Goal: Task Accomplishment & Management: Use online tool/utility

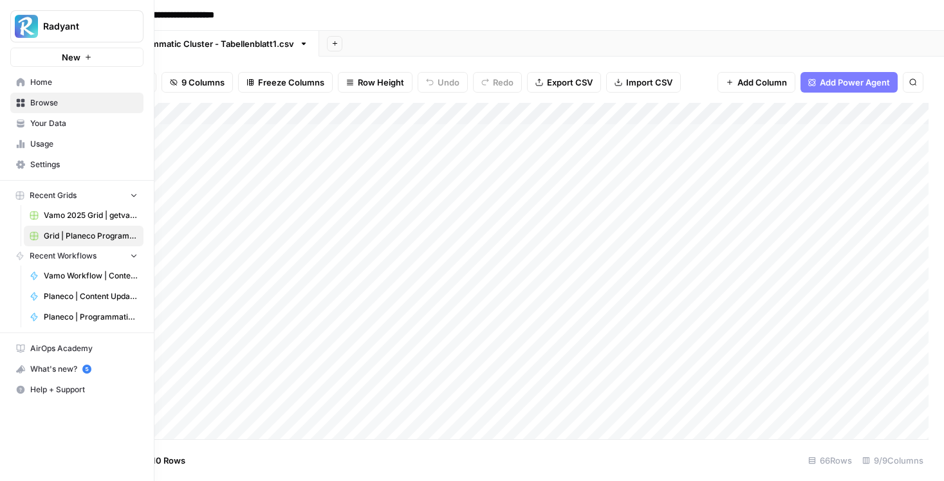
click at [32, 82] on span "Home" at bounding box center [83, 83] width 107 height 12
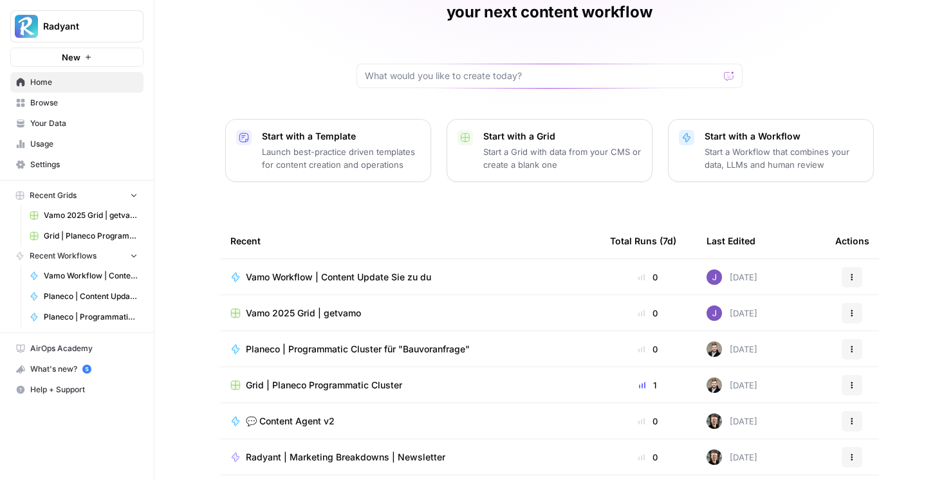
scroll to position [111, 0]
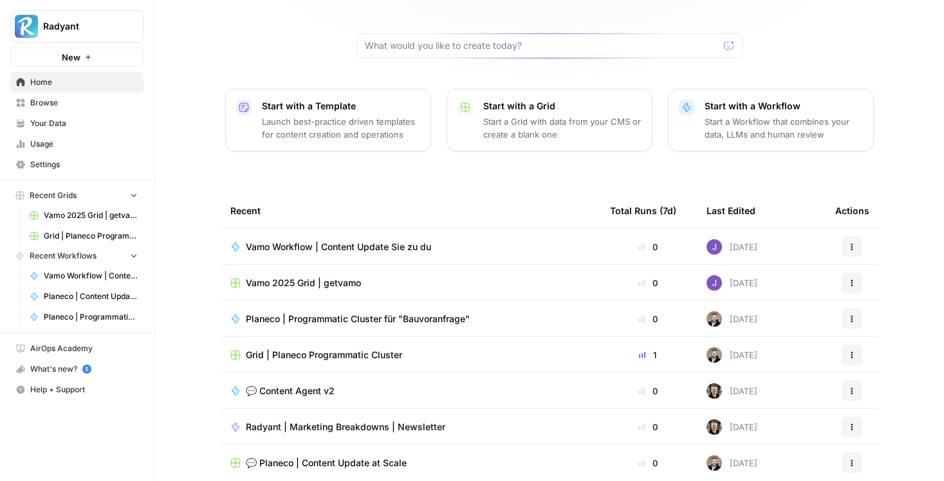
click at [376, 313] on span "Planeco | Programmatic Cluster für "Bauvoranfrage"" at bounding box center [358, 319] width 224 height 13
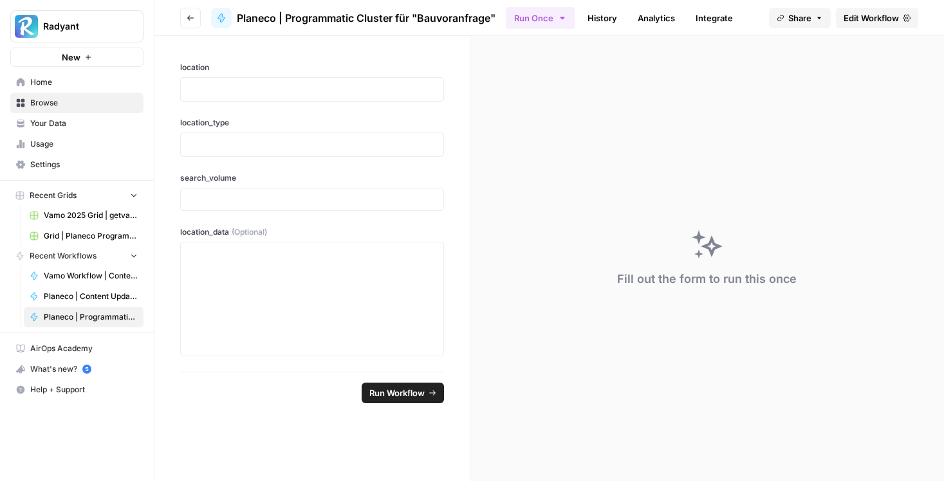
click at [878, 20] on span "Edit Workflow" at bounding box center [871, 18] width 55 height 13
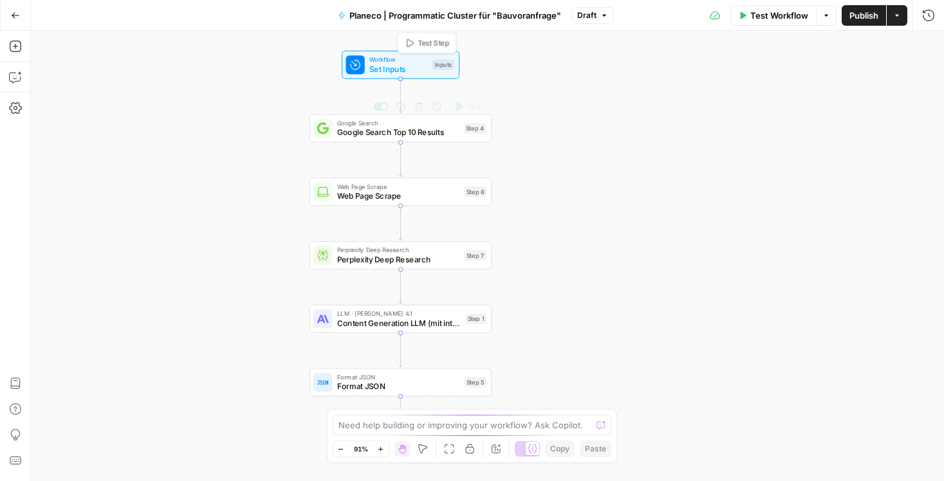
click at [391, 73] on span "Set Inputs" at bounding box center [398, 69] width 59 height 12
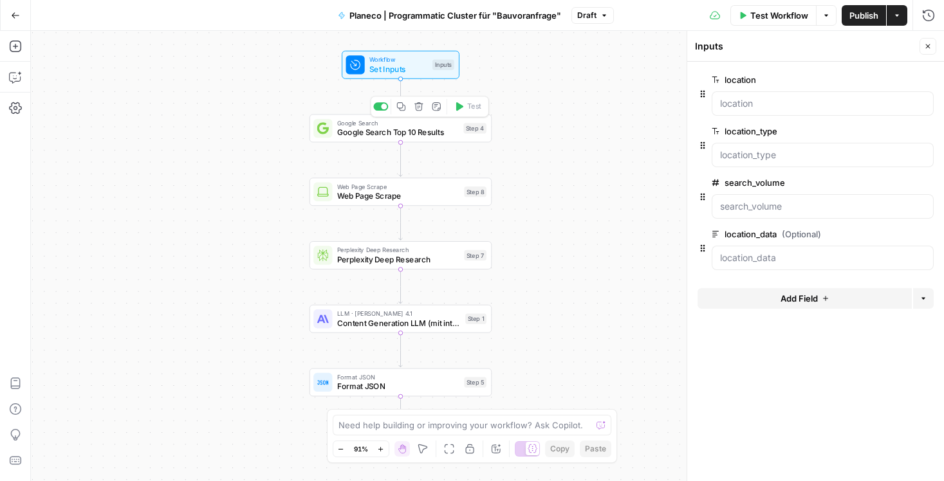
click at [416, 132] on span "Google Search Top 10 Results" at bounding box center [398, 133] width 122 height 12
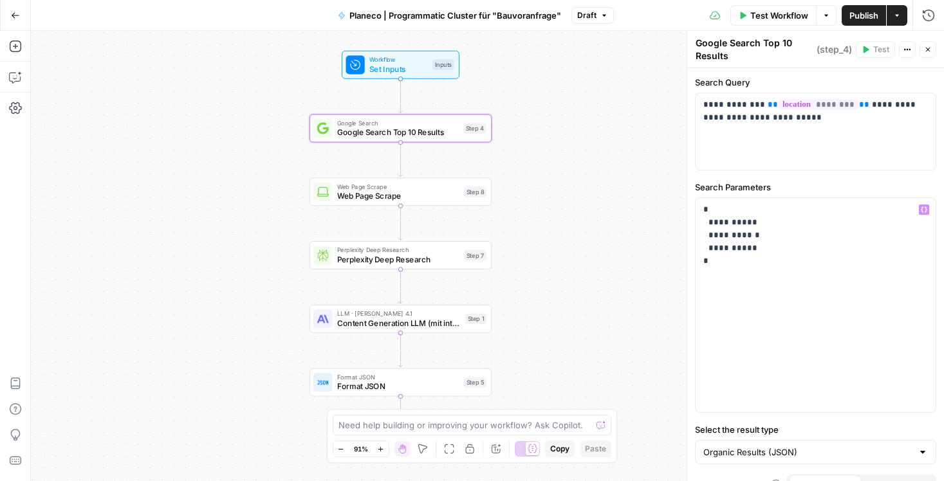
scroll to position [22, 0]
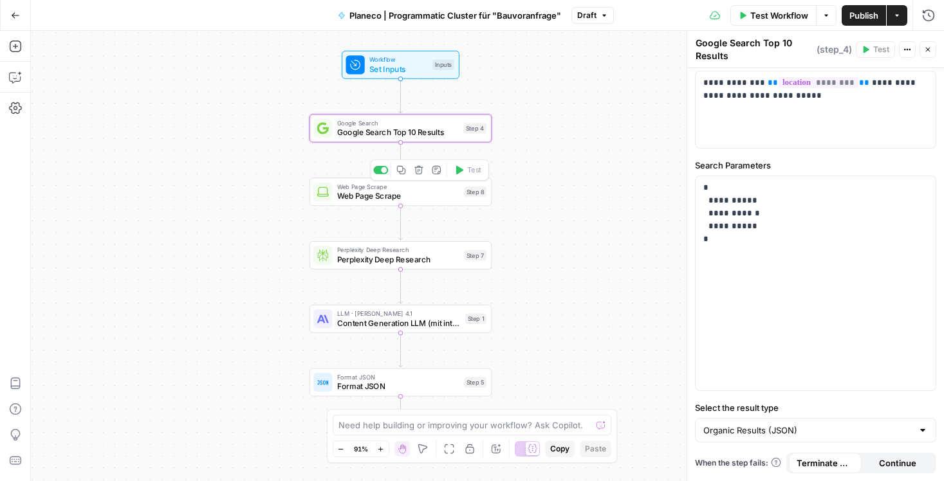
click at [413, 194] on span "Web Page Scrape" at bounding box center [398, 196] width 122 height 12
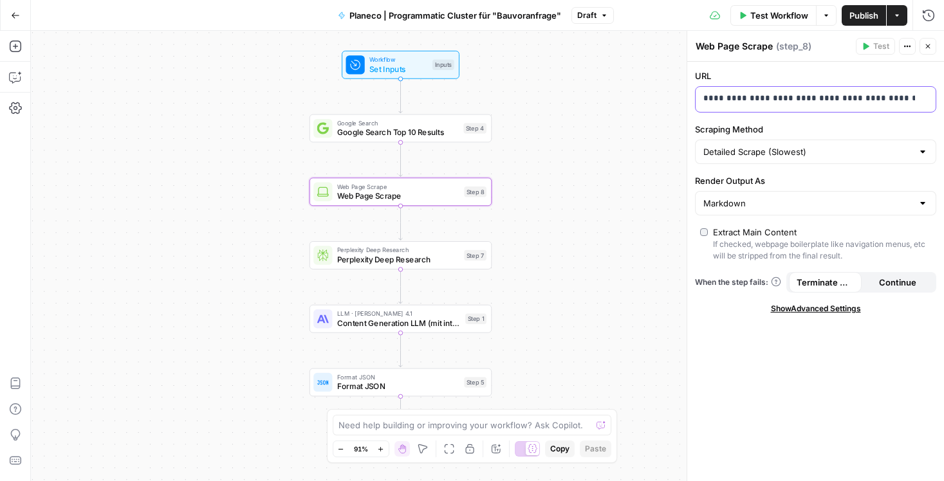
click at [844, 101] on p "**********" at bounding box center [815, 98] width 225 height 13
click at [820, 147] on input "Scraping Method" at bounding box center [807, 151] width 209 height 13
type input "Detailed Scrape (Slowest)"
click at [736, 344] on div "**********" at bounding box center [815, 272] width 257 height 420
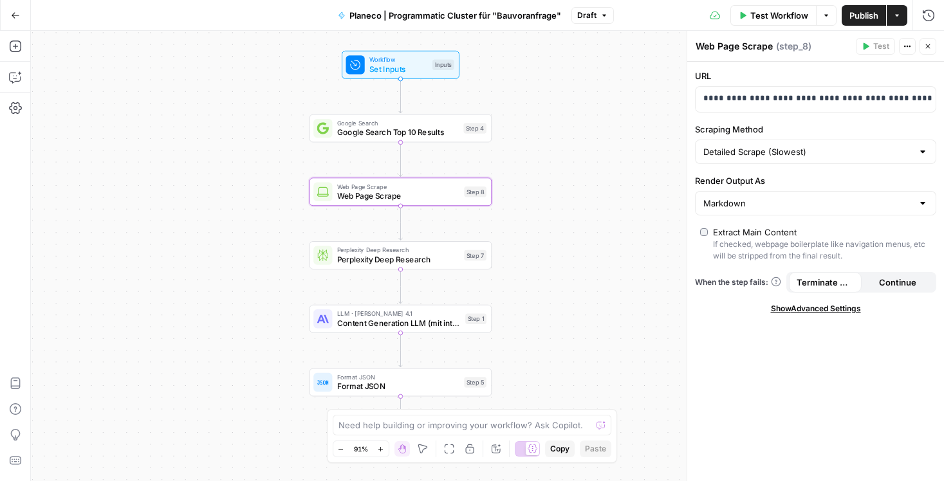
click at [751, 333] on div "**********" at bounding box center [815, 272] width 257 height 420
click at [925, 46] on icon "button" at bounding box center [928, 46] width 8 height 8
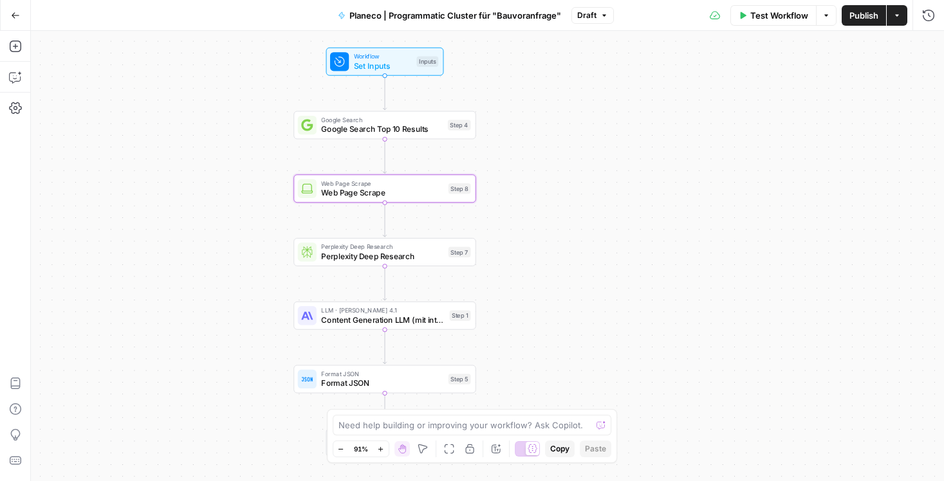
click at [402, 195] on span "Web Page Scrape" at bounding box center [382, 193] width 122 height 12
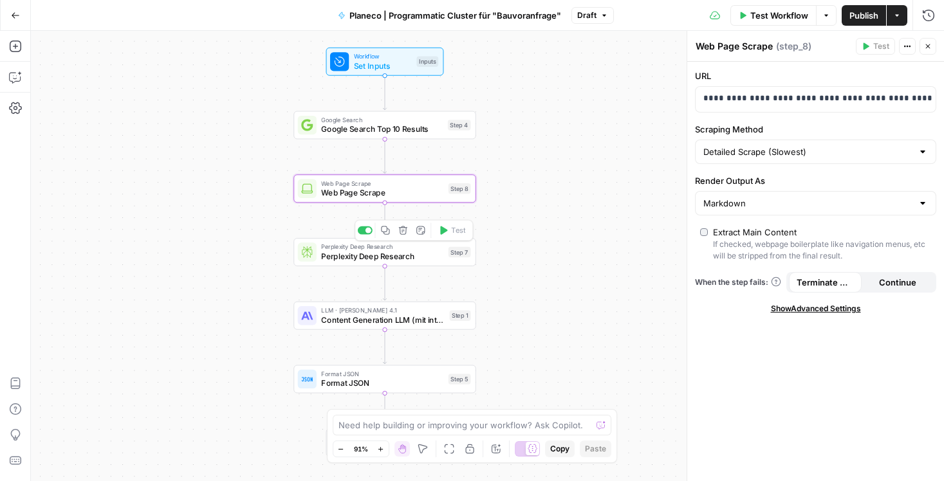
click at [394, 255] on span "Perplexity Deep Research" at bounding box center [382, 256] width 122 height 12
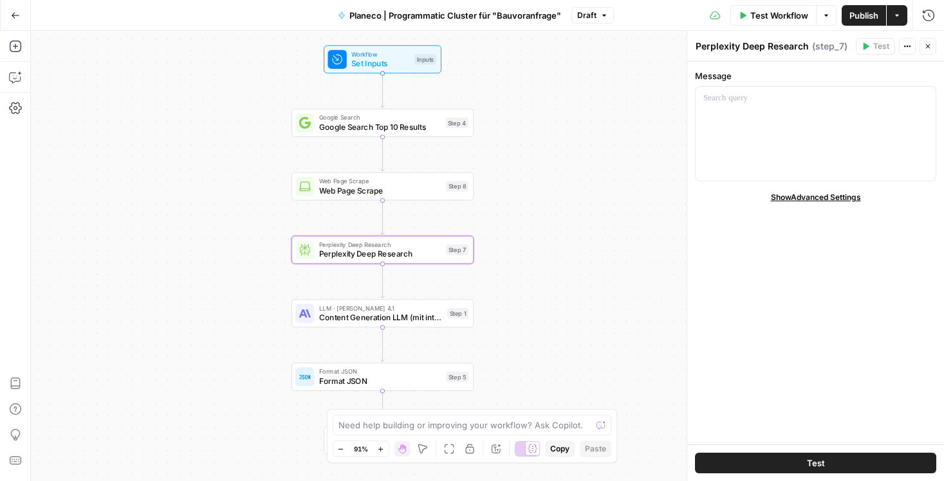
click at [925, 51] on button "Close" at bounding box center [927, 46] width 17 height 17
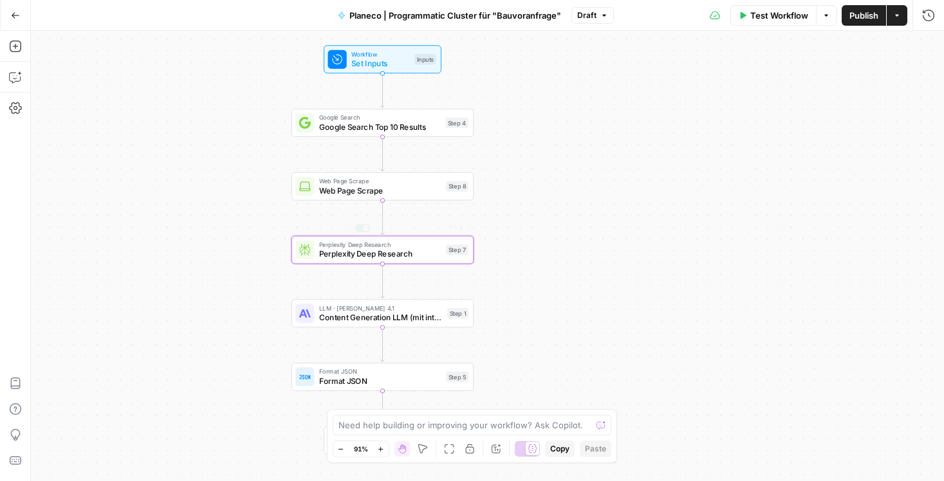
click at [387, 190] on span "Web Page Scrape" at bounding box center [380, 191] width 122 height 12
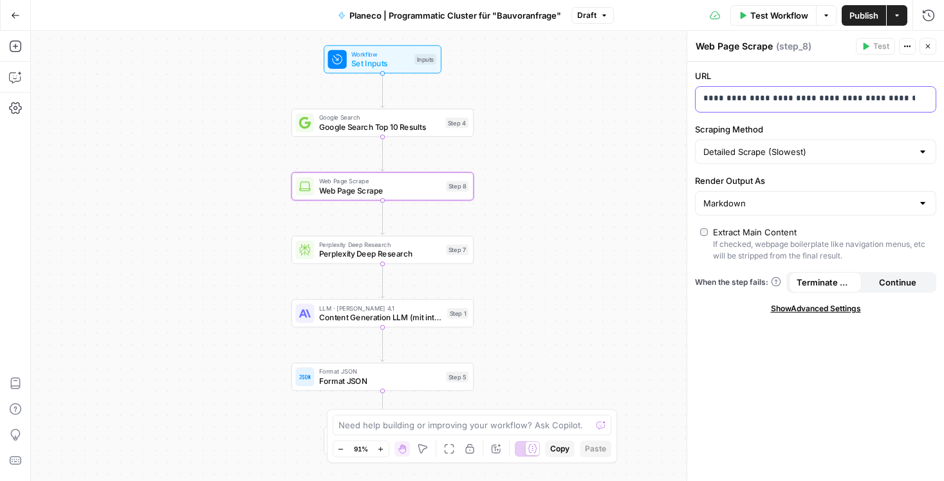
click at [825, 100] on p "**********" at bounding box center [815, 98] width 225 height 13
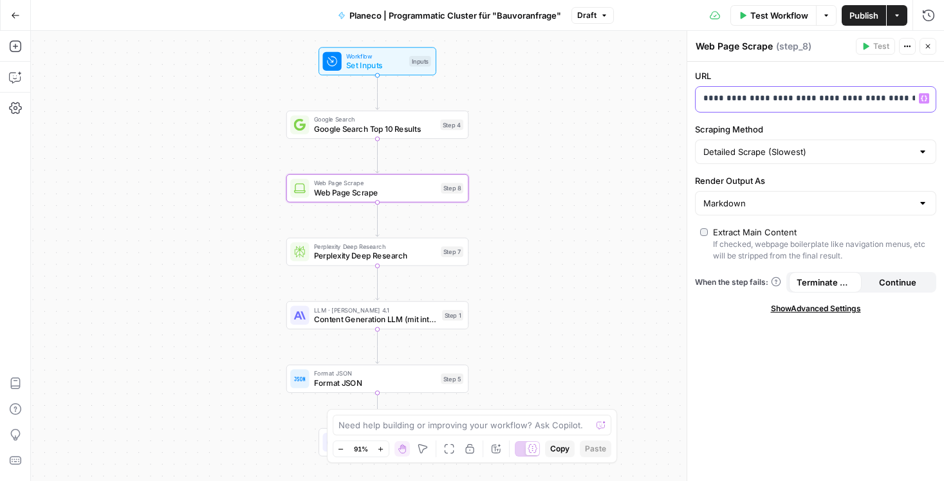
click at [836, 106] on div "**********" at bounding box center [805, 99] width 219 height 25
copy p "**********"
click at [375, 255] on span "Perplexity Deep Research" at bounding box center [375, 256] width 122 height 12
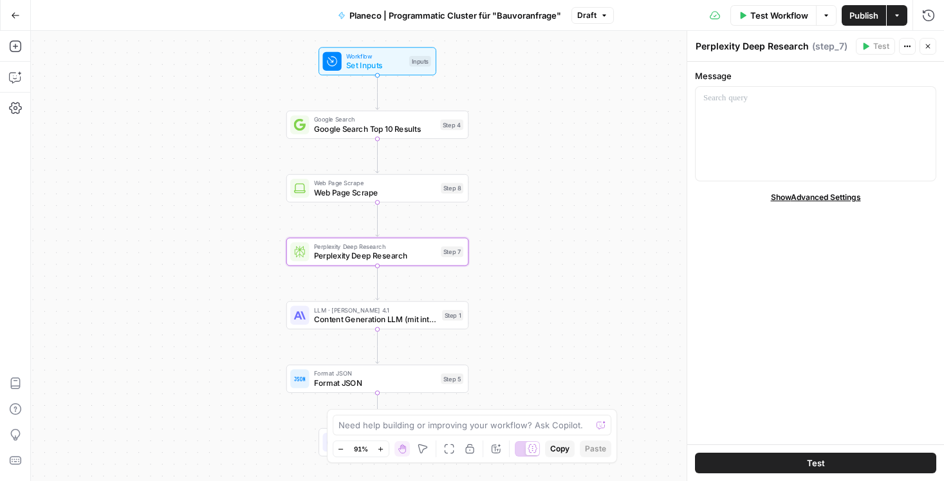
click at [712, 44] on textarea "Perplexity Deep Research" at bounding box center [752, 46] width 113 height 13
click at [364, 320] on span "Content Generation LLM (mit integrierter SEO-Optimierung)" at bounding box center [376, 320] width 124 height 12
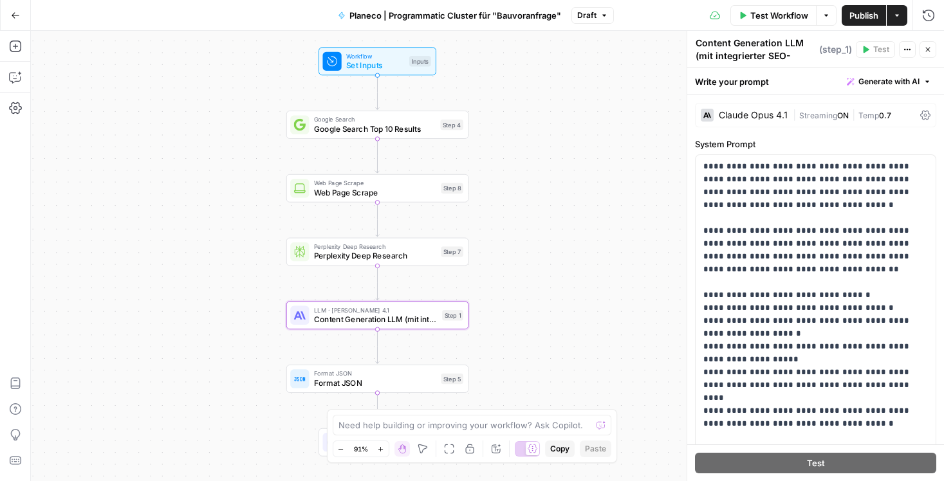
click at [740, 140] on label "System Prompt" at bounding box center [815, 144] width 241 height 13
copy div "System Prompt"
click at [374, 196] on span "Web Page Scrape" at bounding box center [375, 193] width 122 height 12
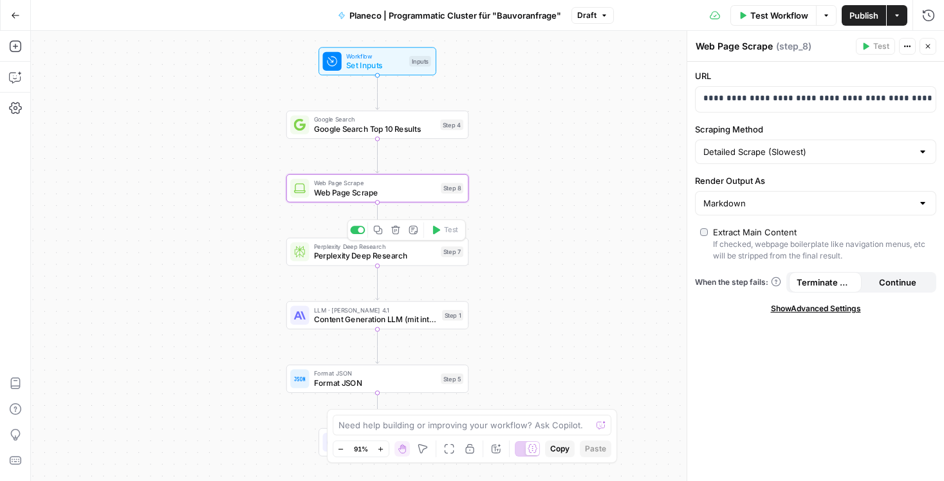
click at [385, 258] on span "Perplexity Deep Research" at bounding box center [375, 256] width 122 height 12
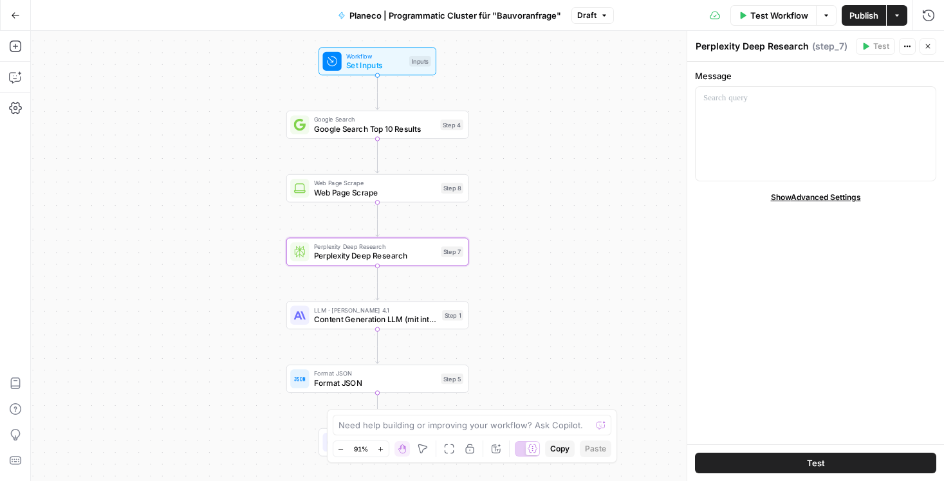
click at [735, 48] on textarea "Perplexity Deep Research" at bounding box center [752, 46] width 113 height 13
click at [743, 98] on p at bounding box center [815, 98] width 225 height 13
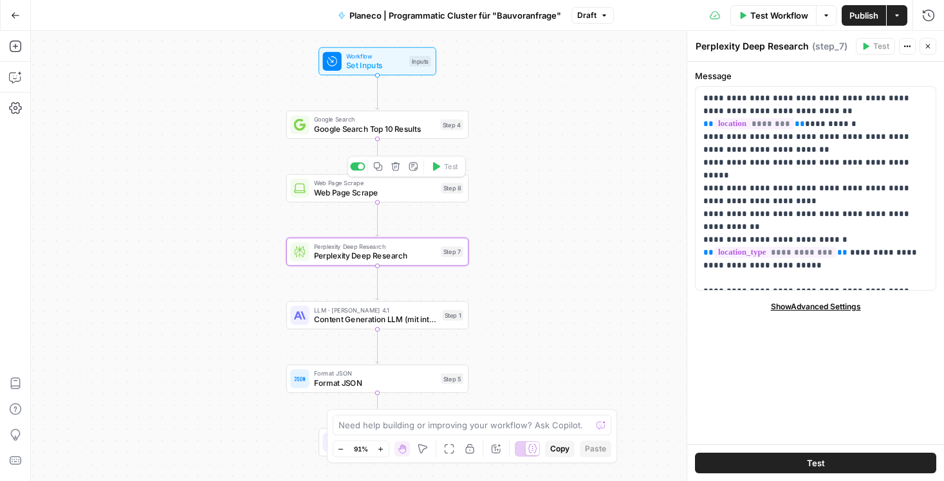
click at [385, 193] on span "Web Page Scrape" at bounding box center [375, 193] width 122 height 12
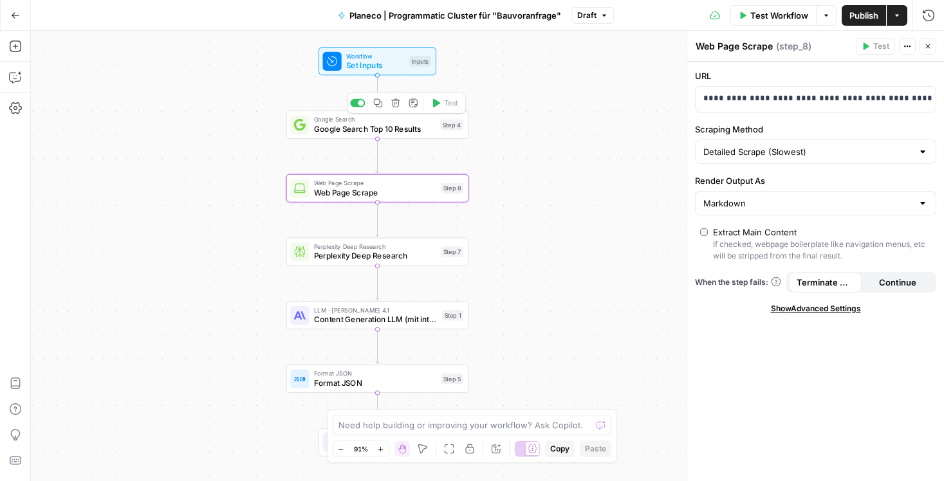
click at [401, 128] on span "Google Search Top 10 Results" at bounding box center [375, 129] width 122 height 12
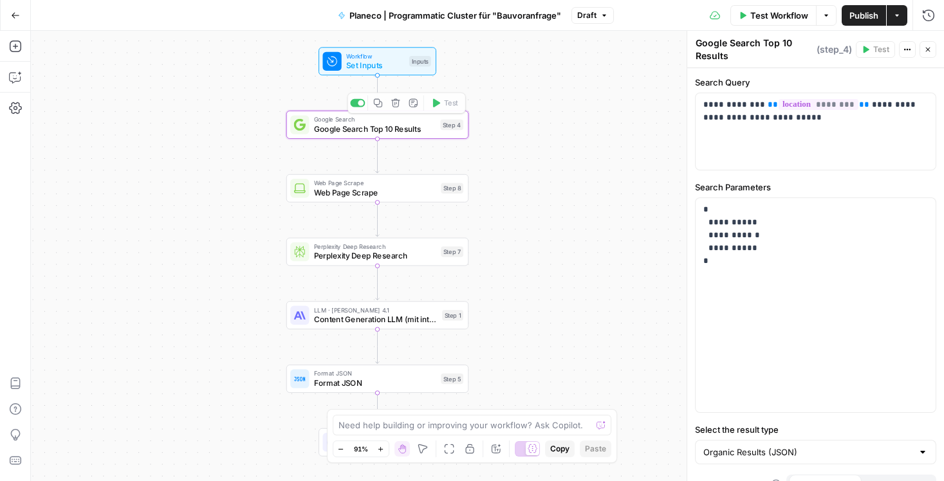
click at [391, 68] on div "Delete step" at bounding box center [396, 77] width 62 height 23
click at [385, 60] on span "Set Inputs" at bounding box center [375, 66] width 59 height 12
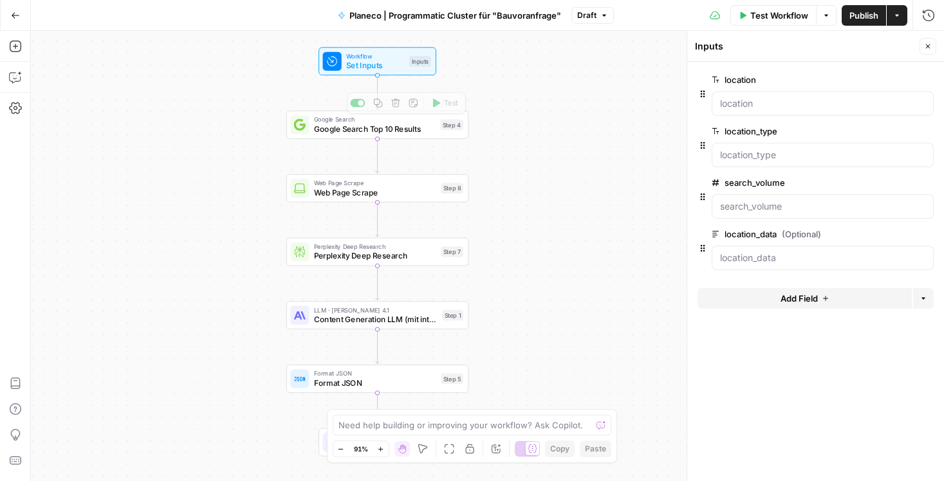
click at [396, 134] on span "Google Search Top 10 Results" at bounding box center [375, 129] width 122 height 12
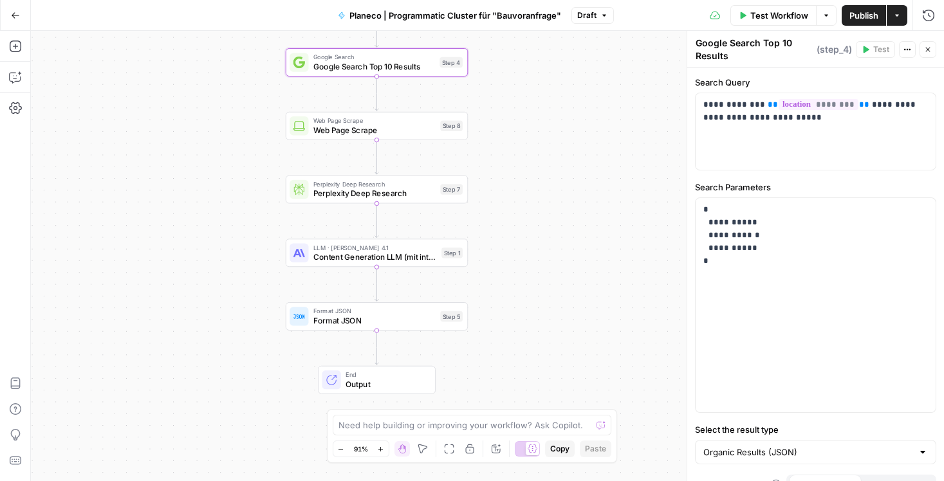
click at [391, 253] on span "Content Generation LLM (mit integrierter SEO-Optimierung)" at bounding box center [375, 258] width 124 height 12
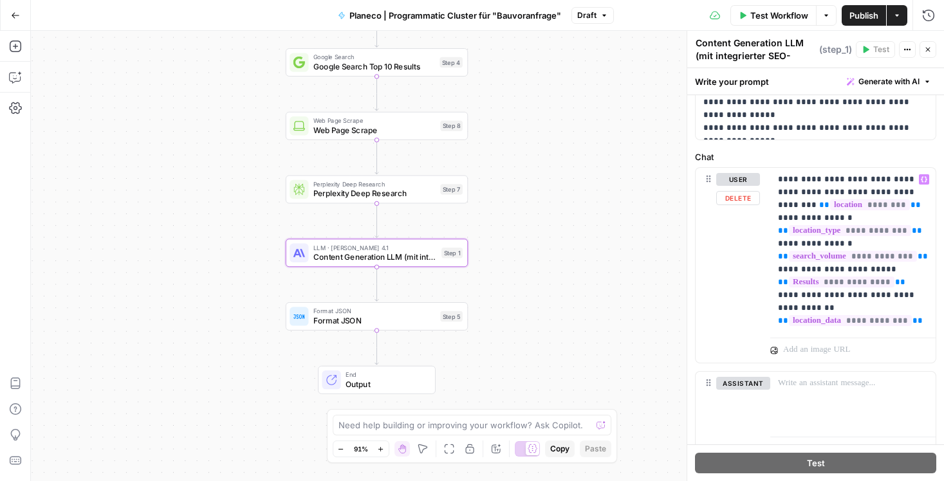
scroll to position [555, 0]
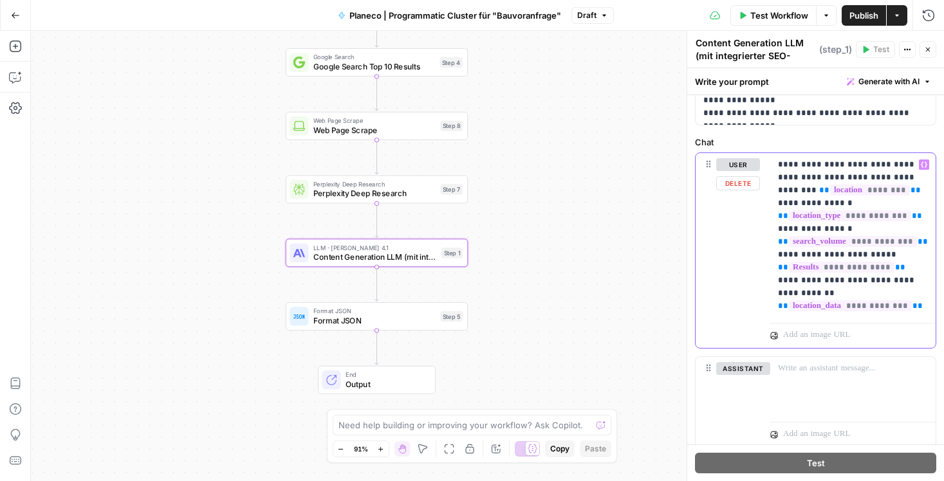
click at [923, 308] on p "**********" at bounding box center [853, 235] width 150 height 154
drag, startPoint x: 914, startPoint y: 305, endPoint x: 775, endPoint y: 164, distance: 197.9
click at [775, 164] on div "**********" at bounding box center [852, 235] width 165 height 165
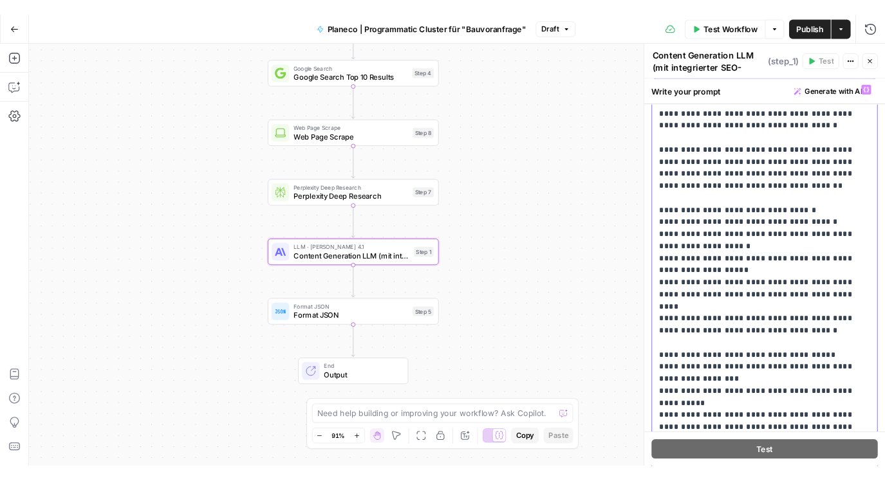
scroll to position [0, 0]
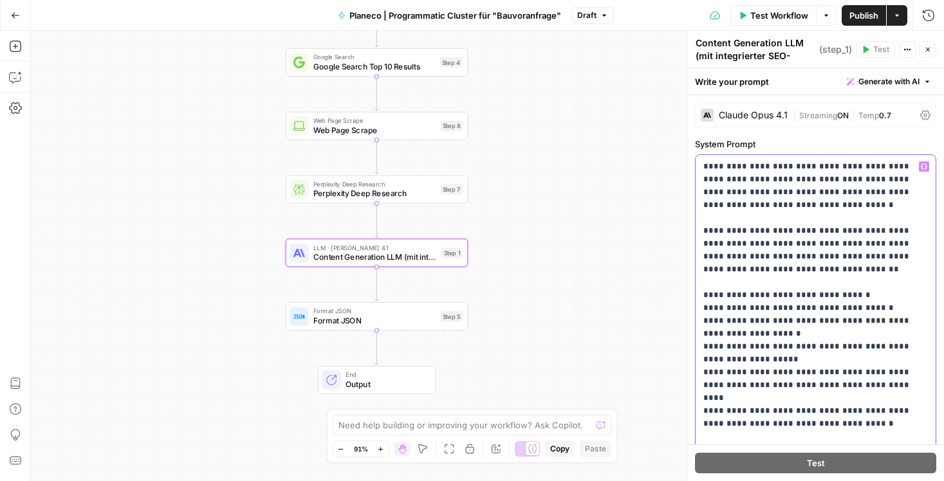
drag, startPoint x: 860, startPoint y: 328, endPoint x: 699, endPoint y: 171, distance: 225.7
click at [699, 171] on div "**********" at bounding box center [816, 417] width 240 height 524
copy p "**********"
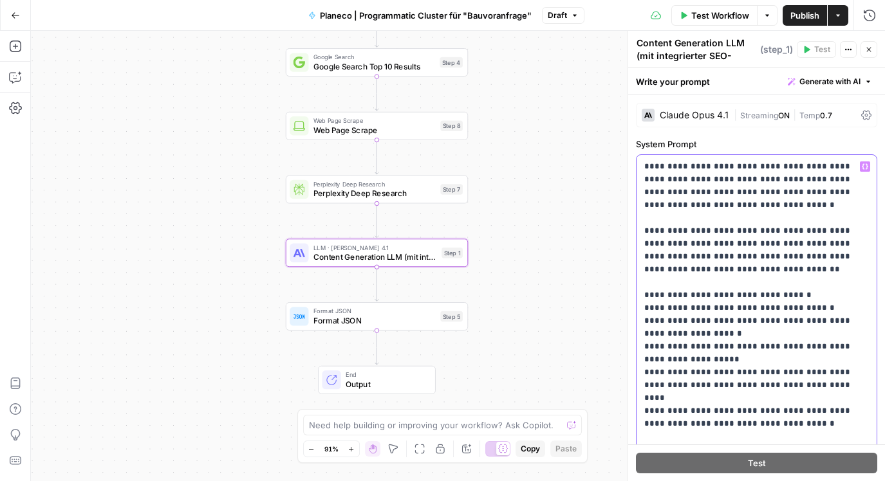
click at [639, 162] on div "**********" at bounding box center [756, 417] width 240 height 524
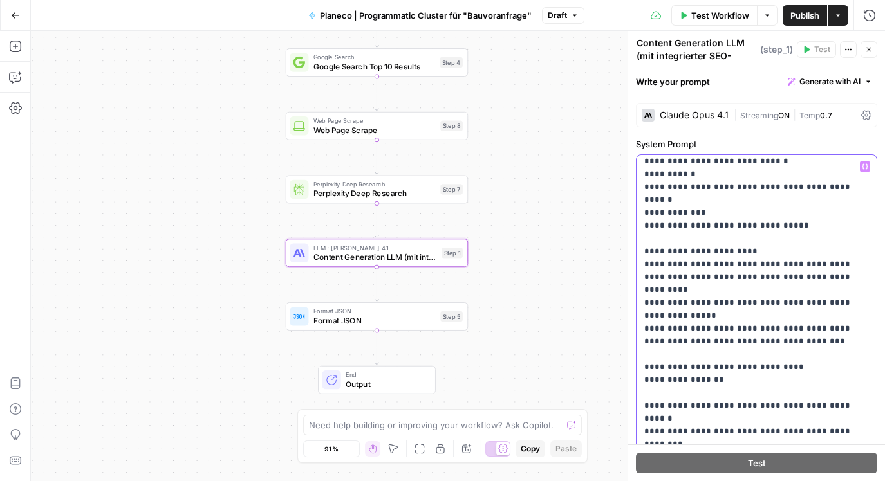
scroll to position [3449, 0]
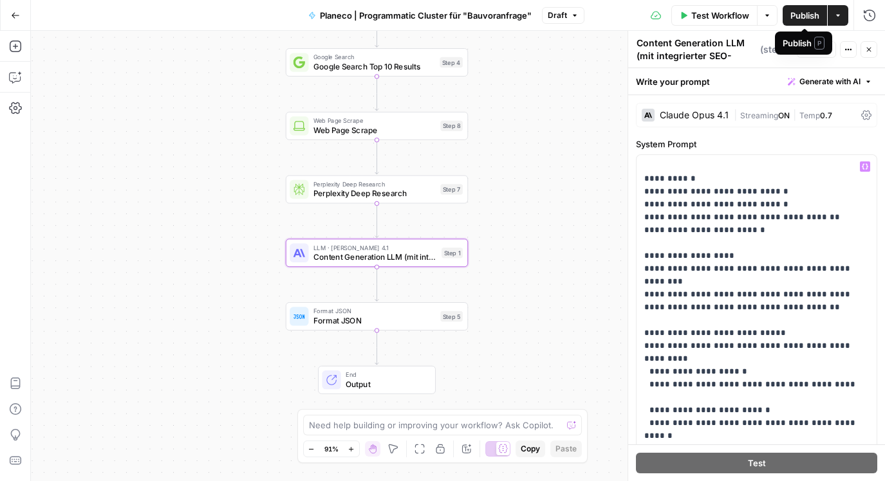
click at [804, 11] on span "Publish" at bounding box center [804, 15] width 29 height 13
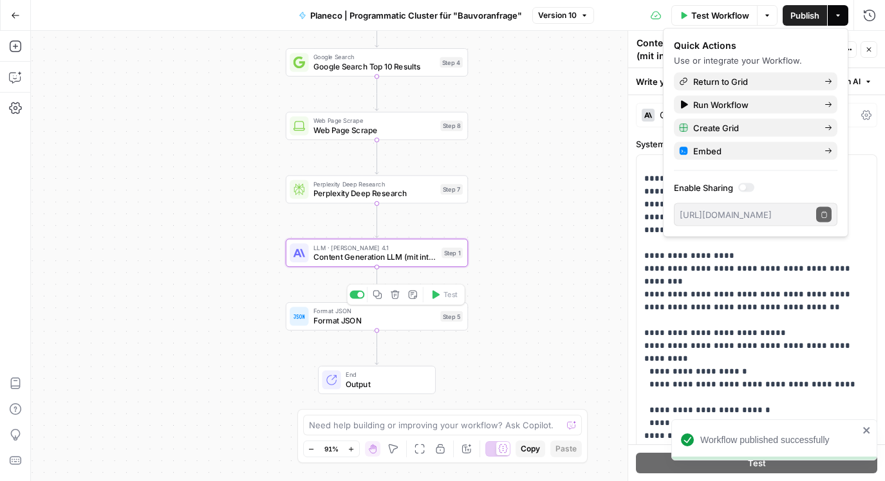
click at [351, 316] on span "Format JSON" at bounding box center [374, 321] width 122 height 12
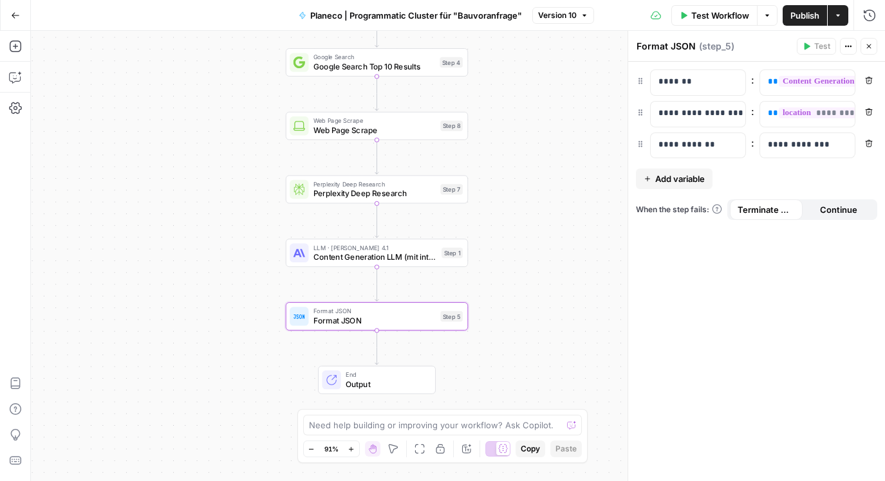
click at [364, 383] on span "Output" at bounding box center [386, 384] width 80 height 12
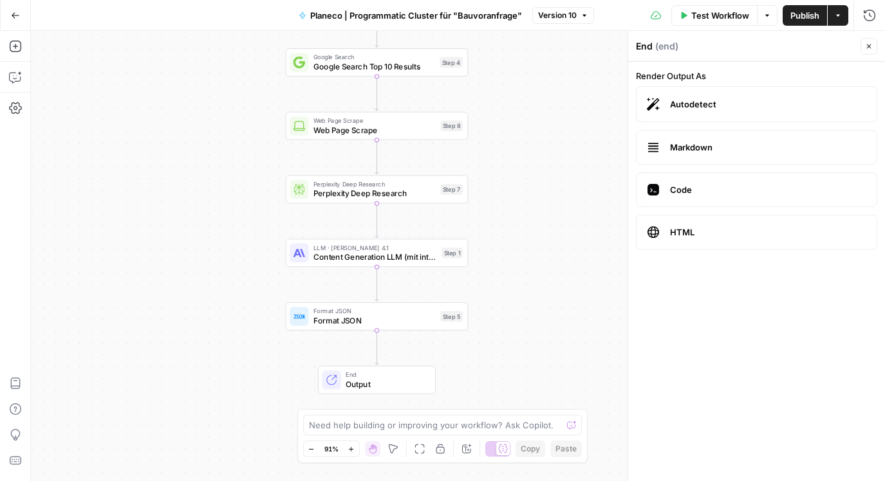
click at [872, 50] on button "Close" at bounding box center [868, 46] width 17 height 17
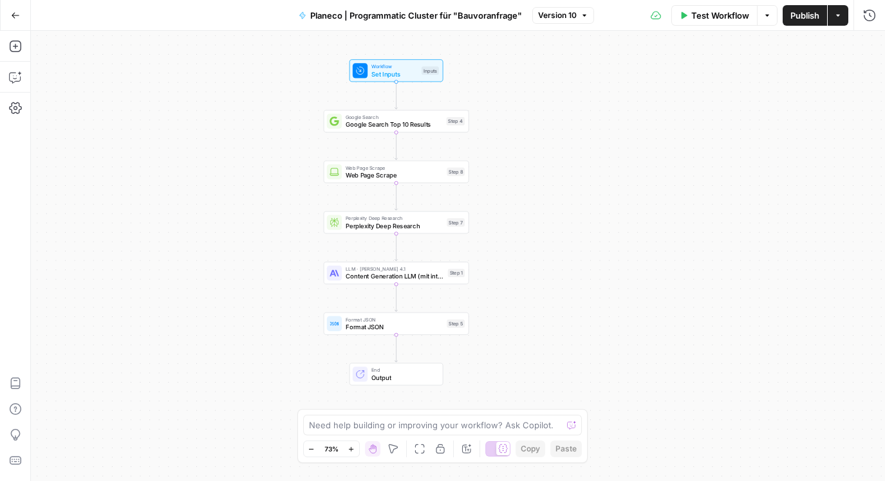
click at [14, 15] on icon "button" at bounding box center [16, 15] width 8 height 6
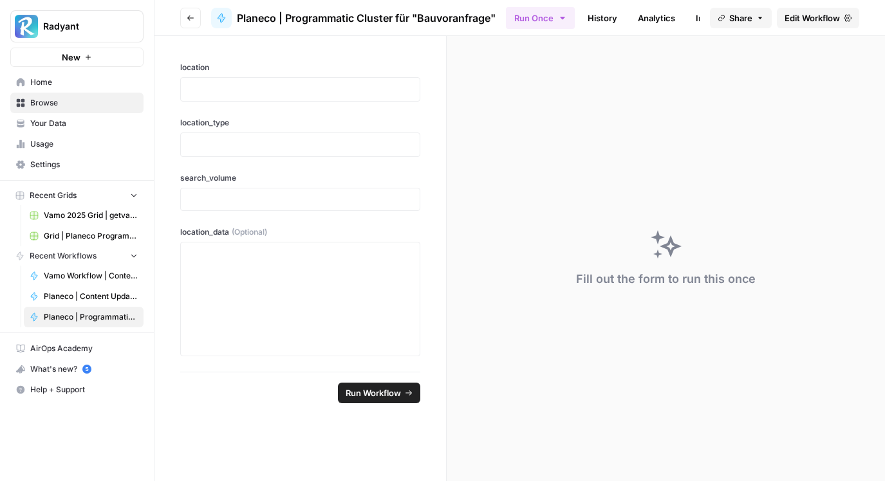
click at [82, 236] on span "Grid | Planeco Programmatic Cluster" at bounding box center [91, 236] width 94 height 12
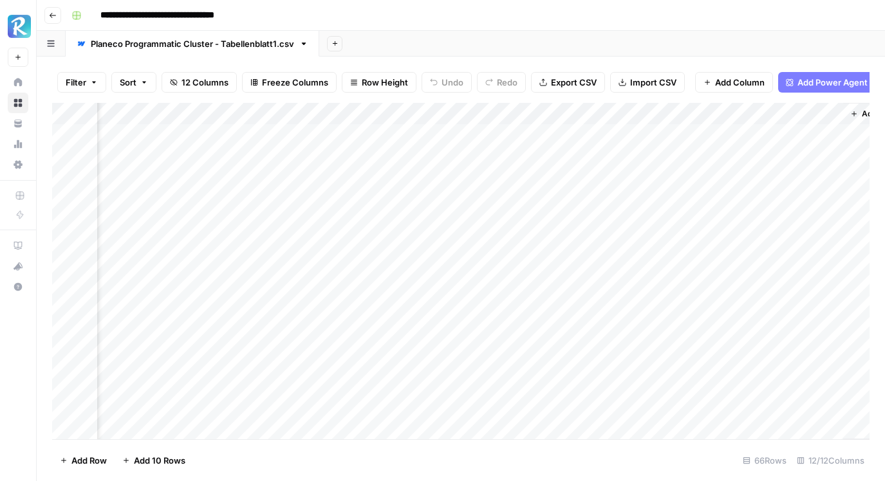
scroll to position [0, 1190]
click at [789, 112] on div "Add Column" at bounding box center [460, 271] width 817 height 337
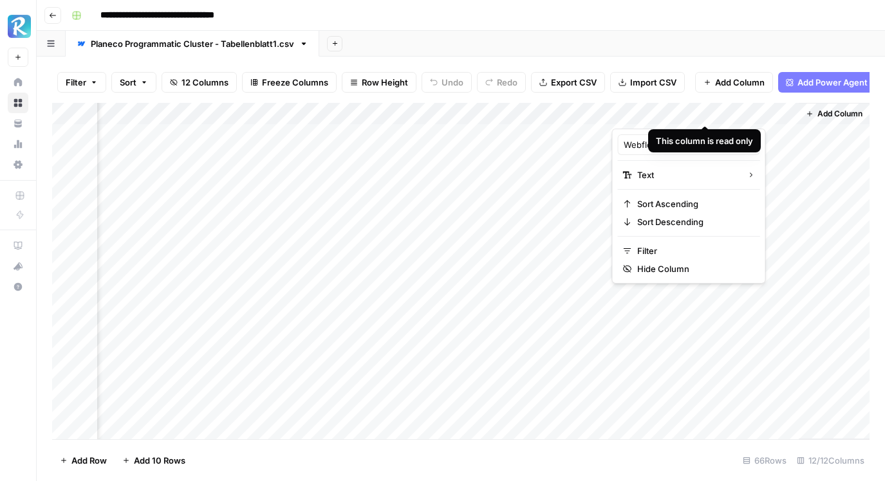
click at [789, 112] on div at bounding box center [705, 116] width 186 height 26
click at [789, 48] on div "Add Sheet" at bounding box center [602, 44] width 566 height 26
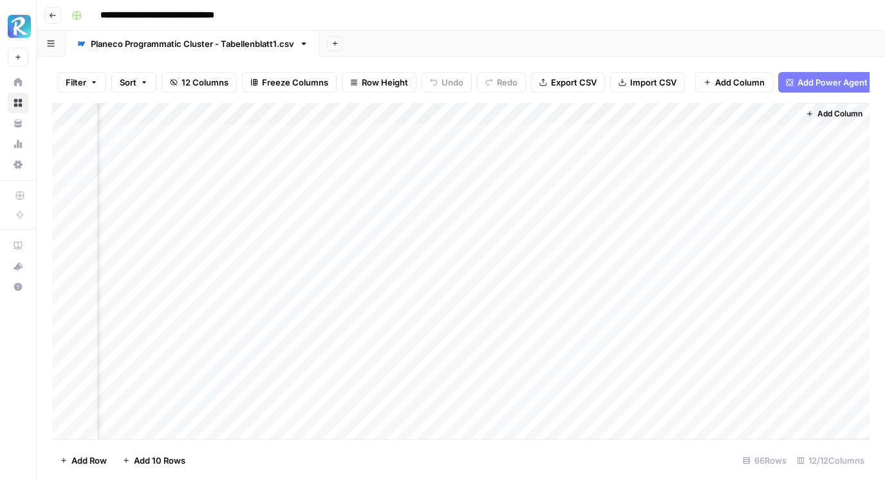
click at [718, 59] on div "Filter Sort 12 Columns Freeze Columns Row Height Undo Redo Export CSV Import CS…" at bounding box center [461, 269] width 848 height 425
click at [549, 37] on div "Add Sheet" at bounding box center [602, 44] width 566 height 26
click at [499, 57] on div "Filter Sort 12 Columns Freeze Columns Row Height Undo Redo Export CSV Import CS…" at bounding box center [461, 269] width 848 height 425
click at [584, 59] on div "Filter Sort 12 Columns Freeze Columns Row Height Undo Redo Export CSV Import CS…" at bounding box center [461, 269] width 848 height 425
click at [537, 149] on div "Add Column" at bounding box center [460, 271] width 817 height 337
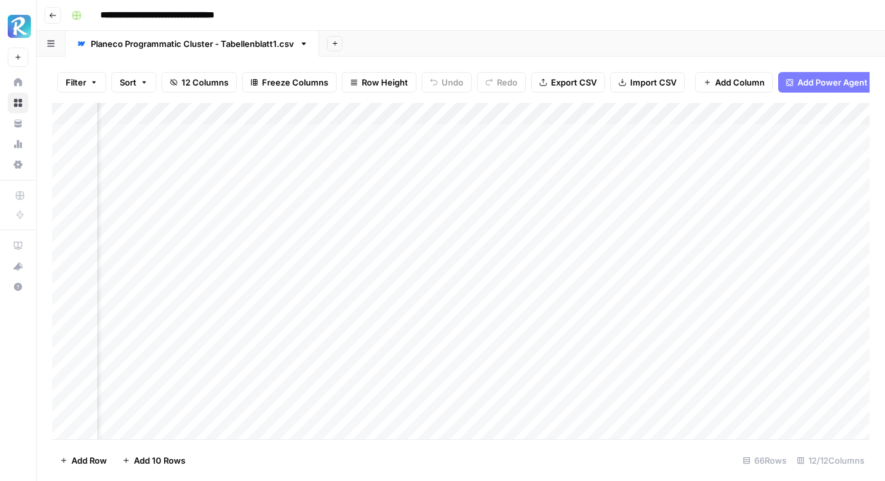
scroll to position [0, 683]
click at [642, 134] on div "Add Column" at bounding box center [460, 271] width 817 height 337
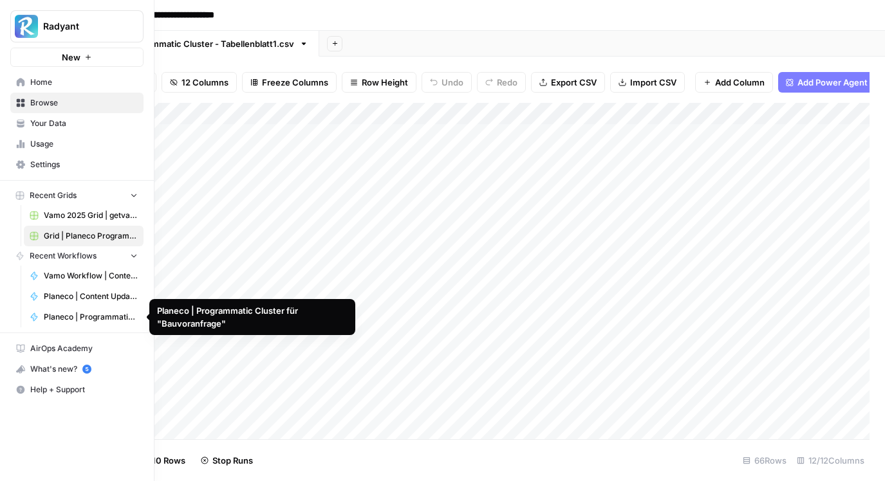
click at [93, 314] on span "Planeco | Programmatic Cluster für "Bauvoranfrage"" at bounding box center [91, 317] width 94 height 12
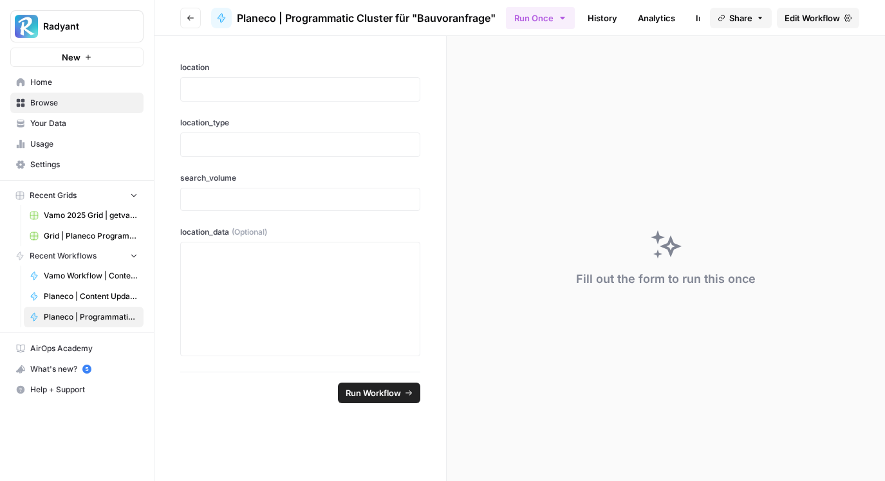
click at [798, 17] on span "Edit Workflow" at bounding box center [811, 18] width 55 height 13
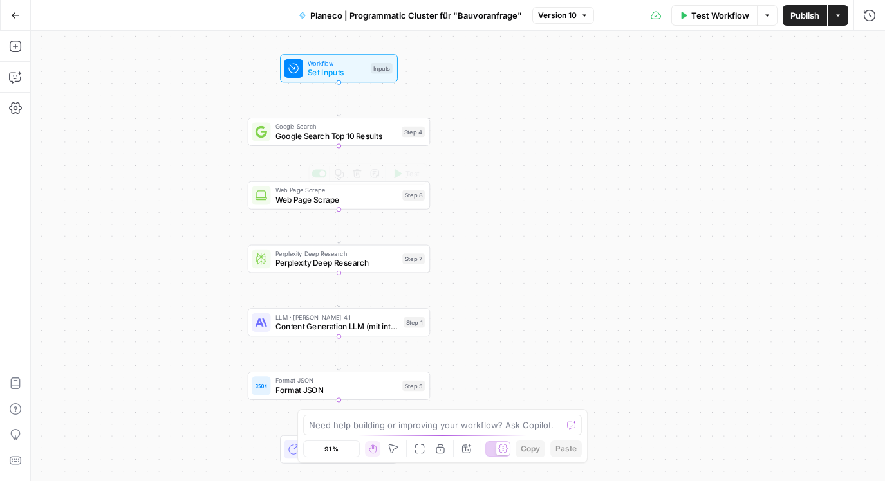
click at [342, 133] on span "Google Search Top 10 Results" at bounding box center [336, 136] width 122 height 12
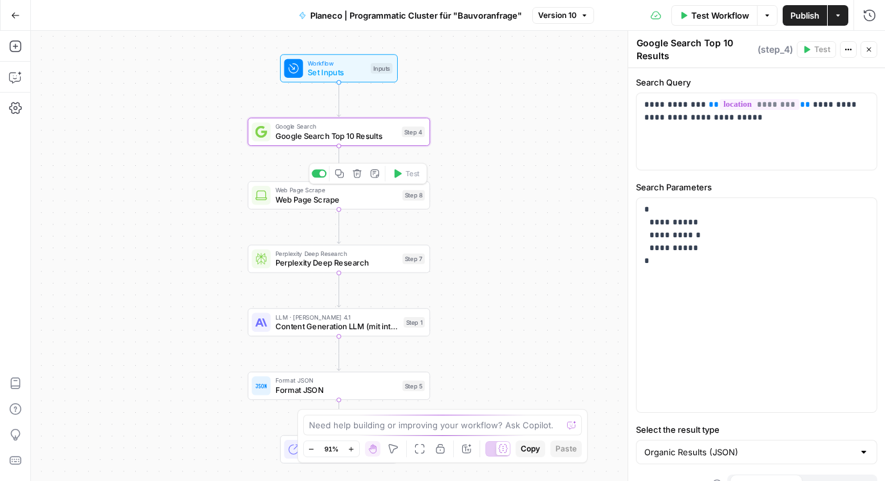
click at [337, 203] on span "Web Page Scrape" at bounding box center [336, 200] width 122 height 12
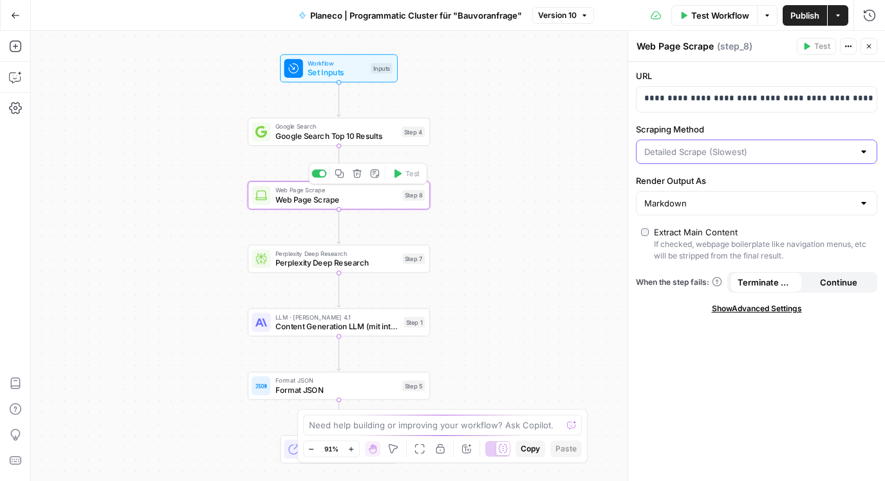
click at [783, 151] on input "Scraping Method" at bounding box center [748, 151] width 209 height 13
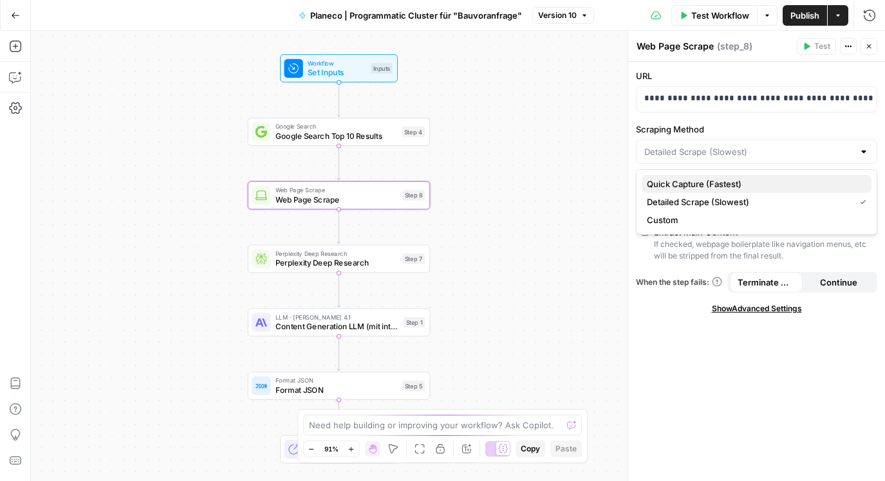
click at [722, 192] on button "Quick Capture (Fastest)" at bounding box center [756, 184] width 230 height 18
type input "Quick Capture (Fastest)"
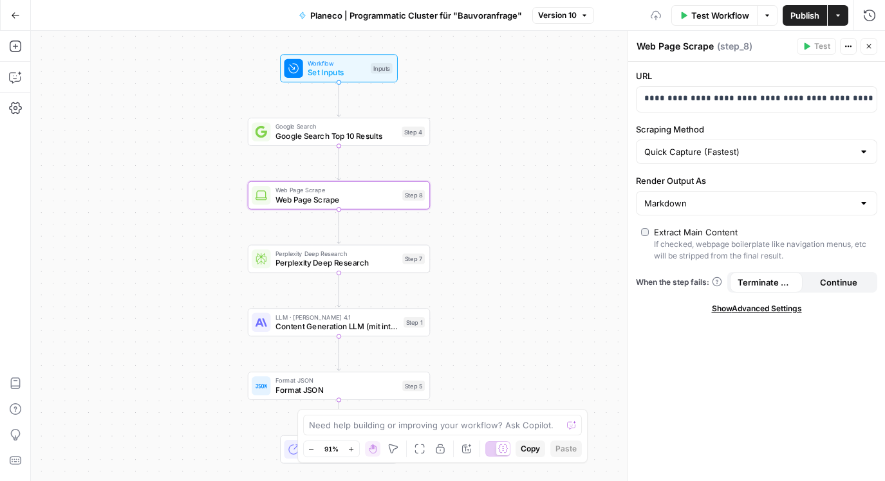
click at [807, 12] on span "Publish" at bounding box center [804, 15] width 29 height 13
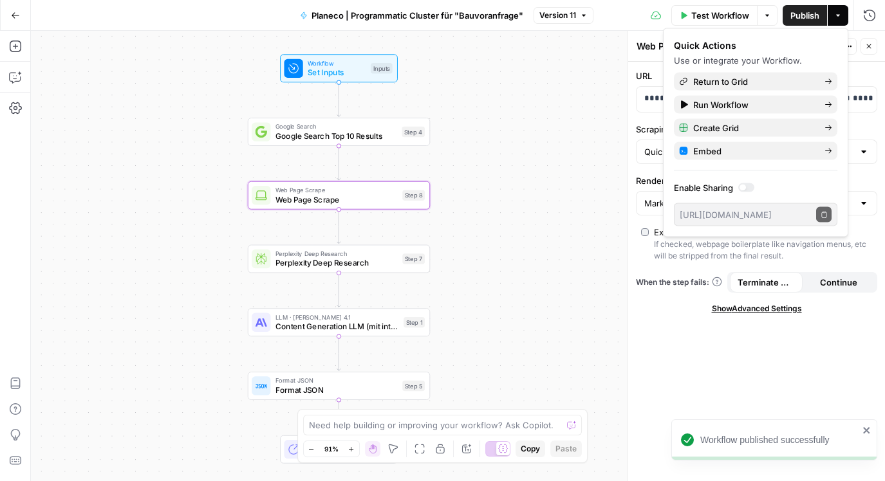
click at [703, 351] on div "**********" at bounding box center [756, 272] width 257 height 420
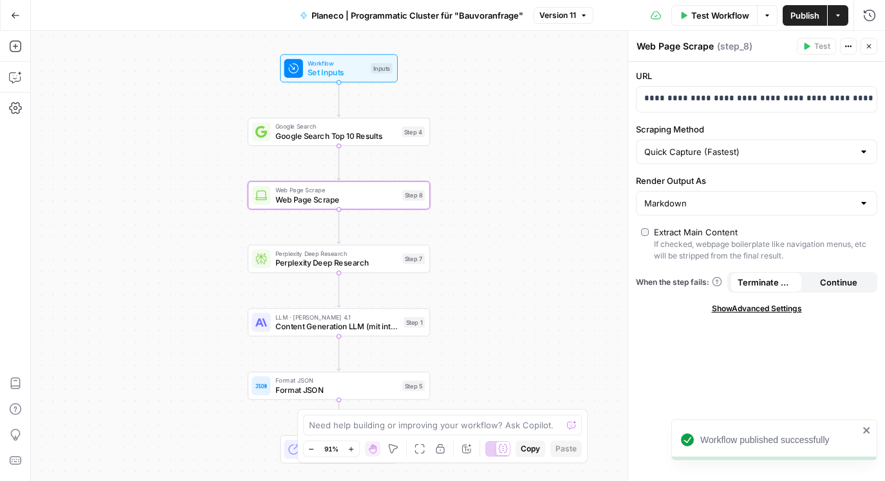
click at [21, 21] on button "Go Back" at bounding box center [15, 15] width 23 height 23
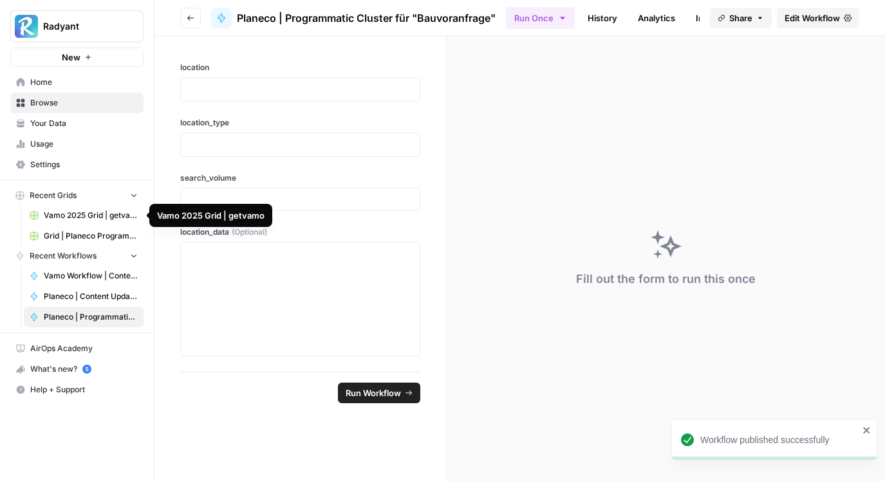
click at [75, 236] on span "Grid | Planeco Programmatic Cluster" at bounding box center [91, 236] width 94 height 12
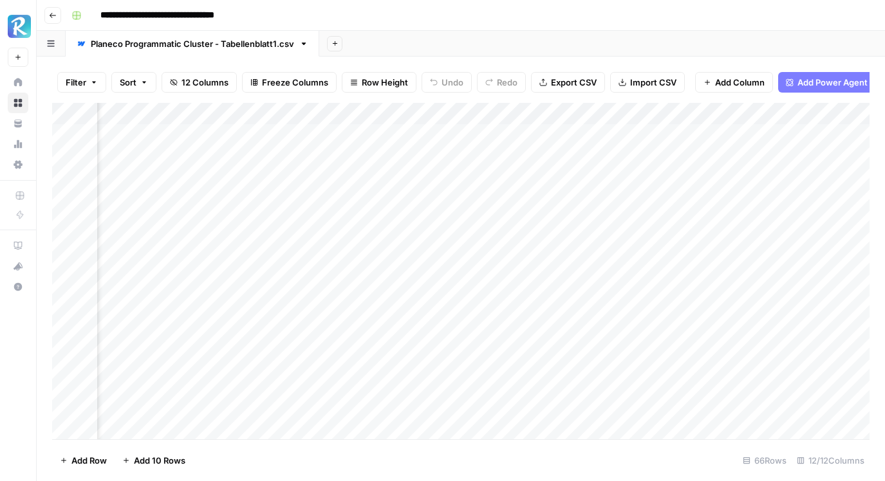
scroll to position [0, 854]
click at [475, 136] on div "Add Column" at bounding box center [460, 271] width 817 height 337
click at [471, 134] on div "Add Column" at bounding box center [460, 271] width 817 height 337
click at [481, 136] on div "Add Column" at bounding box center [460, 271] width 817 height 337
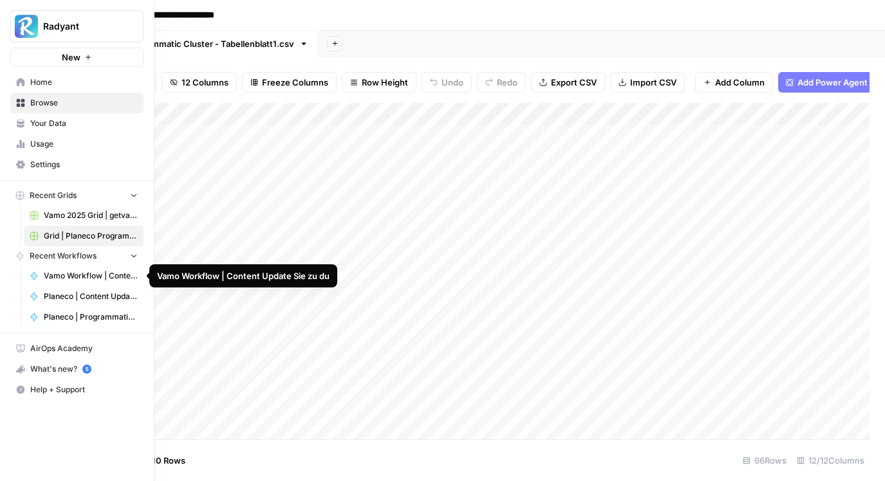
click at [82, 317] on span "Planeco | Programmatic Cluster für "Bauvoranfrage"" at bounding box center [91, 317] width 94 height 12
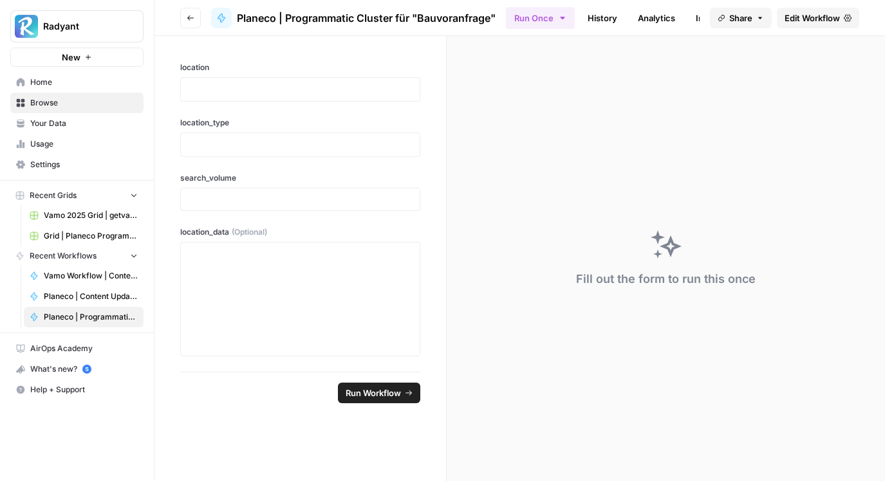
click at [813, 17] on span "Edit Workflow" at bounding box center [811, 18] width 55 height 13
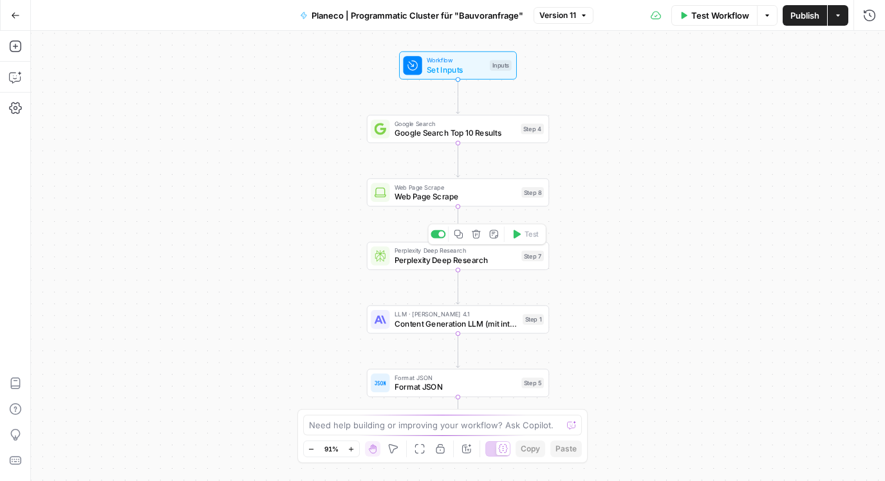
click at [438, 261] on span "Perplexity Deep Research" at bounding box center [455, 260] width 122 height 12
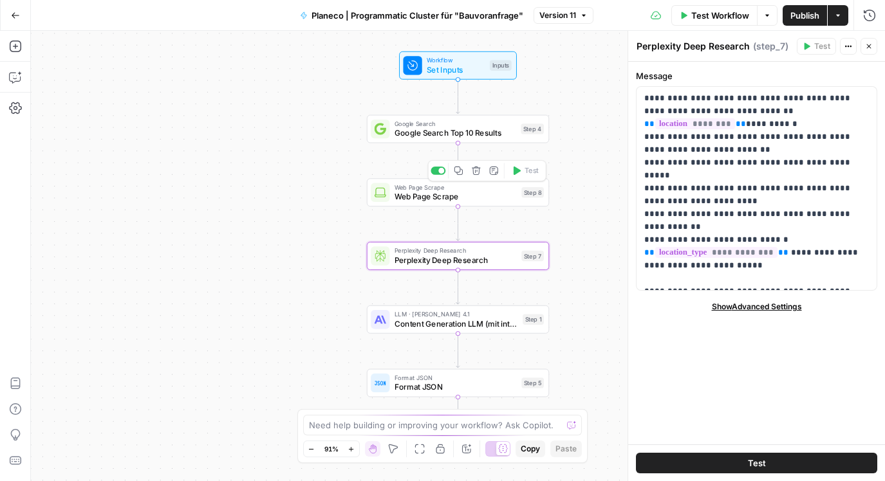
click at [450, 199] on span "Web Page Scrape" at bounding box center [455, 197] width 122 height 12
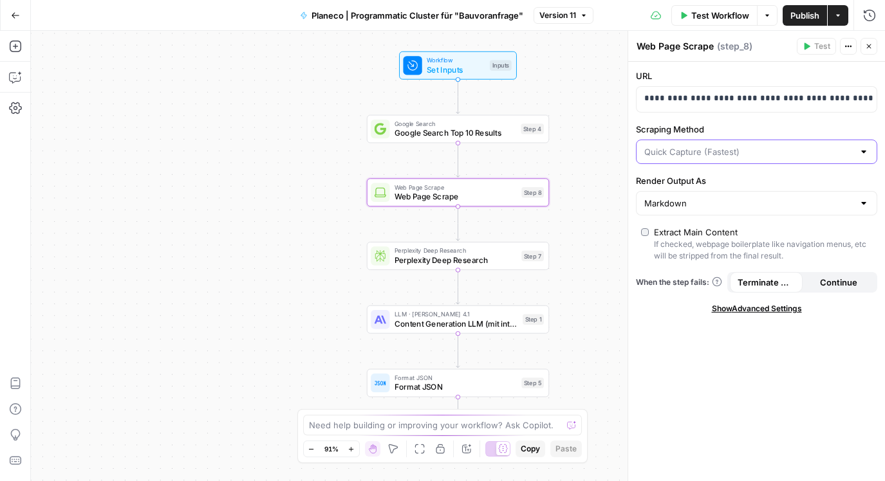
click at [735, 152] on input "Scraping Method" at bounding box center [748, 151] width 209 height 13
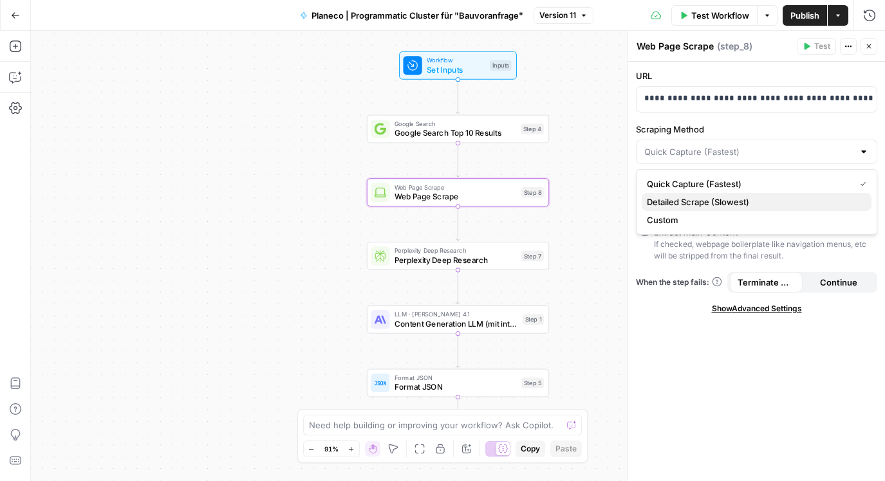
click at [732, 208] on span "Detailed Scrape (Slowest)" at bounding box center [754, 202] width 214 height 13
type input "Detailed Scrape (Slowest)"
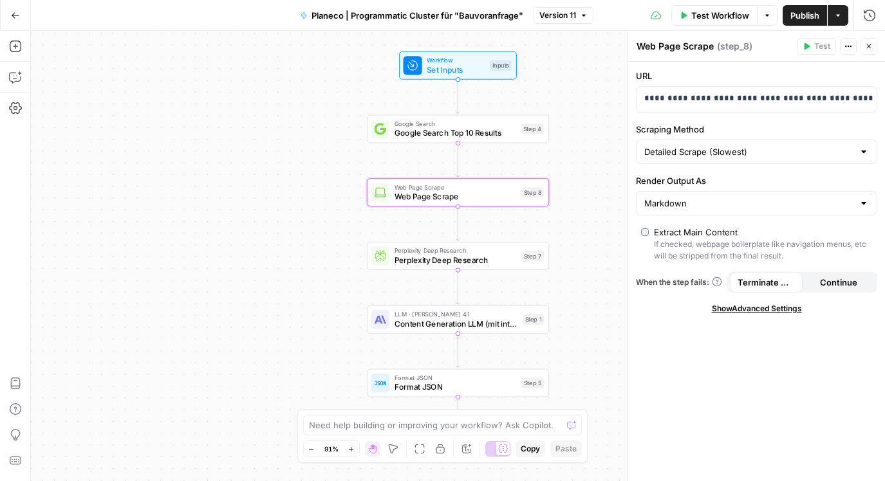
click at [806, 14] on span "Publish" at bounding box center [804, 15] width 29 height 13
click at [464, 263] on span "Perplexity Deep Research" at bounding box center [455, 260] width 122 height 12
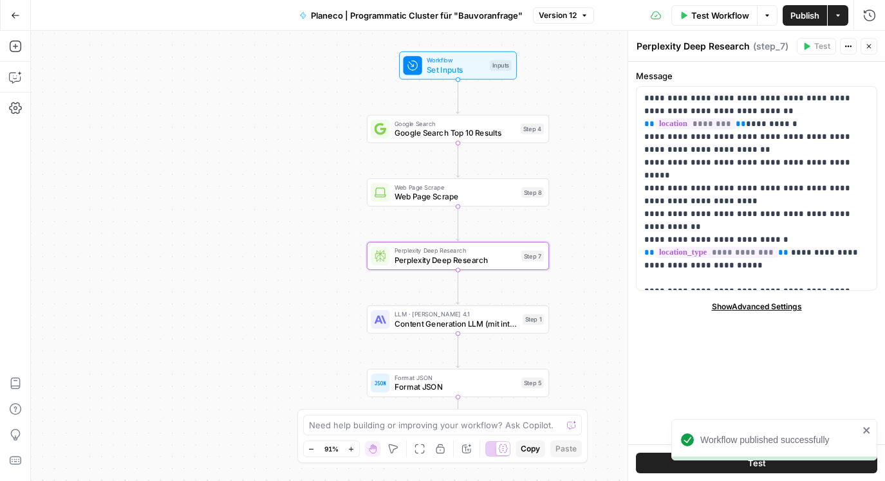
click at [723, 77] on label "Message" at bounding box center [756, 75] width 241 height 13
click at [843, 50] on button "Actions" at bounding box center [848, 46] width 17 height 17
click at [753, 311] on span "Show Advanced Settings" at bounding box center [757, 307] width 90 height 12
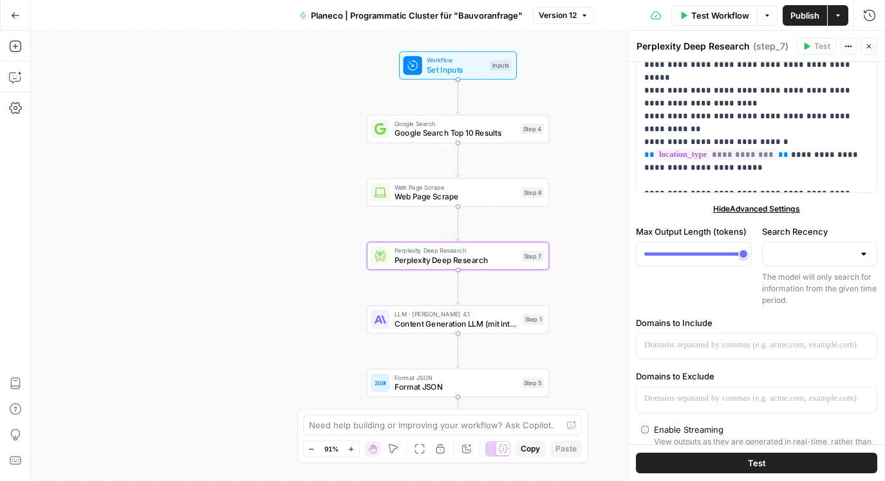
scroll to position [100, 0]
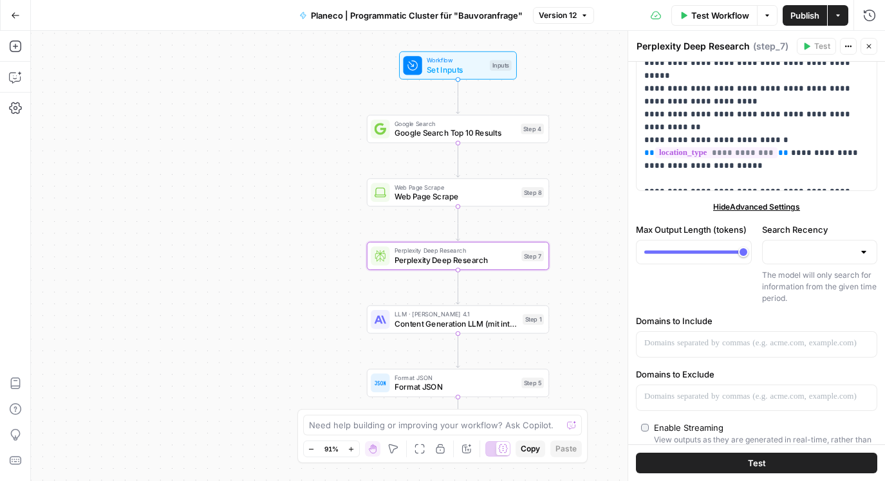
click at [867, 252] on div at bounding box center [863, 252] width 10 height 13
click at [859, 208] on div "Hide Advanced Settings" at bounding box center [756, 207] width 241 height 12
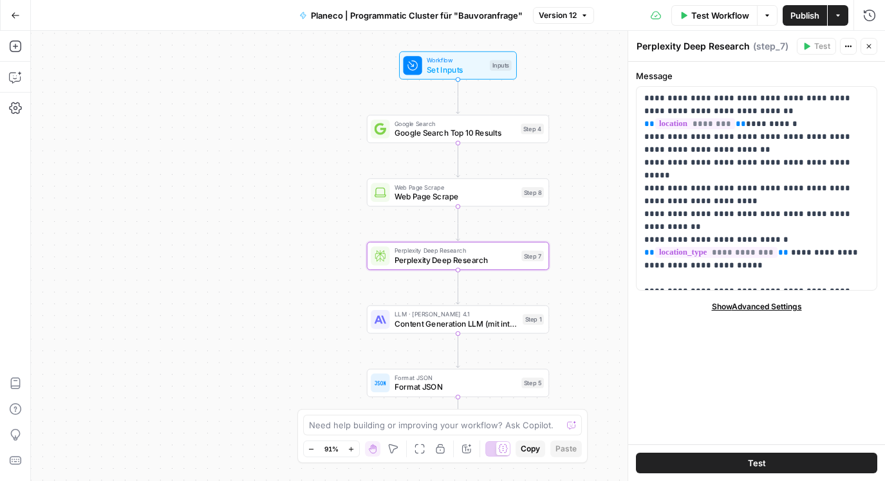
scroll to position [0, 0]
click at [760, 309] on span "Show Advanced Settings" at bounding box center [757, 307] width 90 height 12
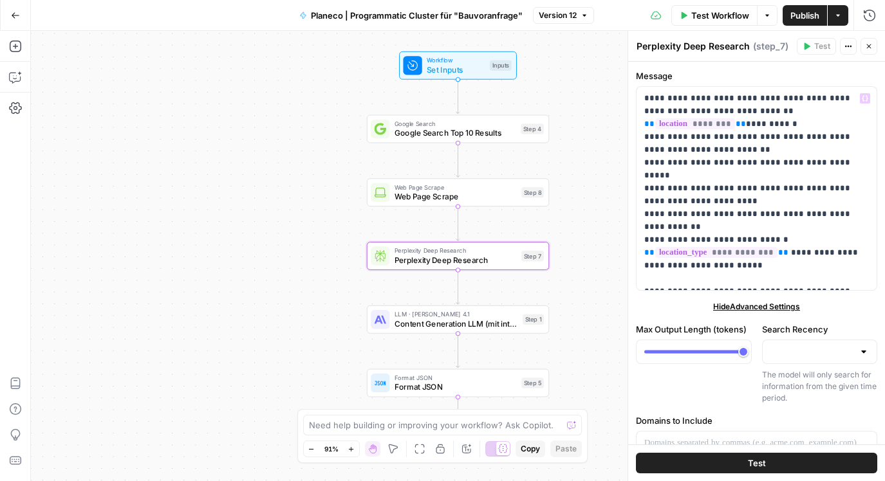
click at [805, 18] on span "Publish" at bounding box center [804, 15] width 29 height 13
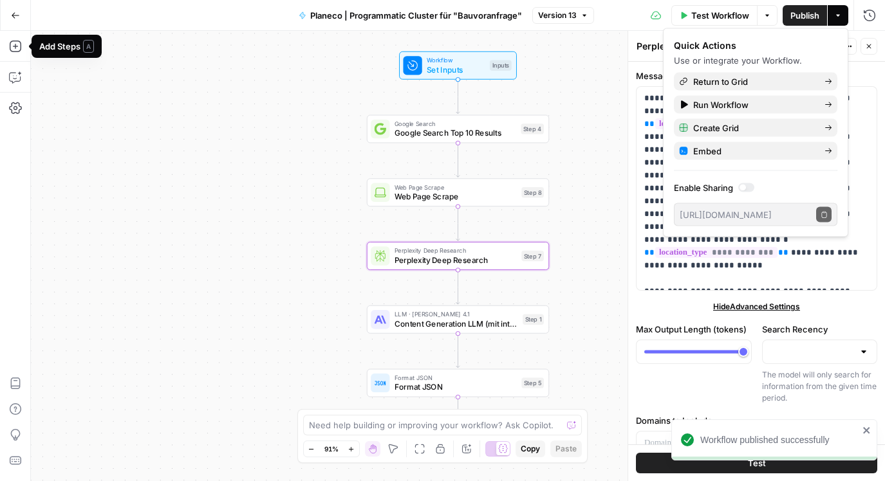
click at [17, 18] on icon "button" at bounding box center [15, 15] width 9 height 9
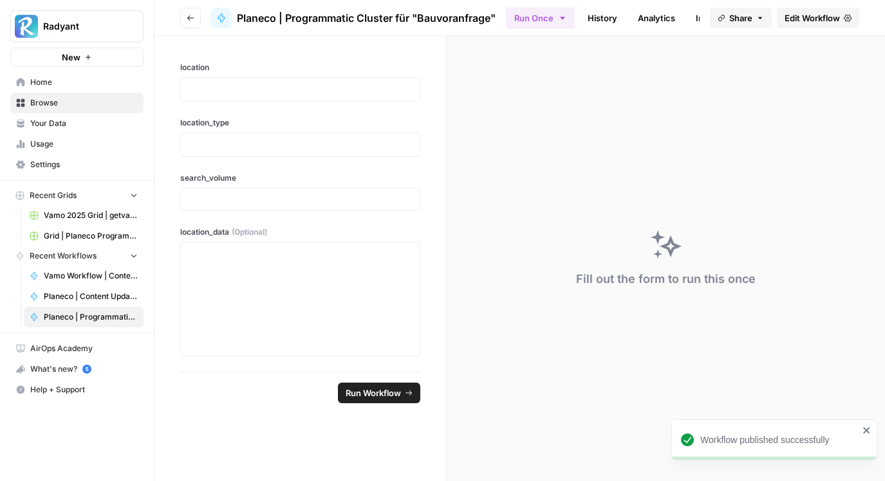
click at [72, 236] on span "Grid | Planeco Programmatic Cluster" at bounding box center [91, 236] width 94 height 12
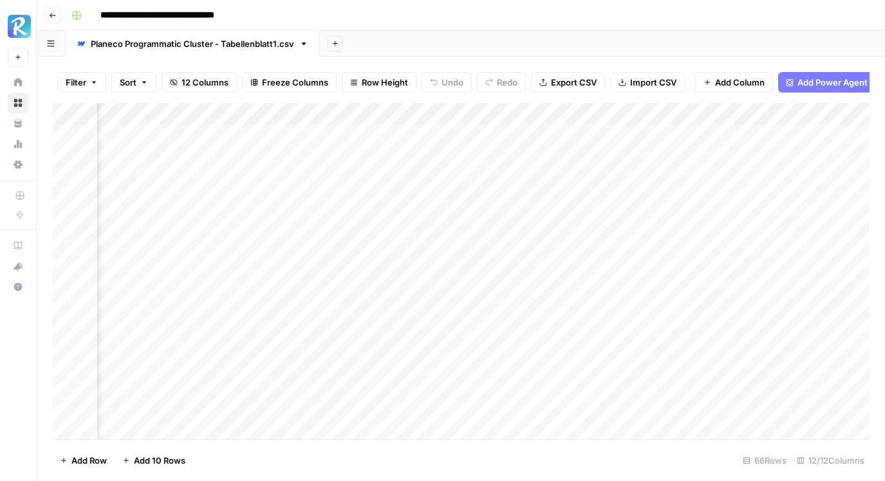
scroll to position [0, 684]
click at [644, 134] on div "Add Column" at bounding box center [460, 271] width 817 height 337
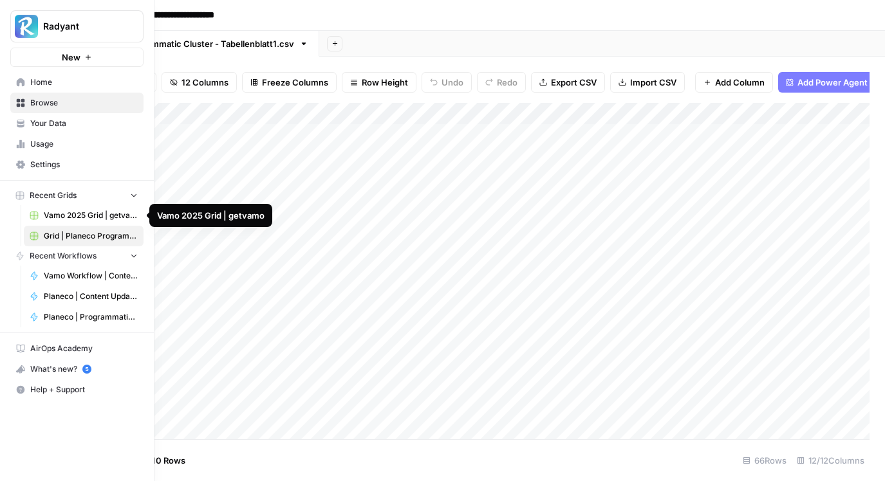
click at [86, 235] on span "Grid | Planeco Programmatic Cluster" at bounding box center [91, 236] width 94 height 12
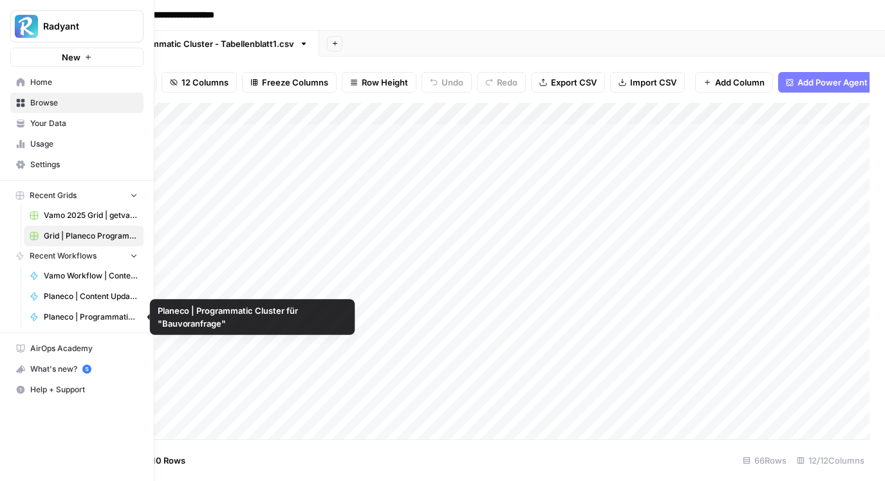
click at [97, 321] on span "Planeco | Programmatic Cluster für "Bauvoranfrage"" at bounding box center [91, 317] width 94 height 12
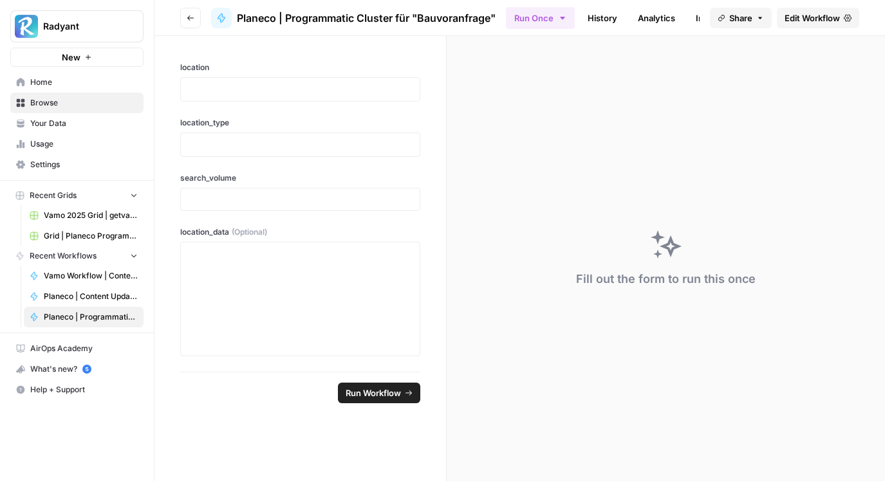
click at [800, 15] on span "Edit Workflow" at bounding box center [811, 18] width 55 height 13
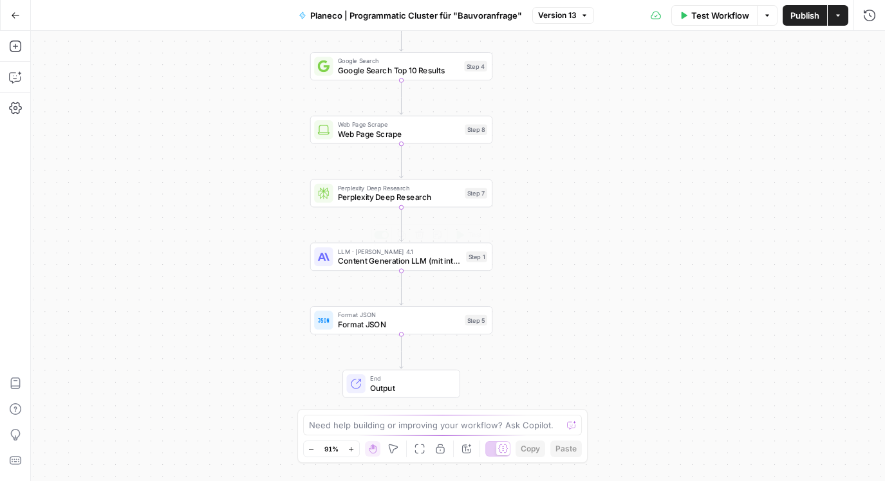
click at [399, 322] on span "Format JSON" at bounding box center [399, 324] width 122 height 12
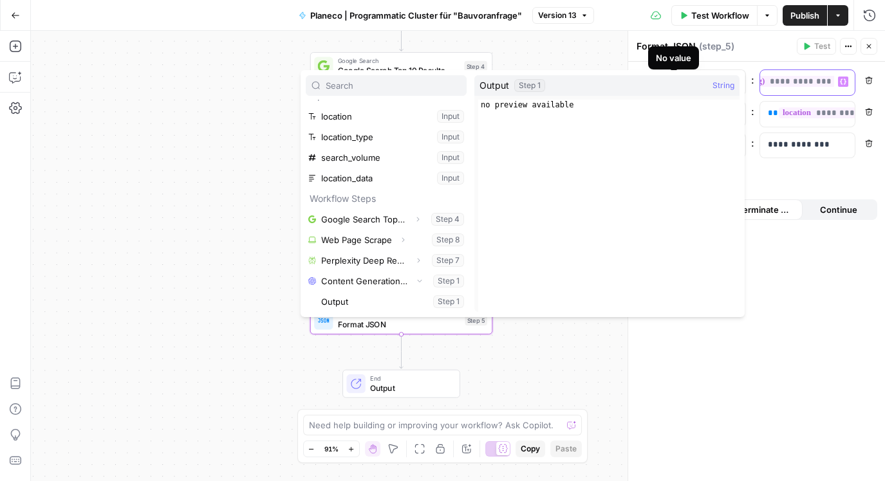
scroll to position [0, 257]
click at [795, 302] on div "**********" at bounding box center [756, 272] width 257 height 420
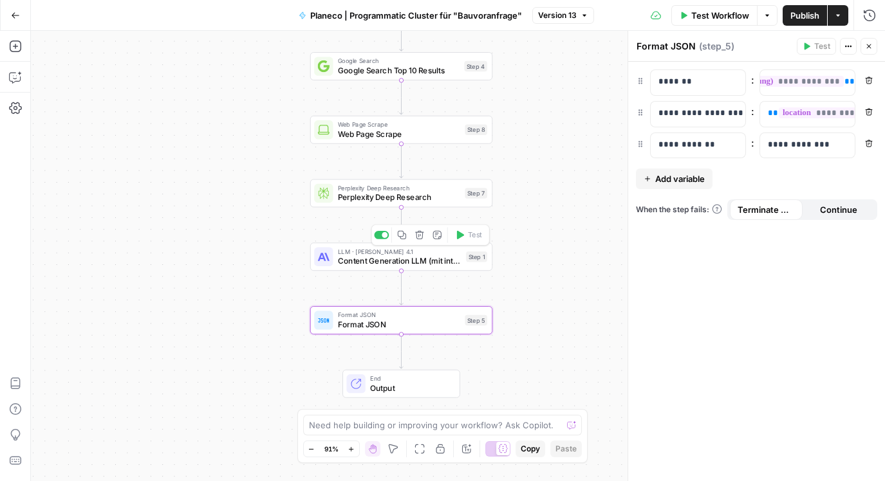
click at [396, 257] on span "Content Generation LLM (mit integrierter SEO-Optimierung)" at bounding box center [400, 261] width 124 height 12
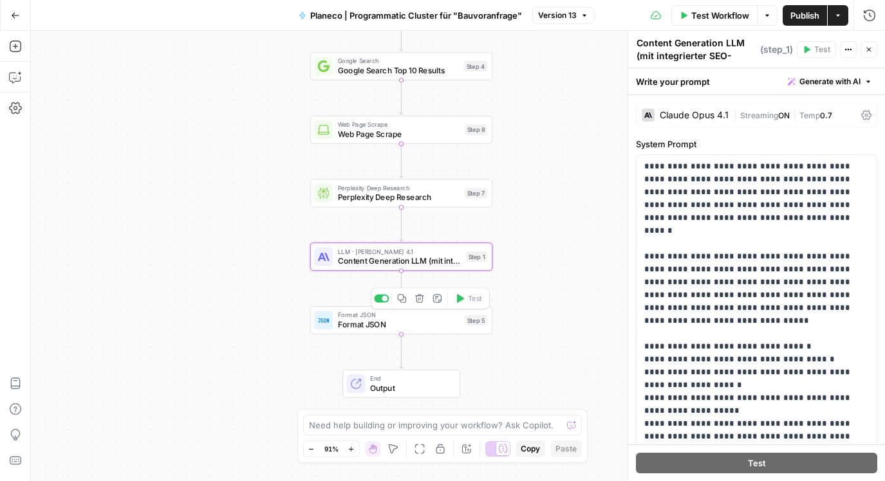
click at [415, 322] on span "Format JSON" at bounding box center [399, 324] width 122 height 12
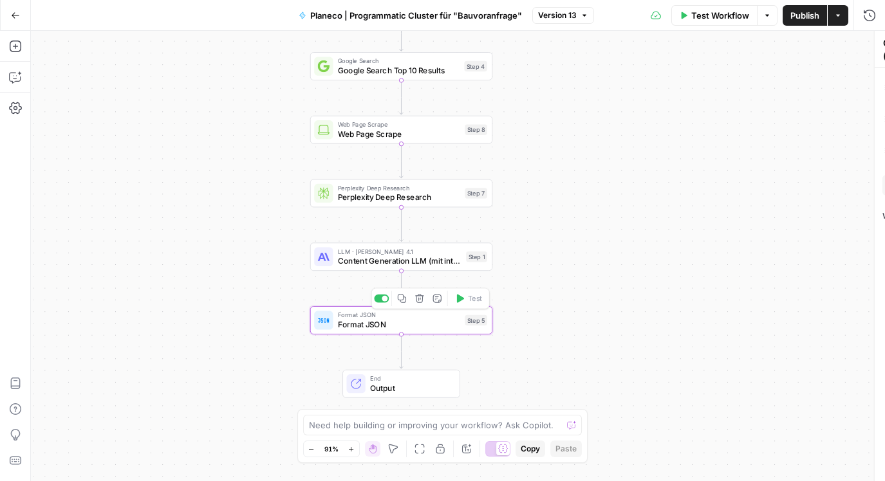
type textarea "Format JSON"
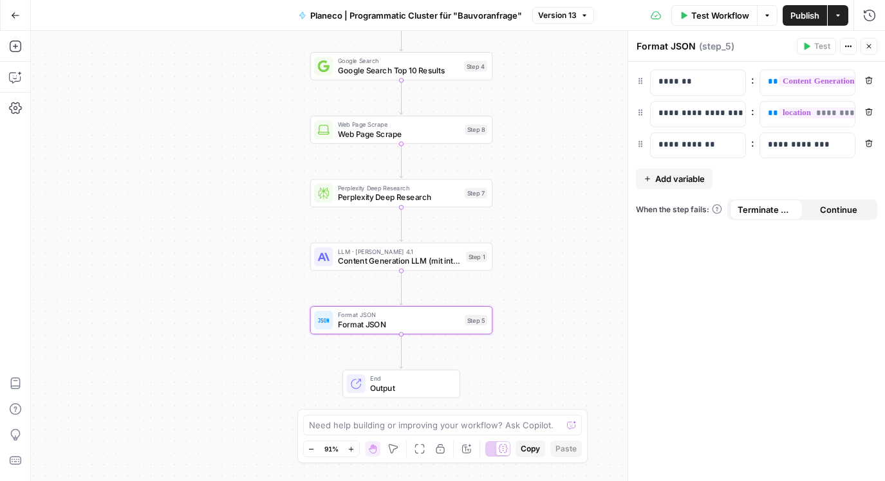
click at [424, 387] on span "Output" at bounding box center [410, 388] width 80 height 12
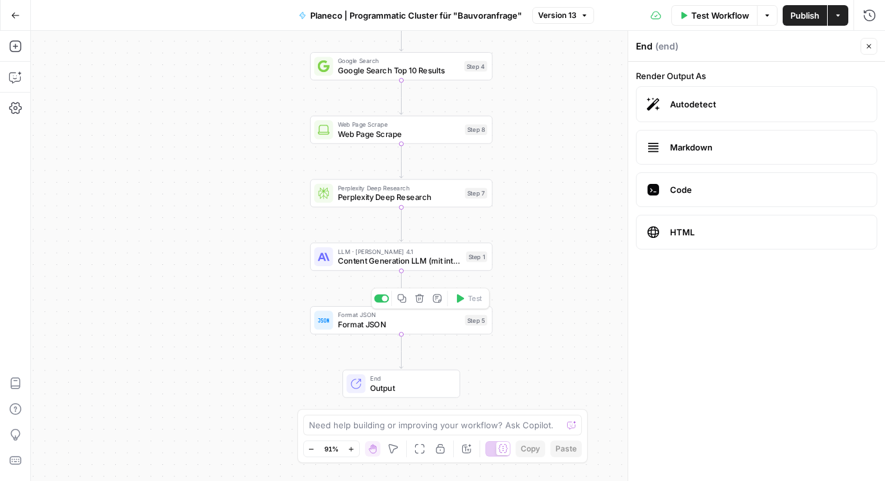
click at [412, 324] on span "Format JSON" at bounding box center [399, 324] width 122 height 12
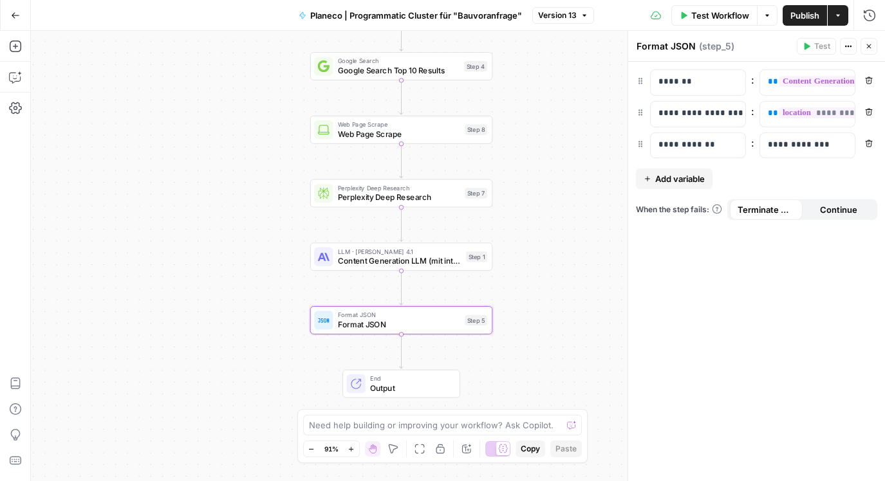
click at [392, 257] on span "Content Generation LLM (mit integrierter SEO-Optimierung)" at bounding box center [400, 261] width 124 height 12
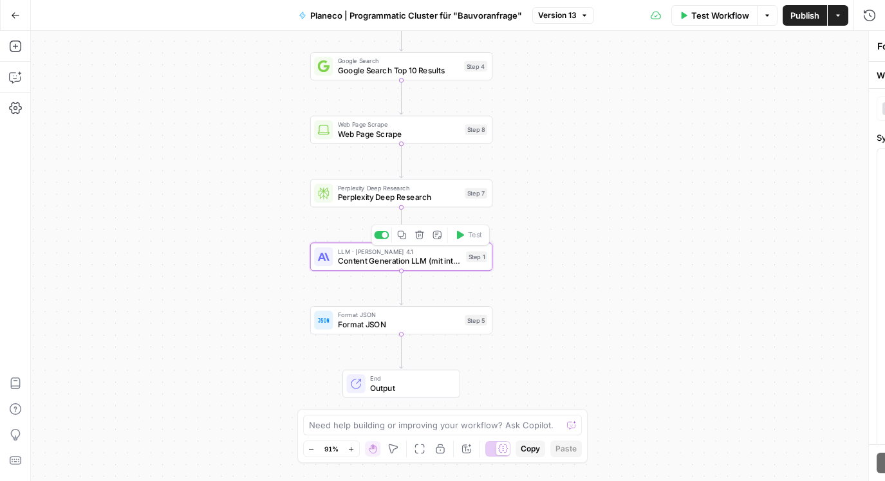
type textarea "Content Generation LLM (mit integrierter SEO-Optimierung)"
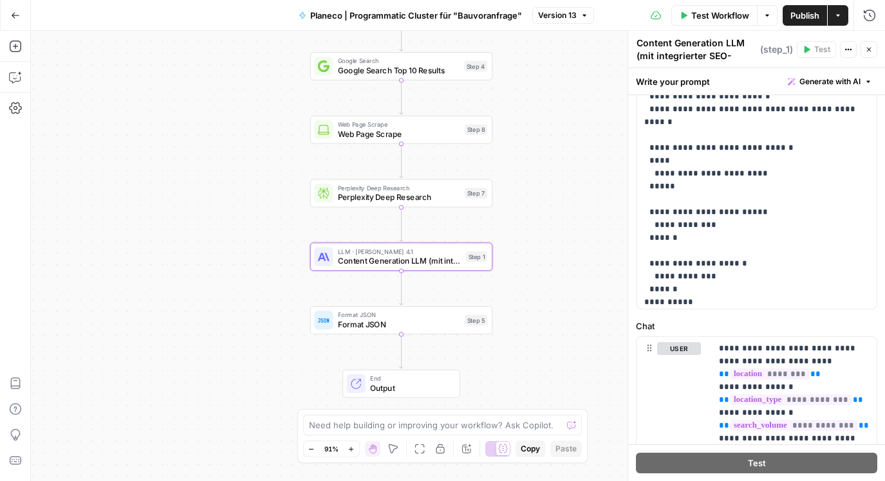
scroll to position [3387, 0]
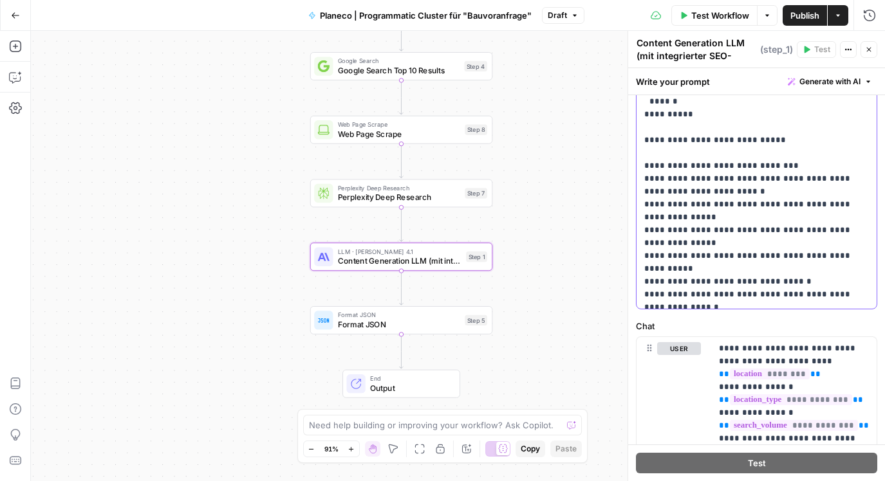
scroll to position [3581, 0]
click at [807, 19] on span "Publish" at bounding box center [804, 15] width 29 height 13
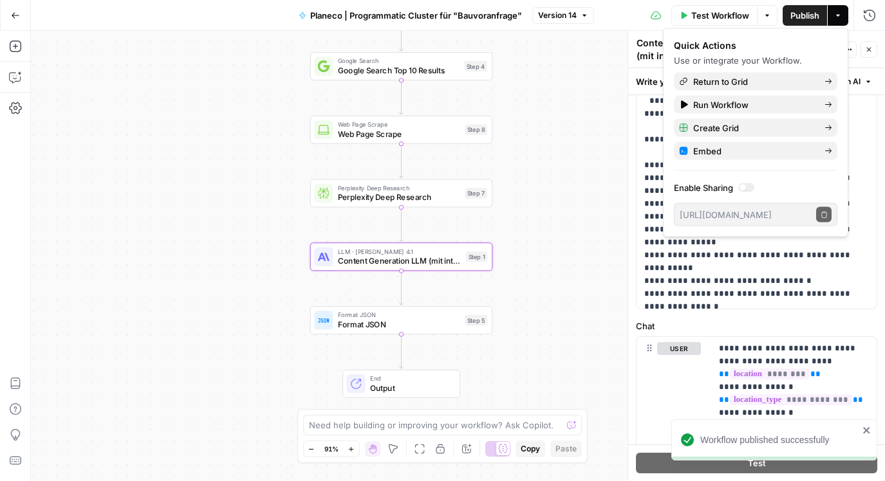
click at [631, 17] on div "Test Workflow Options Publish Actions Run History" at bounding box center [739, 15] width 291 height 30
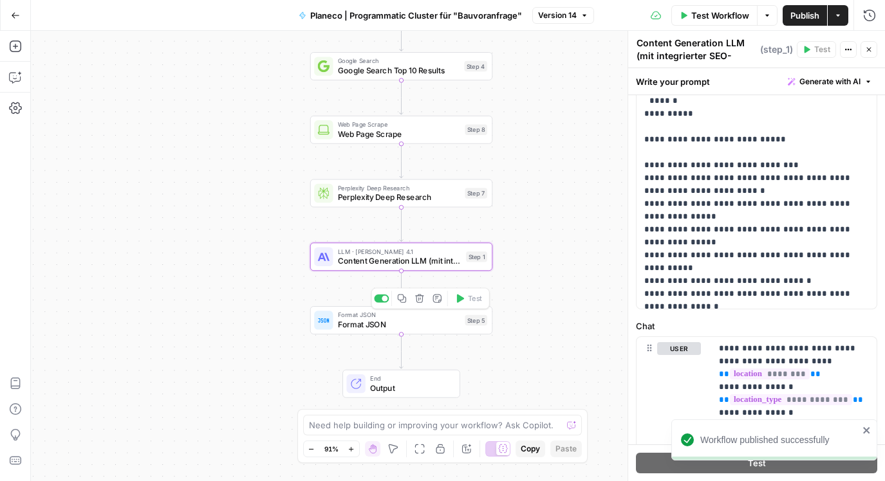
click at [386, 323] on span "Format JSON" at bounding box center [399, 324] width 122 height 12
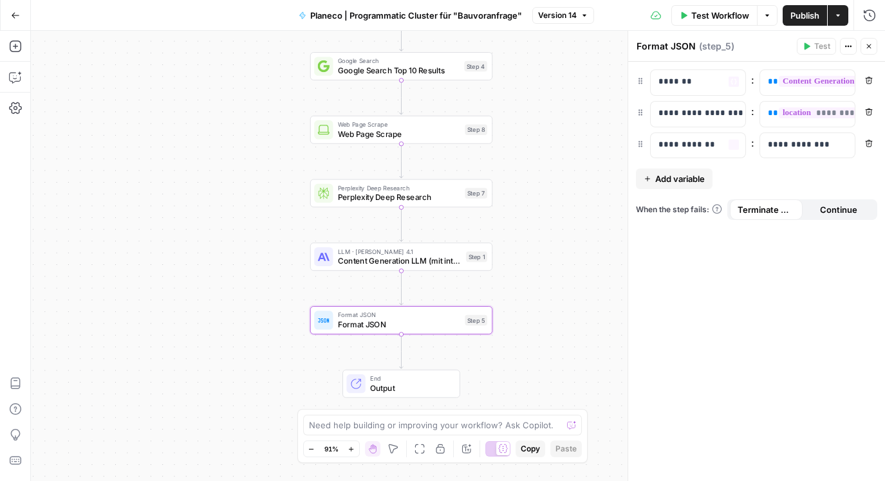
click at [677, 178] on span "Add variable" at bounding box center [680, 178] width 50 height 13
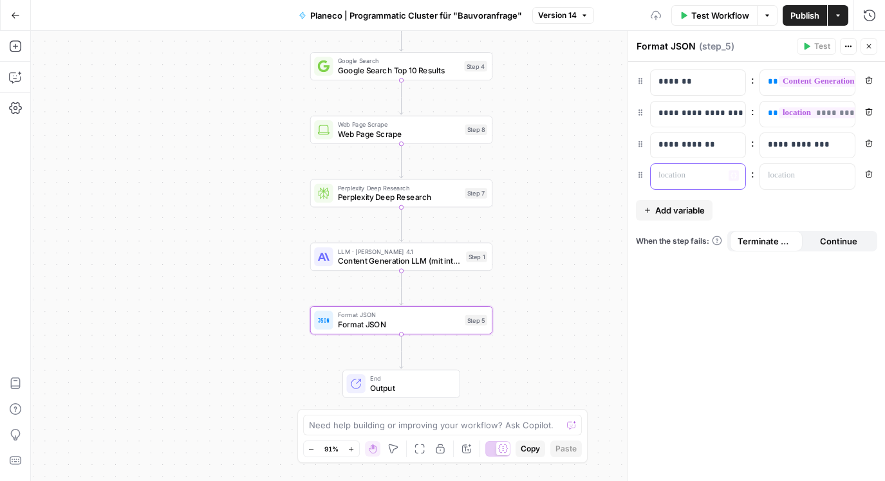
click at [676, 178] on p at bounding box center [687, 175] width 59 height 13
click at [691, 351] on div "**********" at bounding box center [756, 272] width 257 height 420
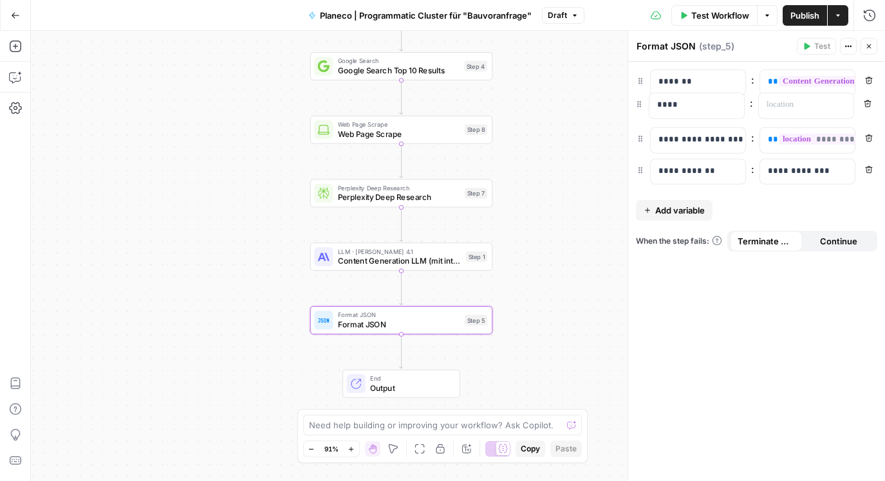
drag, startPoint x: 642, startPoint y: 174, endPoint x: 641, endPoint y: 98, distance: 75.3
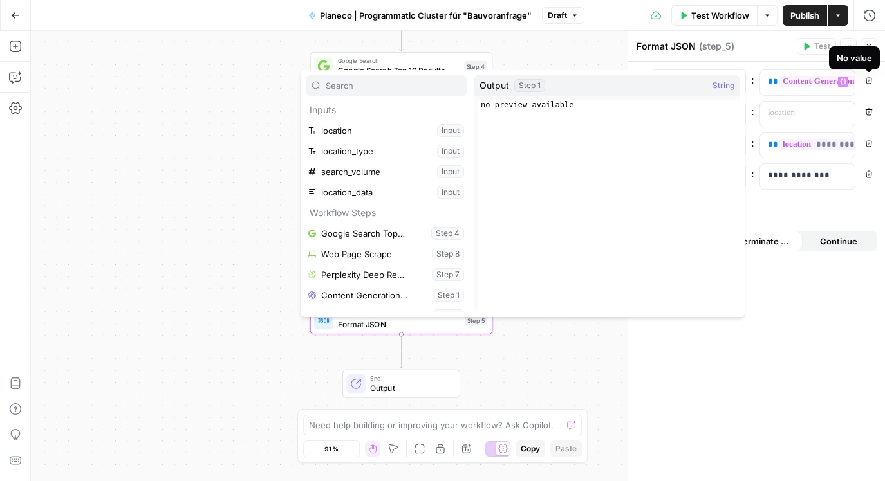
scroll to position [14, 0]
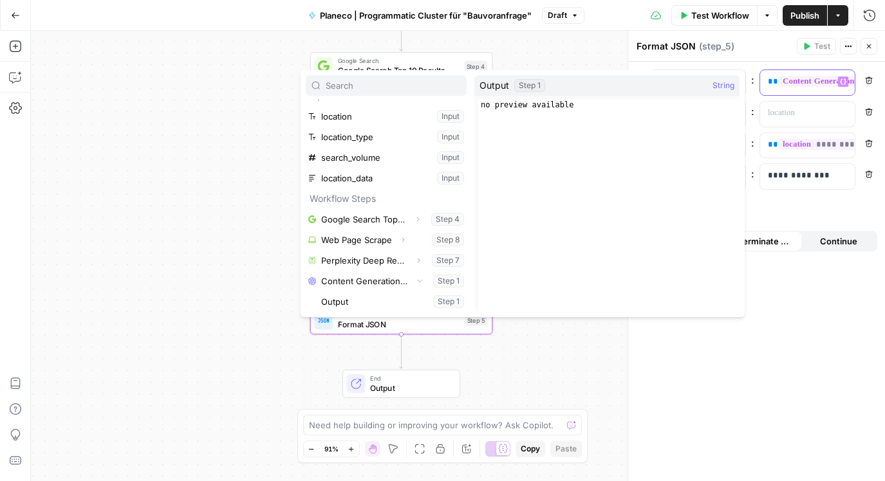
click at [842, 82] on icon "button" at bounding box center [843, 81] width 6 height 6
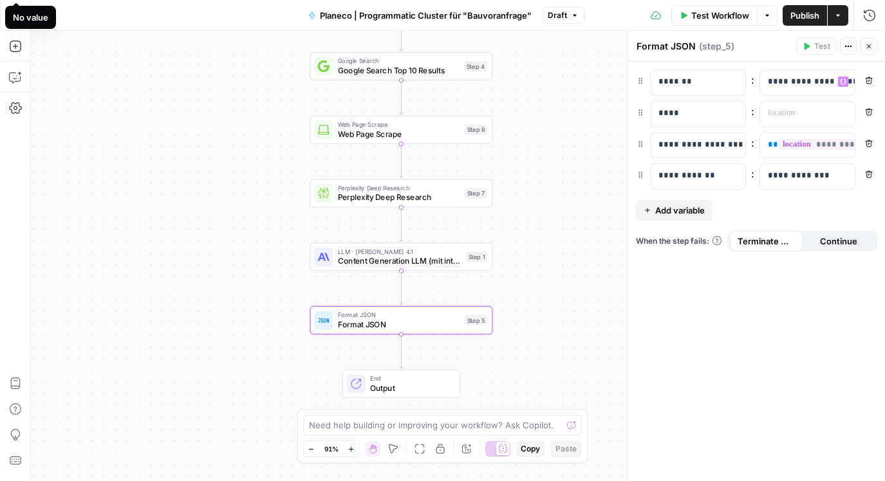
click at [782, 284] on div "**********" at bounding box center [756, 272] width 257 height 420
click at [807, 373] on div "**********" at bounding box center [756, 272] width 257 height 420
click at [809, 83] on p "**********" at bounding box center [807, 81] width 79 height 13
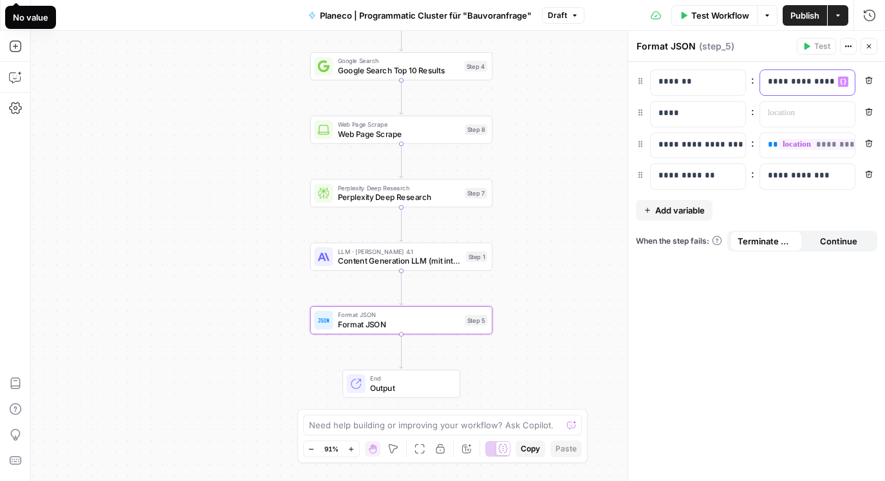
click at [809, 83] on p "**********" at bounding box center [797, 81] width 59 height 13
click at [773, 369] on div "**********" at bounding box center [756, 272] width 257 height 420
click at [786, 89] on div "**********" at bounding box center [807, 82] width 95 height 25
click at [780, 117] on p at bounding box center [797, 113] width 59 height 13
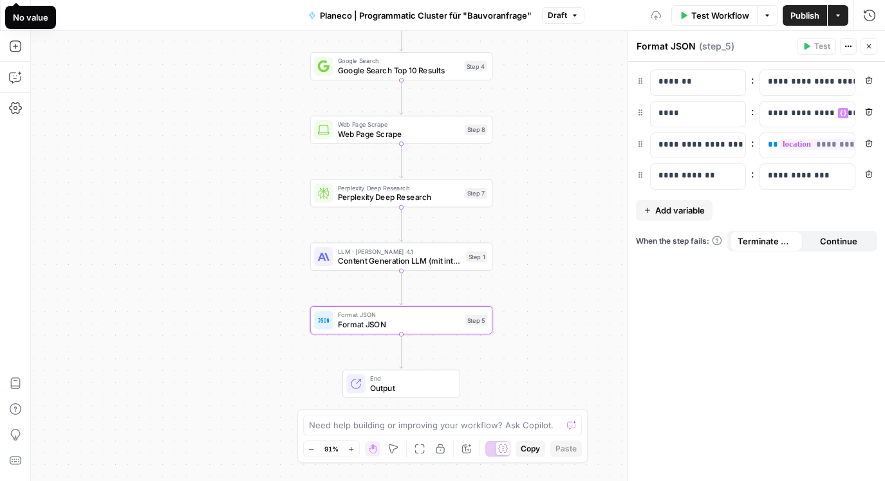
click at [772, 315] on div "**********" at bounding box center [756, 272] width 257 height 420
click at [813, 85] on p "**********" at bounding box center [797, 81] width 59 height 13
click at [720, 414] on div "**********" at bounding box center [756, 272] width 257 height 420
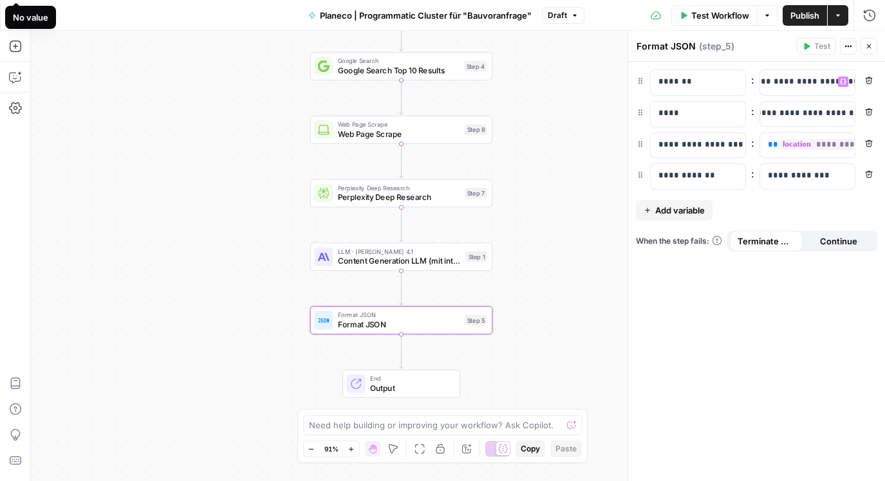
scroll to position [0, 113]
click at [773, 371] on div "**********" at bounding box center [756, 272] width 257 height 420
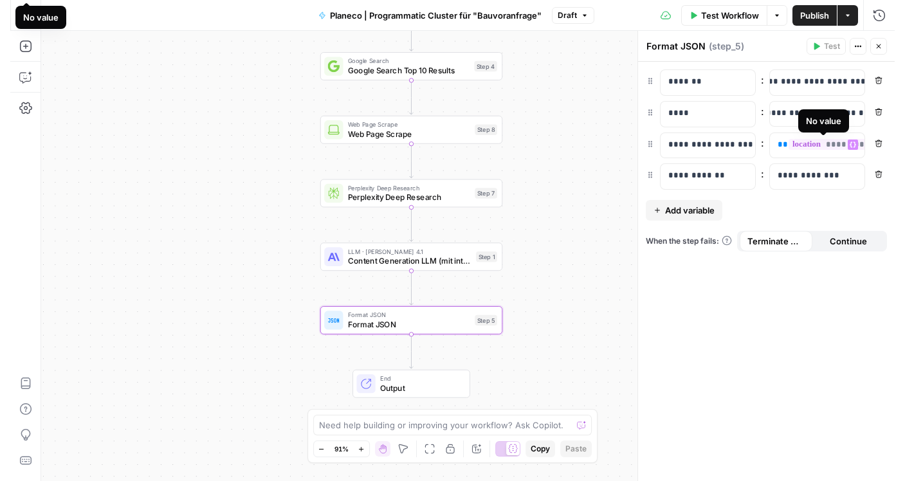
scroll to position [0, 5]
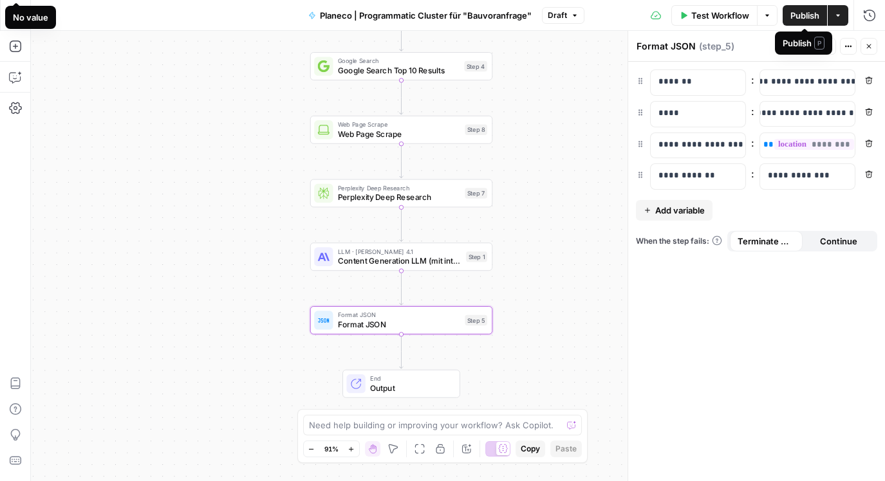
click at [809, 23] on button "Publish" at bounding box center [804, 15] width 44 height 21
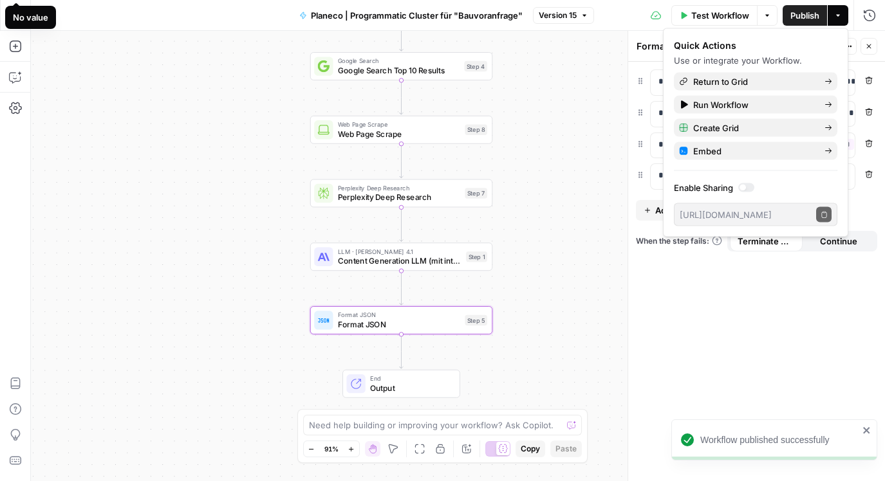
click at [717, 390] on div "**********" at bounding box center [756, 272] width 257 height 420
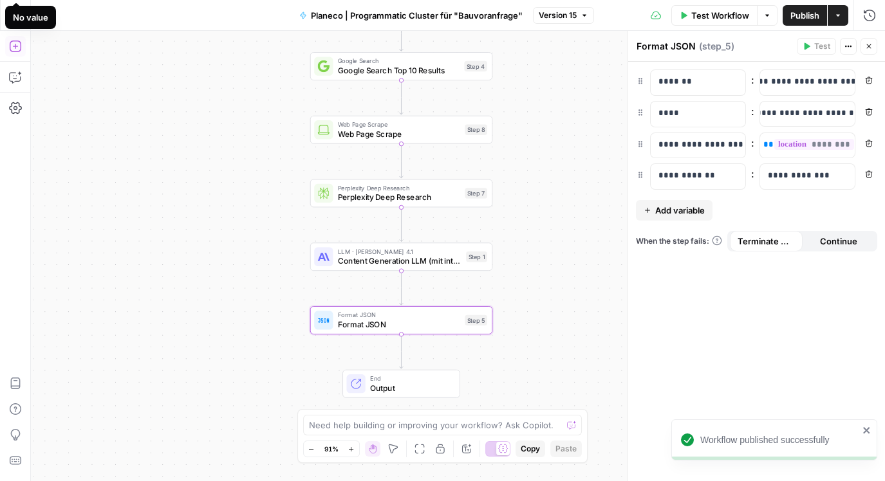
click at [18, 48] on icon "button" at bounding box center [15, 46] width 13 height 13
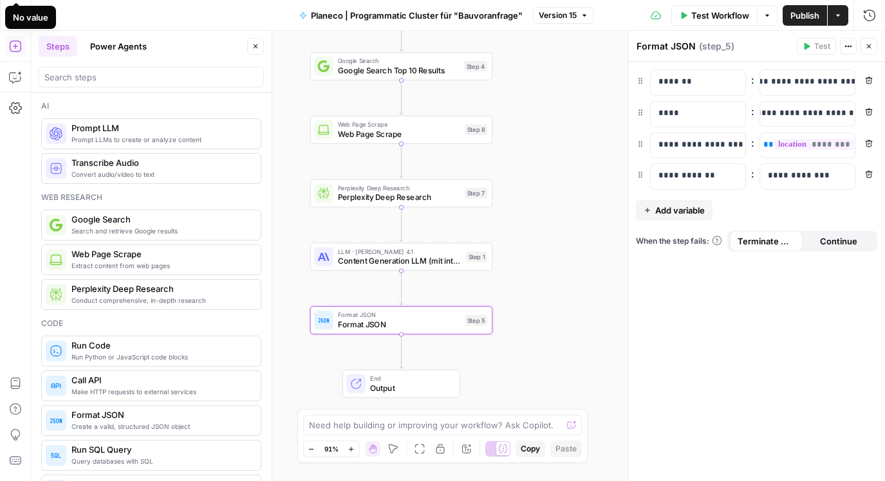
click at [73, 19] on div "Go Back Planeco | Programmatic Cluster für "Bauvoranfrage" Version 15 Test Work…" at bounding box center [442, 15] width 885 height 30
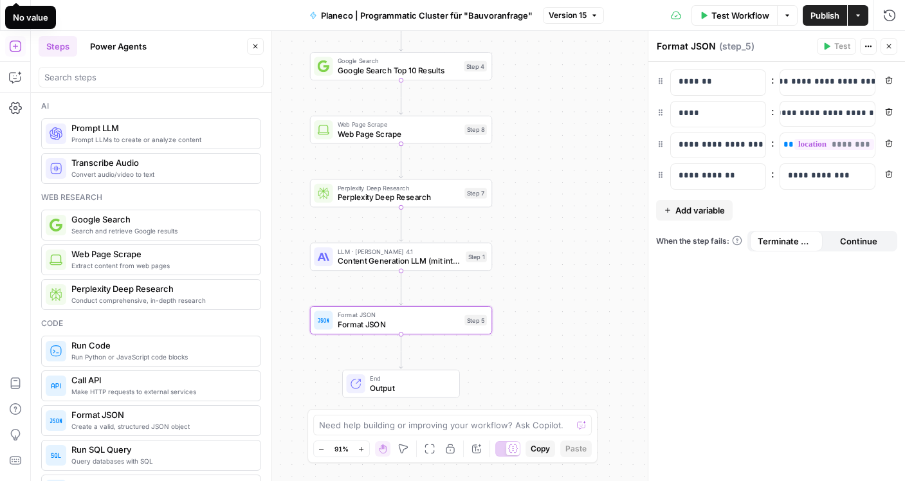
click at [19, 24] on div "No value" at bounding box center [30, 17] width 51 height 23
click at [119, 13] on div "Go Back Planeco | Programmatic Cluster für "Bauvoranfrage" Version 15 Test Work…" at bounding box center [452, 15] width 905 height 30
click at [15, 76] on icon "button" at bounding box center [15, 77] width 13 height 13
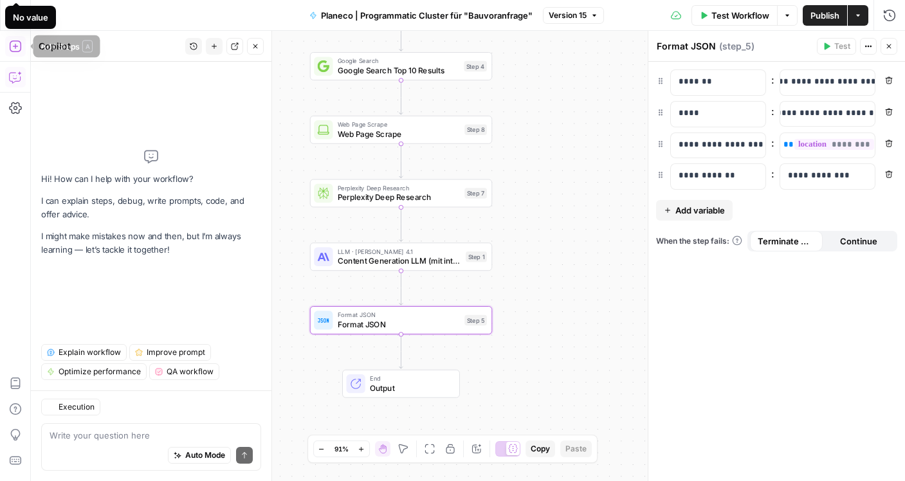
click at [20, 19] on div "No value" at bounding box center [30, 17] width 35 height 13
click at [4, 15] on button "Go Back" at bounding box center [15, 15] width 23 height 23
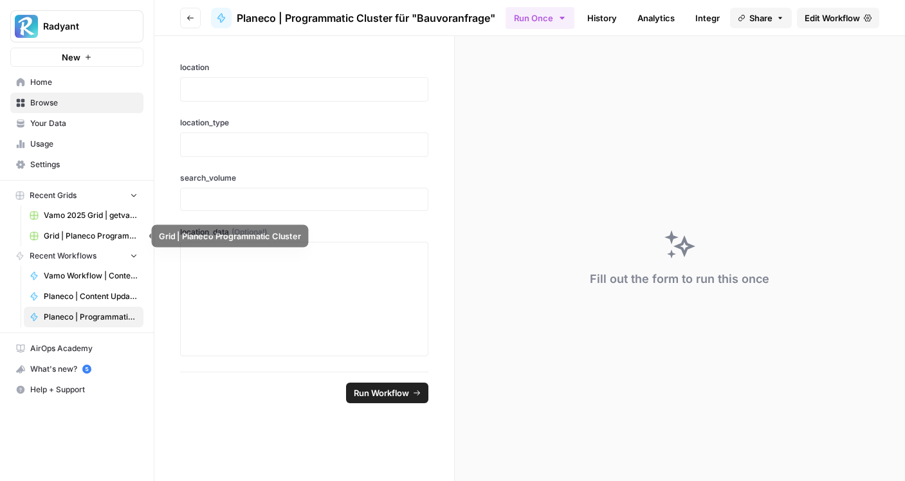
click at [86, 239] on span "Grid | Planeco Programmatic Cluster" at bounding box center [91, 236] width 94 height 12
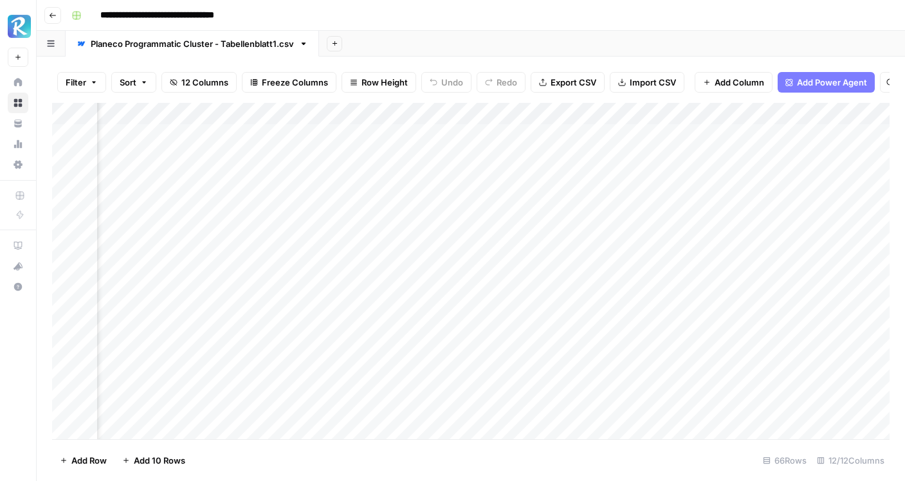
scroll to position [0, 966]
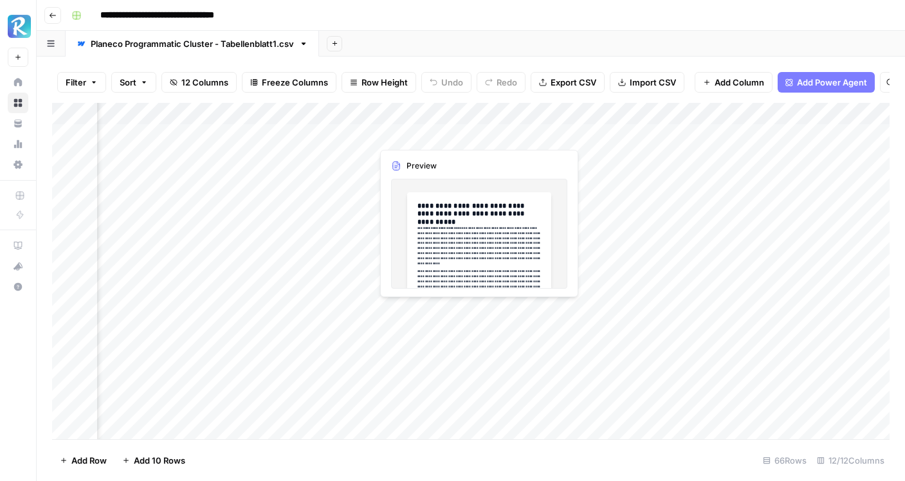
click at [439, 131] on div "Add Column" at bounding box center [471, 271] width 838 height 337
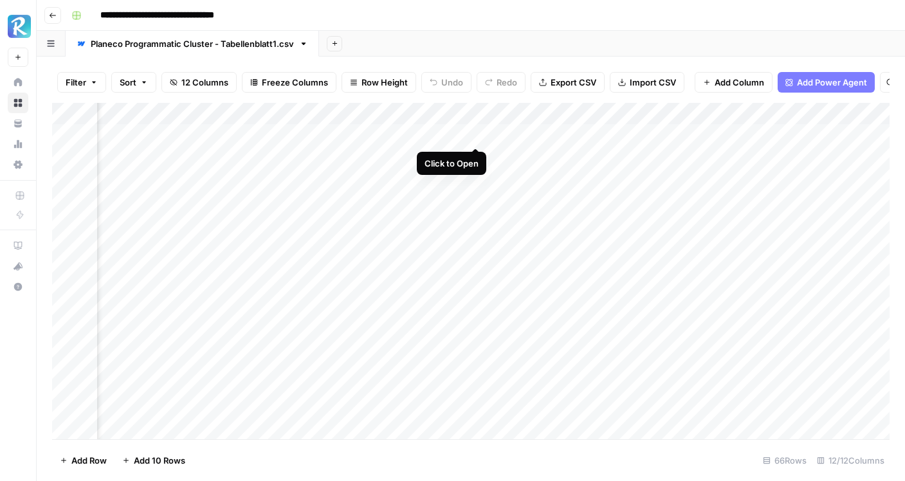
click at [478, 137] on div "Add Column" at bounding box center [471, 271] width 838 height 337
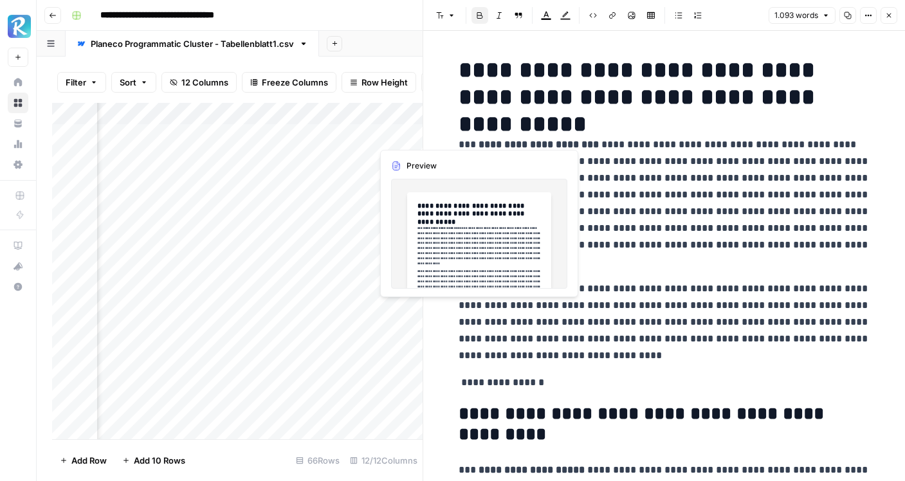
click at [398, 137] on div "Add Column" at bounding box center [237, 271] width 371 height 337
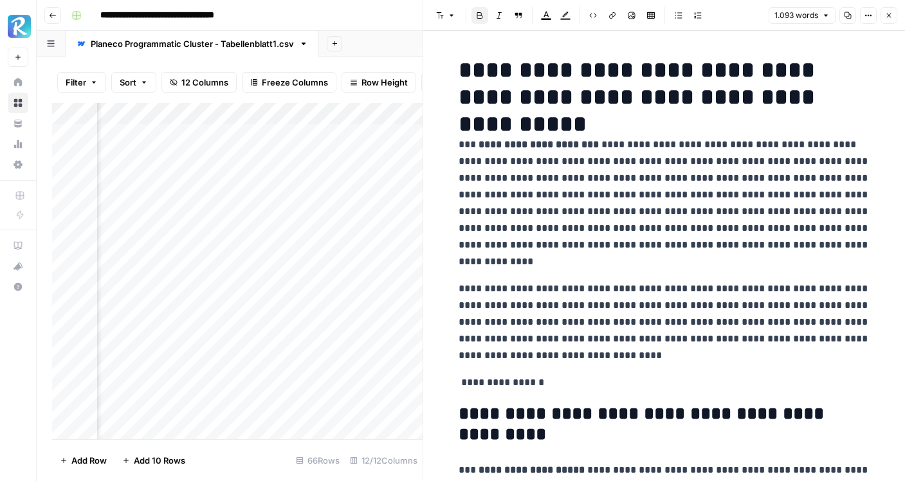
click at [891, 19] on button "Close" at bounding box center [889, 15] width 17 height 17
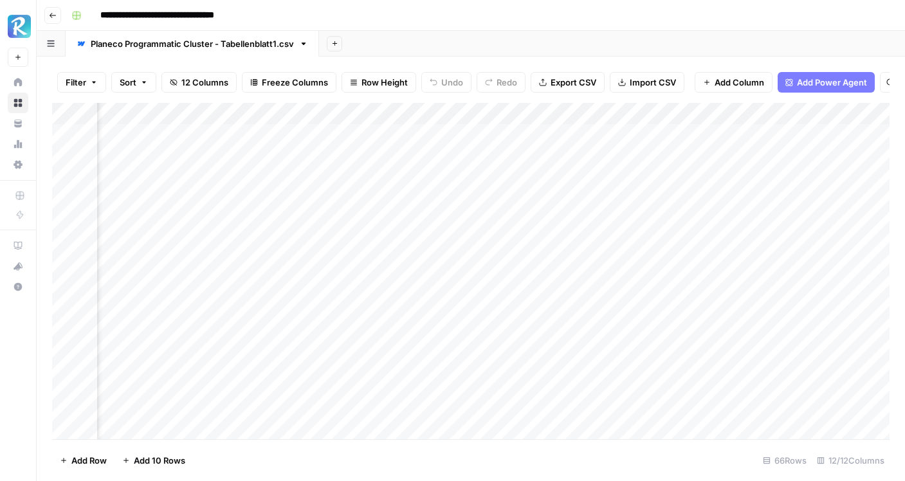
scroll to position [0, 748]
click at [568, 114] on div "Add Column" at bounding box center [471, 271] width 838 height 337
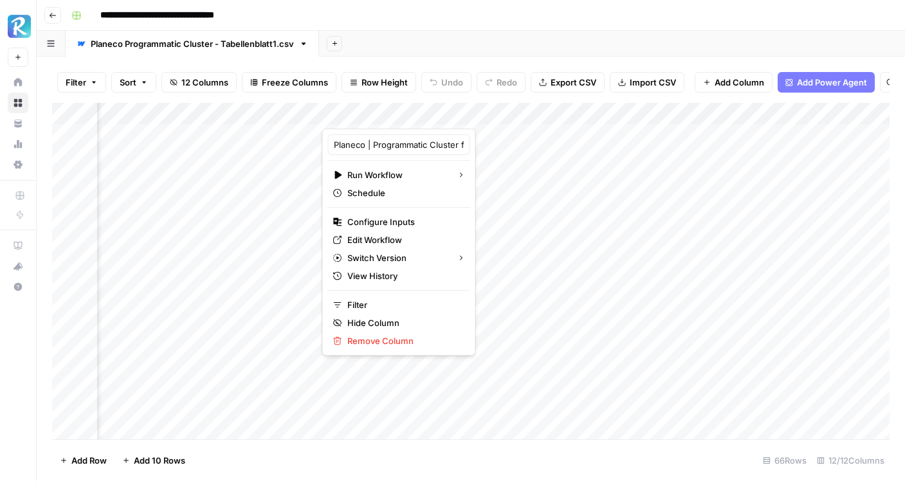
click at [578, 115] on div at bounding box center [457, 116] width 270 height 26
click at [562, 115] on div at bounding box center [457, 116] width 270 height 26
click at [396, 224] on span "Configure Inputs" at bounding box center [403, 222] width 113 height 13
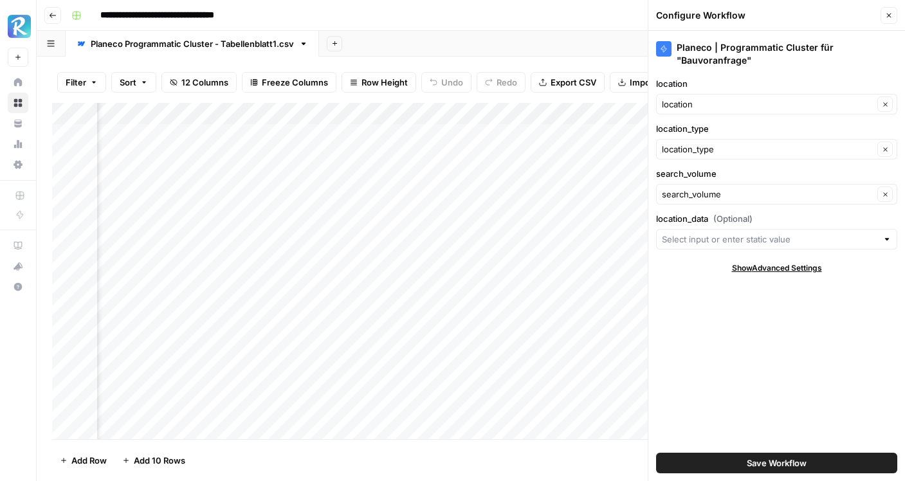
click at [887, 10] on button "Close" at bounding box center [889, 15] width 17 height 17
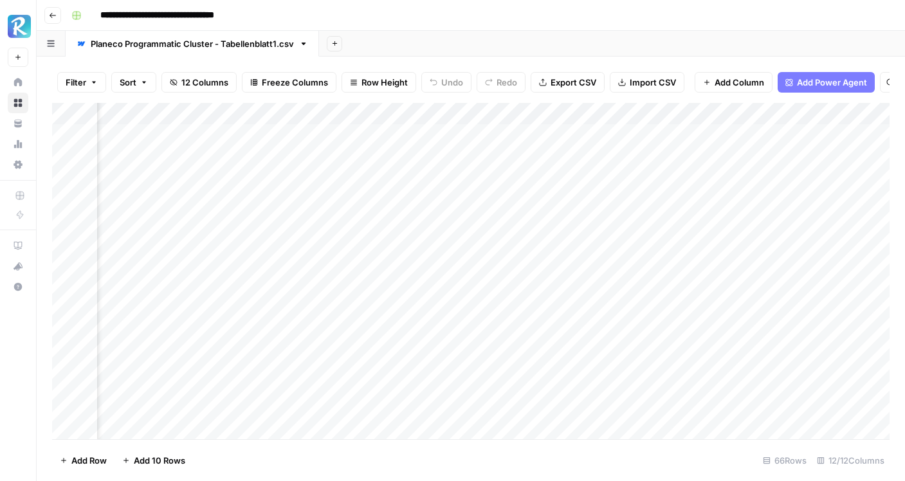
click at [562, 112] on div "Add Column" at bounding box center [471, 271] width 838 height 337
click at [561, 134] on div "Add Column" at bounding box center [471, 271] width 838 height 337
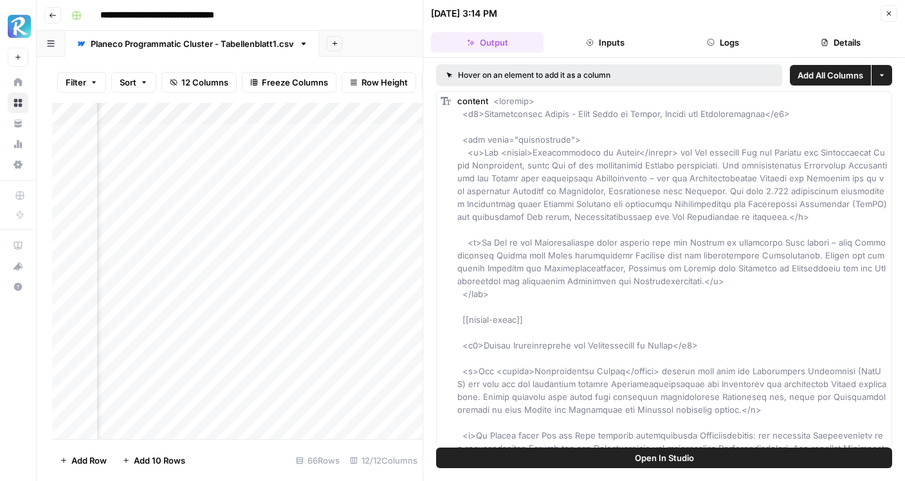
click at [609, 41] on button "Inputs" at bounding box center [605, 42] width 113 height 21
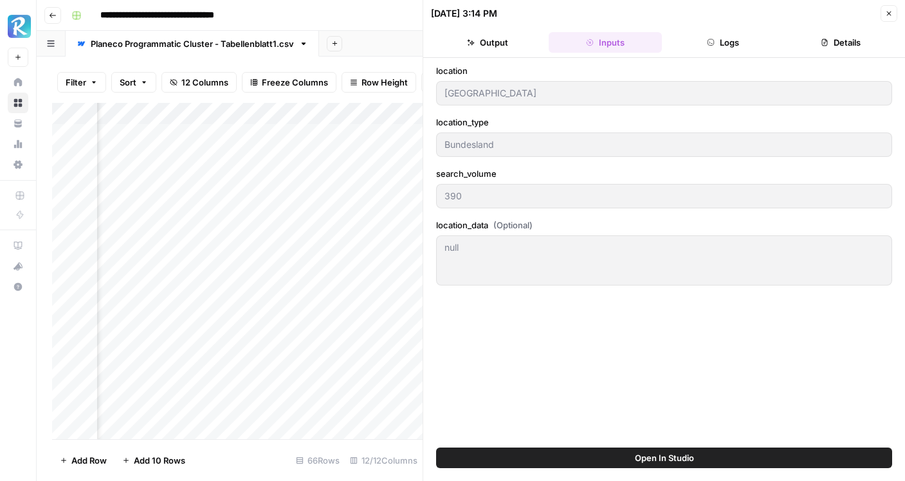
click at [725, 41] on button "Logs" at bounding box center [723, 42] width 113 height 21
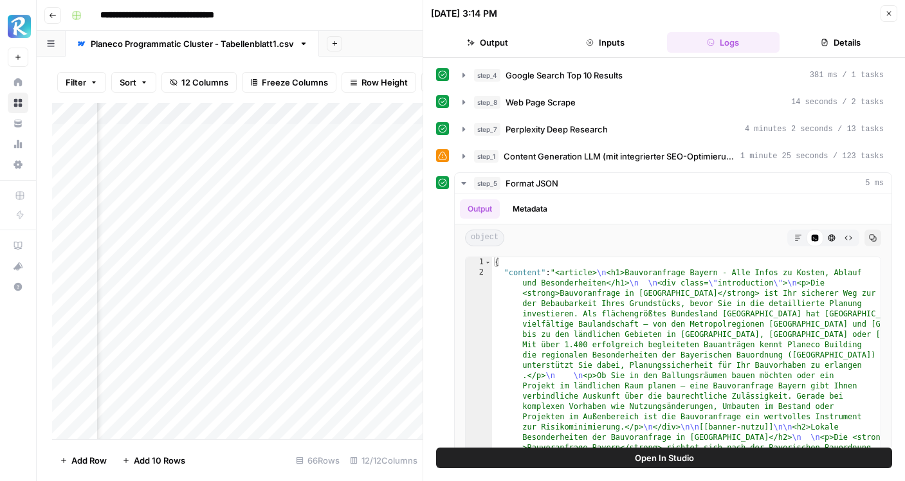
click at [833, 39] on button "Details" at bounding box center [841, 42] width 113 height 21
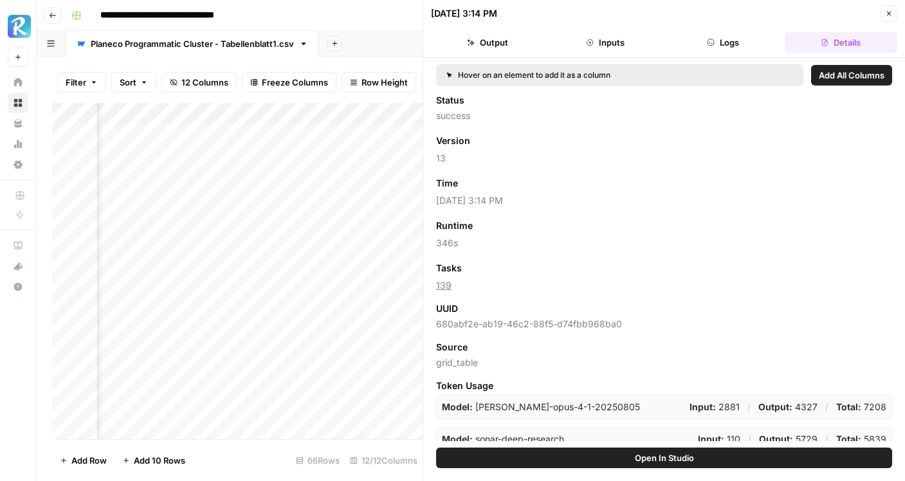
scroll to position [10, 0]
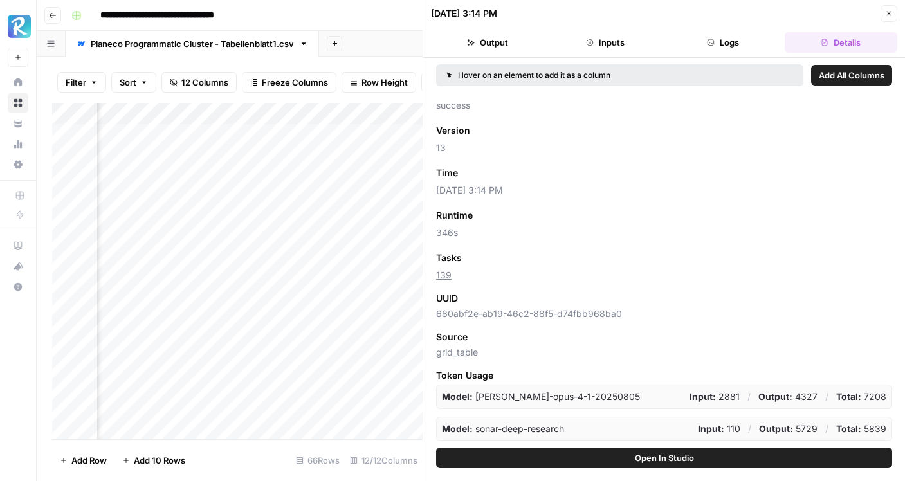
click at [737, 46] on button "Logs" at bounding box center [723, 42] width 113 height 21
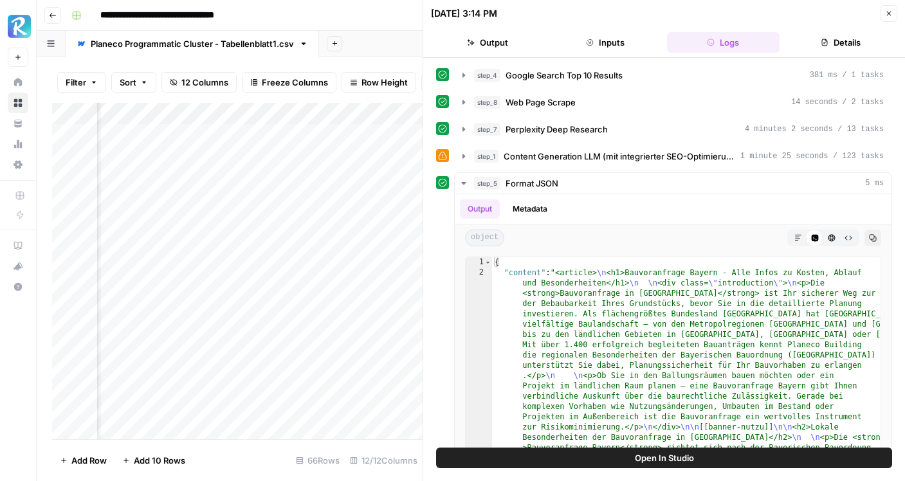
click at [621, 41] on button "Inputs" at bounding box center [605, 42] width 113 height 21
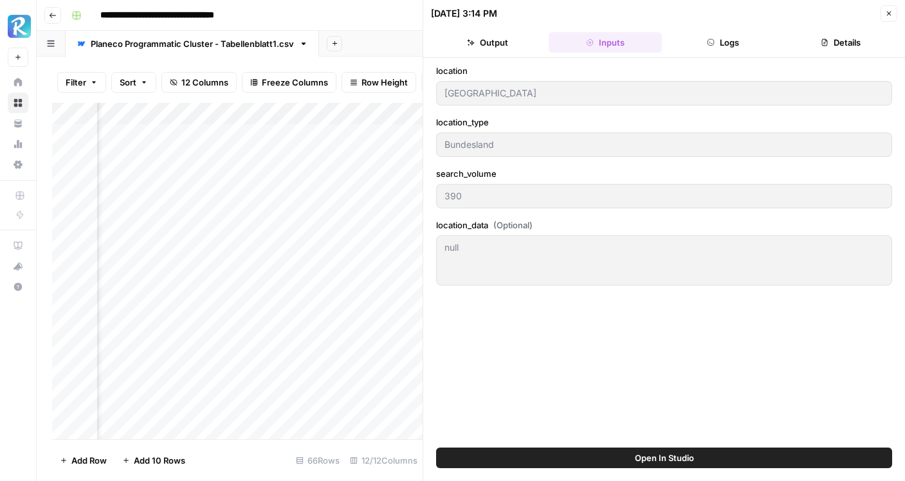
click at [491, 43] on button "Output" at bounding box center [487, 42] width 113 height 21
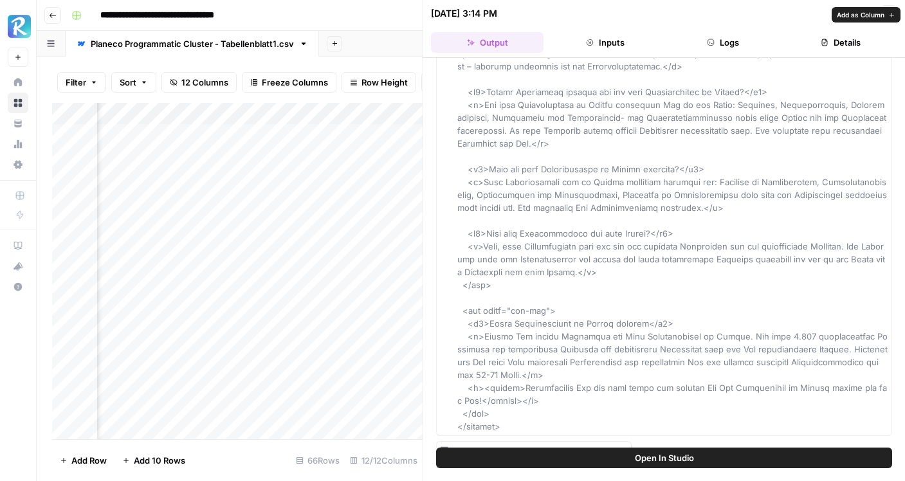
scroll to position [2693, 0]
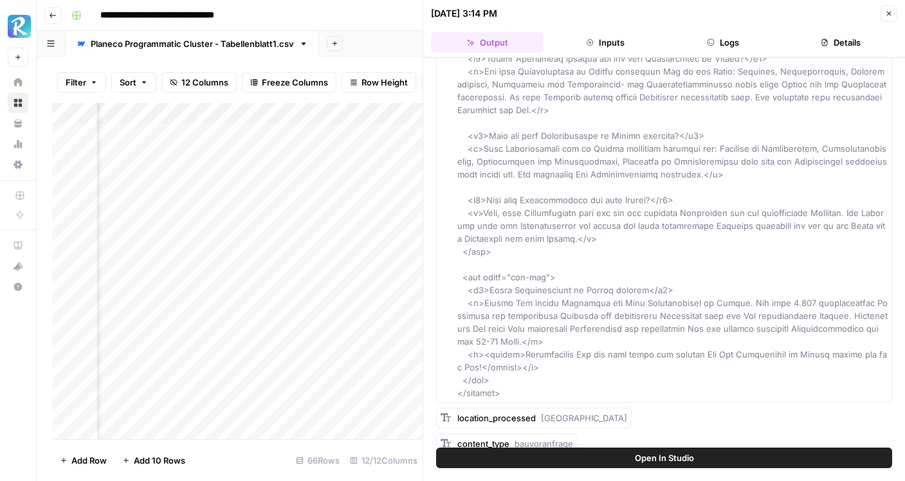
click at [888, 14] on icon "button" at bounding box center [889, 14] width 5 height 5
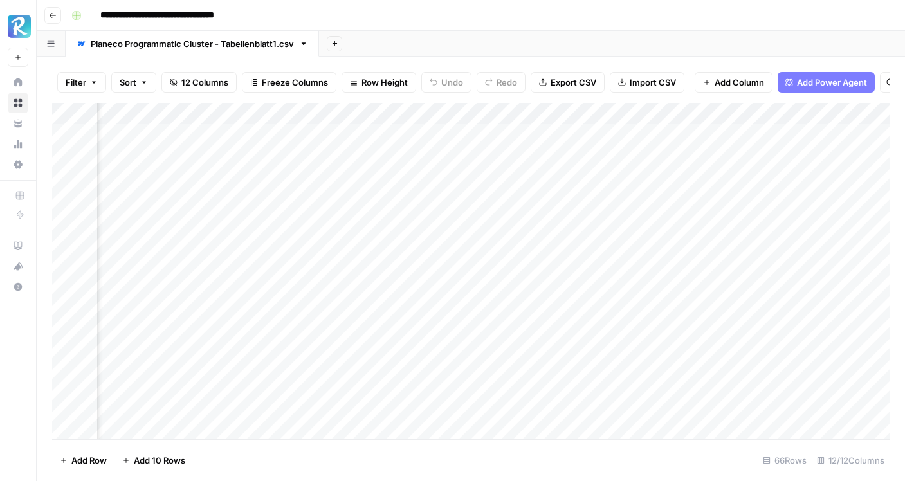
click at [456, 156] on div "Add Column" at bounding box center [471, 271] width 838 height 337
click at [499, 137] on div "Add Column" at bounding box center [471, 271] width 838 height 337
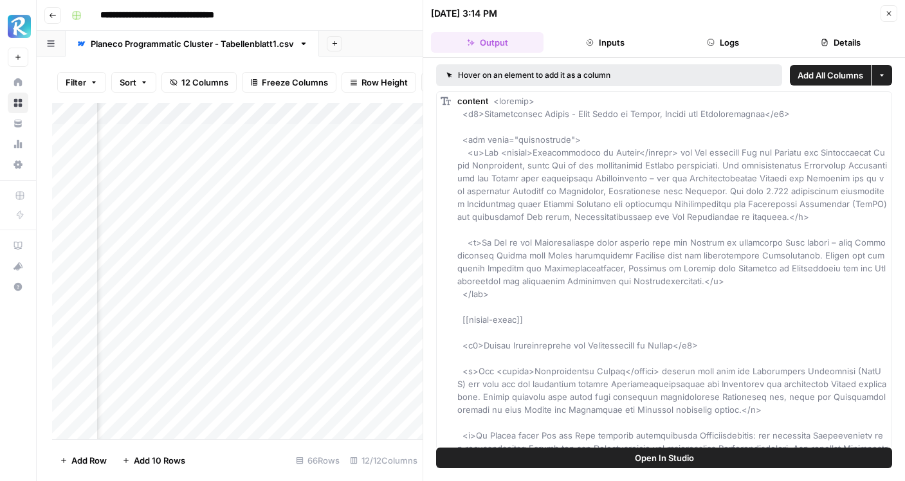
click at [557, 75] on div "Hover on an element to add it as a column" at bounding box center [569, 75] width 245 height 12
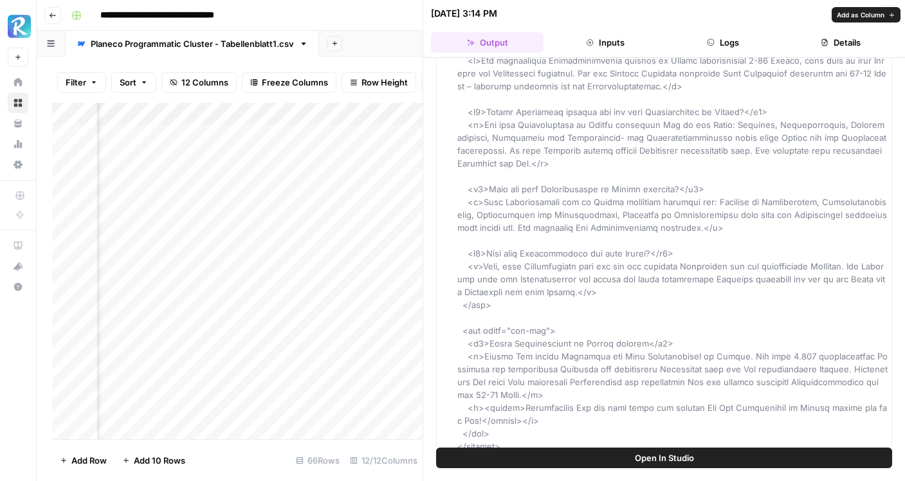
scroll to position [2693, 0]
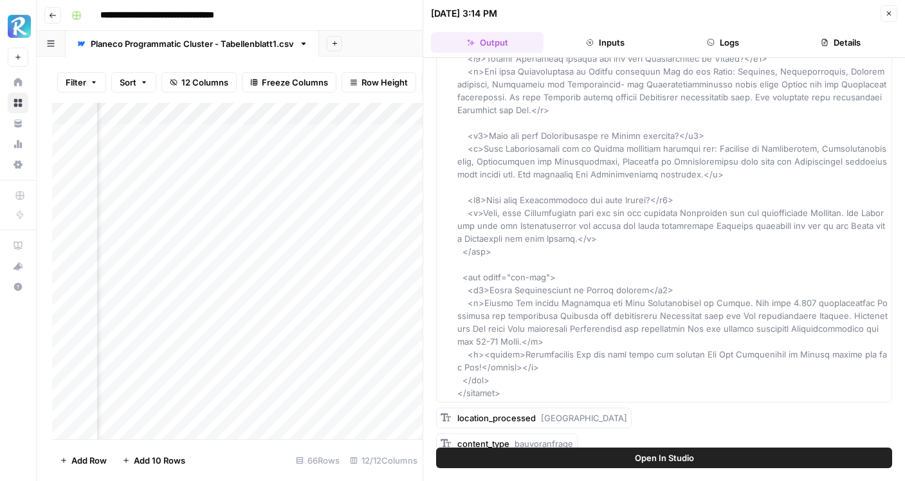
click at [503, 413] on span "location_processed" at bounding box center [496, 418] width 78 height 10
click at [504, 439] on span "content_type" at bounding box center [483, 444] width 52 height 10
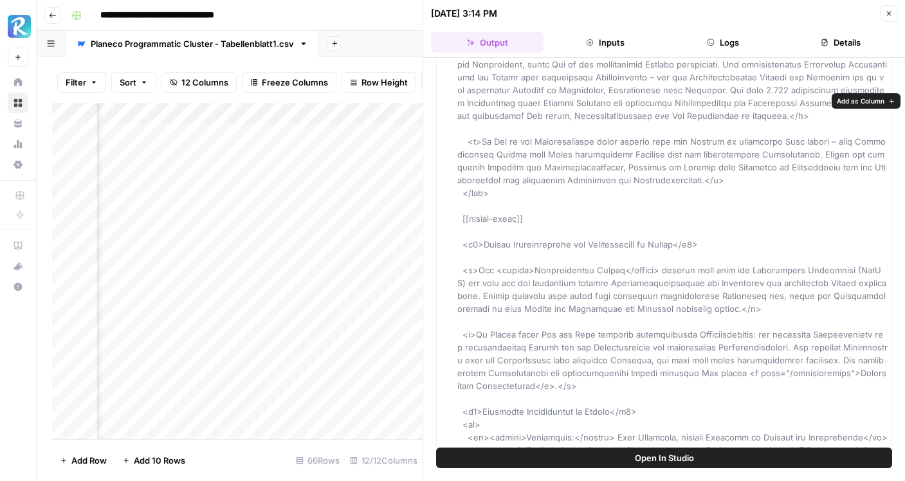
scroll to position [0, 0]
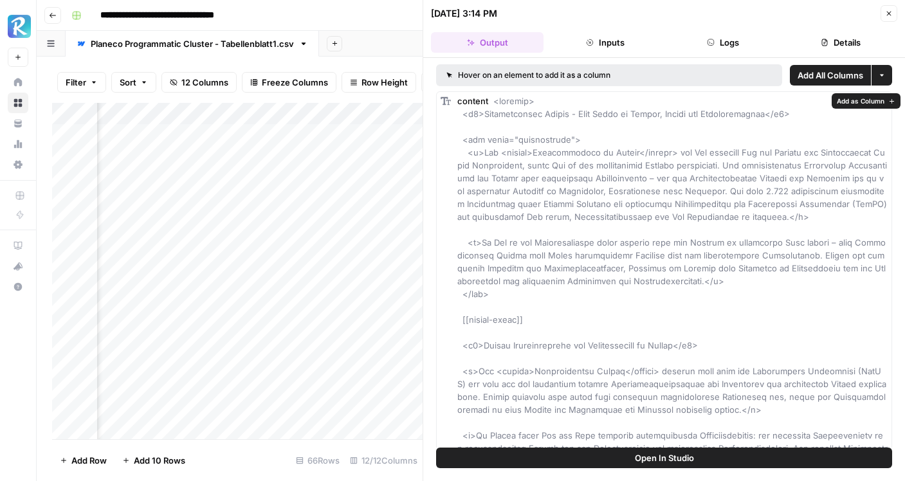
click at [476, 100] on span "content" at bounding box center [472, 101] width 31 height 10
click at [452, 98] on icon at bounding box center [445, 101] width 13 height 13
click at [613, 33] on button "Inputs" at bounding box center [605, 42] width 113 height 21
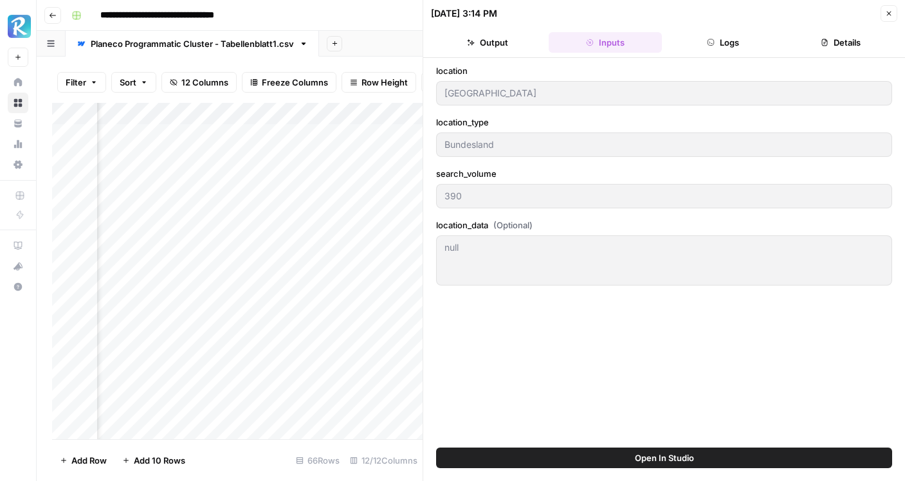
click at [740, 47] on button "Logs" at bounding box center [723, 42] width 113 height 21
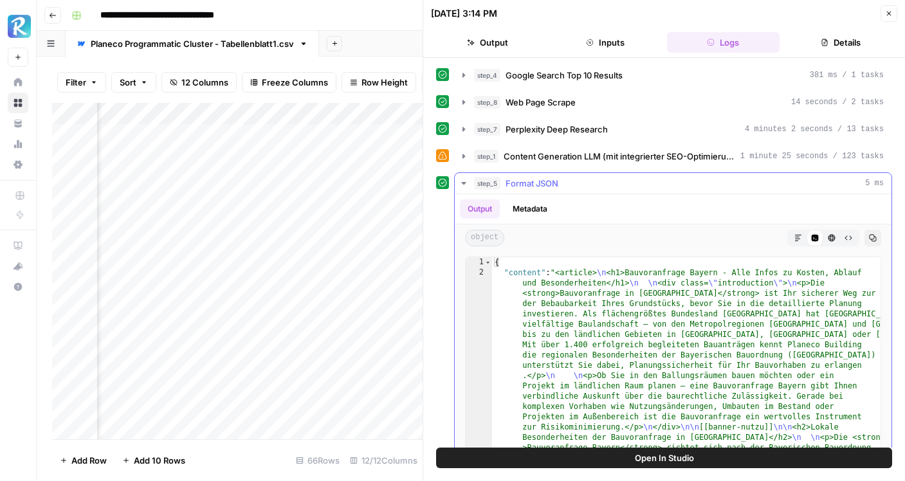
click at [518, 199] on button "Metadata" at bounding box center [530, 208] width 50 height 19
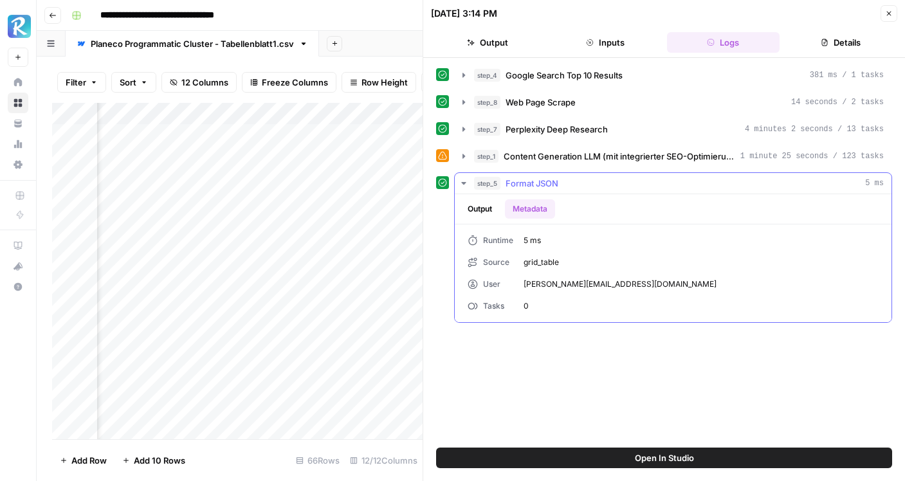
click at [466, 182] on icon "button" at bounding box center [463, 183] width 5 height 3
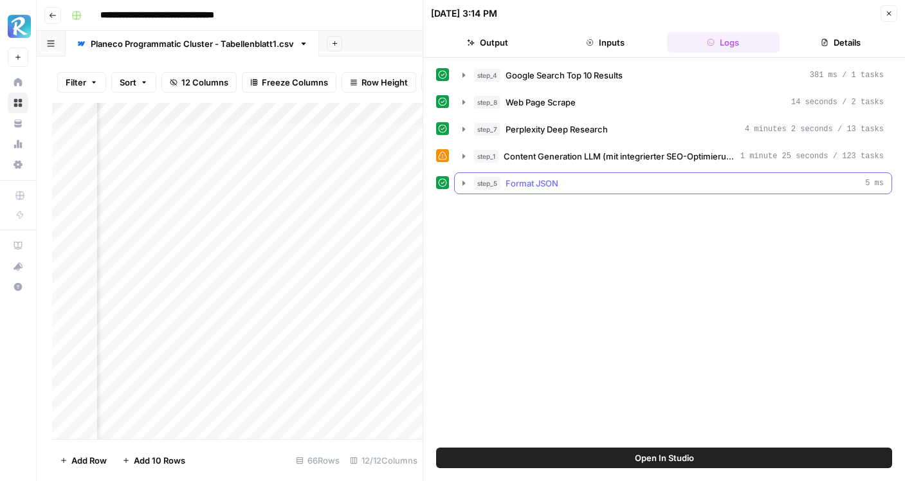
click at [466, 182] on icon "button" at bounding box center [464, 183] width 10 height 10
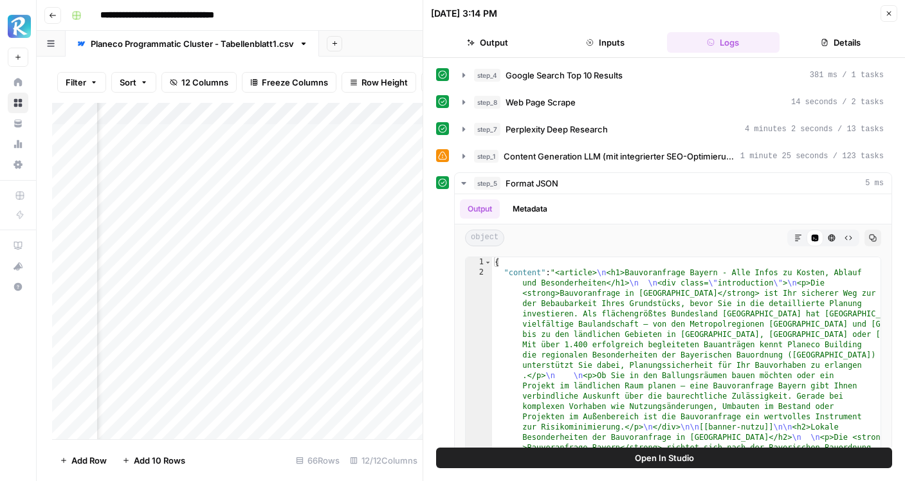
click at [887, 13] on icon "button" at bounding box center [889, 14] width 8 height 8
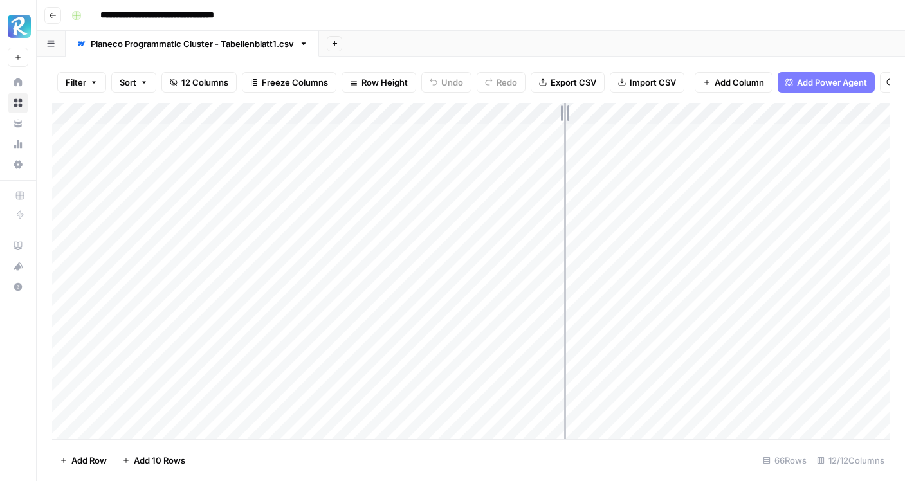
drag, startPoint x: 653, startPoint y: 113, endPoint x: 562, endPoint y: 114, distance: 91.4
click at [561, 114] on div "Add Column" at bounding box center [471, 271] width 838 height 337
drag, startPoint x: 282, startPoint y: 111, endPoint x: 273, endPoint y: 111, distance: 9.0
click at [273, 111] on div "Add Column" at bounding box center [471, 271] width 838 height 337
drag, startPoint x: 458, startPoint y: 109, endPoint x: 401, endPoint y: 122, distance: 58.2
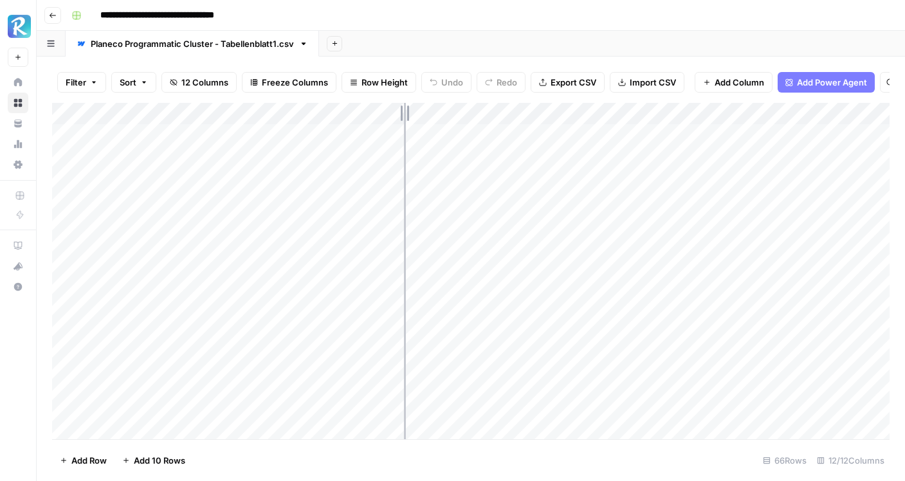
click at [401, 122] on div "Add Column" at bounding box center [471, 271] width 838 height 337
drag, startPoint x: 609, startPoint y: 115, endPoint x: 586, endPoint y: 116, distance: 23.2
click at [585, 115] on div "Add Column" at bounding box center [471, 271] width 838 height 337
drag, startPoint x: 770, startPoint y: 118, endPoint x: 705, endPoint y: 121, distance: 65.7
click at [704, 121] on div "Add Column" at bounding box center [471, 271] width 838 height 337
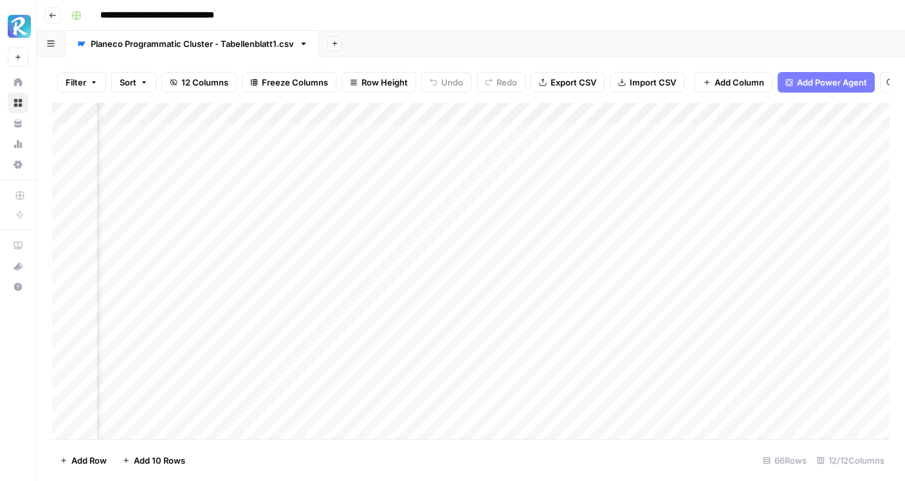
scroll to position [0, 313]
drag, startPoint x: 506, startPoint y: 114, endPoint x: 490, endPoint y: 118, distance: 16.5
click at [490, 118] on div "Add Column" at bounding box center [471, 271] width 838 height 337
click at [458, 134] on div "Add Column" at bounding box center [471, 271] width 838 height 337
click at [479, 135] on div "Add Column" at bounding box center [471, 271] width 838 height 337
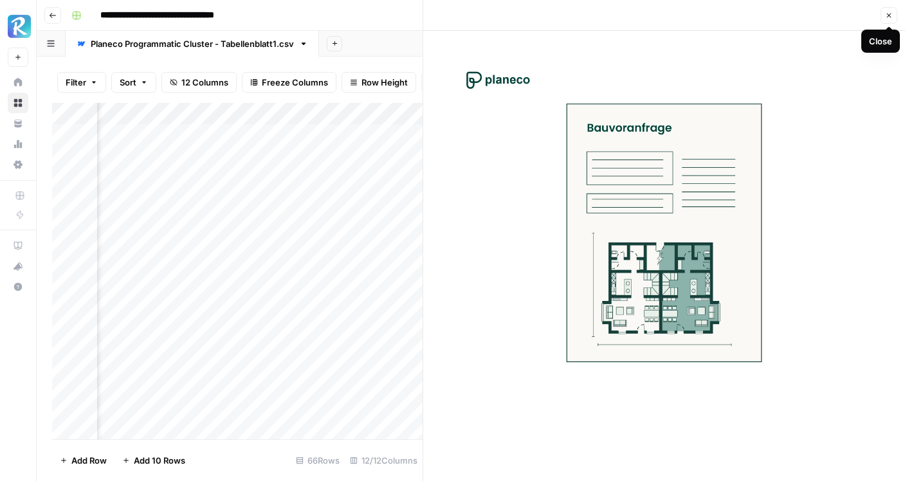
click at [889, 15] on icon "button" at bounding box center [889, 16] width 5 height 5
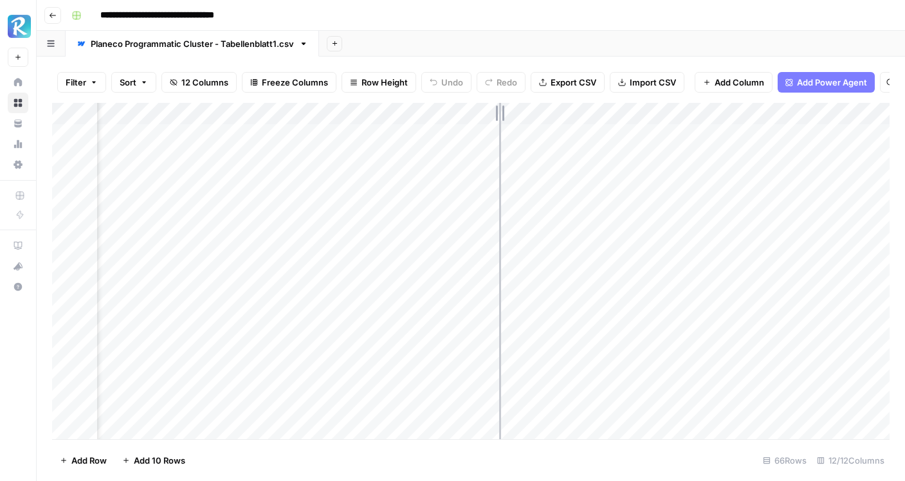
drag, startPoint x: 488, startPoint y: 113, endPoint x: 502, endPoint y: 114, distance: 13.5
click at [502, 114] on div "Add Column" at bounding box center [471, 271] width 838 height 337
click at [386, 114] on div "Add Column" at bounding box center [471, 271] width 838 height 337
click at [425, 115] on div at bounding box center [378, 116] width 112 height 26
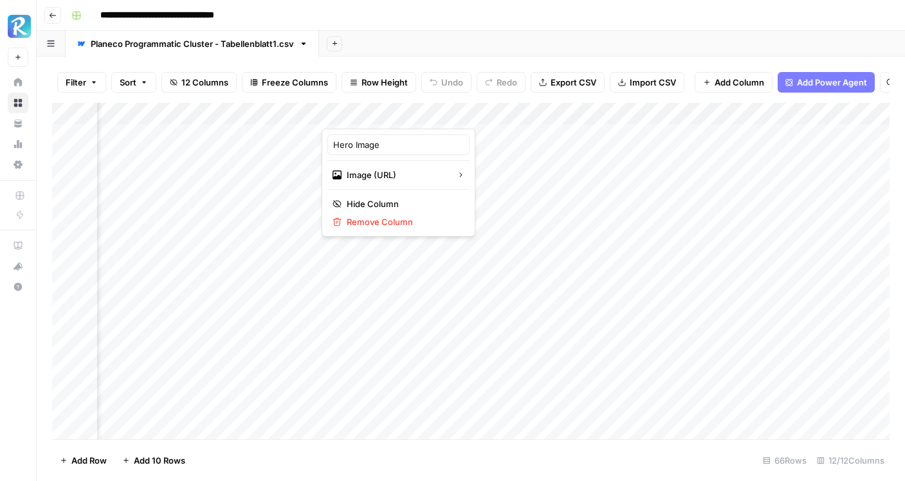
click at [420, 115] on div at bounding box center [378, 116] width 112 height 26
click at [512, 64] on div "Filter Sort 12 Columns Freeze Columns Row Height Undo Redo Export CSV Import CS…" at bounding box center [471, 82] width 838 height 41
click at [723, 91] on button "Add Column" at bounding box center [734, 82] width 78 height 21
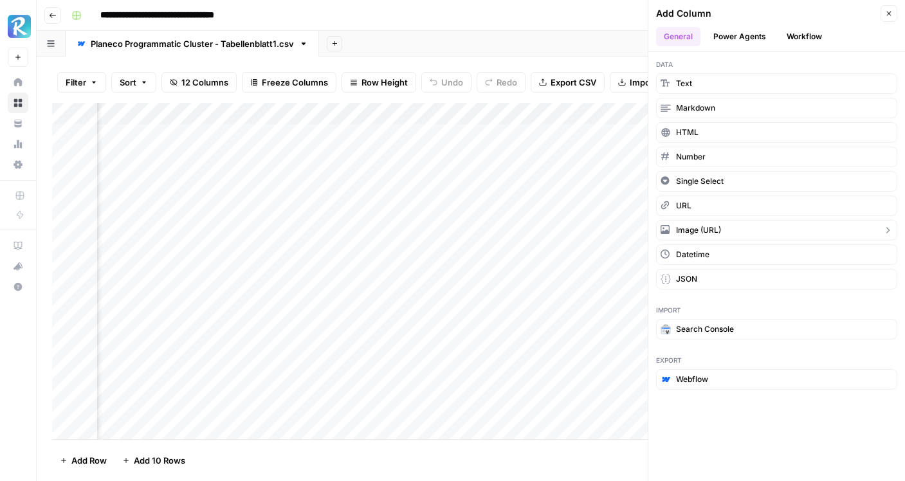
click at [700, 230] on span "Image (URL)" at bounding box center [698, 231] width 45 height 12
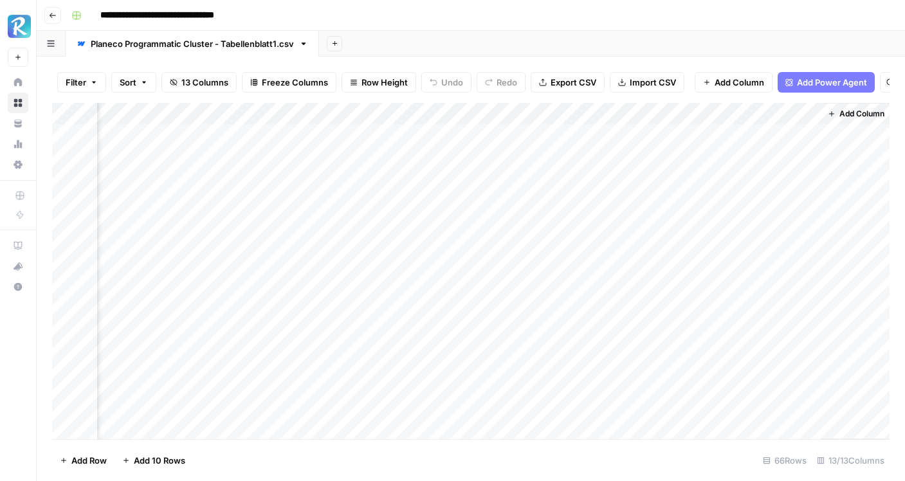
scroll to position [0, 1031]
drag, startPoint x: 745, startPoint y: 115, endPoint x: 163, endPoint y: 120, distance: 582.3
click at [163, 120] on div "Add Column" at bounding box center [471, 271] width 838 height 337
drag, startPoint x: 685, startPoint y: 114, endPoint x: 468, endPoint y: 119, distance: 216.9
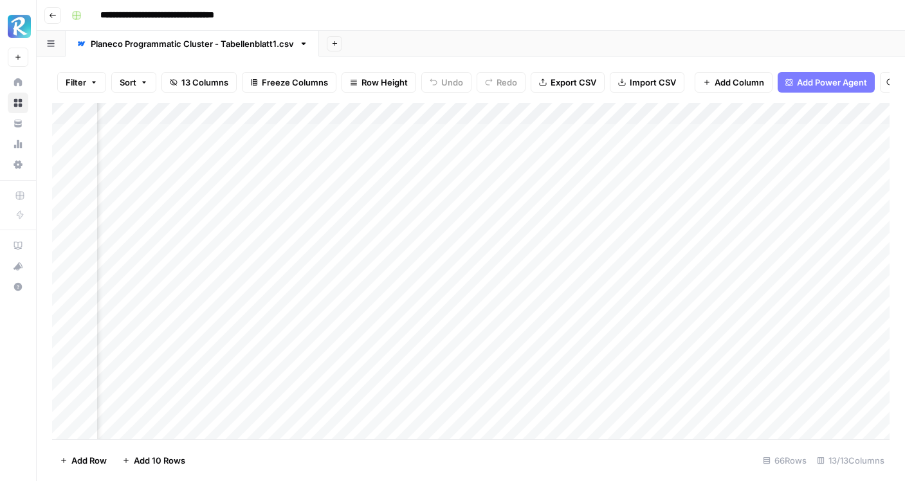
click at [468, 119] on div "Add Column" at bounding box center [471, 271] width 838 height 337
click at [432, 113] on div "Add Column" at bounding box center [471, 271] width 838 height 337
click at [432, 113] on div at bounding box center [427, 116] width 116 height 26
click at [429, 145] on input "New Column" at bounding box center [446, 144] width 131 height 13
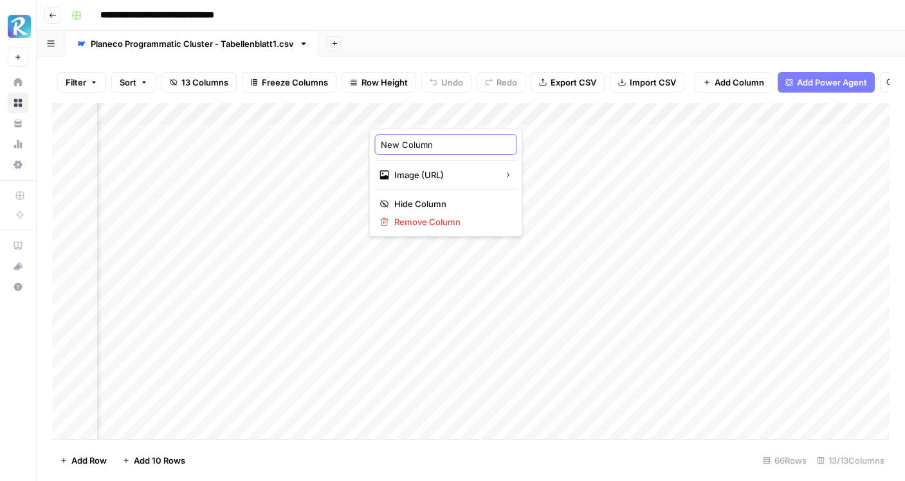
click at [429, 145] on input "New Column" at bounding box center [446, 144] width 131 height 13
type input "Expert Image"
click at [418, 118] on div "Add Column" at bounding box center [471, 271] width 838 height 337
click at [427, 137] on div "New Column" at bounding box center [446, 144] width 142 height 21
click at [425, 138] on input "New Column" at bounding box center [446, 144] width 131 height 13
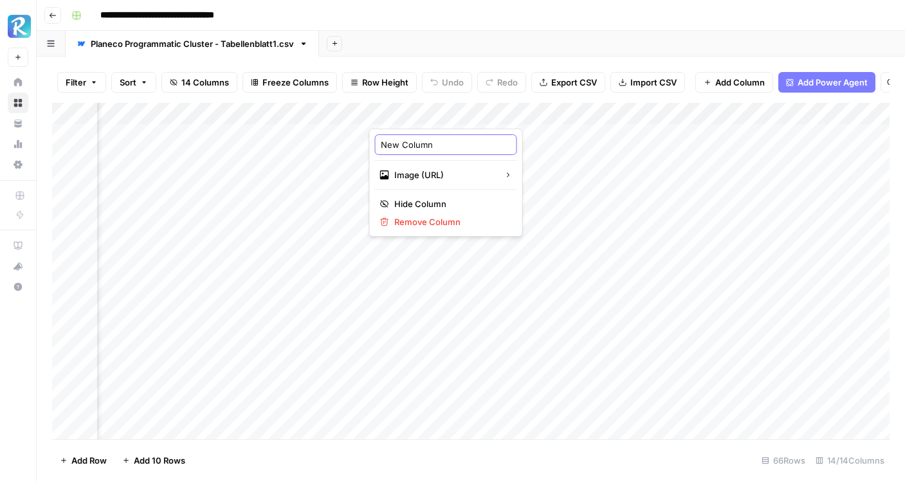
click at [425, 138] on input "New Column" at bounding box center [446, 144] width 131 height 13
type input "Expert Image"
click at [420, 131] on div "Add Column" at bounding box center [471, 271] width 838 height 337
drag, startPoint x: 484, startPoint y: 145, endPoint x: 476, endPoint y: 265, distance: 120.0
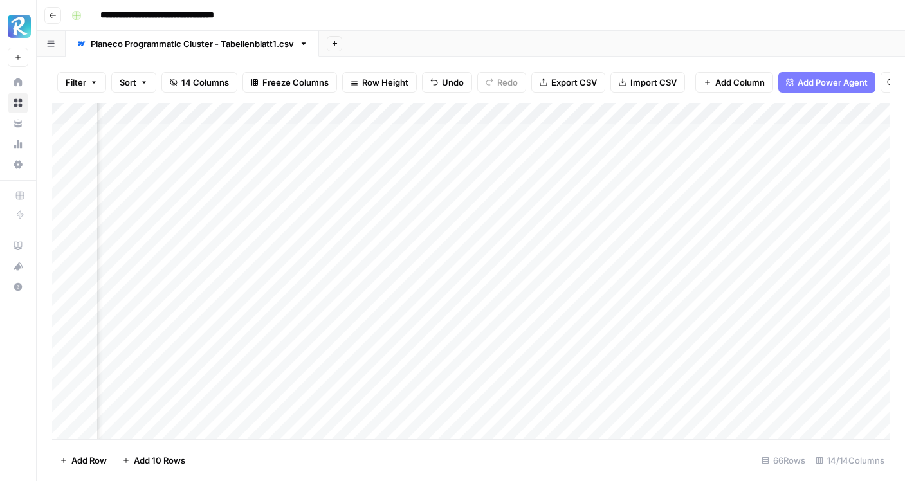
click at [476, 265] on div "Add Column" at bounding box center [471, 271] width 838 height 337
drag, startPoint x: 484, startPoint y: 143, endPoint x: 461, endPoint y: 347, distance: 205.2
click at [461, 348] on div "Add Column" at bounding box center [471, 271] width 838 height 337
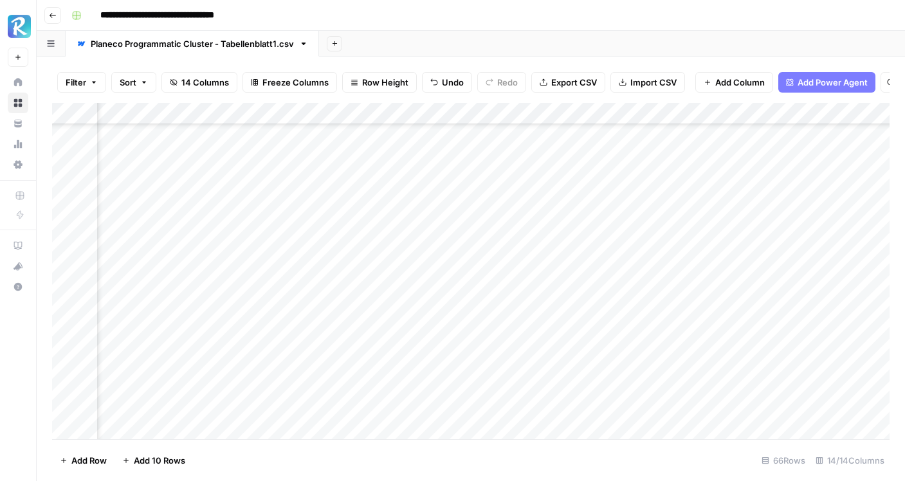
drag, startPoint x: 486, startPoint y: 190, endPoint x: 486, endPoint y: 374, distance: 184.0
click at [486, 374] on div "Add Column" at bounding box center [471, 271] width 838 height 337
drag, startPoint x: 485, startPoint y: 185, endPoint x: 482, endPoint y: 393, distance: 208.5
click at [482, 393] on div "Add Column" at bounding box center [471, 271] width 838 height 337
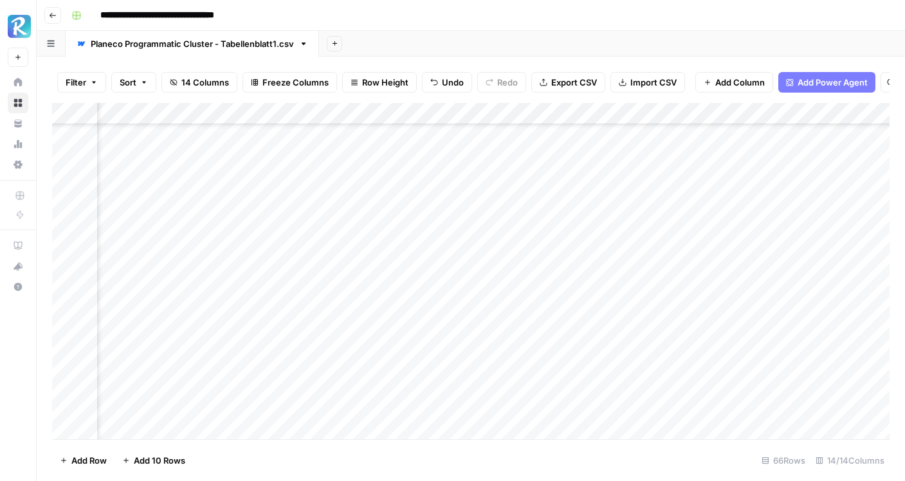
scroll to position [703, 446]
drag, startPoint x: 486, startPoint y: 206, endPoint x: 474, endPoint y: 408, distance: 202.4
click at [474, 408] on div "Add Column" at bounding box center [471, 271] width 838 height 337
drag, startPoint x: 484, startPoint y: 244, endPoint x: 464, endPoint y: 387, distance: 144.2
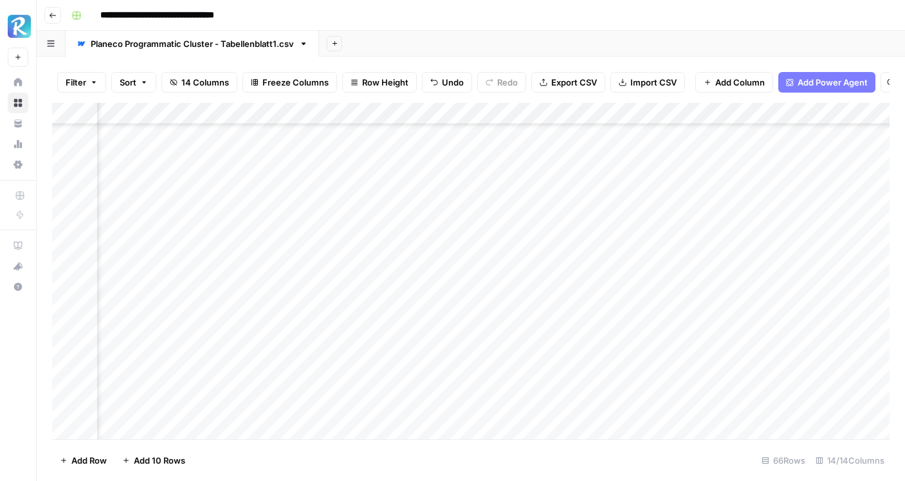
click at [464, 387] on div "Add Column" at bounding box center [471, 271] width 838 height 337
drag, startPoint x: 485, startPoint y: 218, endPoint x: 493, endPoint y: 402, distance: 184.2
click at [493, 402] on div "Add Column" at bounding box center [471, 271] width 838 height 337
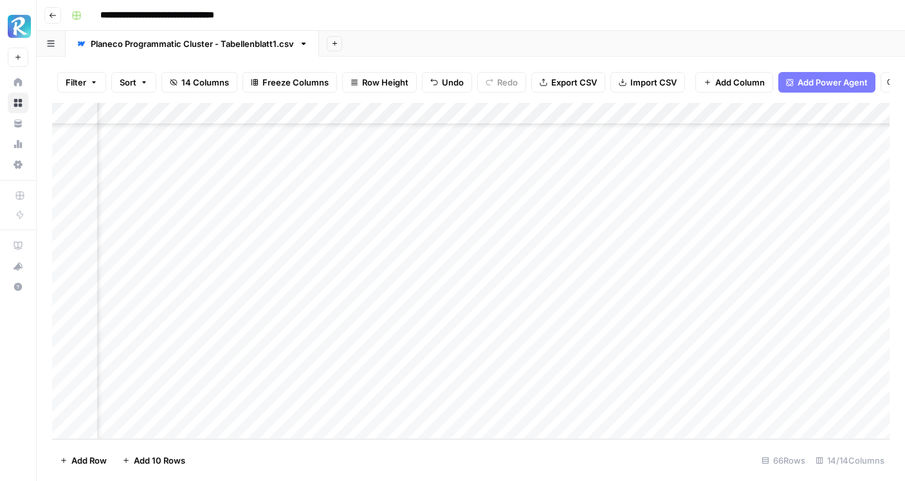
drag, startPoint x: 486, startPoint y: 329, endPoint x: 484, endPoint y: 398, distance: 69.5
click at [484, 398] on div "Add Column" at bounding box center [471, 271] width 838 height 337
drag, startPoint x: 737, startPoint y: 113, endPoint x: 444, endPoint y: 124, distance: 293.0
click at [444, 124] on div "Add Column" at bounding box center [471, 271] width 838 height 337
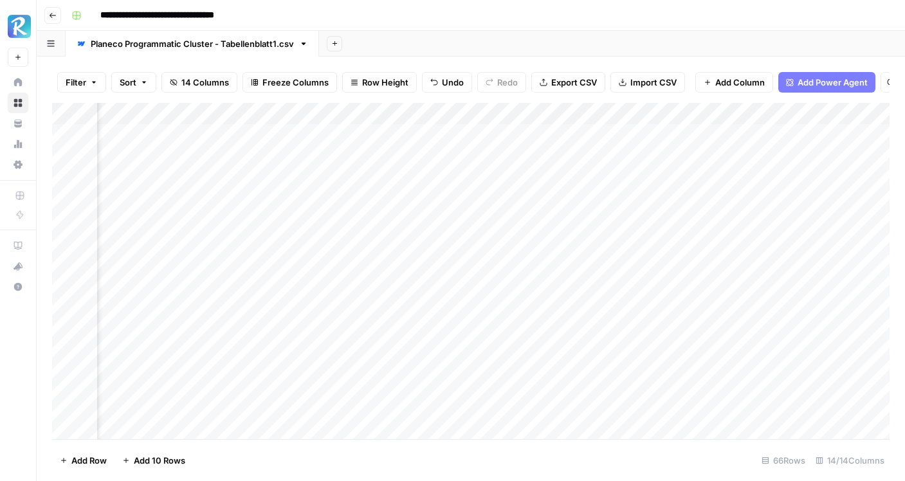
scroll to position [0, 782]
click at [574, 116] on div "Add Column" at bounding box center [471, 271] width 838 height 337
click at [575, 143] on input "Meta" at bounding box center [611, 144] width 131 height 13
type input "Meta Infos"
click at [708, 237] on div "Add Column" at bounding box center [471, 271] width 838 height 337
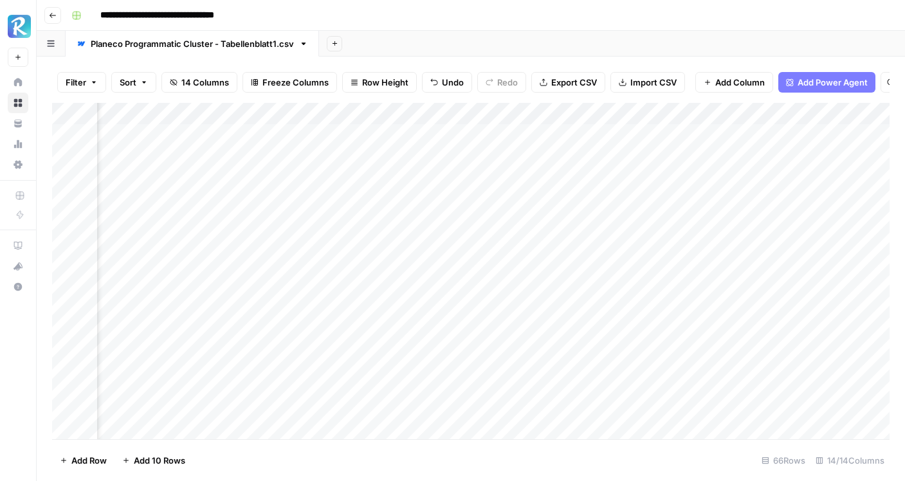
scroll to position [0, 452]
click at [727, 78] on span "Add Column" at bounding box center [740, 82] width 50 height 13
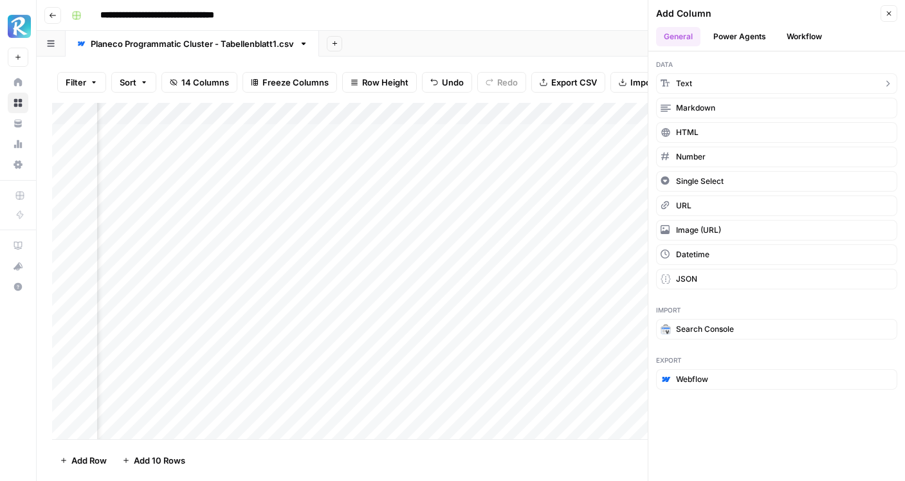
click at [723, 82] on button "Text" at bounding box center [776, 83] width 241 height 21
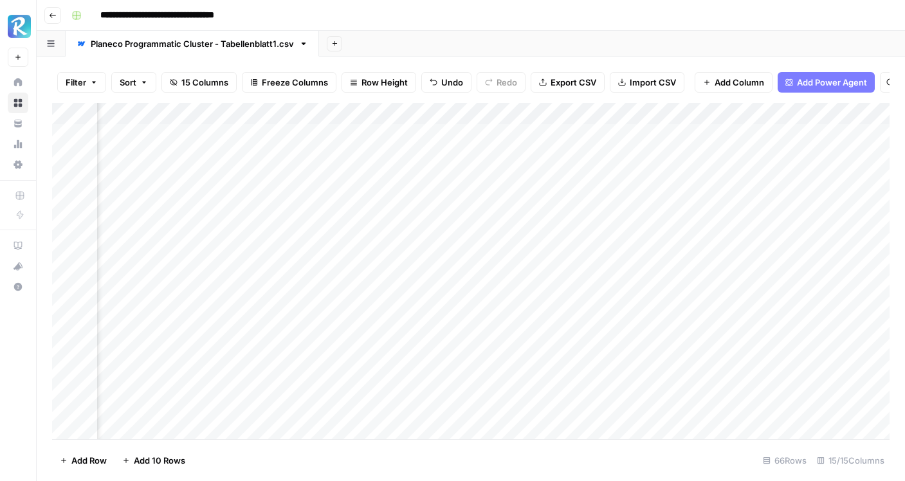
scroll to position [0, 1332]
drag, startPoint x: 697, startPoint y: 119, endPoint x: 153, endPoint y: 116, distance: 543.7
click at [153, 116] on div "Add Column" at bounding box center [471, 271] width 838 height 337
drag, startPoint x: 666, startPoint y: 110, endPoint x: 352, endPoint y: 109, distance: 314.0
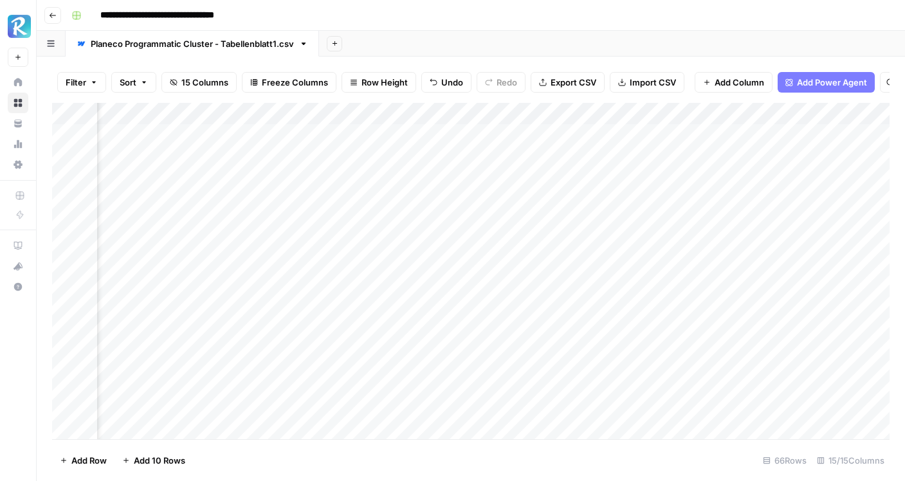
click at [352, 109] on div "Add Column" at bounding box center [471, 271] width 838 height 337
drag, startPoint x: 689, startPoint y: 113, endPoint x: 589, endPoint y: 117, distance: 99.8
click at [589, 117] on div "Add Column" at bounding box center [471, 271] width 838 height 337
drag, startPoint x: 591, startPoint y: 114, endPoint x: 607, endPoint y: 114, distance: 16.1
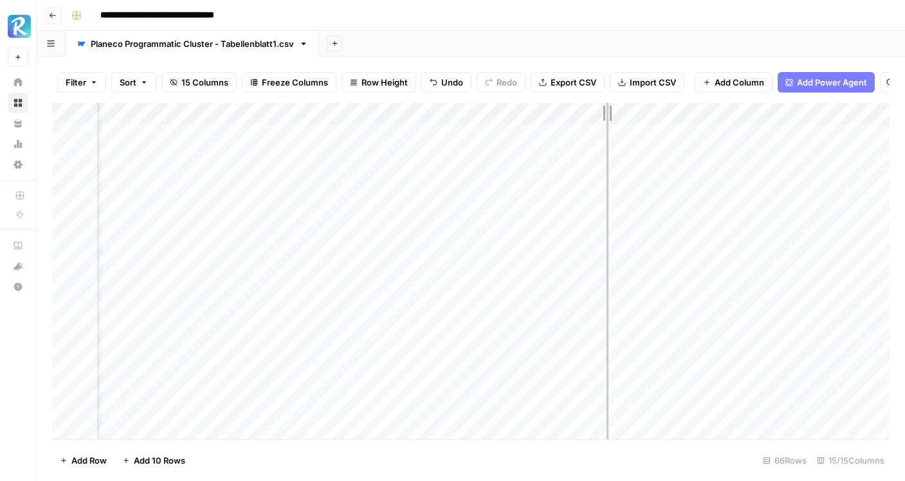
click at [607, 114] on div "Add Column" at bounding box center [471, 271] width 838 height 337
click at [551, 117] on div "Add Column" at bounding box center [471, 271] width 838 height 337
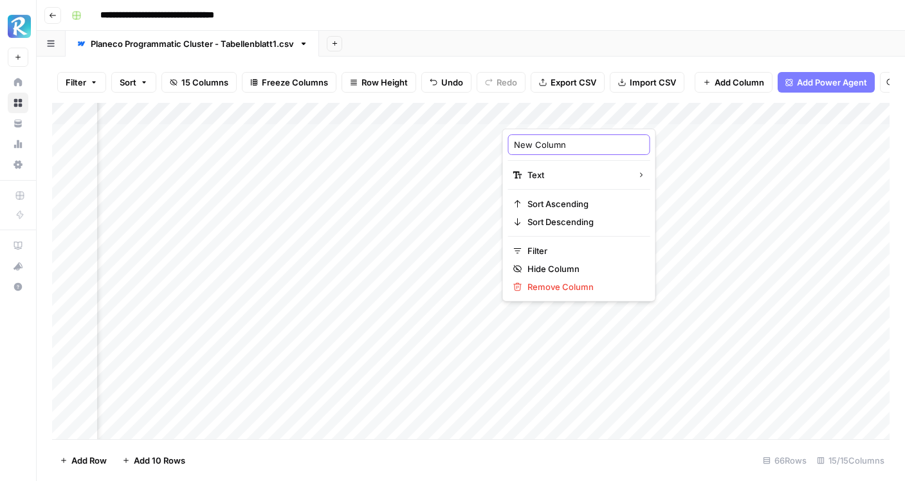
click at [549, 150] on input "New Column" at bounding box center [579, 144] width 131 height 13
type input "Expert Name"
click at [557, 128] on div "Add Column" at bounding box center [471, 271] width 838 height 337
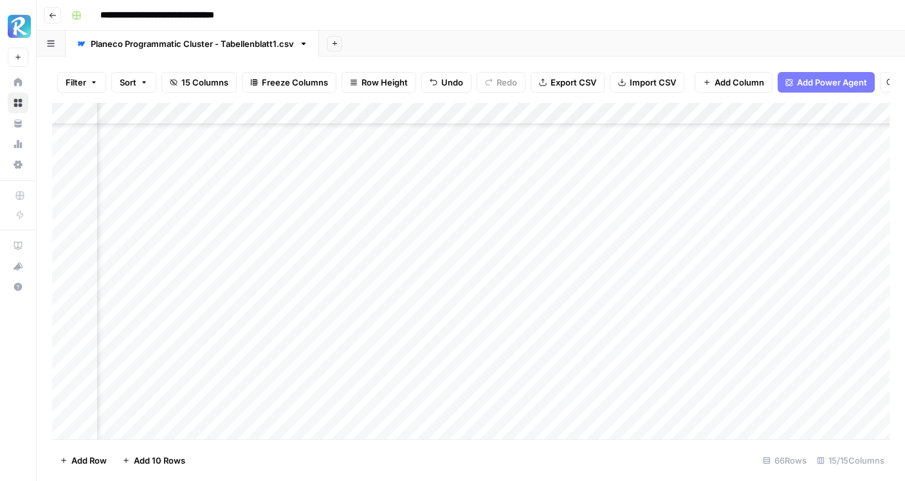
scroll to position [1150, 429]
drag, startPoint x: 608, startPoint y: 144, endPoint x: 571, endPoint y: 403, distance: 261.9
click at [571, 404] on div "Add Column" at bounding box center [471, 271] width 838 height 337
click at [553, 243] on div "Add Column" at bounding box center [471, 271] width 838 height 337
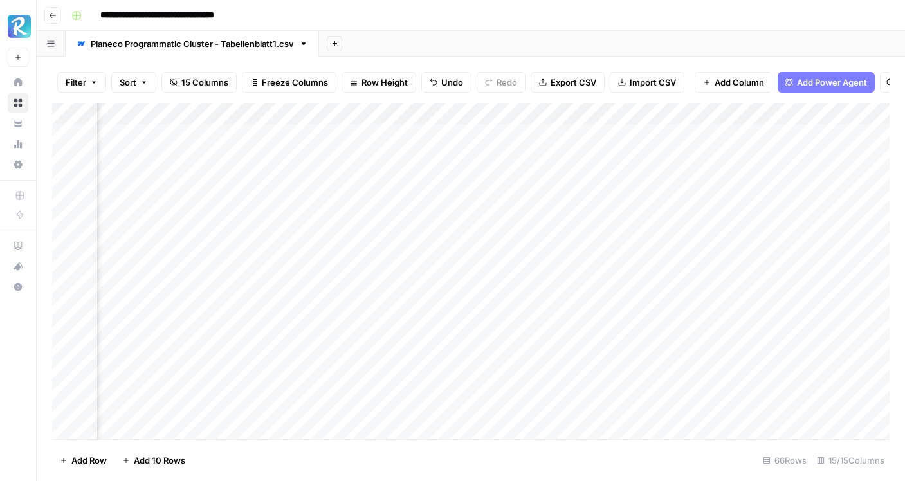
scroll to position [0, 864]
click at [410, 157] on div "Add Column" at bounding box center [471, 271] width 838 height 337
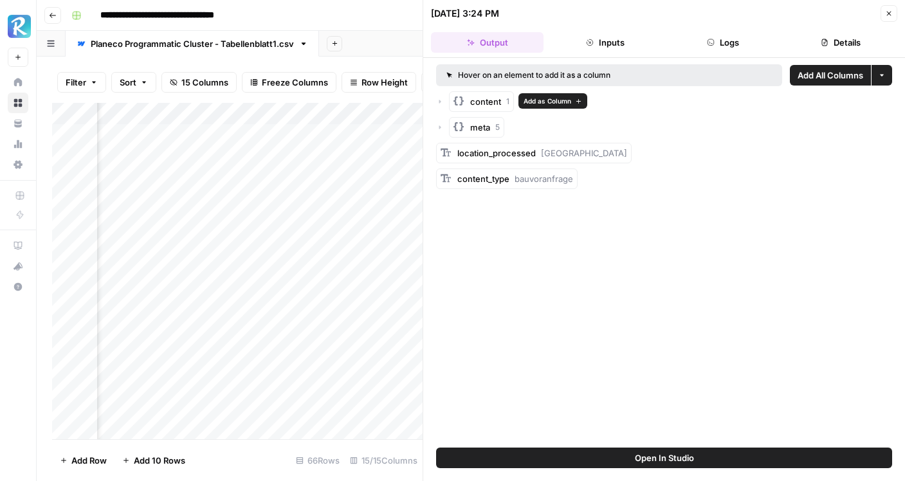
click at [558, 100] on span "Add as Column" at bounding box center [548, 101] width 48 height 10
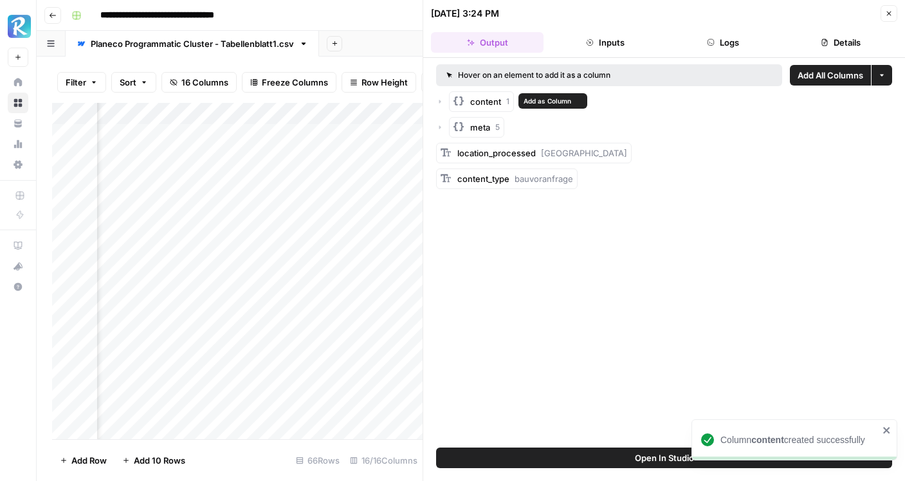
scroll to position [0, 1096]
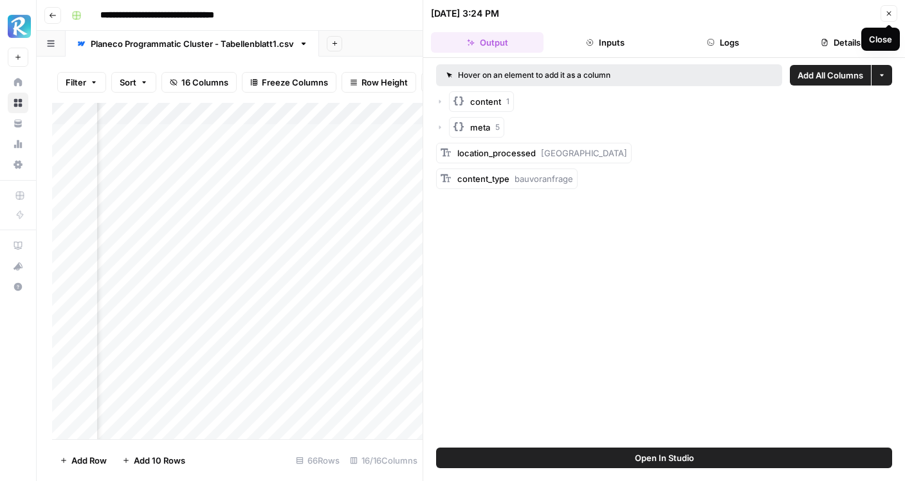
click at [890, 16] on icon "button" at bounding box center [889, 14] width 8 height 8
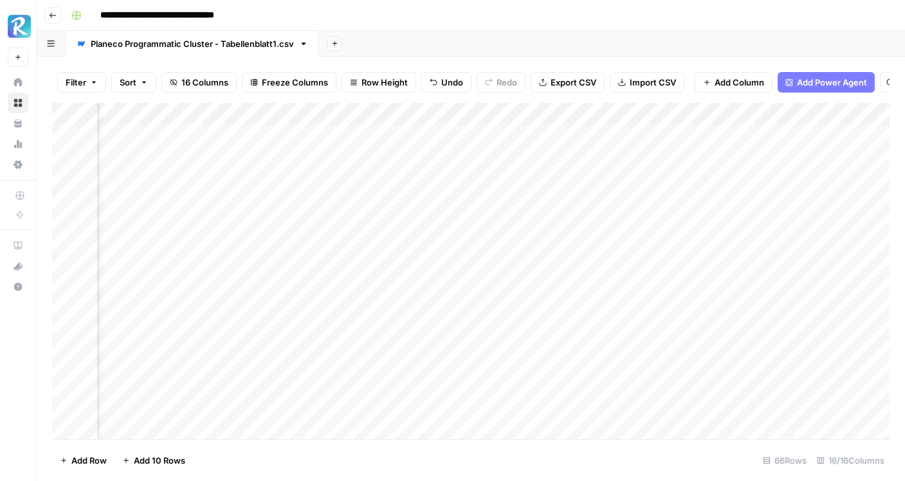
scroll to position [0, 995]
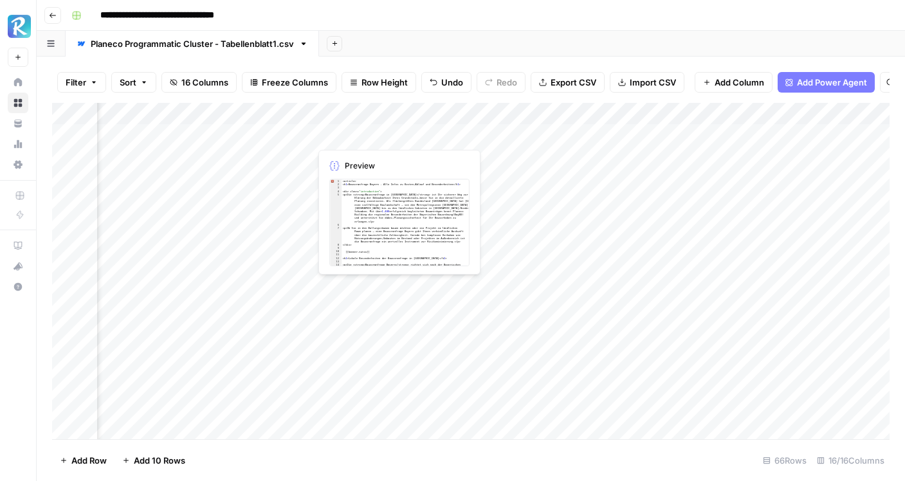
click at [364, 135] on div "Add Column" at bounding box center [471, 271] width 838 height 337
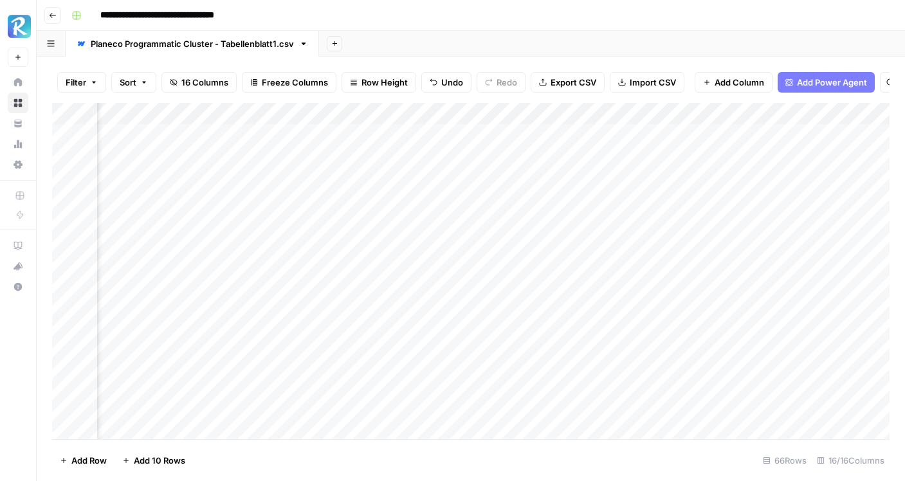
click at [373, 160] on div "Add Column" at bounding box center [471, 271] width 838 height 337
click at [414, 155] on div "Add Column" at bounding box center [471, 271] width 838 height 337
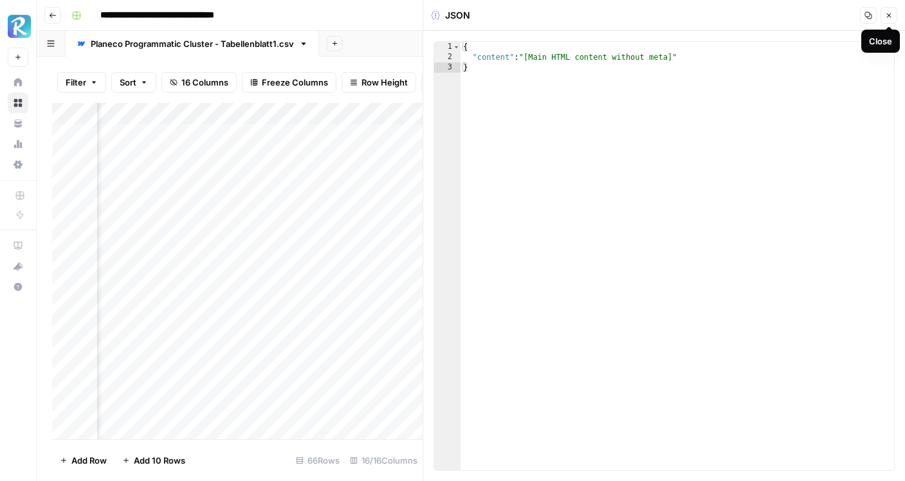
click at [891, 13] on icon "button" at bounding box center [889, 16] width 8 height 8
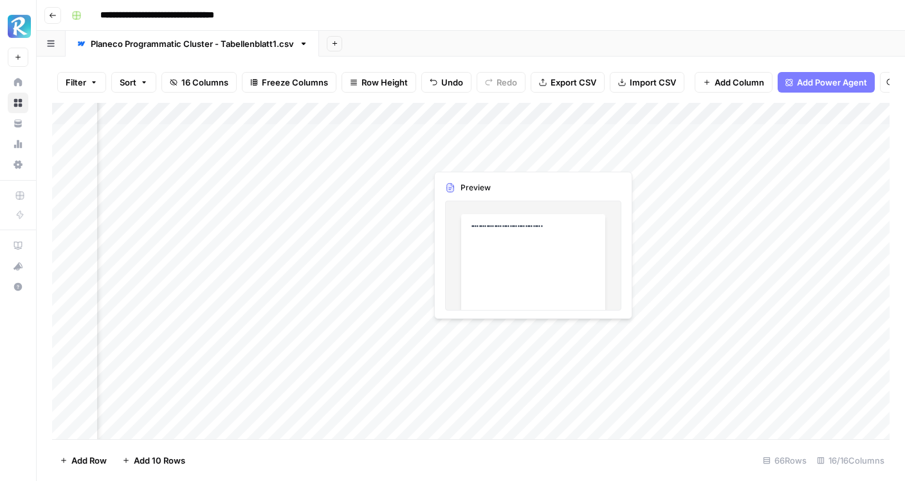
click at [486, 156] on div "Add Column" at bounding box center [471, 271] width 838 height 337
click at [600, 158] on div "Add Column" at bounding box center [471, 271] width 838 height 337
click at [644, 155] on div "Add Column" at bounding box center [471, 271] width 838 height 337
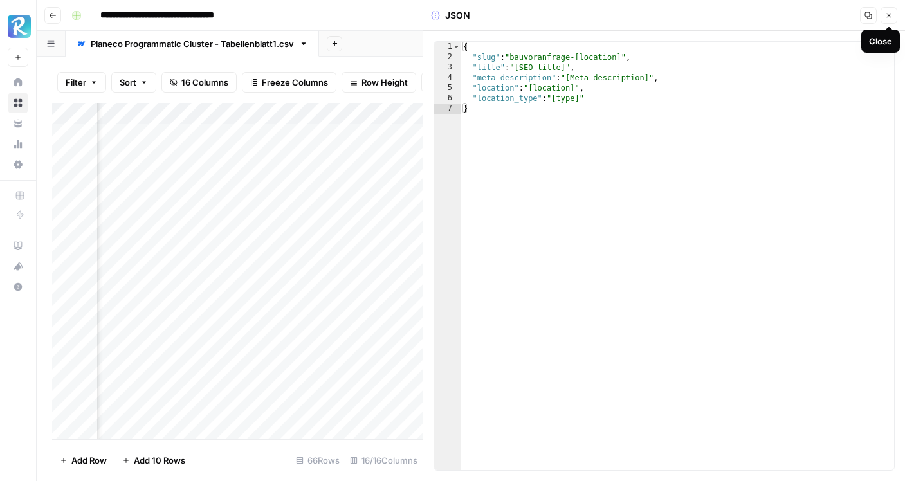
click at [888, 13] on icon "button" at bounding box center [889, 16] width 8 height 8
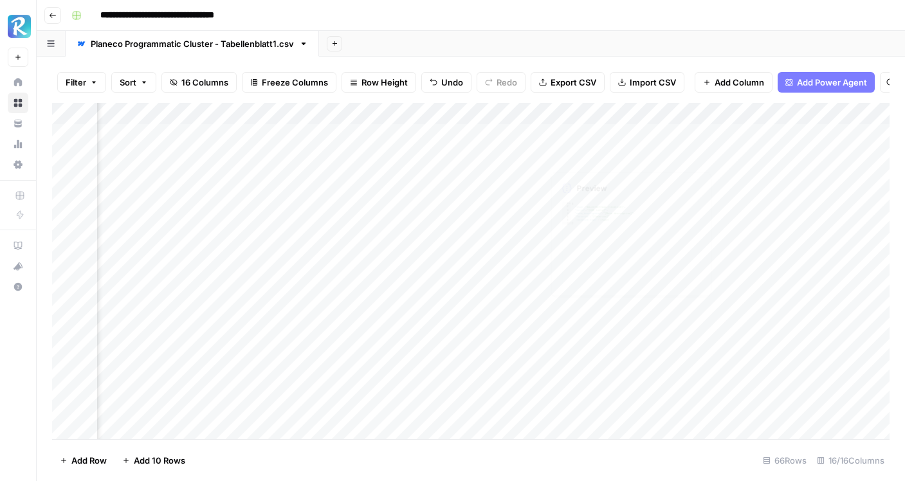
click at [605, 110] on div "Add Column" at bounding box center [471, 271] width 838 height 337
click at [597, 149] on input "Meta Infos" at bounding box center [619, 144] width 131 height 13
type input "Meta"
click at [595, 334] on div "Add Column" at bounding box center [471, 271] width 838 height 337
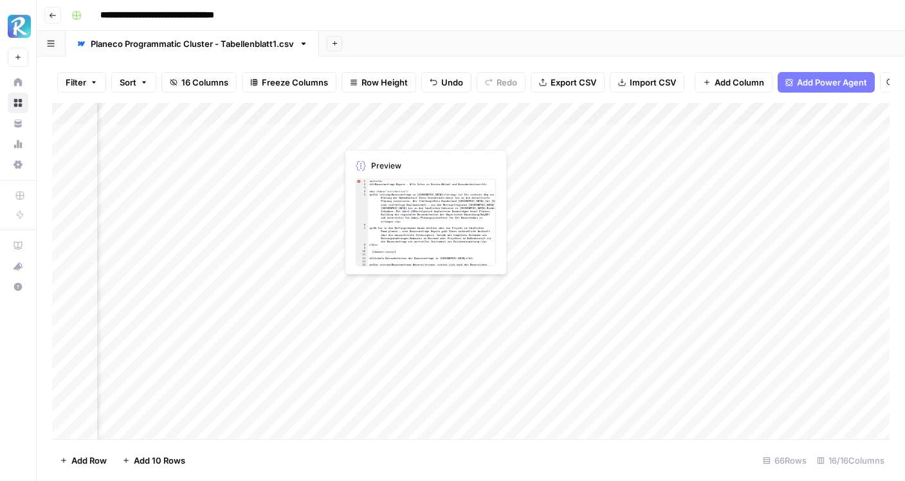
click at [410, 136] on div "Add Column" at bounding box center [471, 271] width 838 height 337
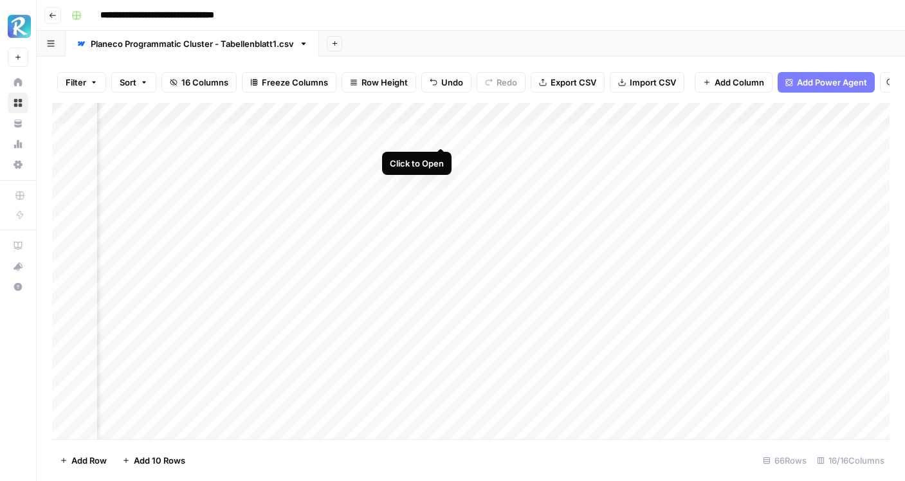
click at [442, 133] on div "Add Column" at bounding box center [471, 271] width 838 height 337
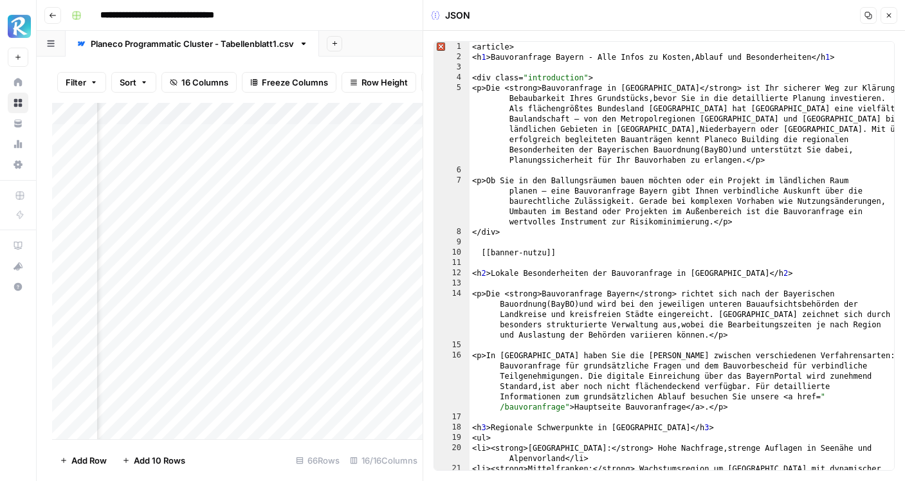
click at [889, 19] on icon "button" at bounding box center [889, 16] width 8 height 8
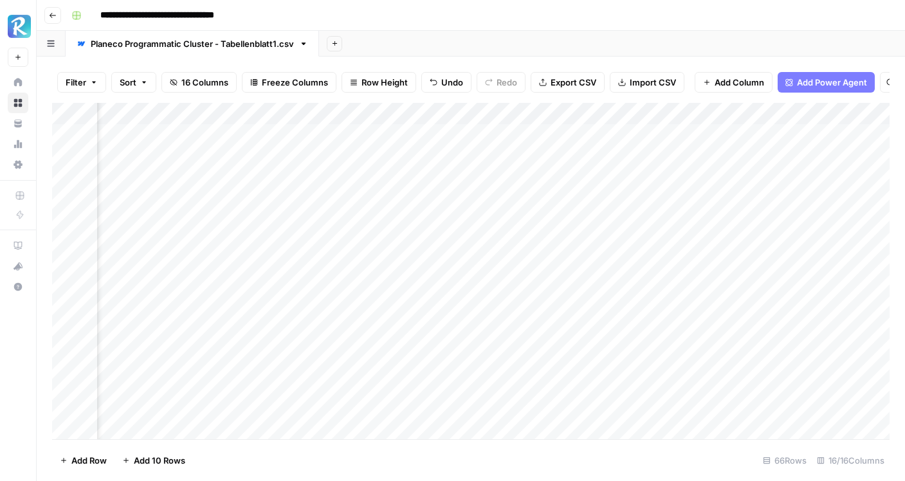
scroll to position [0, 960]
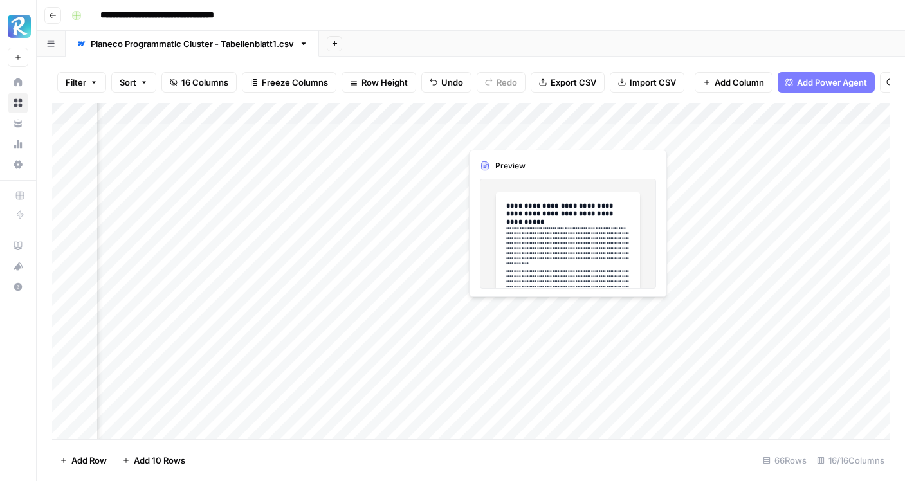
click at [510, 138] on div "Add Column" at bounding box center [471, 271] width 838 height 337
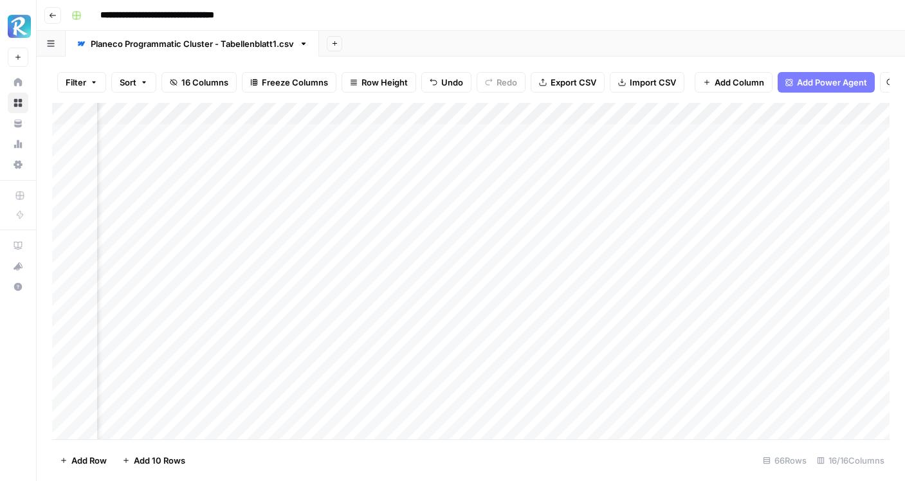
scroll to position [0, 764]
drag, startPoint x: 541, startPoint y: 109, endPoint x: 403, endPoint y: 138, distance: 140.7
click at [403, 138] on div "Add Column" at bounding box center [471, 271] width 838 height 337
click at [479, 160] on div "Add Column" at bounding box center [471, 271] width 838 height 337
click at [474, 163] on div "Add Column" at bounding box center [471, 271] width 838 height 337
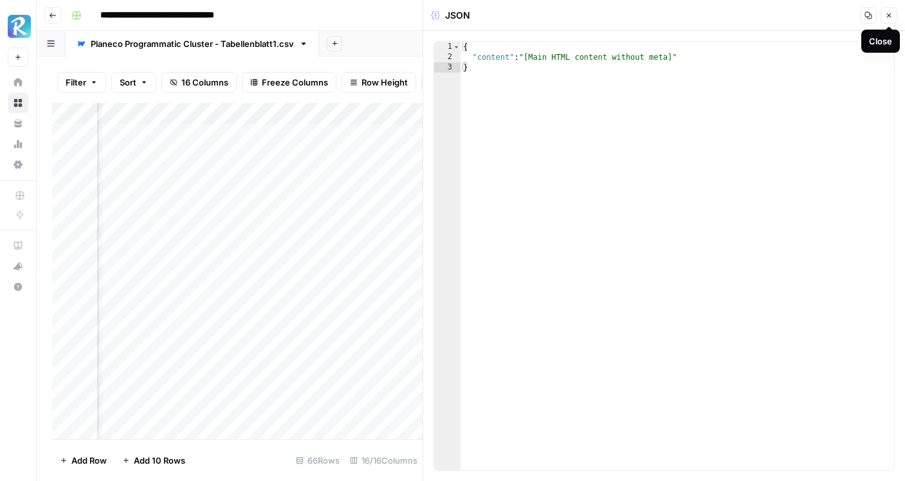
click at [890, 17] on icon "button" at bounding box center [889, 16] width 5 height 5
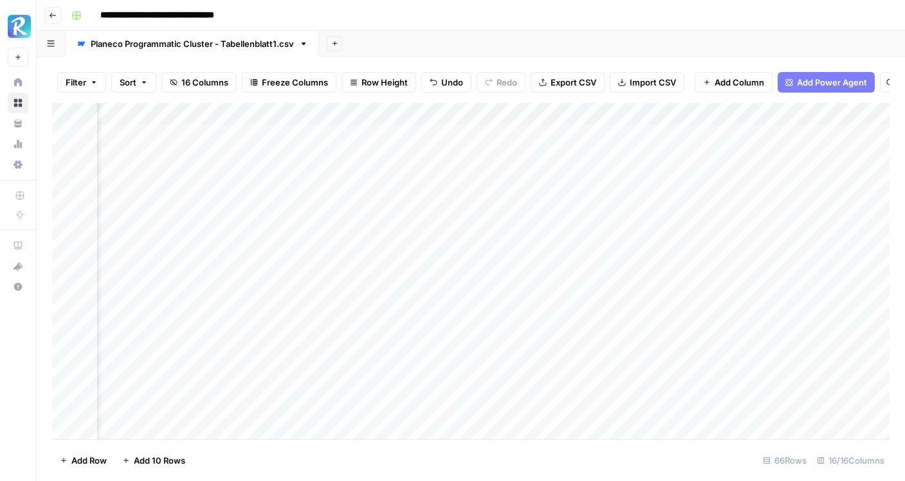
scroll to position [0, 340]
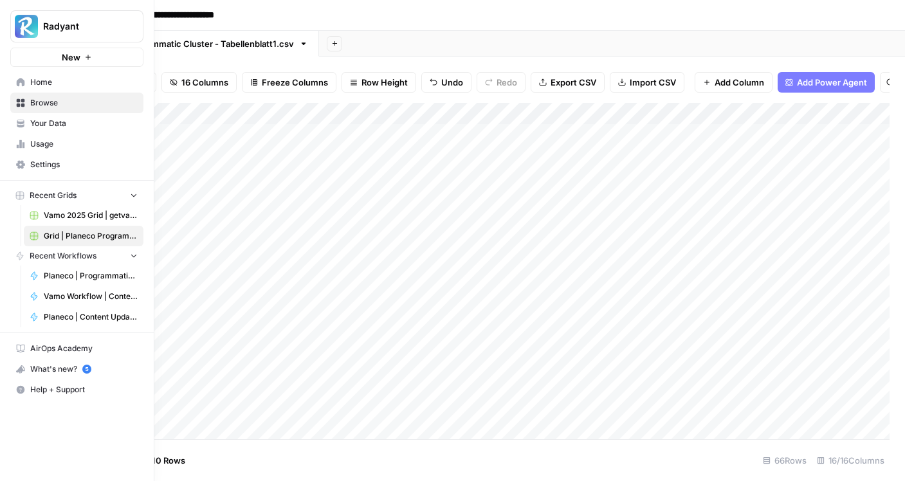
click at [24, 83] on icon at bounding box center [21, 82] width 8 height 8
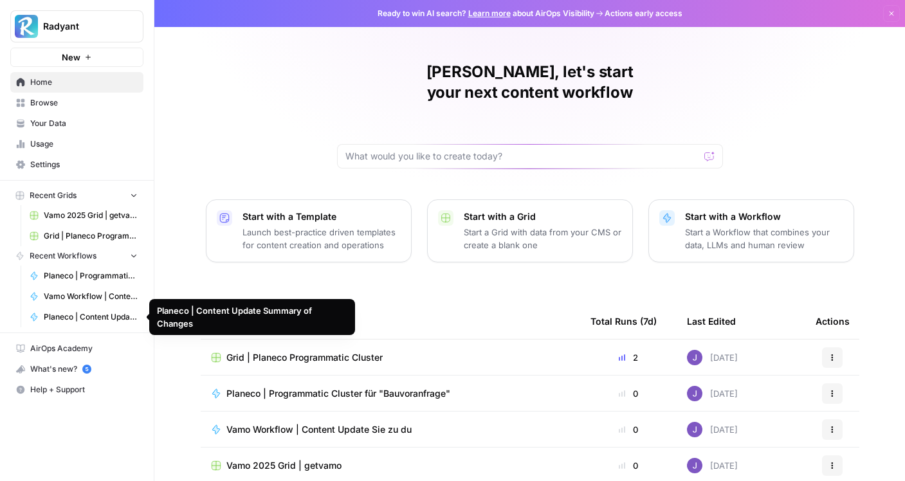
click at [107, 279] on span "Planeco | Programmatic Cluster für "Bauvoranfrage"" at bounding box center [91, 276] width 94 height 12
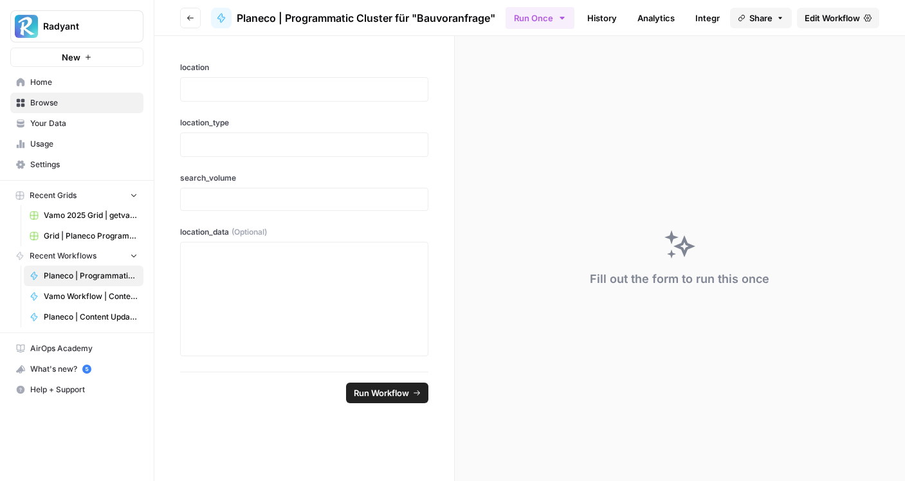
click at [815, 19] on span "Edit Workflow" at bounding box center [832, 18] width 55 height 13
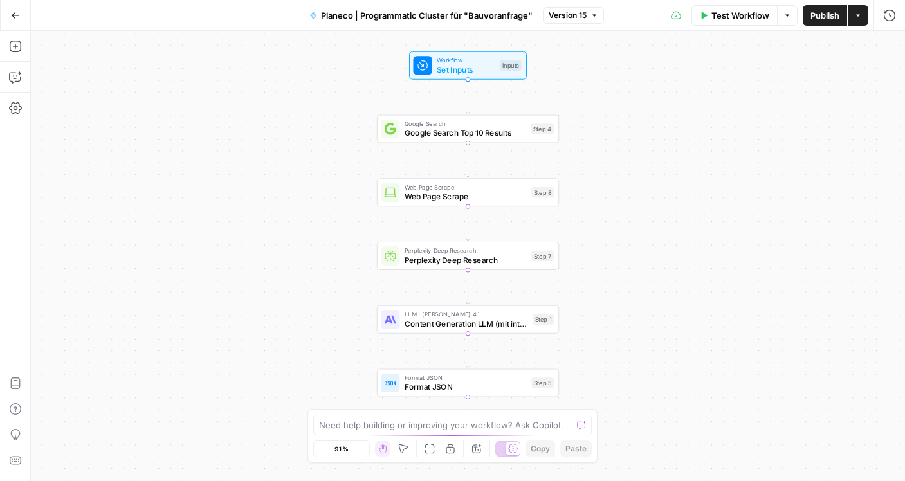
click at [459, 68] on span "Set Inputs" at bounding box center [466, 70] width 59 height 12
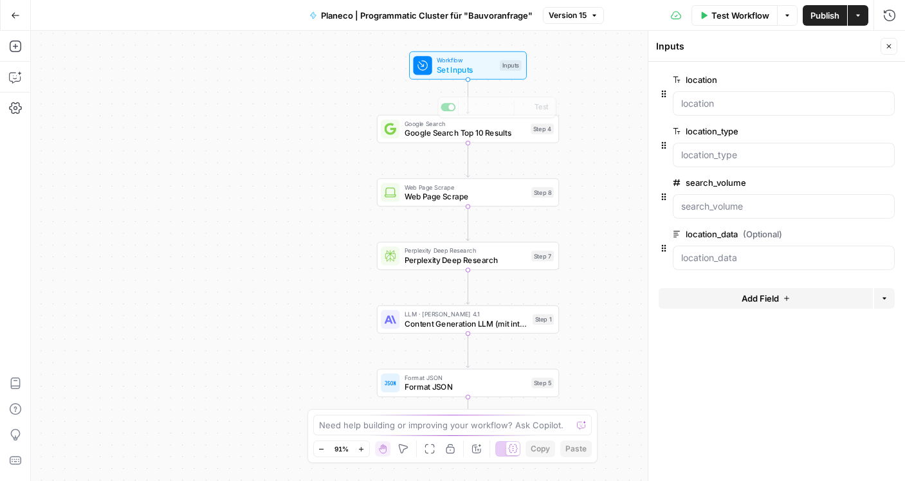
click at [466, 143] on icon "Edge from step_4 to step_8" at bounding box center [467, 160] width 3 height 34
click at [461, 134] on span "Google Search Top 10 Results" at bounding box center [466, 133] width 122 height 12
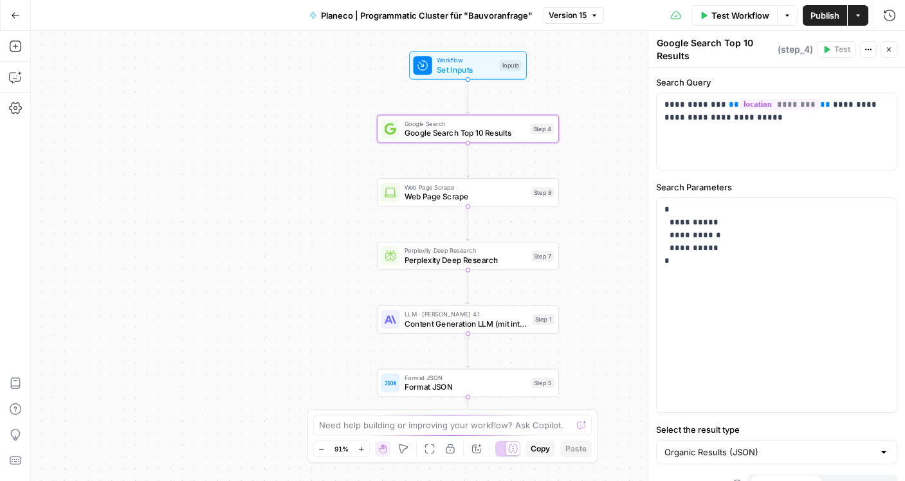
click at [455, 192] on span "Web Page Scrape" at bounding box center [466, 197] width 122 height 12
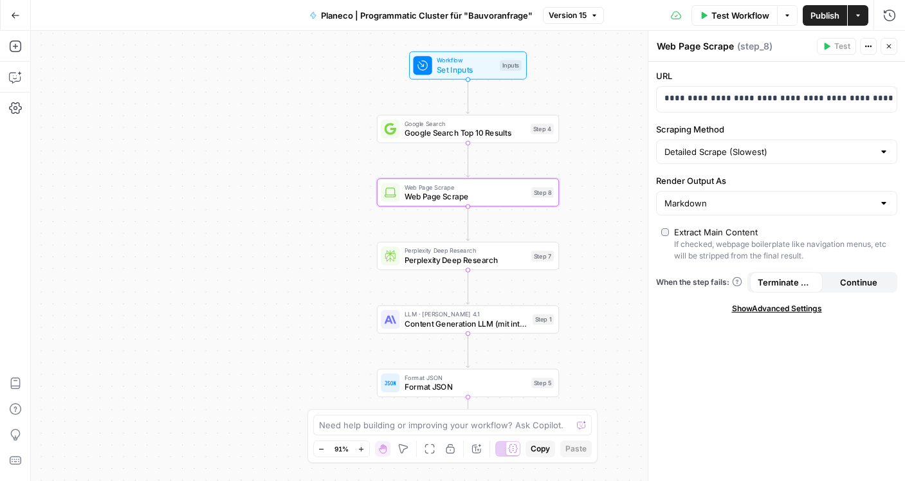
click at [773, 159] on div "Detailed Scrape (Slowest)" at bounding box center [776, 152] width 241 height 24
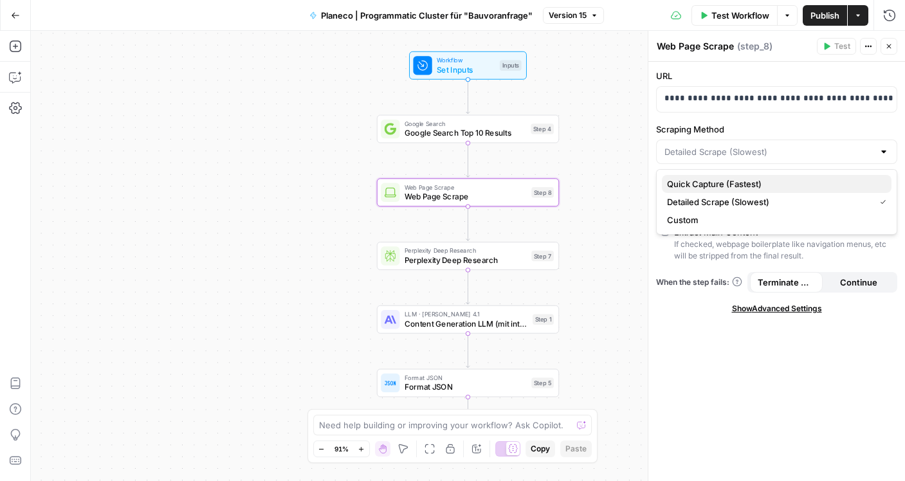
click at [744, 188] on span "Quick Capture (Fastest)" at bounding box center [774, 184] width 214 height 13
type input "Quick Capture (Fastest)"
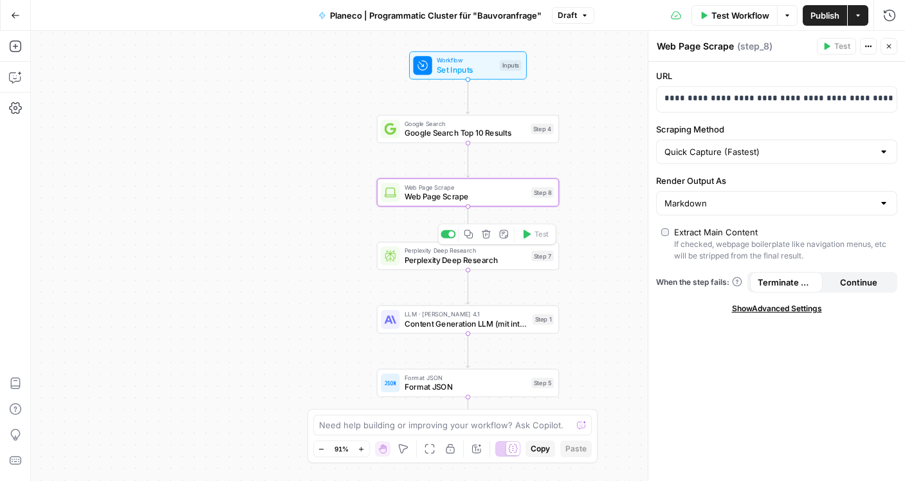
click at [473, 255] on span "Perplexity Deep Research" at bounding box center [466, 260] width 122 height 12
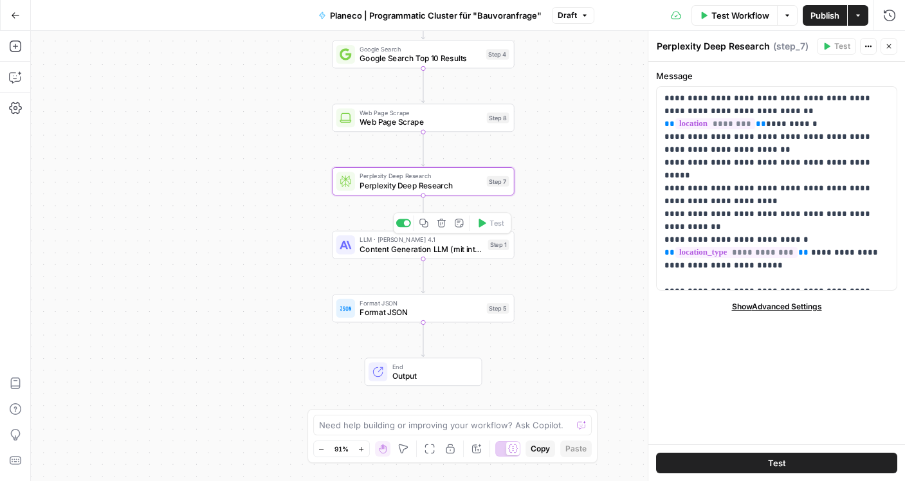
click at [430, 244] on span "Content Generation LLM (mit integrierter SEO-Optimierung)" at bounding box center [422, 249] width 124 height 12
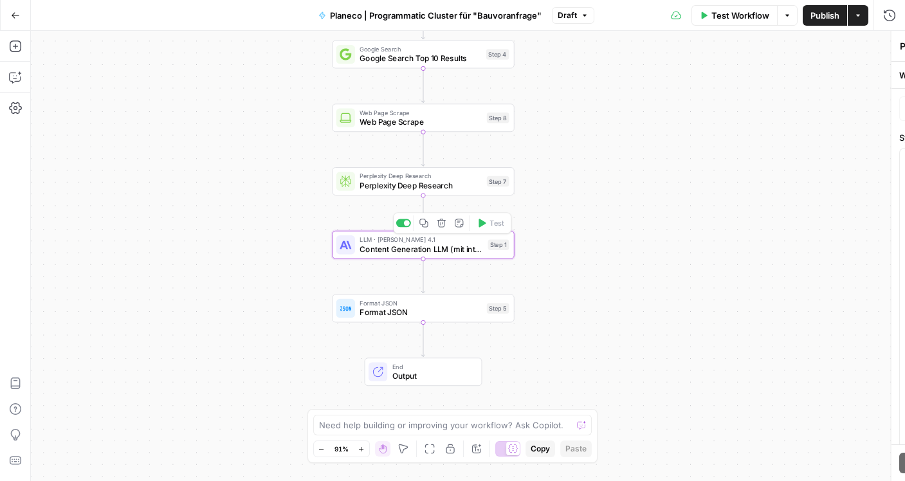
type textarea "Content Generation LLM (mit integrierter SEO-Optimierung)"
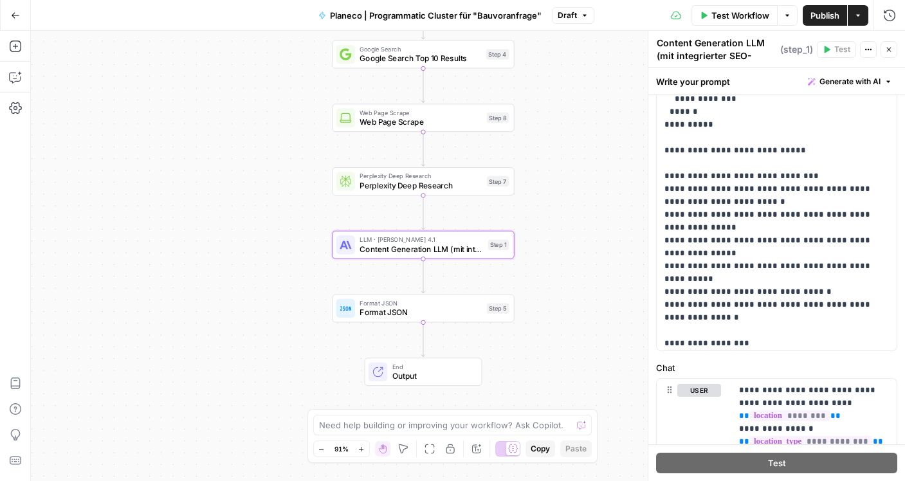
scroll to position [3617, 0]
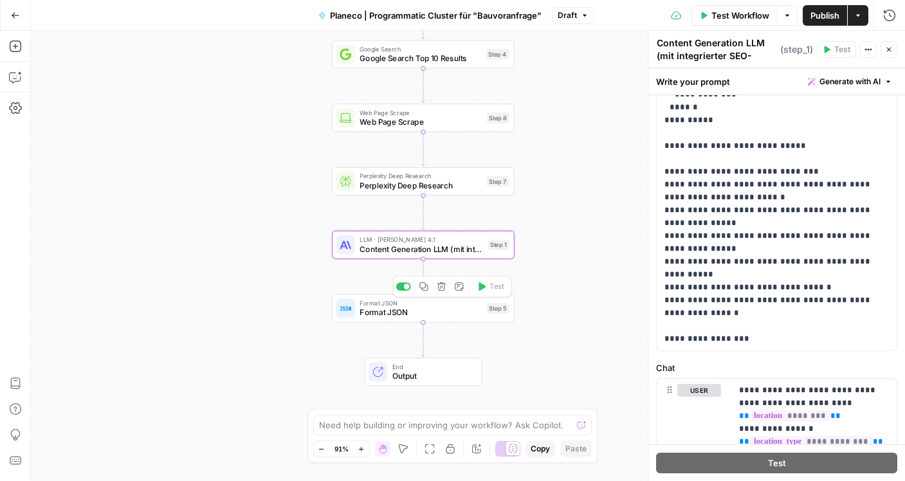
click at [434, 313] on span "Format JSON" at bounding box center [421, 313] width 122 height 12
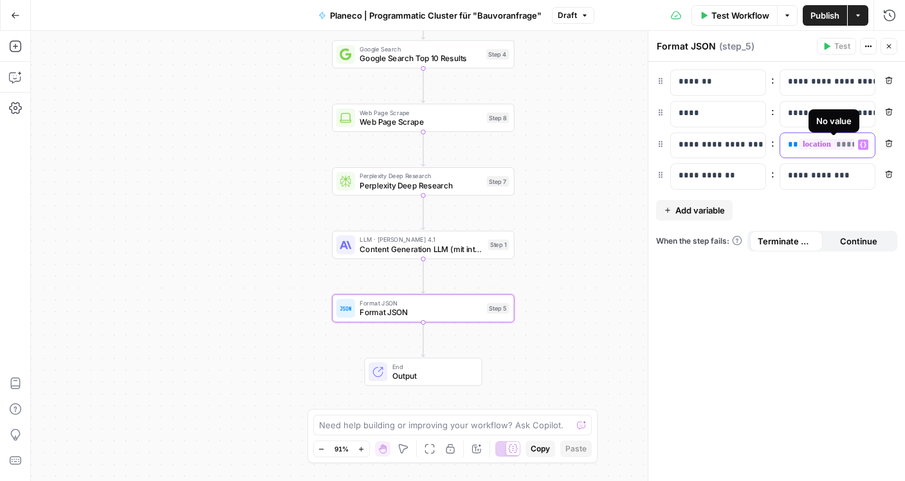
click at [814, 145] on span "********" at bounding box center [839, 144] width 80 height 11
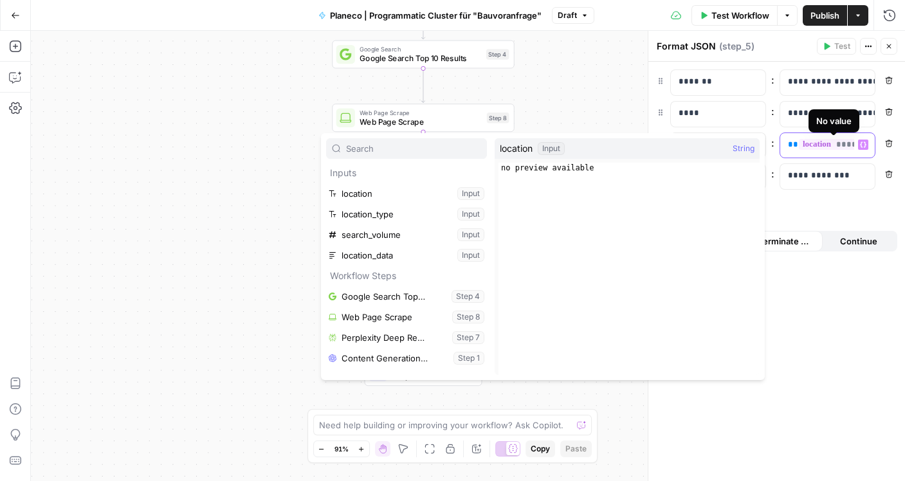
click at [814, 145] on span "********" at bounding box center [839, 144] width 80 height 11
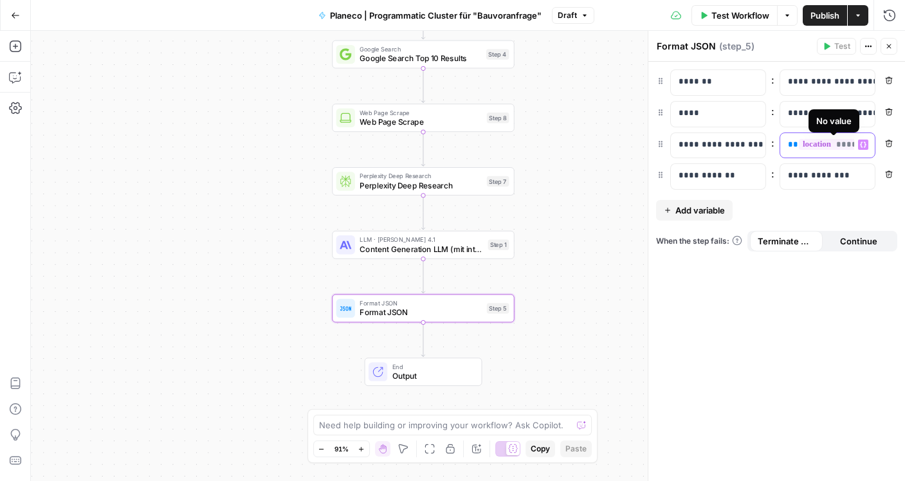
click at [814, 145] on span "********" at bounding box center [839, 144] width 80 height 11
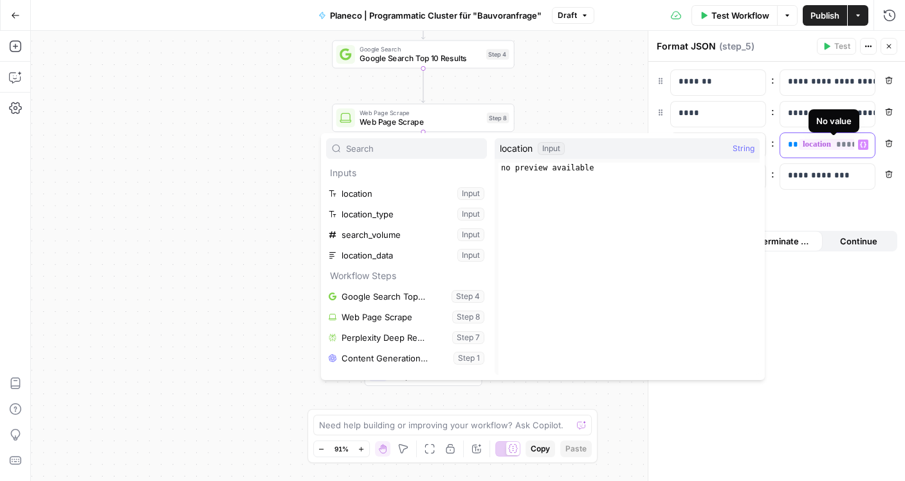
click at [814, 145] on span "********" at bounding box center [839, 144] width 80 height 11
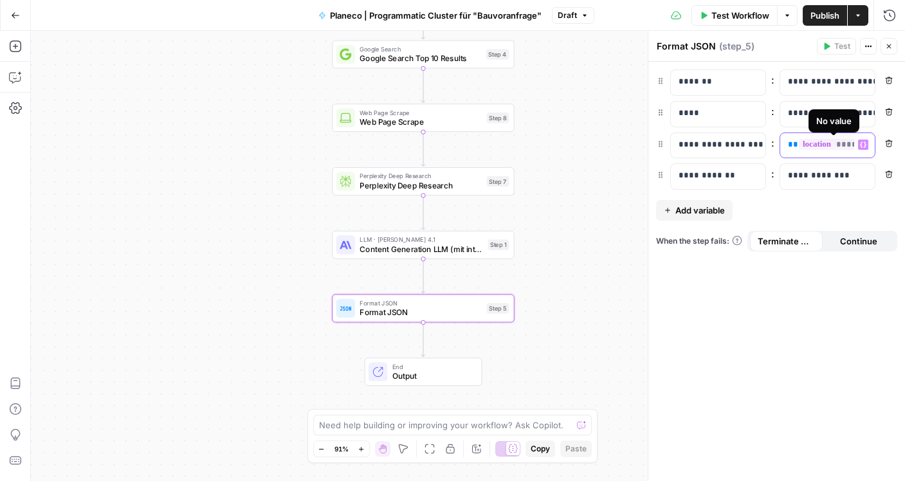
copy p "** ******** **"
click at [805, 310] on div "**********" at bounding box center [777, 272] width 257 height 420
click at [840, 148] on span "********" at bounding box center [839, 144] width 80 height 11
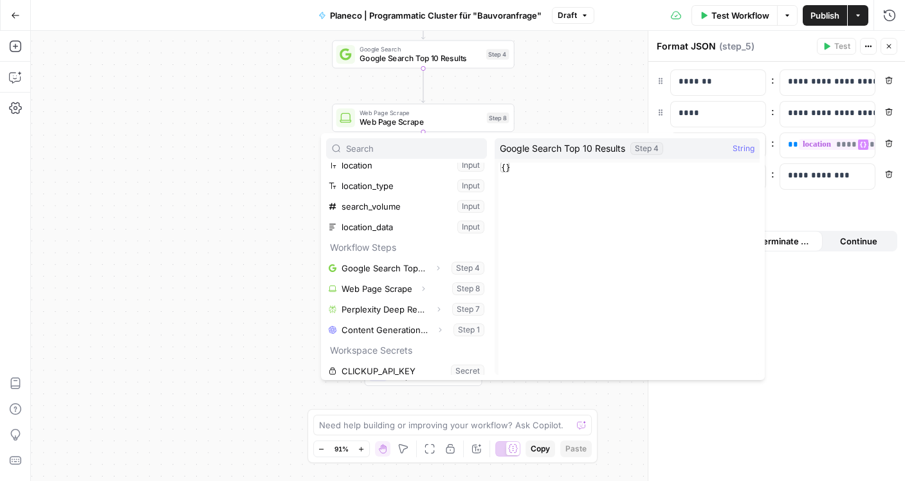
scroll to position [0, 0]
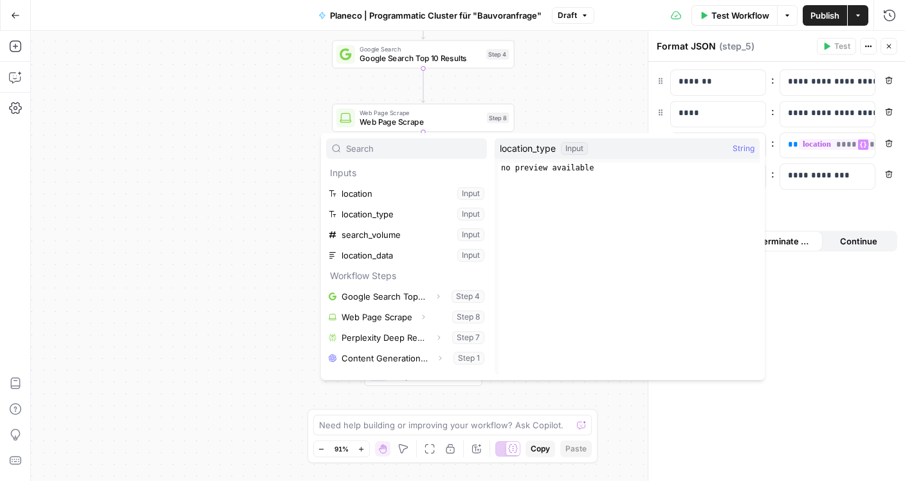
click at [816, 321] on div "**********" at bounding box center [777, 272] width 257 height 420
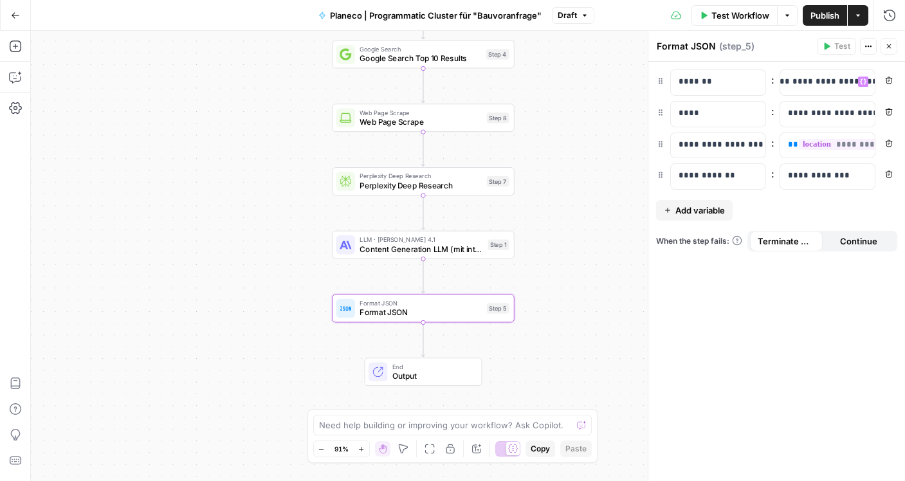
scroll to position [0, 117]
click at [730, 84] on p "**********" at bounding box center [700, 81] width 59 height 13
copy p "**********"
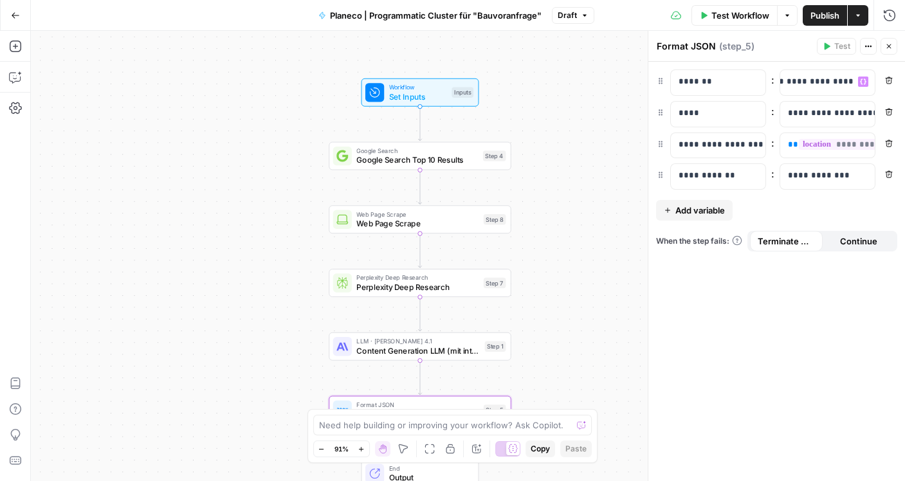
click at [747, 308] on div "**********" at bounding box center [777, 272] width 257 height 420
click at [730, 80] on p "**********" at bounding box center [700, 81] width 59 height 13
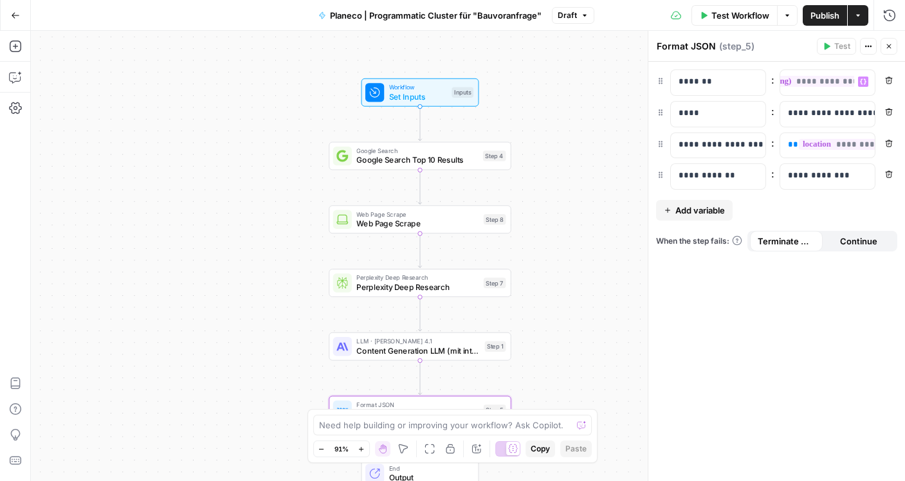
click at [791, 290] on div "**********" at bounding box center [777, 272] width 257 height 420
click at [830, 111] on p "**********" at bounding box center [827, 113] width 79 height 13
click at [830, 111] on p "**********" at bounding box center [817, 113] width 59 height 13
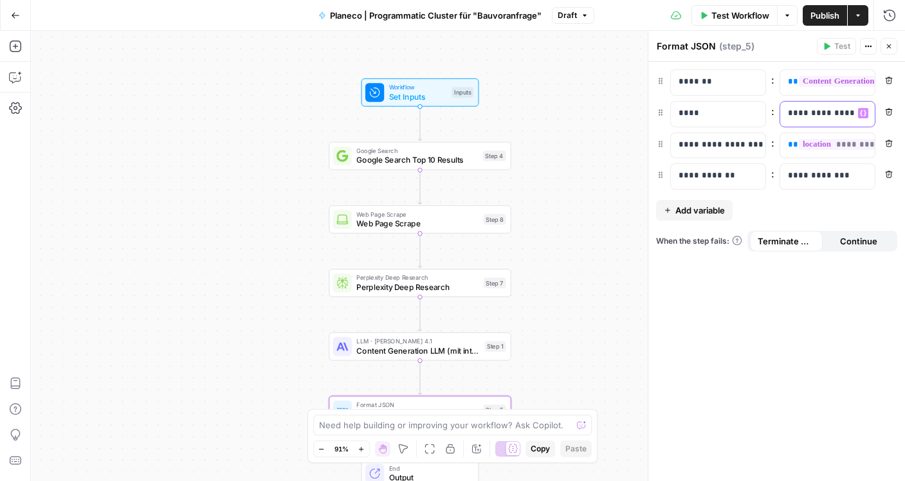
click at [825, 110] on p "**********" at bounding box center [817, 113] width 59 height 13
click at [799, 326] on div "**********" at bounding box center [777, 272] width 257 height 420
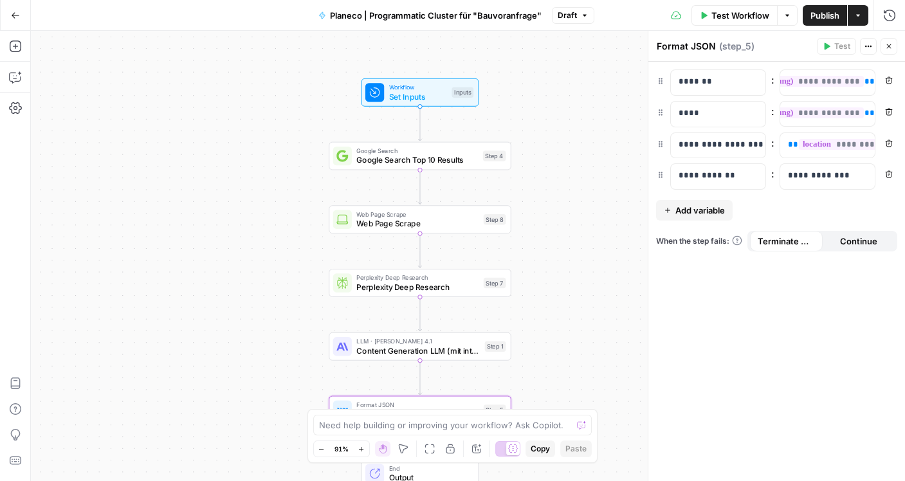
click at [830, 15] on span "Publish" at bounding box center [825, 15] width 29 height 13
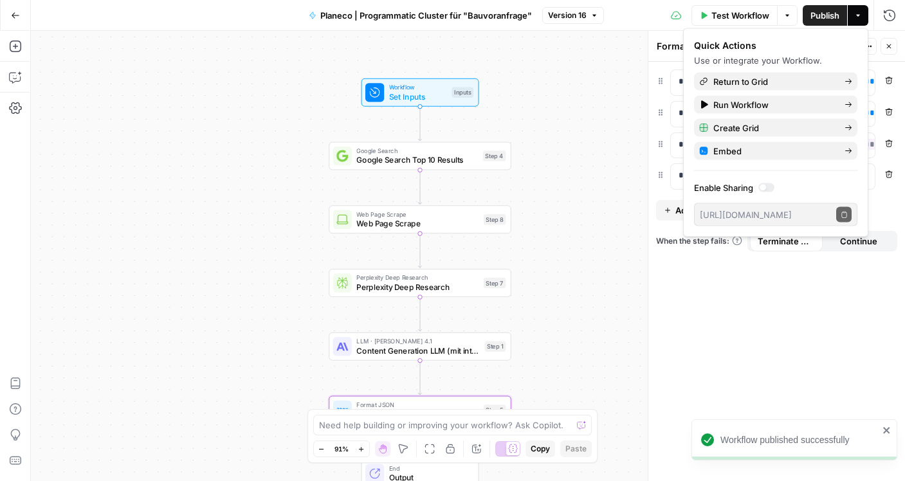
click at [798, 339] on div "**********" at bounding box center [777, 272] width 257 height 420
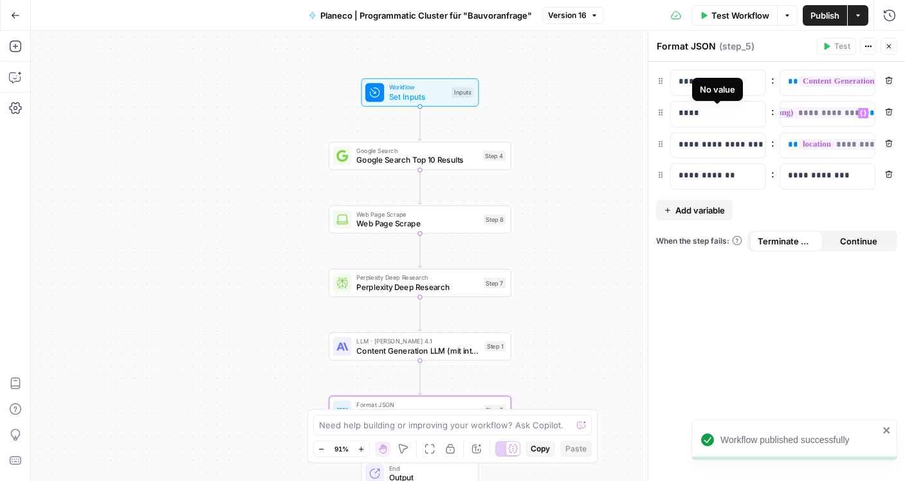
scroll to position [0, 0]
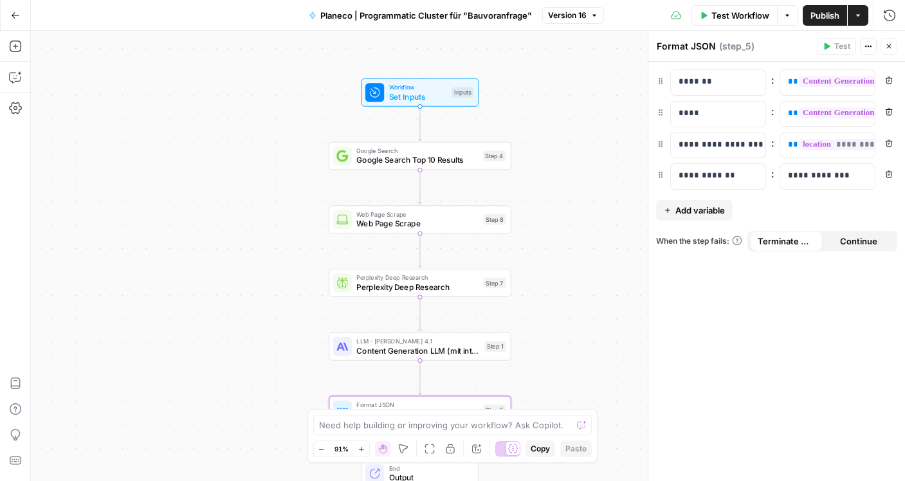
click at [19, 19] on button "Go Back" at bounding box center [15, 15] width 23 height 23
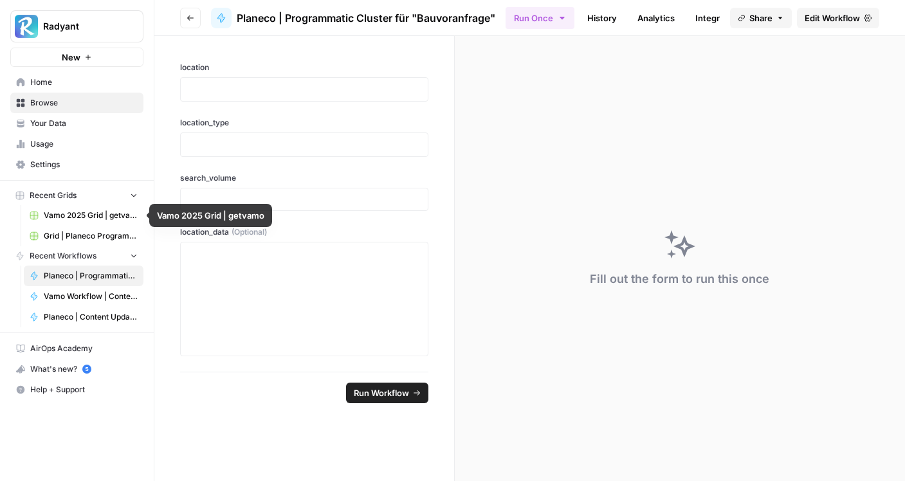
click at [86, 233] on span "Grid | Planeco Programmatic Cluster" at bounding box center [91, 236] width 94 height 12
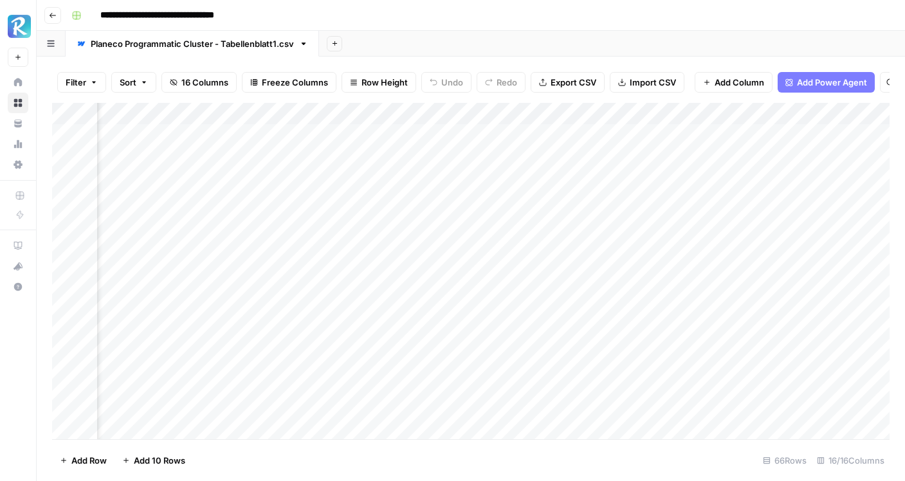
scroll to position [0, 838]
click at [315, 136] on div "Add Column" at bounding box center [471, 271] width 838 height 337
click at [493, 158] on div "Add Column" at bounding box center [471, 271] width 838 height 337
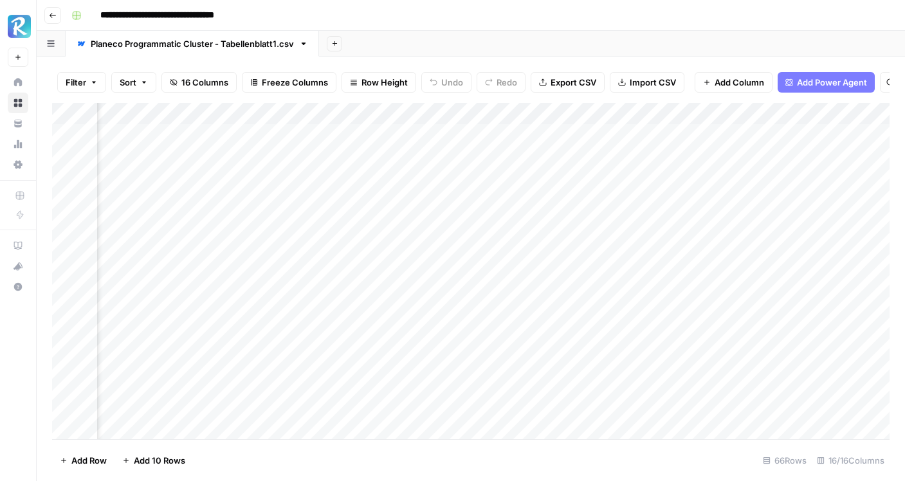
click at [633, 115] on div "Add Column" at bounding box center [471, 271] width 838 height 337
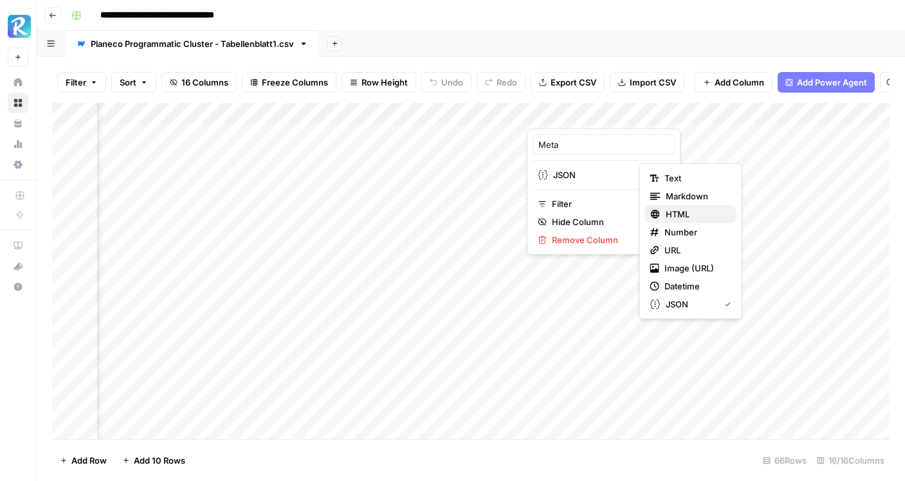
click at [683, 211] on span "HTML" at bounding box center [696, 214] width 60 height 13
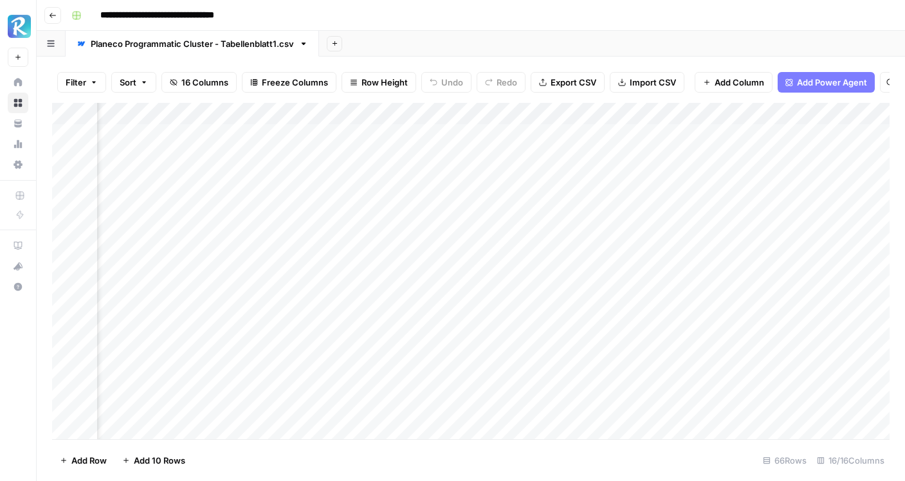
click at [634, 113] on div "Add Column" at bounding box center [471, 271] width 838 height 337
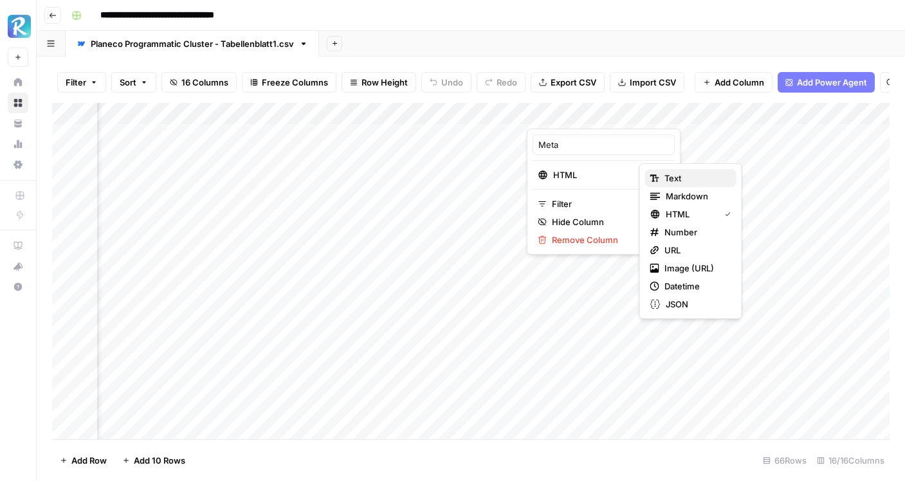
click at [687, 183] on span "Text" at bounding box center [696, 178] width 62 height 13
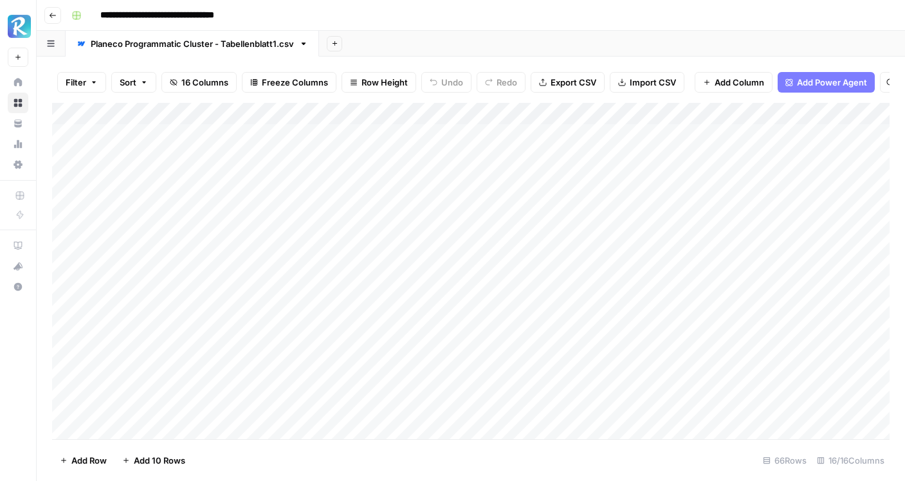
scroll to position [0, 0]
click at [698, 111] on div "Add Column" at bounding box center [471, 271] width 838 height 337
click at [274, 110] on div "Add Column" at bounding box center [471, 271] width 838 height 337
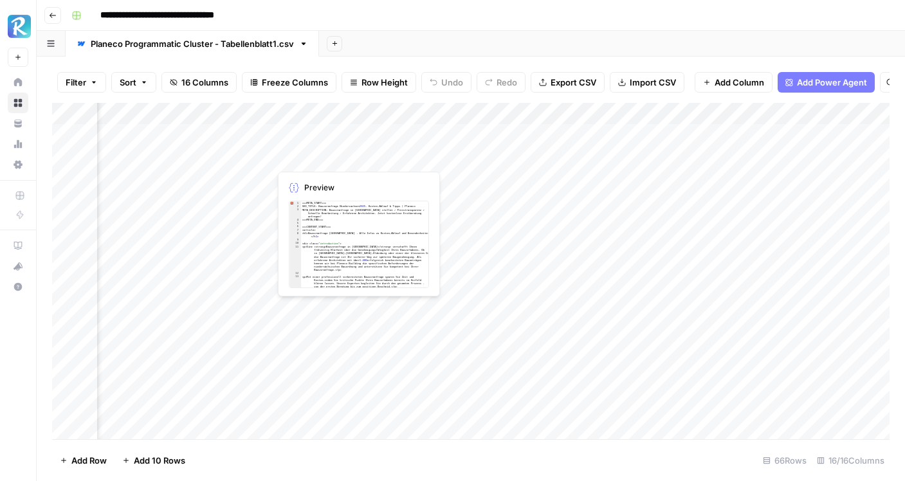
click at [318, 152] on div "Add Column" at bounding box center [471, 271] width 838 height 337
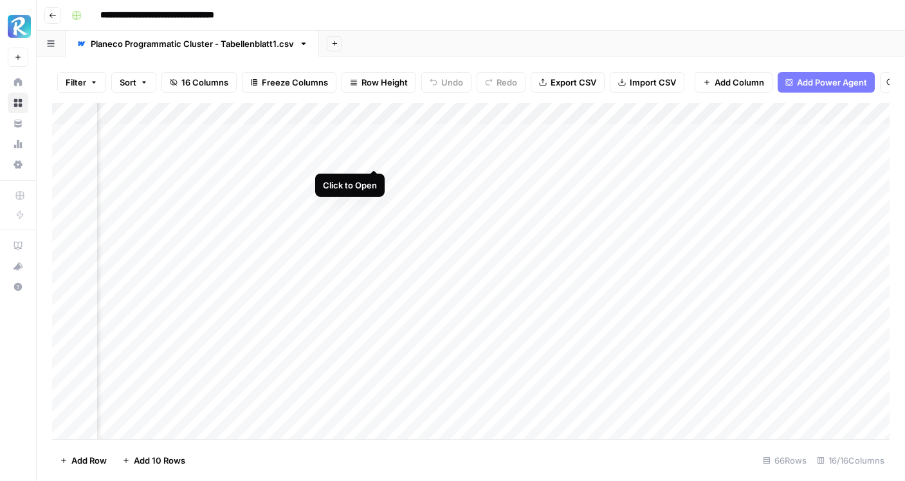
click at [372, 156] on div "Add Column" at bounding box center [471, 271] width 838 height 337
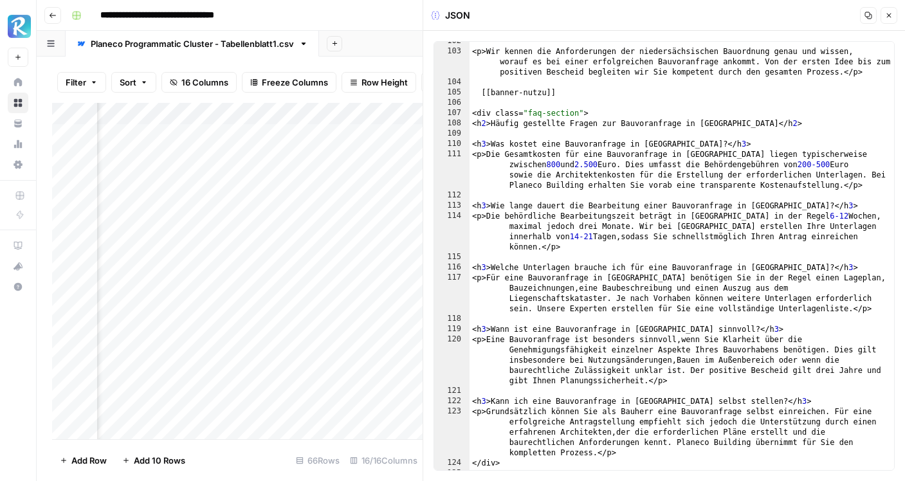
scroll to position [1532, 0]
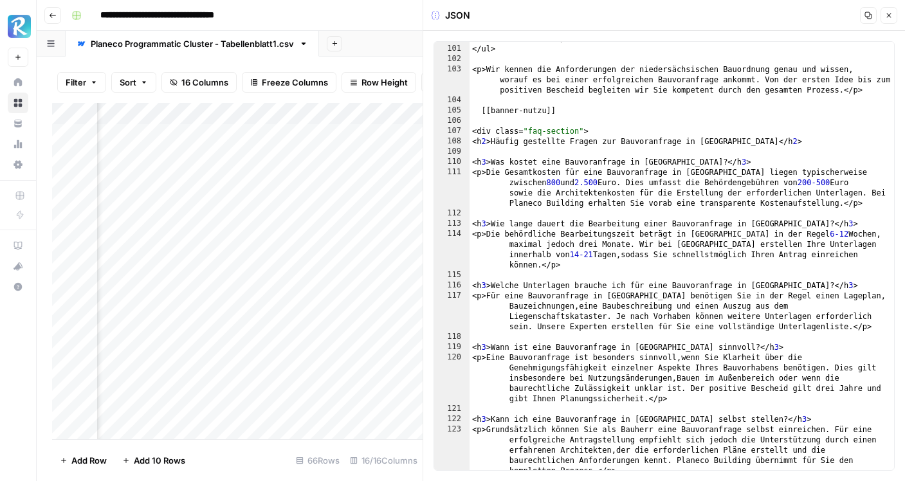
click at [887, 16] on icon "button" at bounding box center [889, 16] width 8 height 8
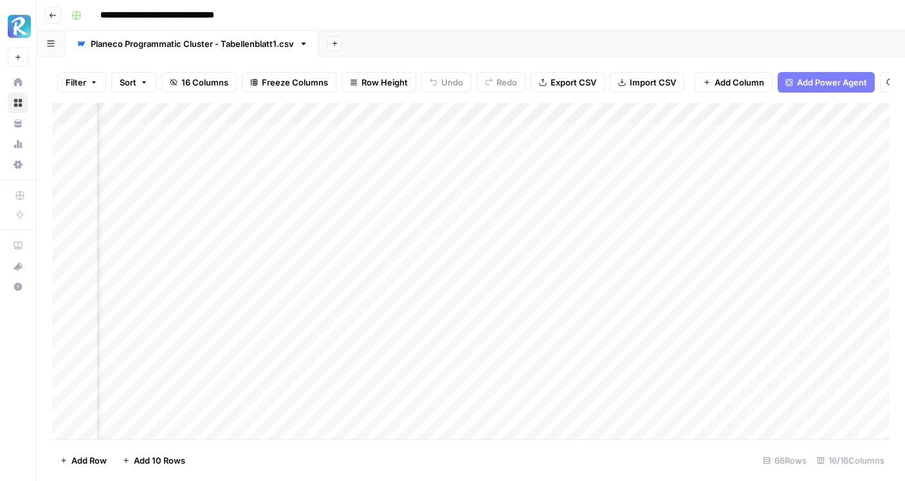
click at [374, 115] on div "Add Column" at bounding box center [471, 271] width 838 height 337
click at [348, 237] on span "Remove Column" at bounding box center [351, 240] width 113 height 13
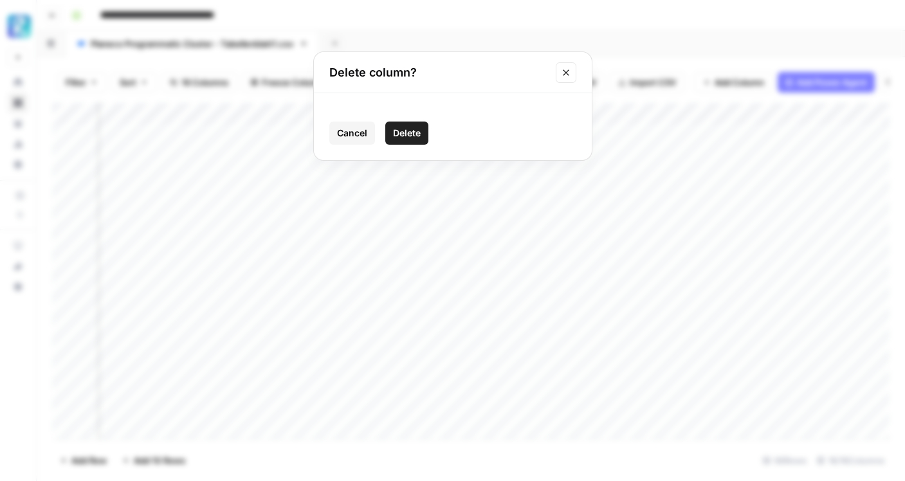
click at [419, 128] on span "Delete" at bounding box center [407, 133] width 28 height 13
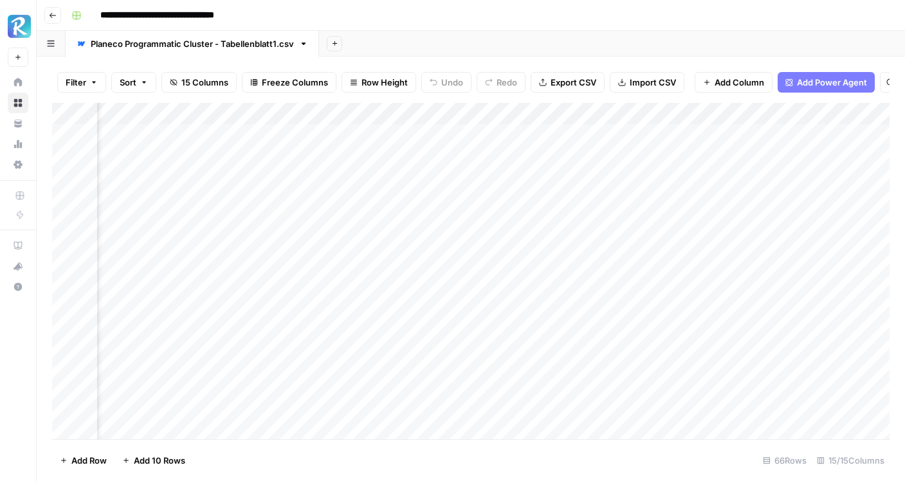
scroll to position [0, 902]
click at [434, 138] on div "Add Column" at bounding box center [471, 271] width 838 height 337
click at [461, 138] on div "Add Column" at bounding box center [471, 271] width 838 height 337
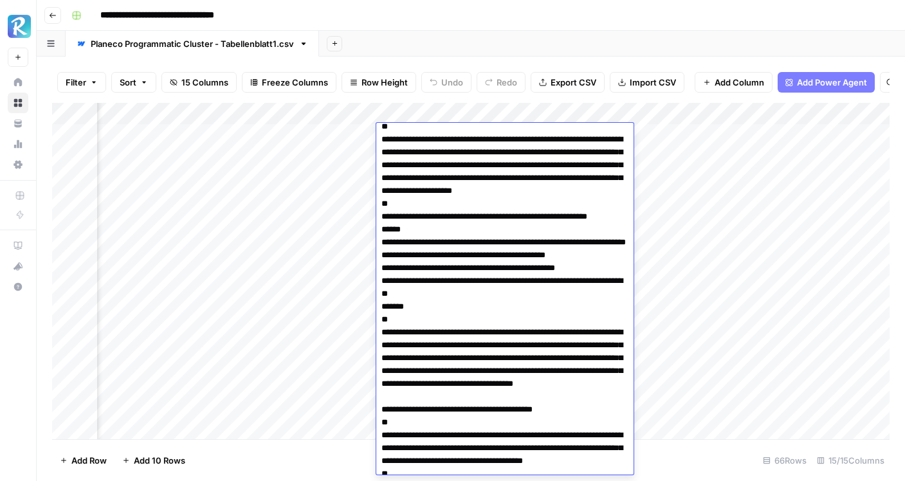
scroll to position [0, 0]
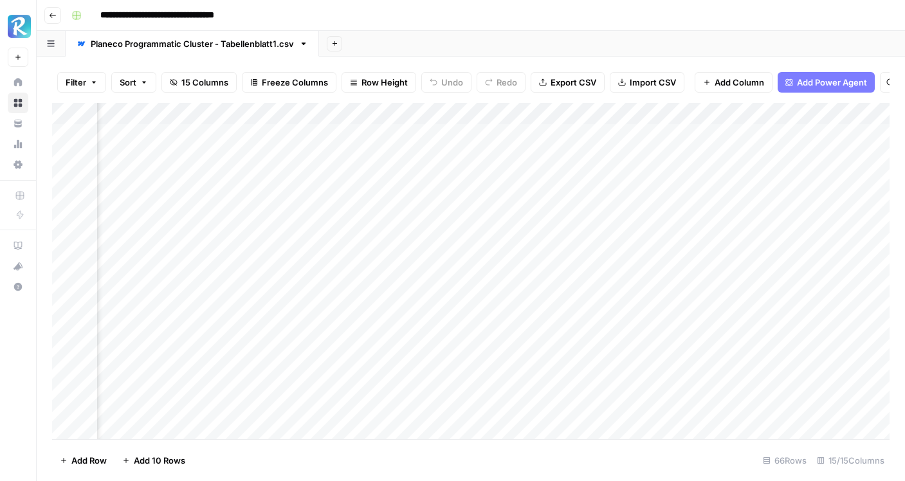
click at [346, 201] on div "Add Column" at bounding box center [471, 271] width 838 height 337
click at [371, 115] on div "Add Column" at bounding box center [471, 271] width 838 height 337
click at [371, 115] on div at bounding box center [319, 116] width 116 height 26
click at [365, 115] on div at bounding box center [319, 116] width 116 height 26
click at [410, 202] on div "Add Column" at bounding box center [471, 271] width 838 height 337
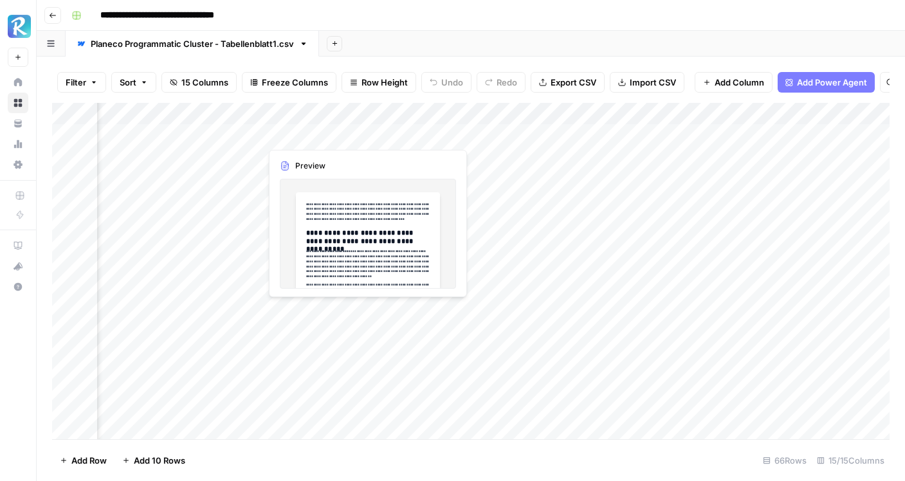
click at [365, 137] on div "Add Column" at bounding box center [471, 271] width 838 height 337
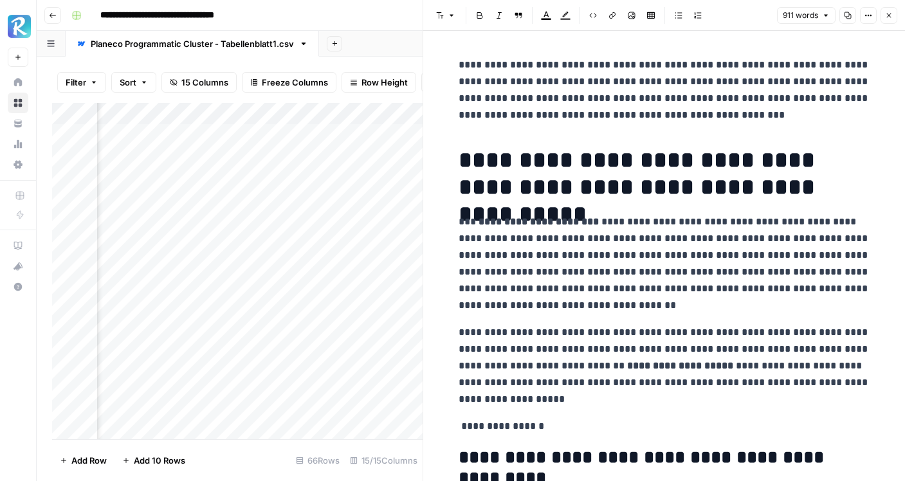
click at [894, 10] on button "Close" at bounding box center [889, 15] width 17 height 17
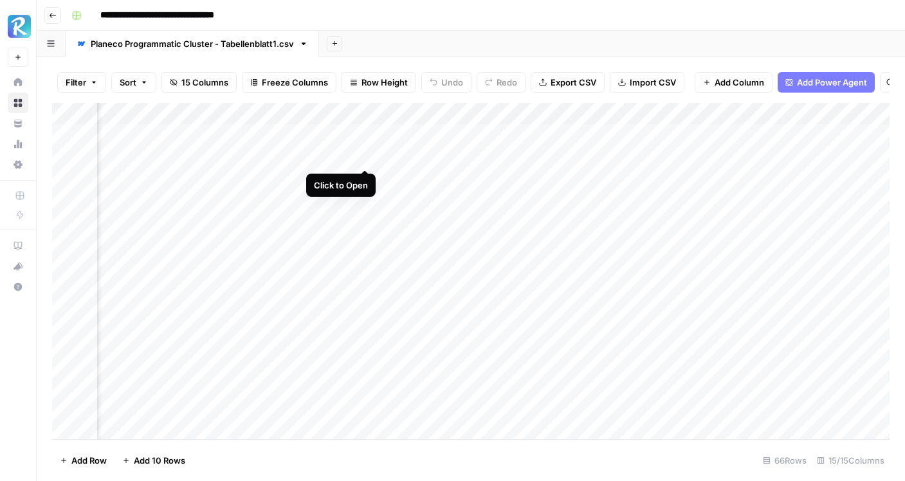
click at [363, 159] on div "Add Column" at bounding box center [471, 271] width 838 height 337
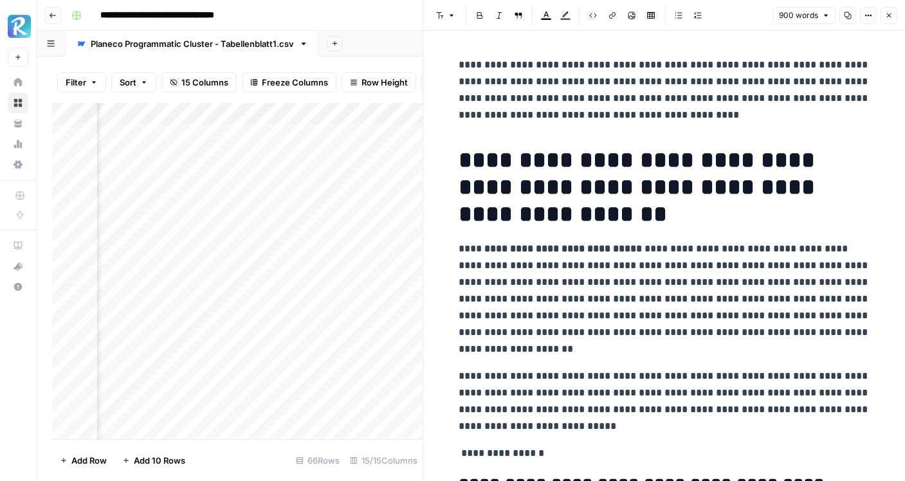
click at [895, 17] on button "Close" at bounding box center [889, 15] width 17 height 17
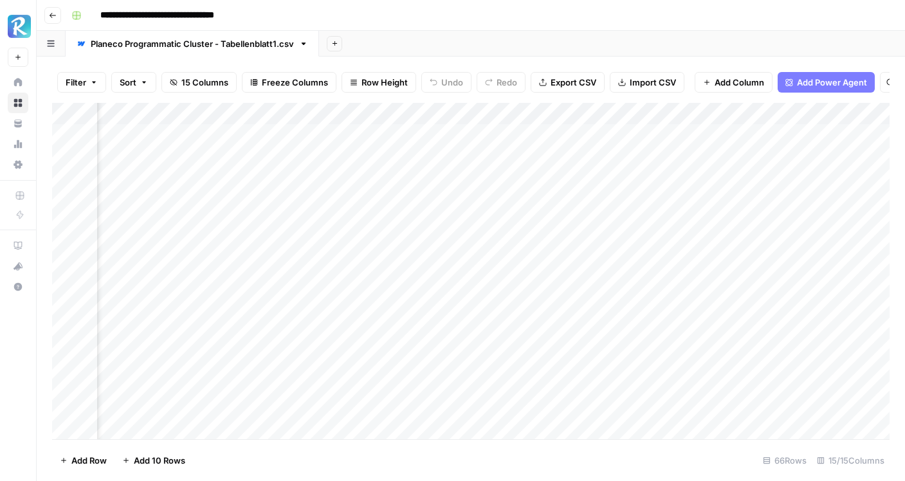
click at [473, 133] on div "Add Column" at bounding box center [471, 271] width 838 height 337
click at [485, 133] on div "Add Column" at bounding box center [471, 271] width 838 height 337
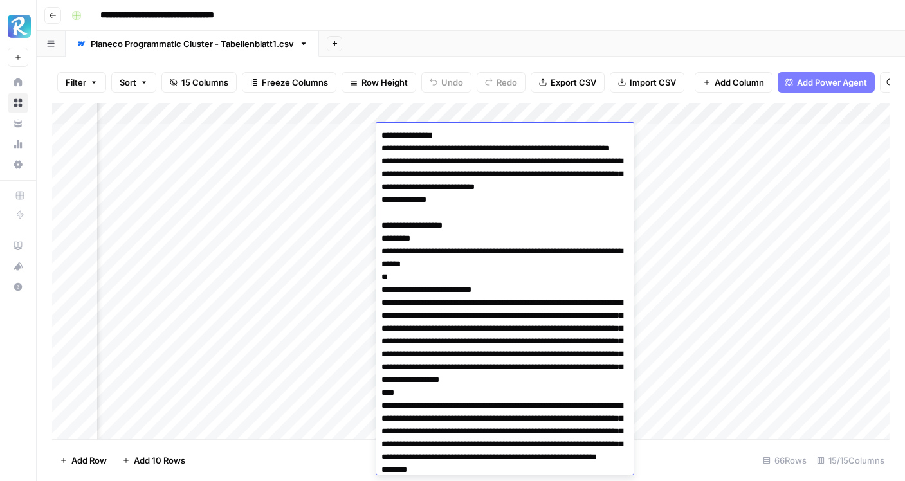
click at [678, 239] on div "Add Column" at bounding box center [471, 271] width 838 height 337
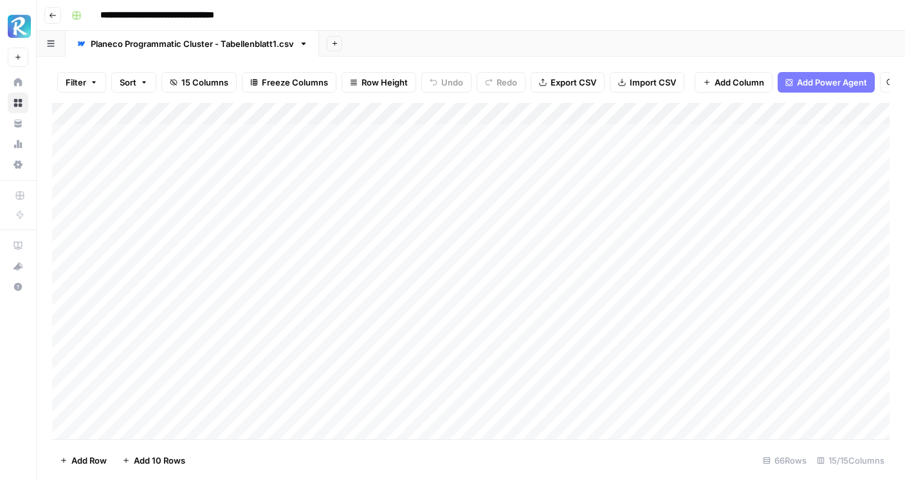
click at [194, 138] on div "Add Column" at bounding box center [471, 271] width 838 height 337
click at [188, 136] on div "Add Column" at bounding box center [471, 271] width 838 height 337
click at [188, 136] on textarea "**********" at bounding box center [200, 136] width 206 height 18
click at [196, 136] on textarea "**********" at bounding box center [200, 136] width 206 height 18
click at [143, 138] on textarea "**********" at bounding box center [200, 136] width 206 height 18
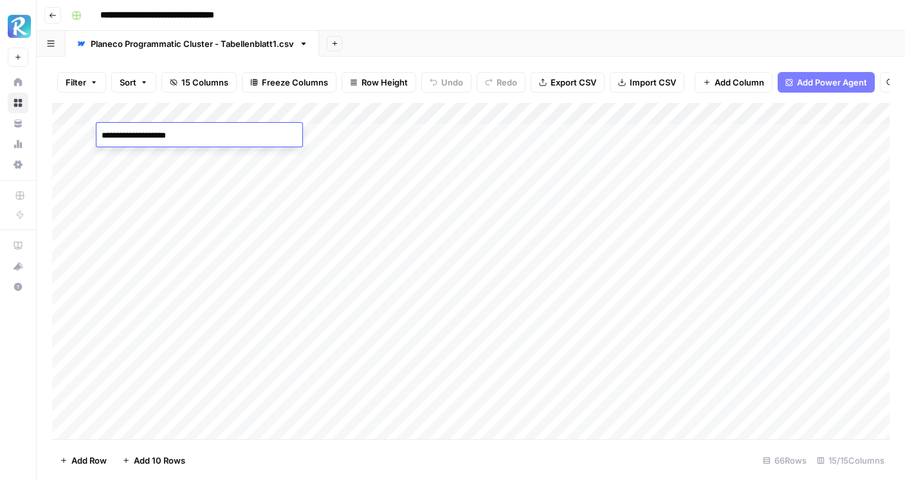
click at [143, 138] on textarea "**********" at bounding box center [200, 136] width 206 height 18
click at [535, 51] on div "Add Sheet" at bounding box center [612, 44] width 586 height 26
click at [472, 132] on div "Add Column" at bounding box center [471, 271] width 838 height 337
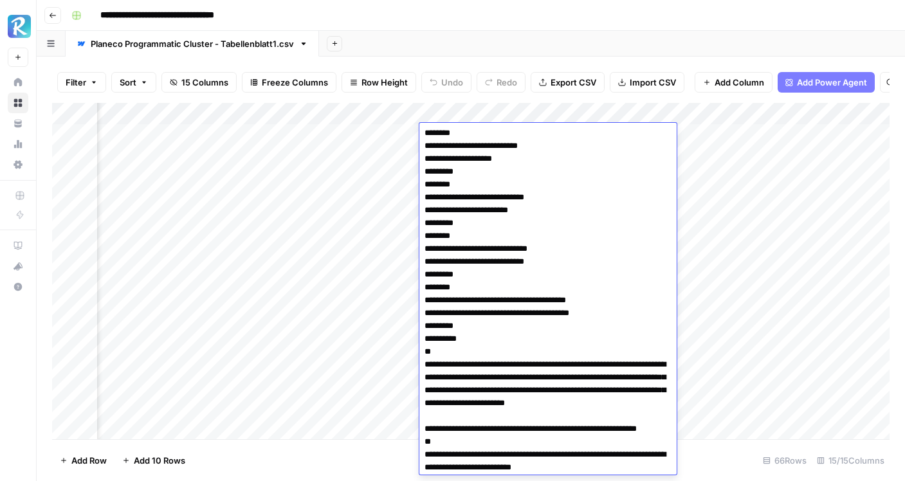
scroll to position [0, 0]
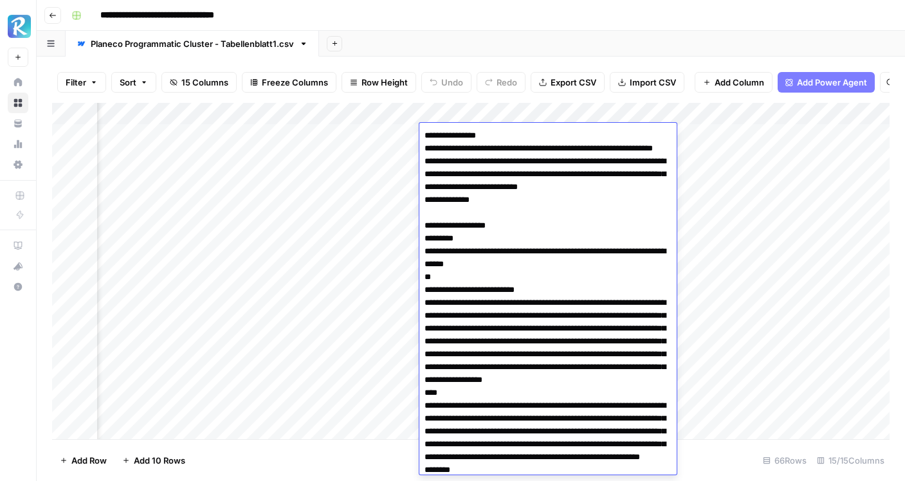
click at [438, 31] on div "Add Sheet" at bounding box center [612, 44] width 586 height 26
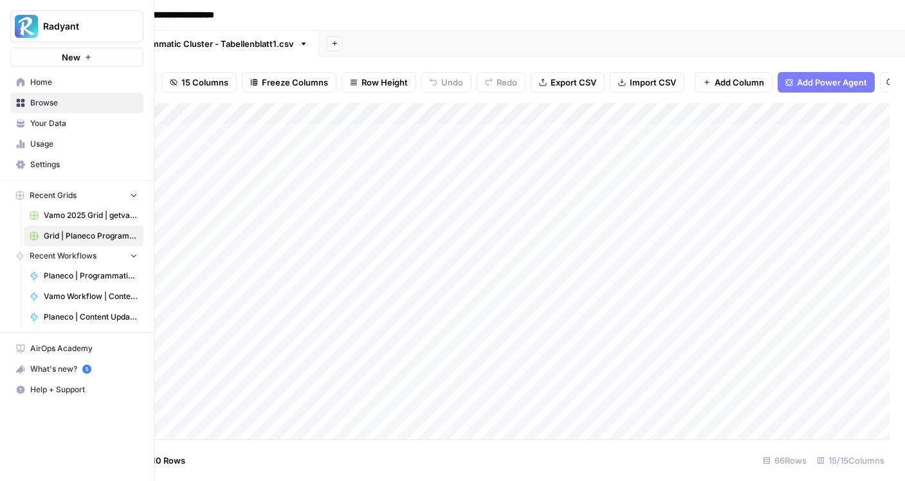
click at [38, 89] on link "Home" at bounding box center [76, 82] width 133 height 21
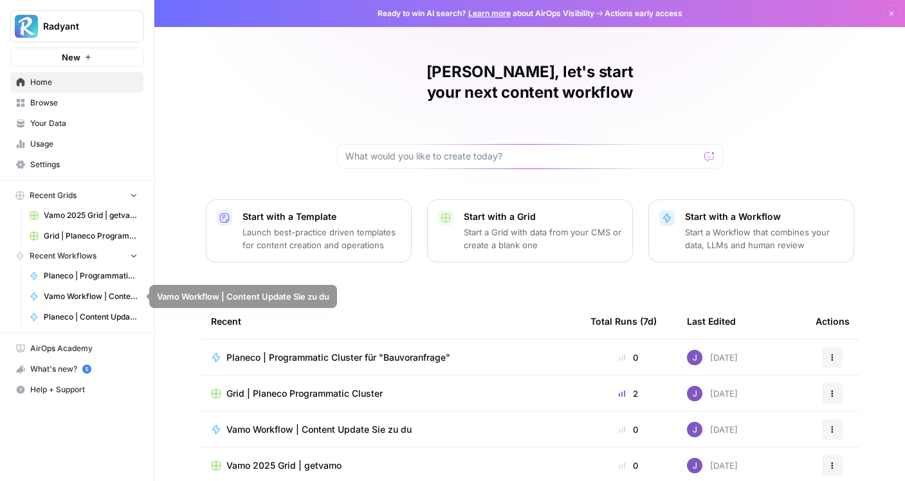
click at [92, 317] on span "Planeco | Content Update Summary of Changes" at bounding box center [91, 317] width 94 height 12
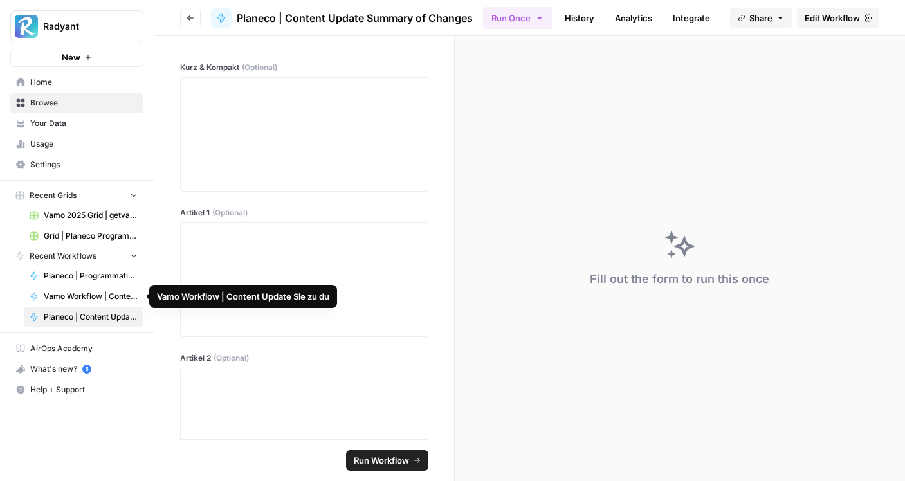
click at [104, 283] on link "Planeco | Programmatic Cluster für "Bauvoranfrage"" at bounding box center [84, 276] width 120 height 21
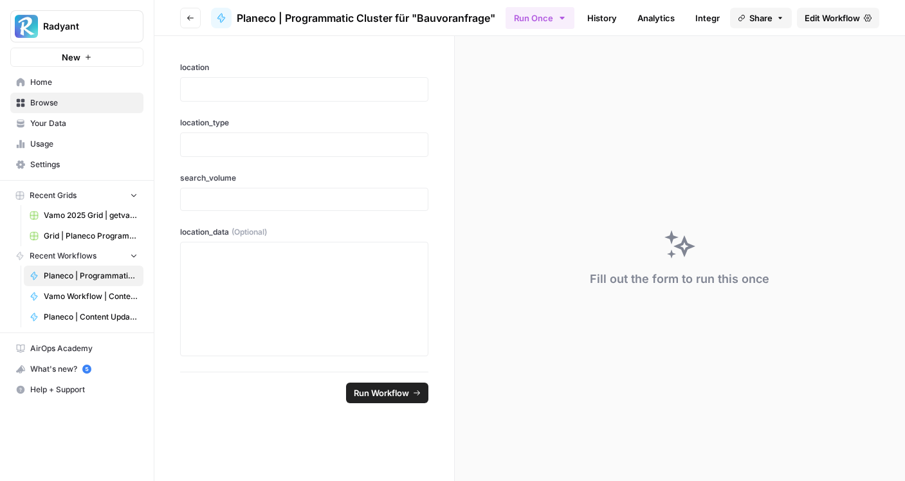
click at [849, 16] on span "Edit Workflow" at bounding box center [832, 18] width 55 height 13
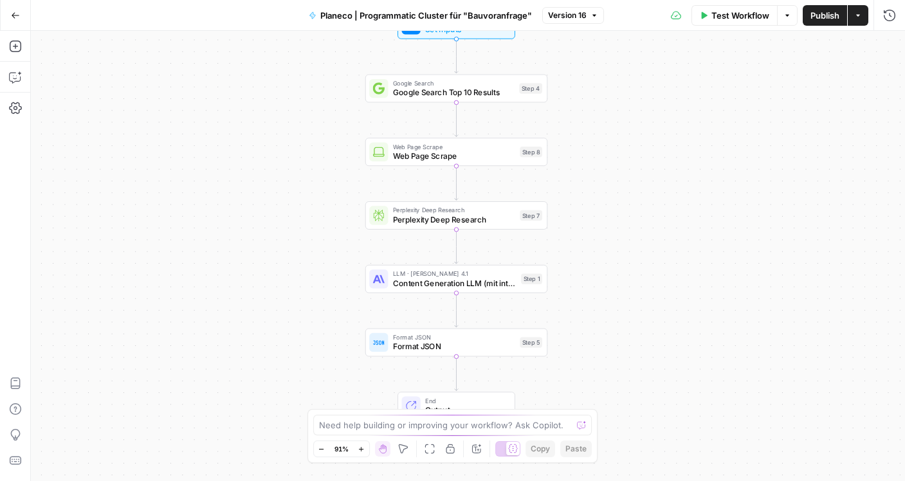
click at [447, 342] on span "Format JSON" at bounding box center [454, 347] width 122 height 12
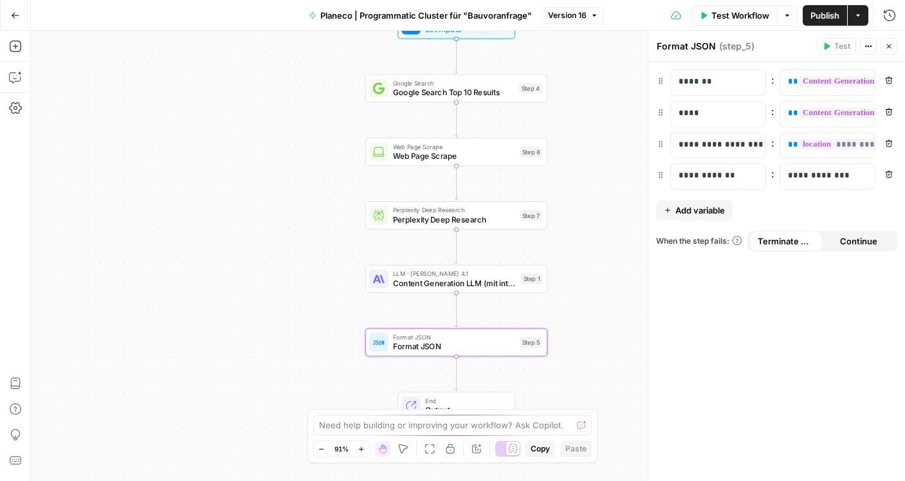
click at [580, 282] on div "Workflow Set Inputs Inputs Google Search Google Search Top 10 Results Step 4 We…" at bounding box center [468, 256] width 874 height 450
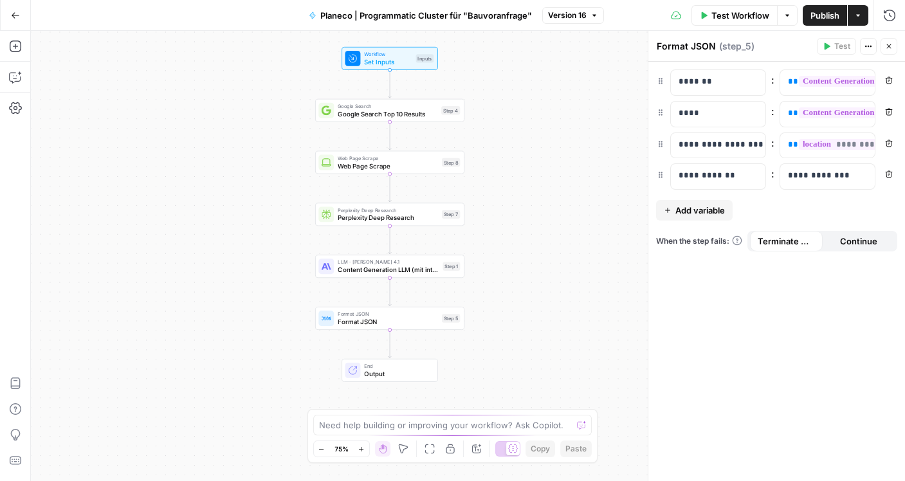
click at [763, 340] on div "**********" at bounding box center [777, 272] width 257 height 420
click at [686, 46] on textarea "Format JSON" at bounding box center [686, 46] width 59 height 13
click at [705, 84] on p "*******" at bounding box center [718, 81] width 79 height 13
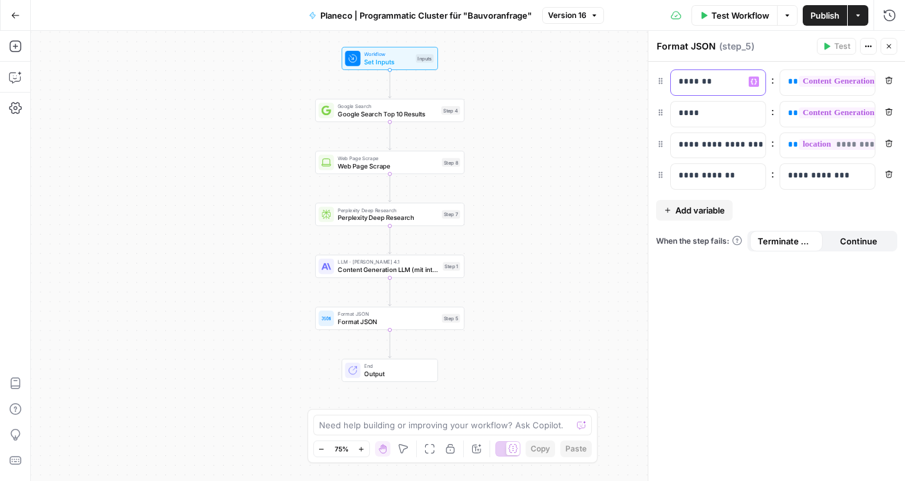
click at [705, 84] on p "*******" at bounding box center [708, 81] width 59 height 13
copy p "*******"
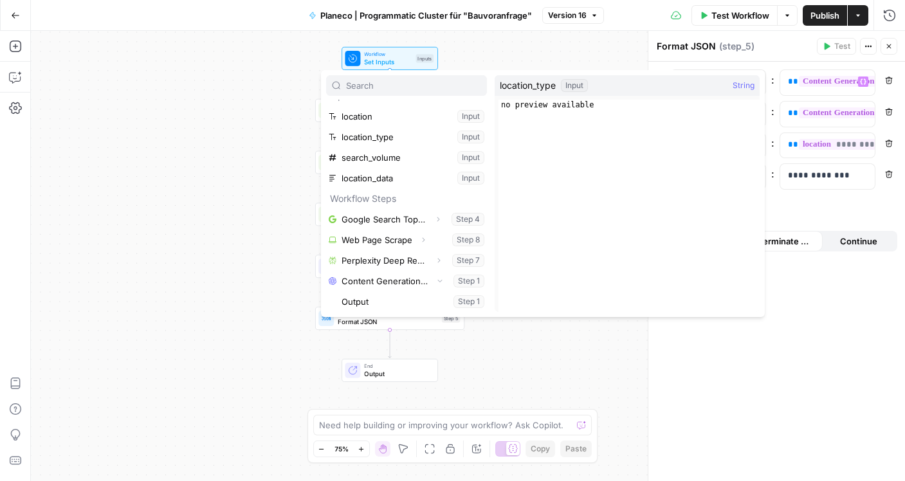
click at [782, 375] on div "**********" at bounding box center [777, 272] width 257 height 420
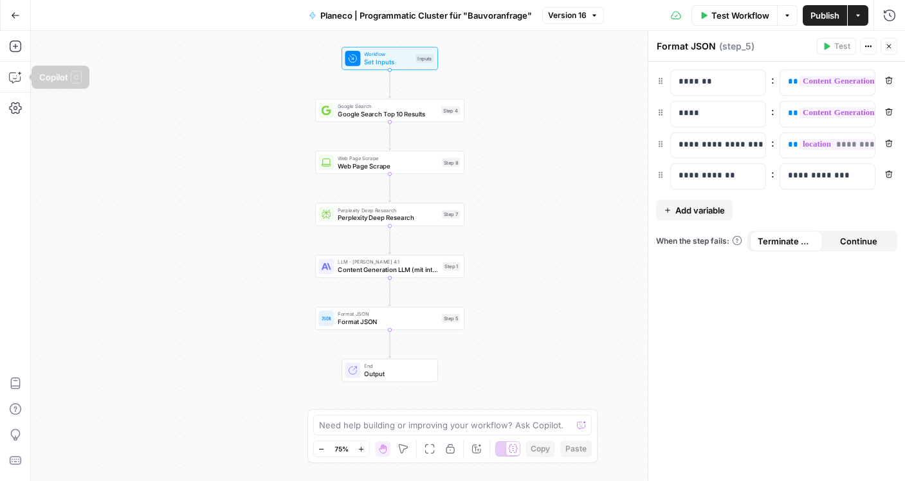
click at [16, 19] on icon "button" at bounding box center [15, 15] width 9 height 9
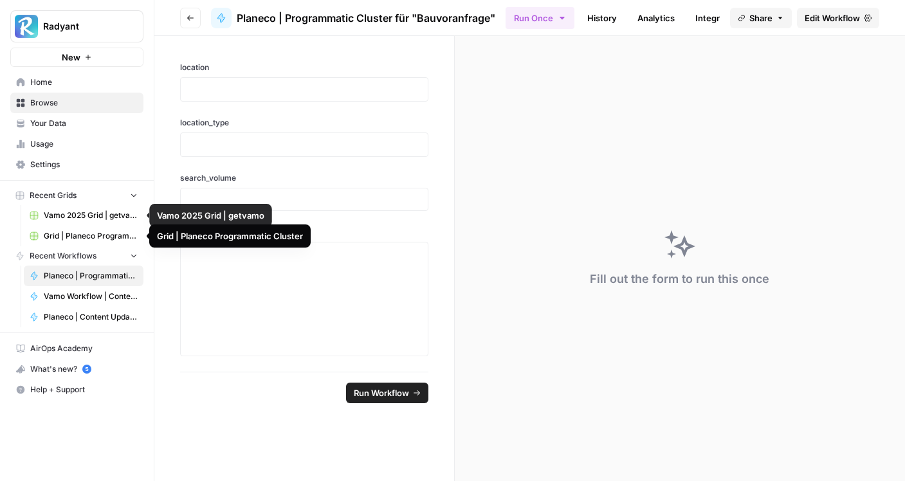
click at [78, 232] on span "Grid | Planeco Programmatic Cluster" at bounding box center [91, 236] width 94 height 12
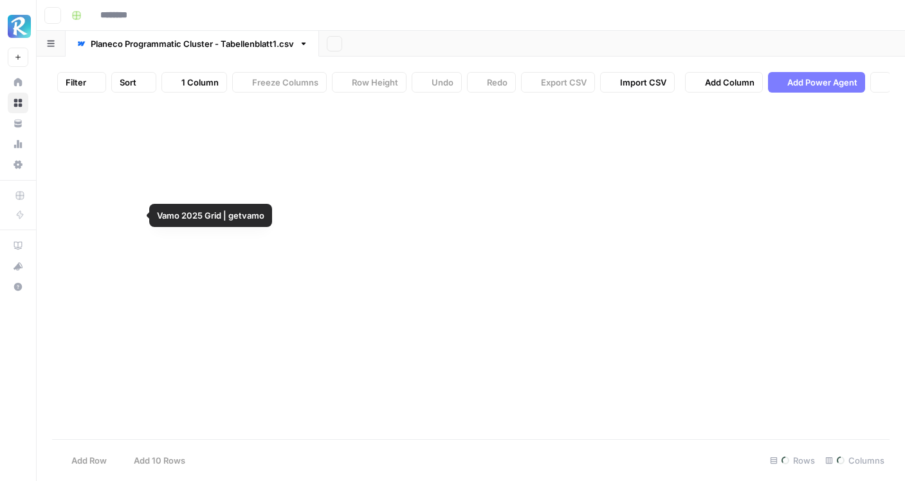
type input "**********"
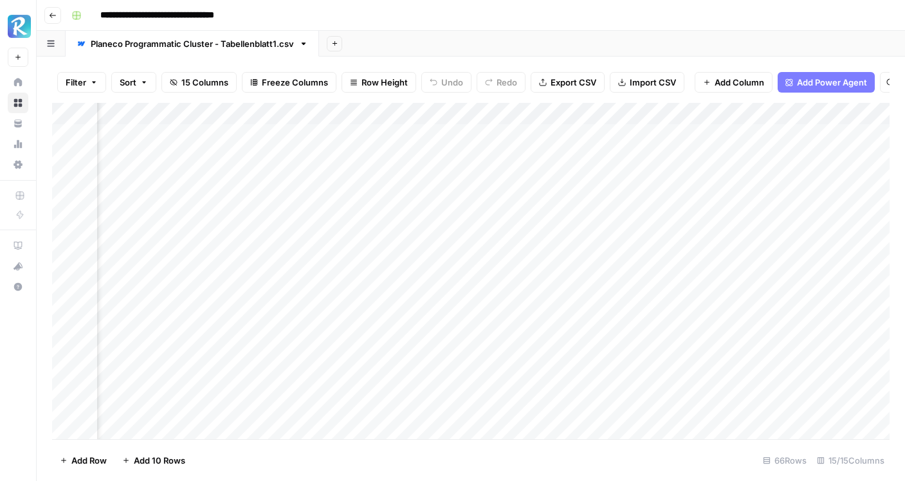
scroll to position [0, 904]
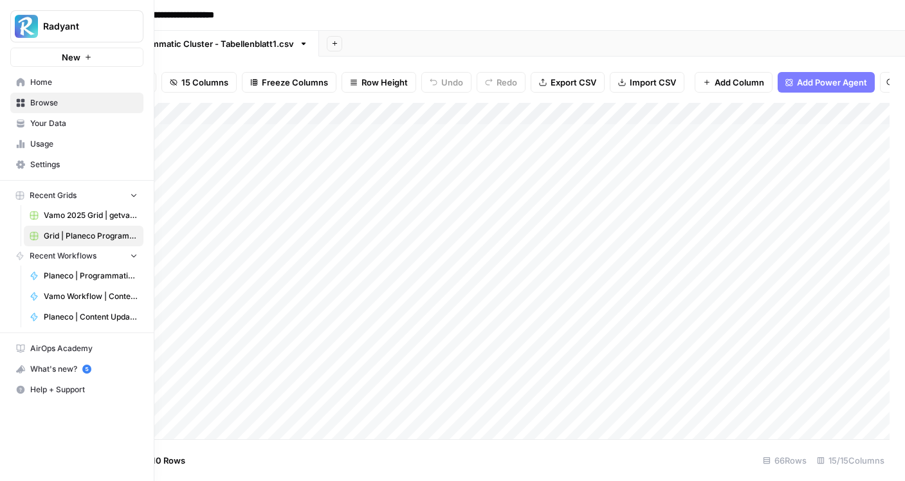
click at [104, 270] on link "Planeco | Programmatic Cluster für "Bauvoranfrage"" at bounding box center [84, 276] width 120 height 21
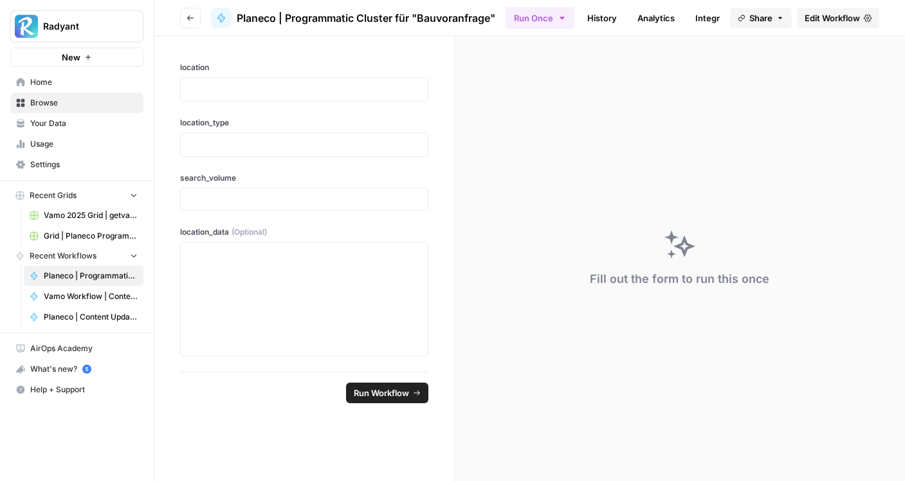
click at [840, 23] on span "Edit Workflow" at bounding box center [832, 18] width 55 height 13
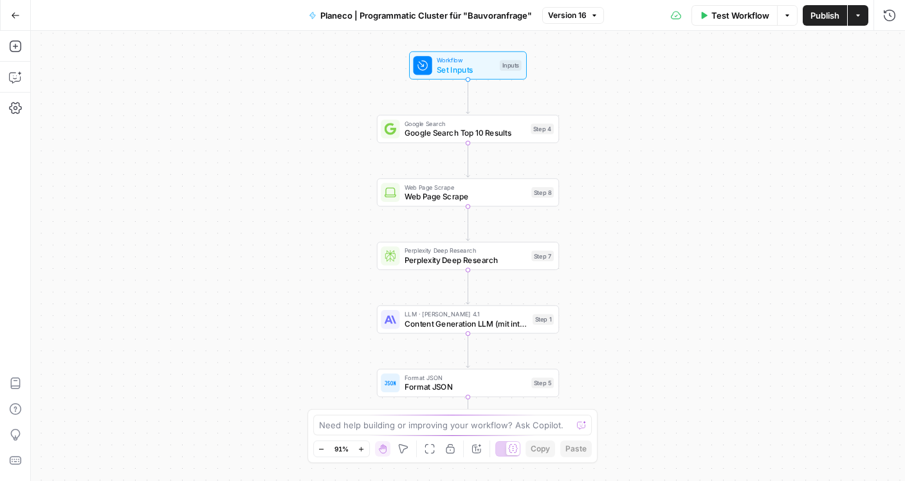
click at [447, 385] on span "Format JSON" at bounding box center [466, 388] width 122 height 12
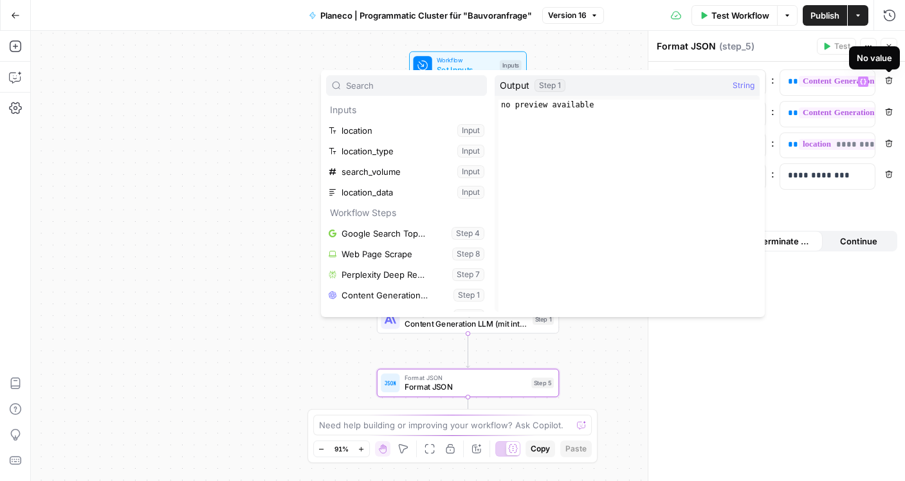
scroll to position [14, 0]
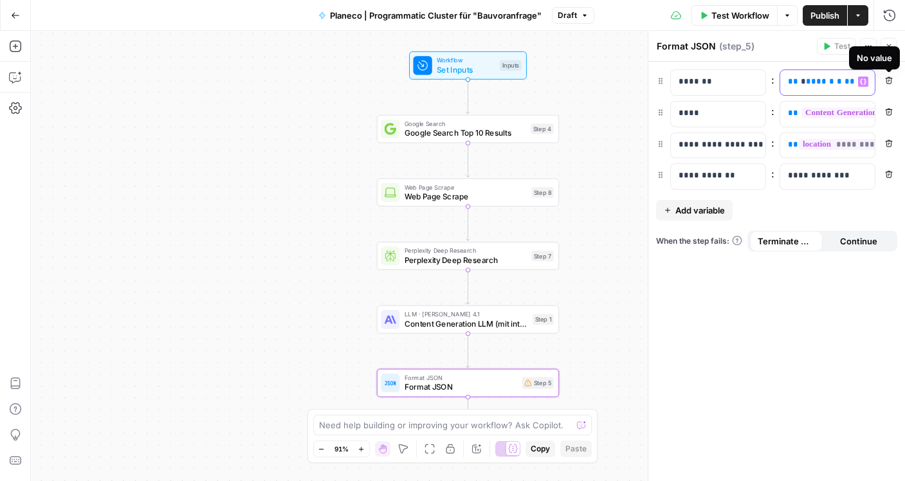
click at [809, 82] on span "******" at bounding box center [820, 81] width 28 height 8
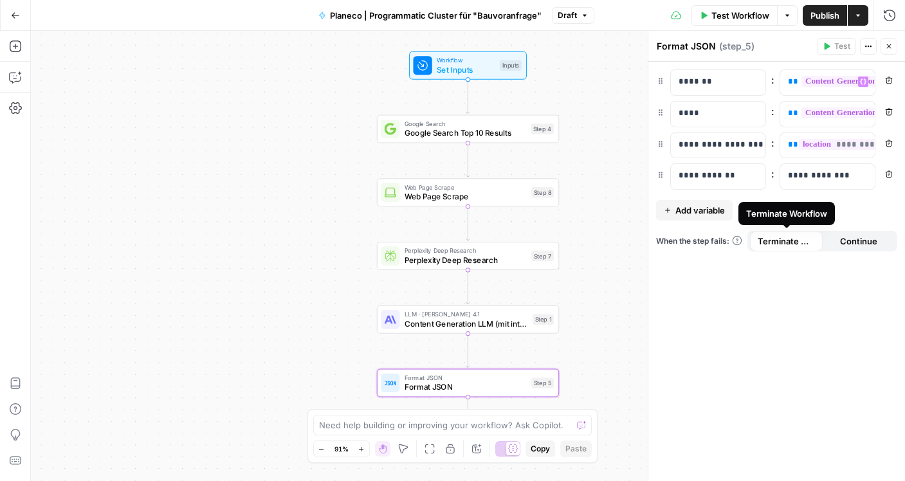
click at [816, 20] on span "Publish" at bounding box center [825, 15] width 29 height 13
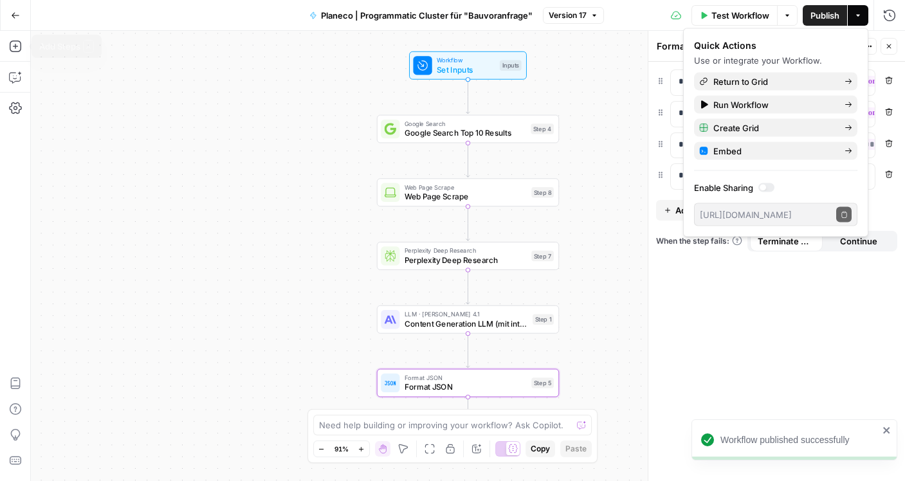
click at [14, 19] on icon "button" at bounding box center [15, 15] width 9 height 9
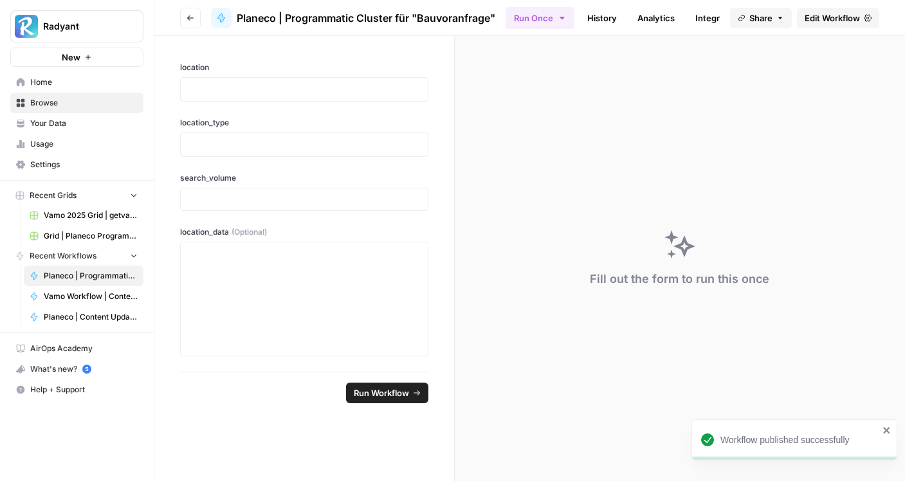
click at [51, 81] on span "Home" at bounding box center [83, 83] width 107 height 12
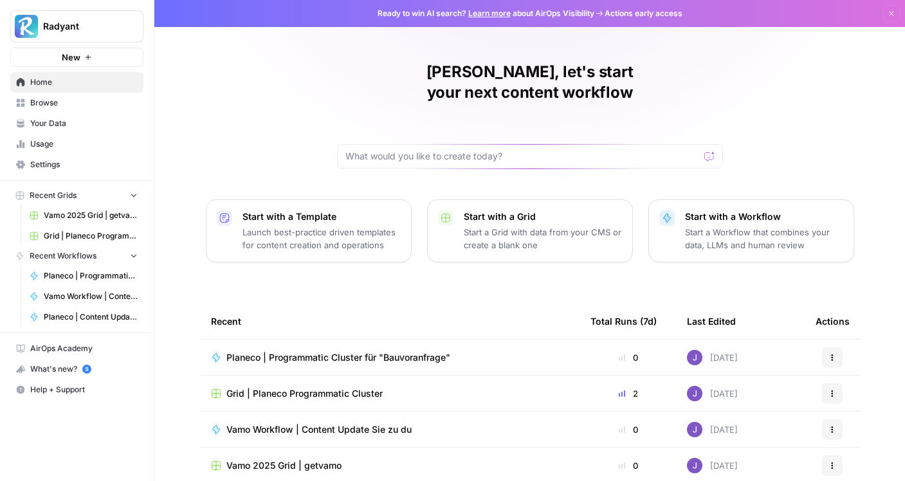
click at [92, 237] on span "Grid | Planeco Programmatic Cluster" at bounding box center [91, 236] width 94 height 12
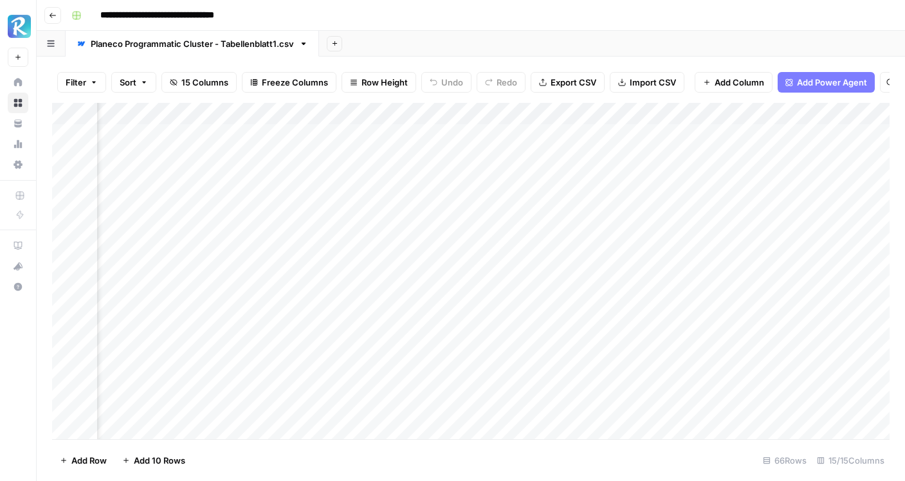
scroll to position [0, 739]
click at [412, 132] on div "Add Column" at bounding box center [471, 271] width 838 height 337
click at [381, 156] on div "Add Column" at bounding box center [471, 271] width 838 height 337
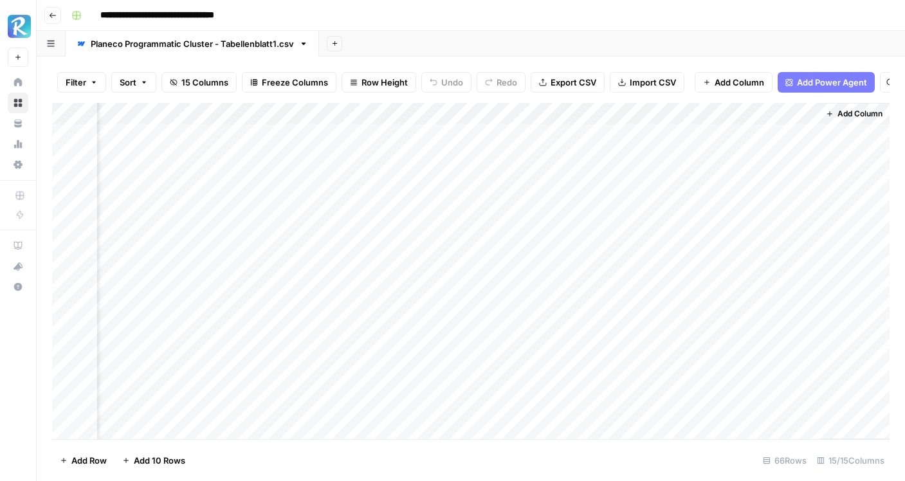
click at [606, 116] on div "Add Column" at bounding box center [471, 271] width 838 height 337
click at [588, 194] on span "Edit" at bounding box center [598, 193] width 113 height 13
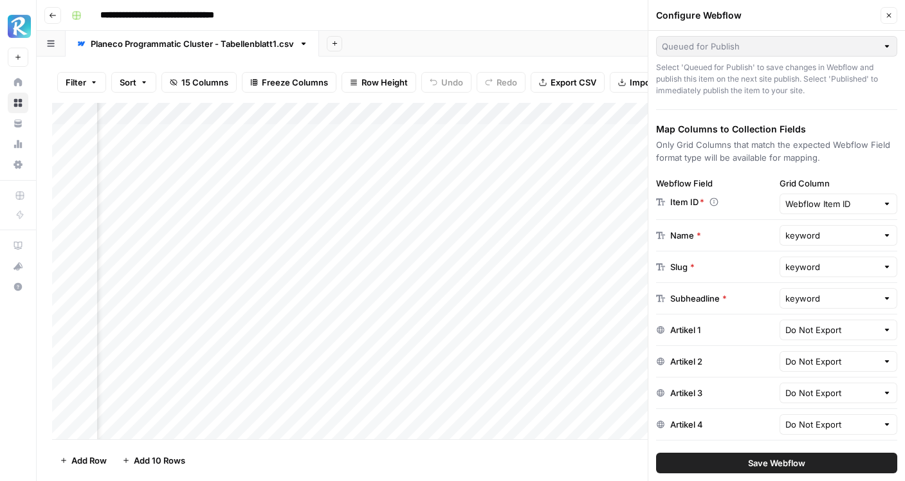
scroll to position [145, 0]
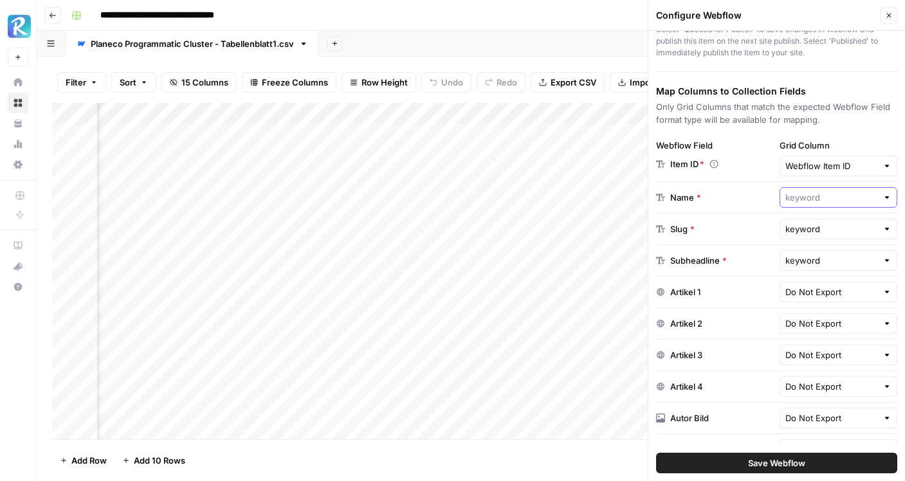
click at [821, 200] on input "text" at bounding box center [832, 197] width 93 height 13
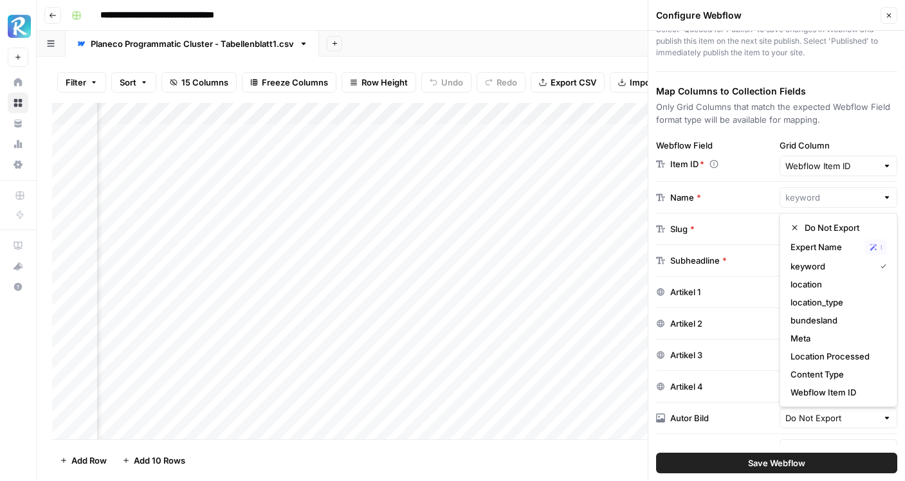
type input "keyword"
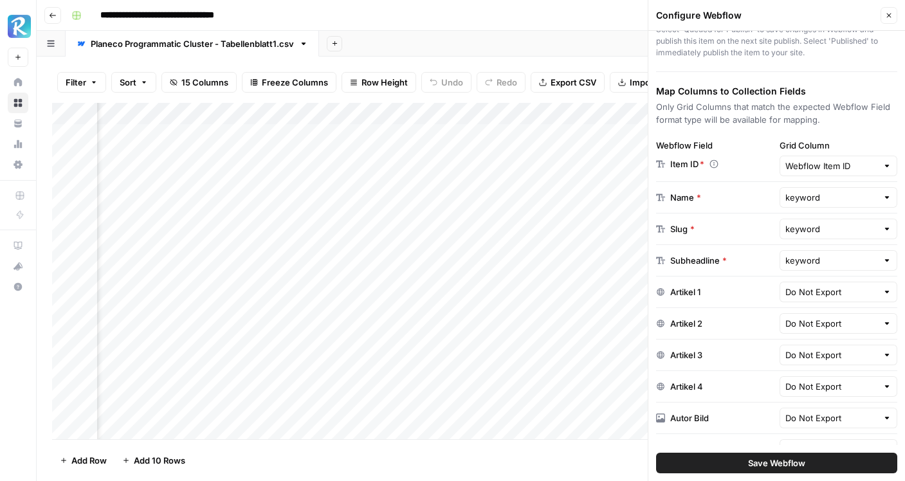
click at [830, 129] on div "Choose a Webflow Collection Webflow Collection Nutzungsaenderungs Grid rows wil…" at bounding box center [777, 256] width 257 height 450
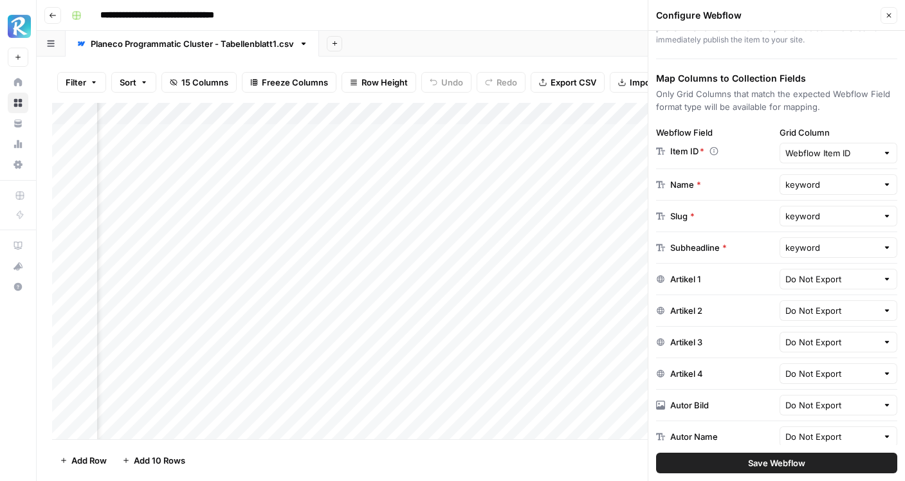
scroll to position [155, 0]
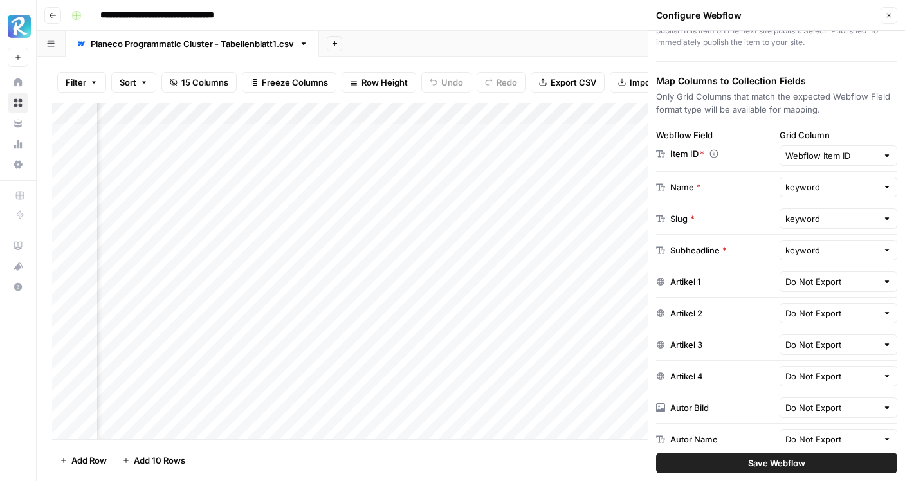
click at [886, 279] on div at bounding box center [887, 281] width 9 height 13
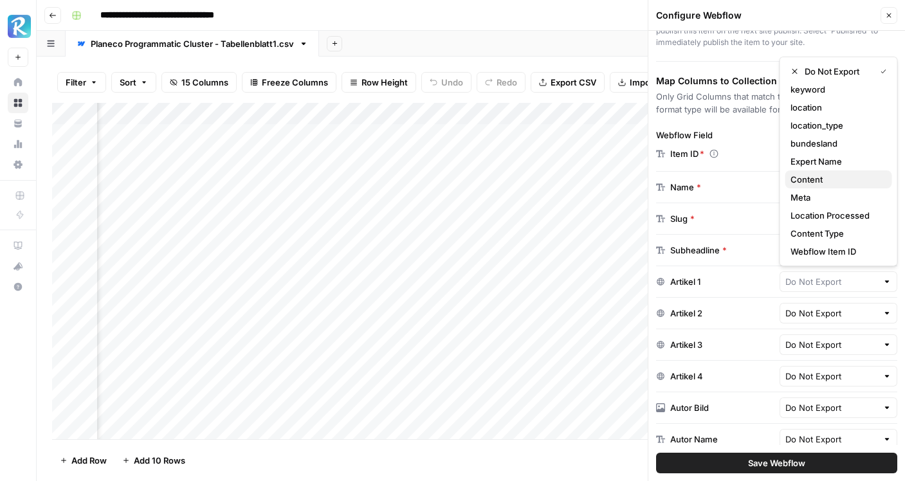
click at [837, 182] on span "Content" at bounding box center [836, 179] width 91 height 13
type input "Content"
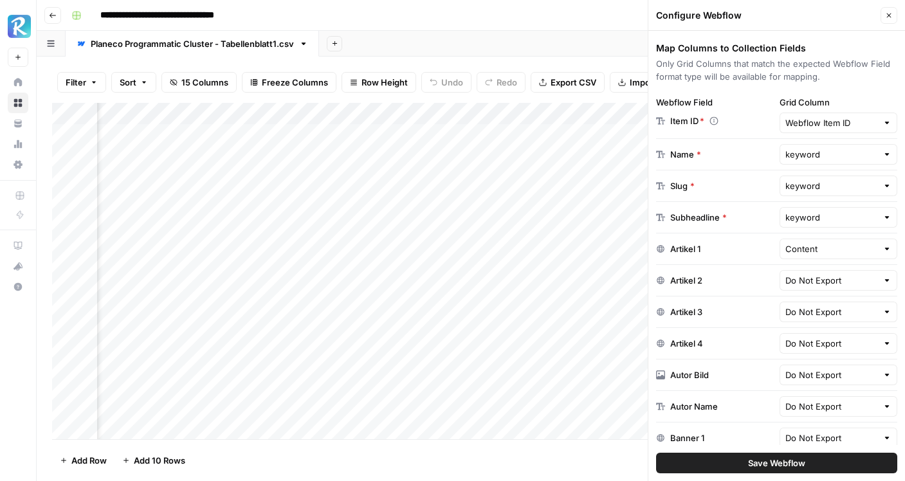
scroll to position [221, 0]
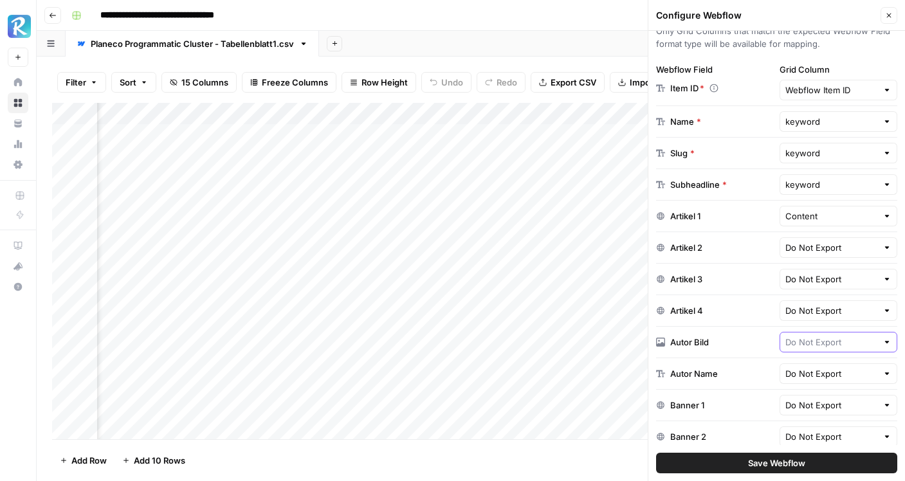
click at [847, 347] on input "text" at bounding box center [832, 342] width 93 height 13
click at [836, 407] on span "Expert Image" at bounding box center [836, 408] width 91 height 13
type input "Expert Image"
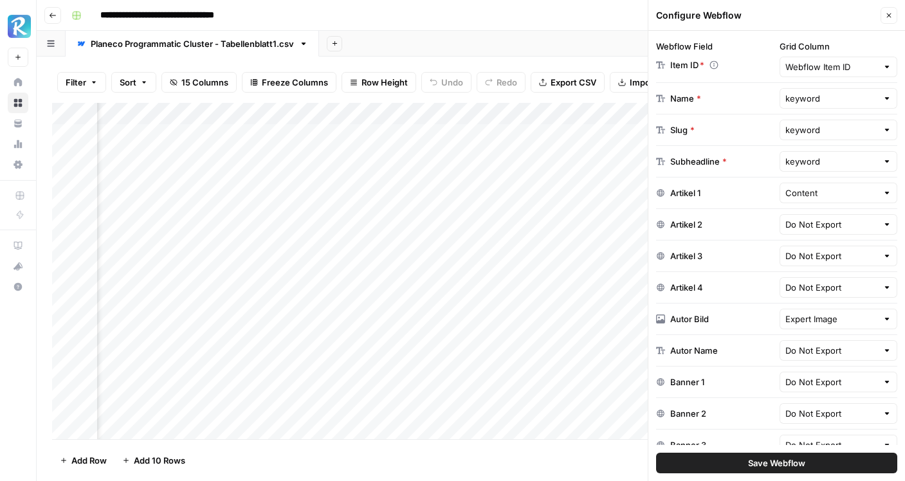
scroll to position [255, 0]
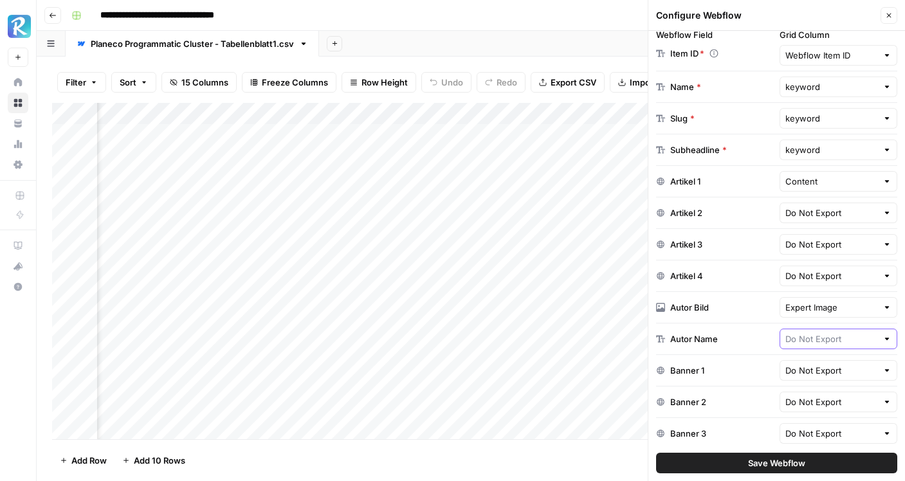
click at [815, 341] on input "text" at bounding box center [832, 339] width 93 height 13
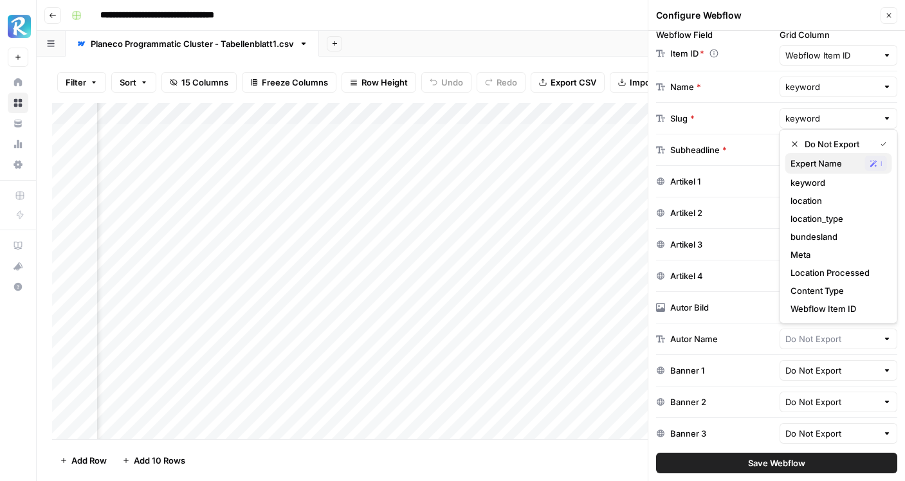
click at [826, 158] on span "Expert Name" at bounding box center [825, 163] width 69 height 13
type input "Expert Name"
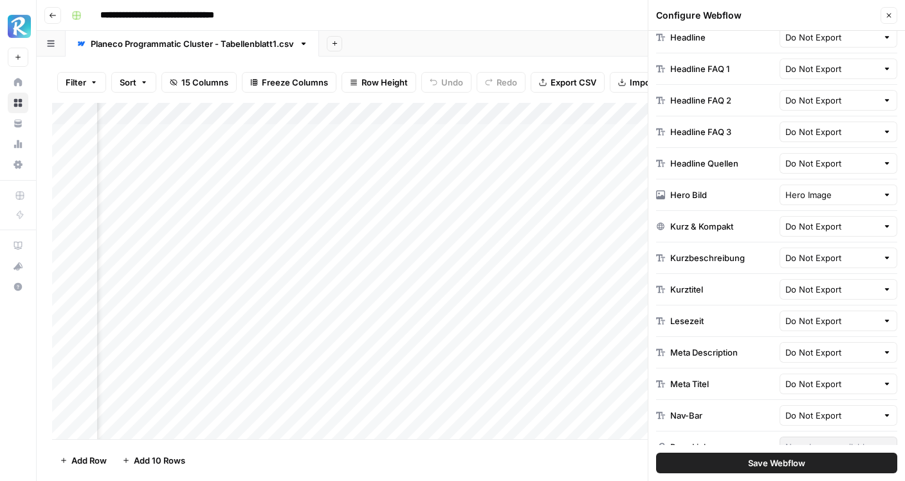
scroll to position [717, 0]
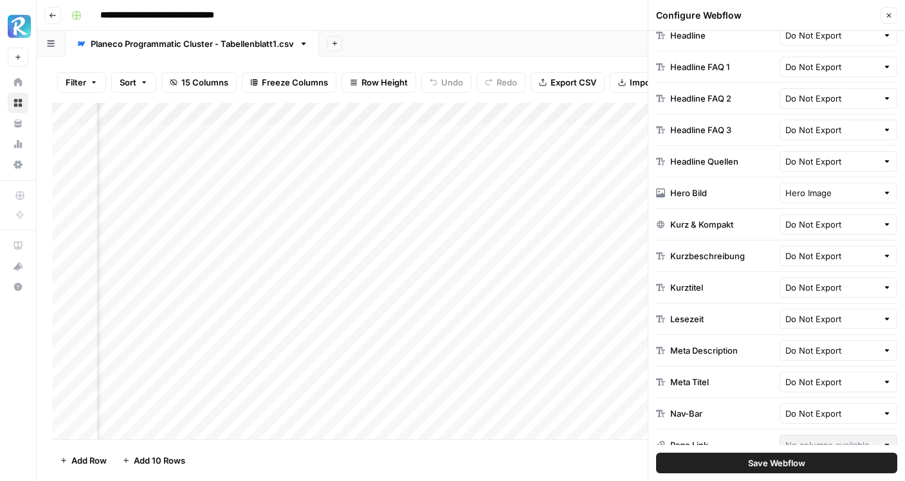
click at [881, 320] on div "Do Not Export" at bounding box center [839, 319] width 118 height 21
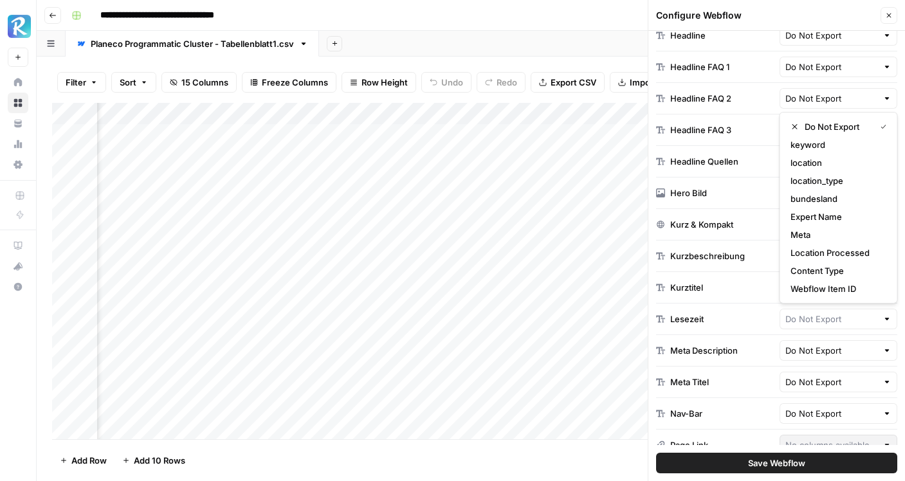
click at [881, 320] on div at bounding box center [839, 319] width 118 height 21
type input "Do Not Export"
click at [652, 322] on div "Choose a Webflow Collection Webflow Collection Nutzungsaenderungs Grid rows wil…" at bounding box center [777, 256] width 257 height 450
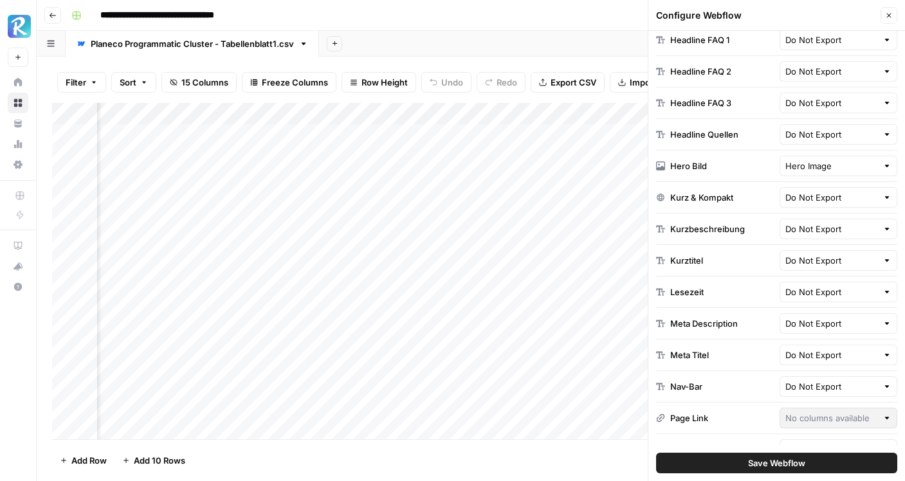
scroll to position [752, 0]
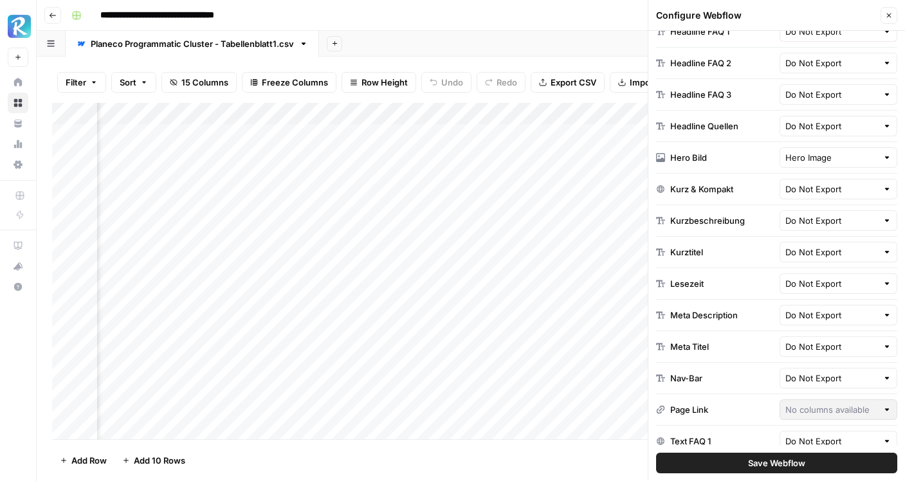
click at [880, 313] on div "Do Not Export" at bounding box center [839, 315] width 118 height 21
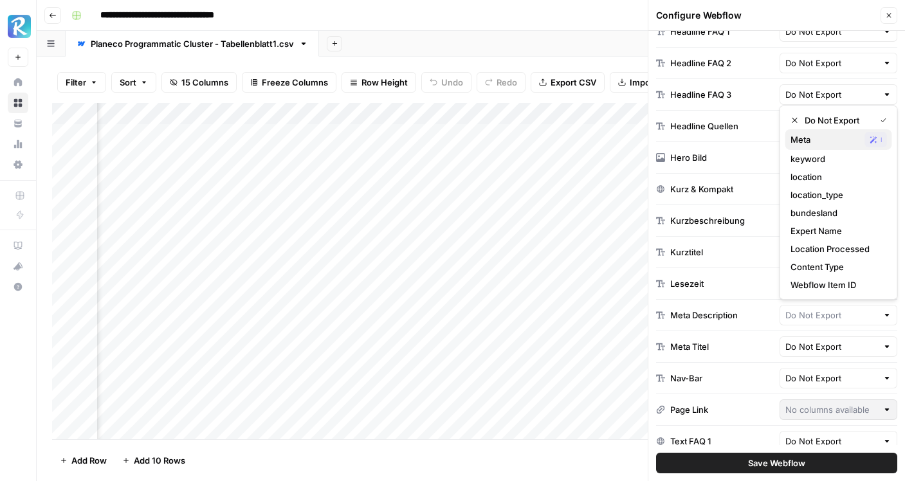
click at [843, 145] on span "Meta" at bounding box center [825, 139] width 69 height 13
type input "Meta"
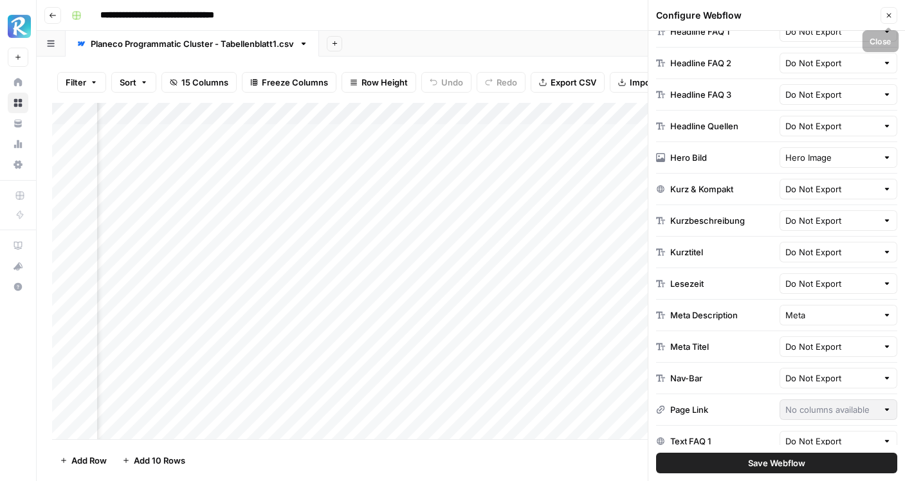
click at [887, 19] on icon "button" at bounding box center [889, 16] width 8 height 8
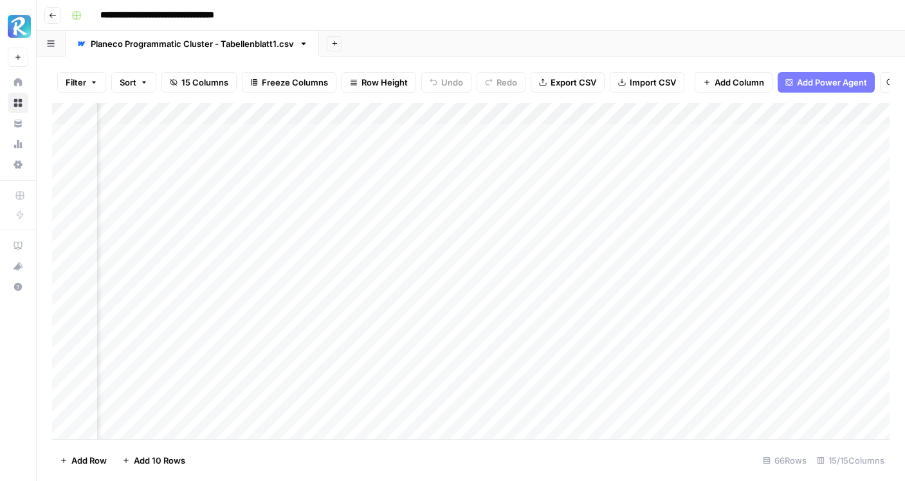
scroll to position [0, 862]
click at [404, 138] on div "Add Column" at bounding box center [471, 271] width 838 height 337
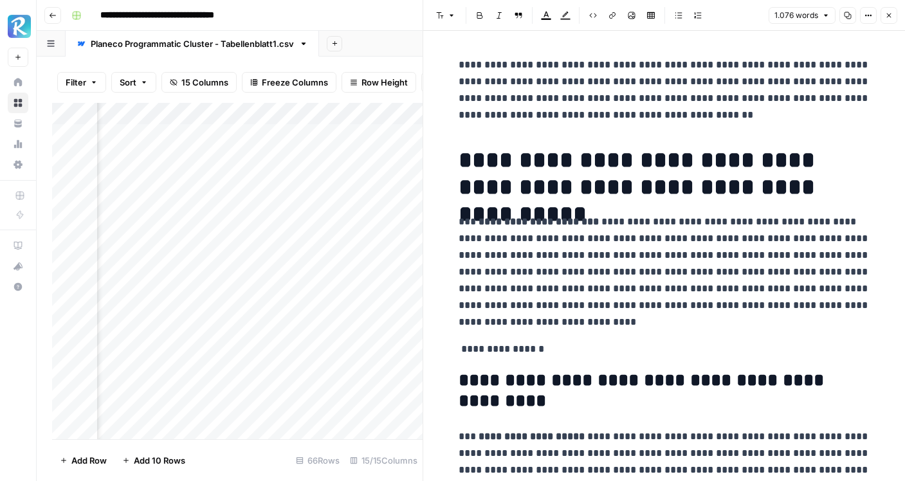
click at [889, 17] on icon "button" at bounding box center [889, 16] width 8 height 8
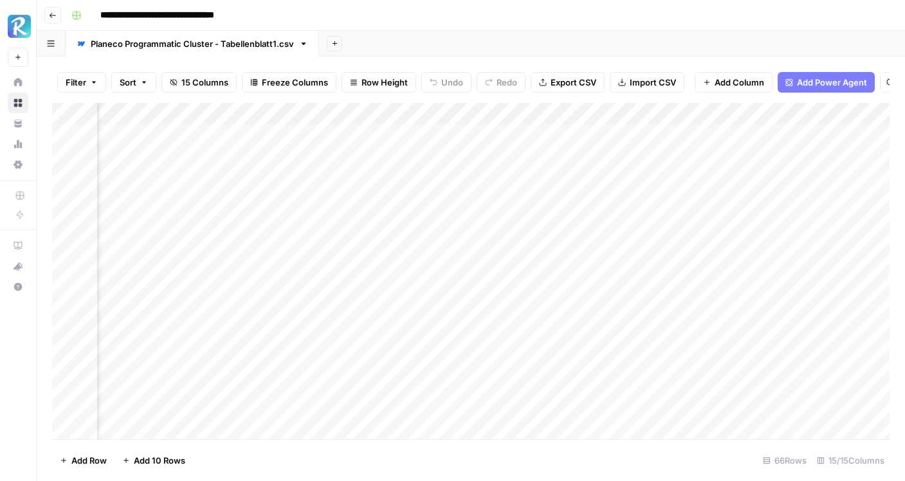
click at [514, 139] on div "Add Column" at bounding box center [471, 271] width 838 height 337
click at [522, 135] on div "Add Column" at bounding box center [471, 271] width 838 height 337
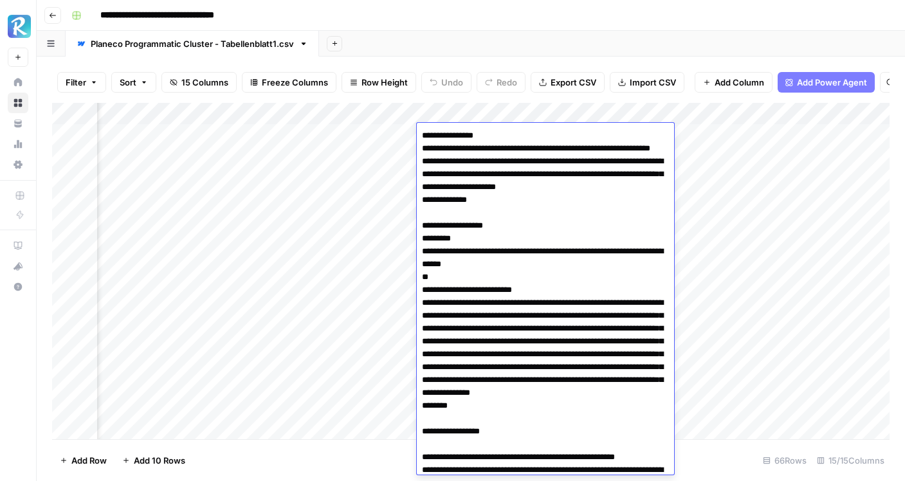
click at [740, 252] on div "Add Column" at bounding box center [471, 271] width 838 height 337
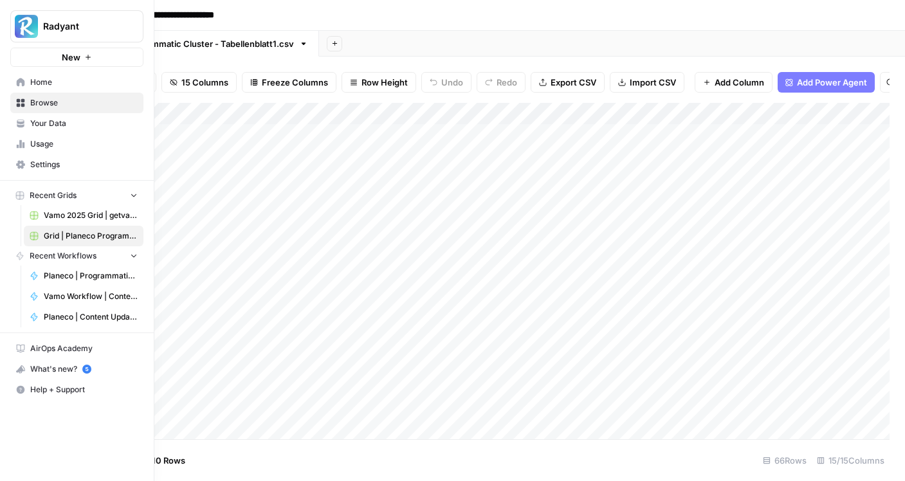
click at [103, 279] on span "Planeco | Programmatic Cluster für "Bauvoranfrage"" at bounding box center [91, 276] width 94 height 12
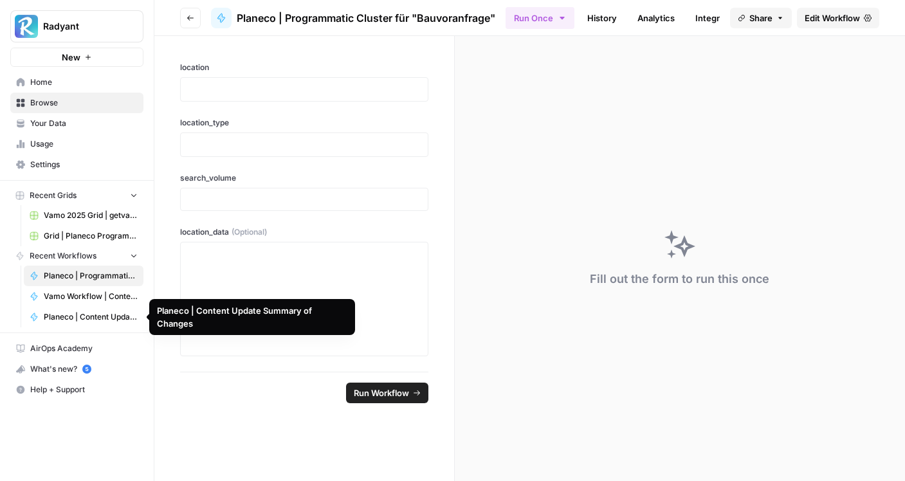
click at [80, 318] on span "Planeco | Content Update Summary of Changes" at bounding box center [91, 317] width 94 height 12
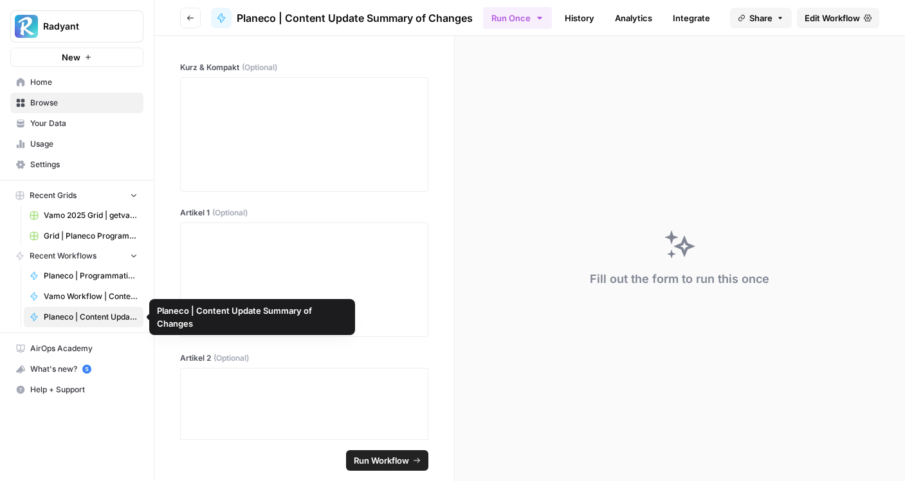
click at [95, 280] on span "Planeco | Programmatic Cluster für "Bauvoranfrage"" at bounding box center [91, 276] width 94 height 12
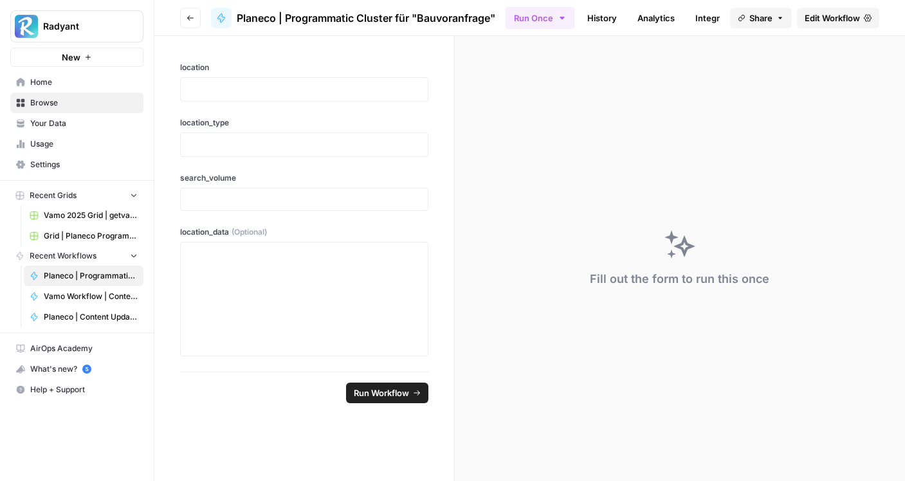
click at [855, 21] on span "Edit Workflow" at bounding box center [832, 18] width 55 height 13
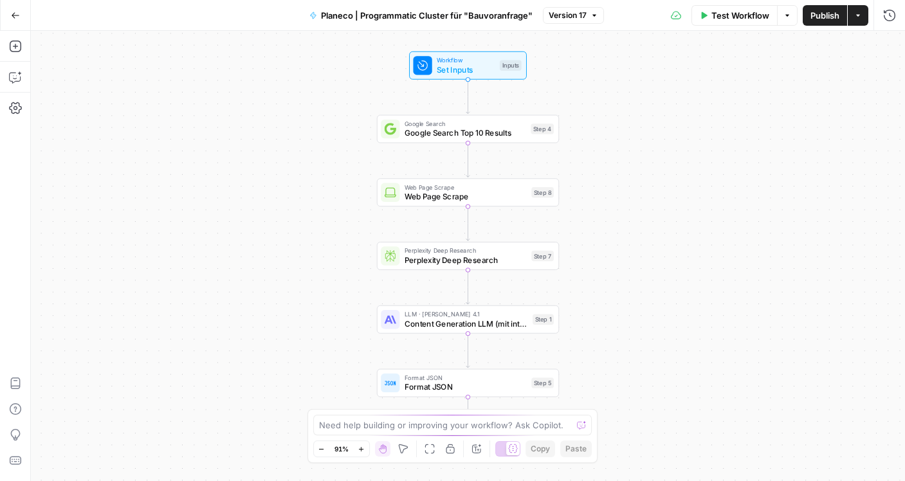
click at [464, 383] on span "Format JSON" at bounding box center [466, 388] width 122 height 12
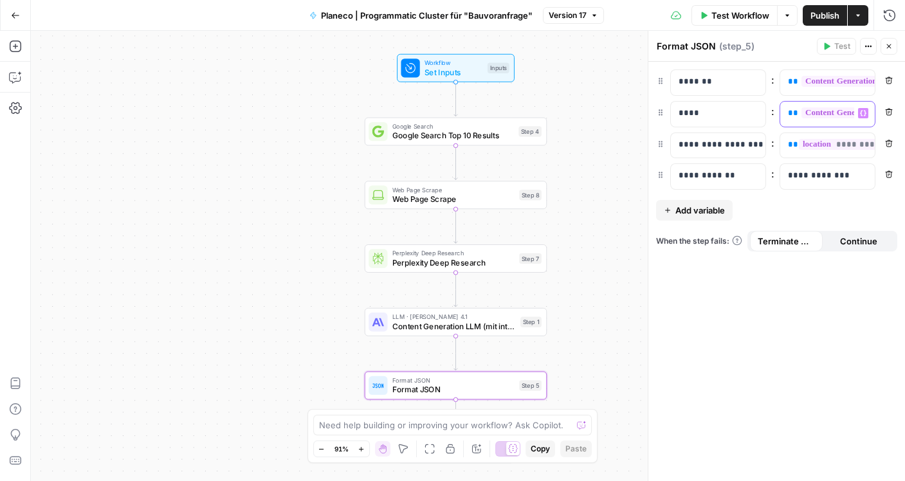
click at [840, 119] on div "**********" at bounding box center [817, 114] width 74 height 25
click at [523, 109] on p "**********" at bounding box center [494, 113] width 59 height 13
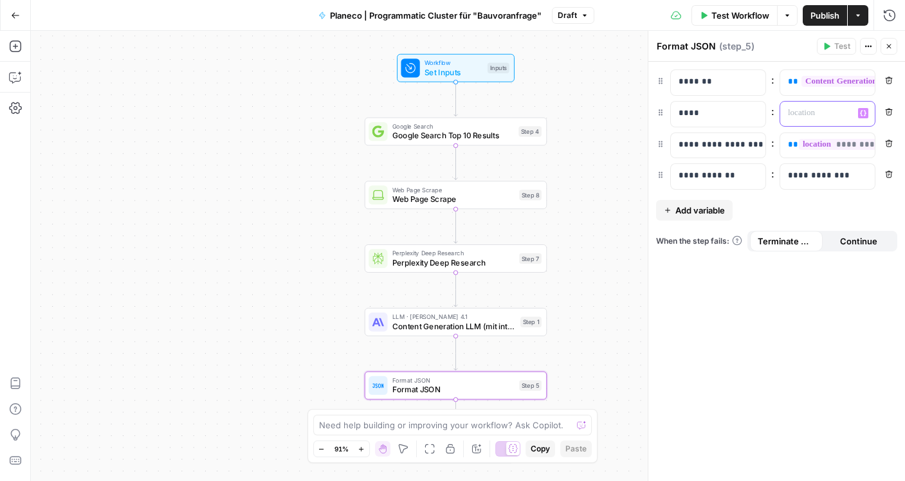
scroll to position [0, 0]
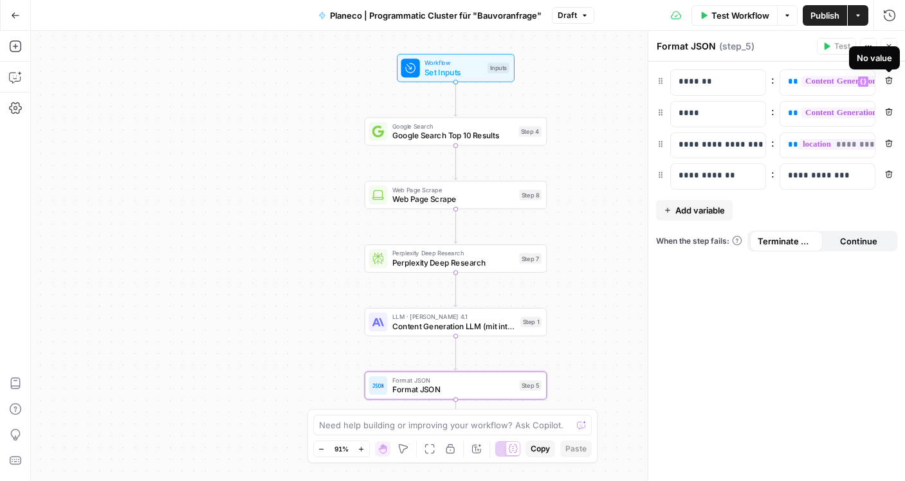
click at [824, 17] on span "Publish" at bounding box center [825, 15] width 29 height 13
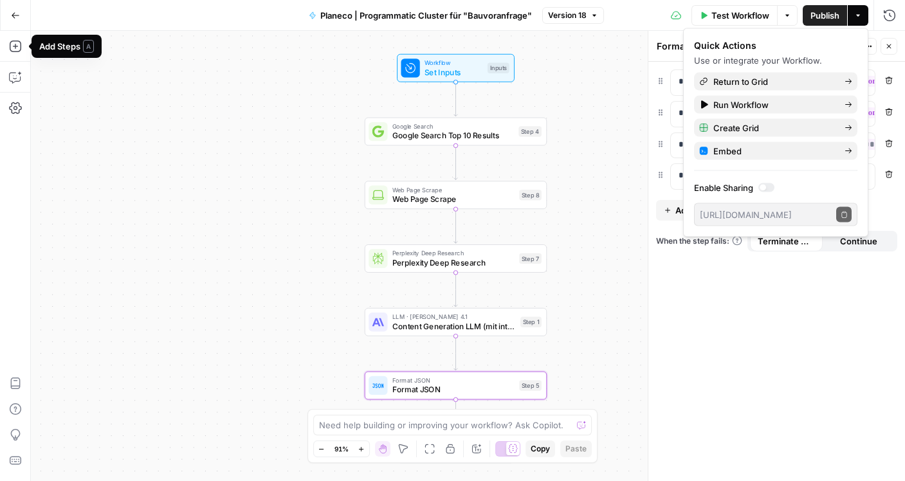
click at [14, 15] on icon "button" at bounding box center [16, 15] width 8 height 6
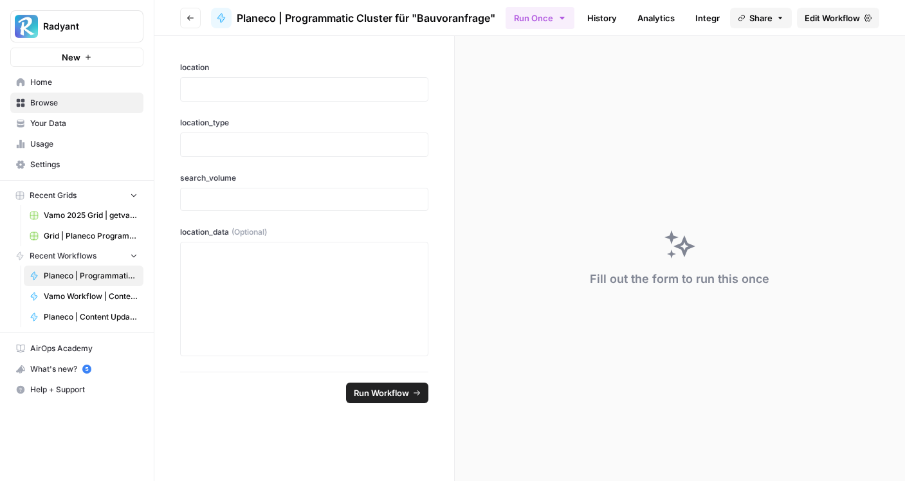
click at [59, 82] on span "Home" at bounding box center [83, 83] width 107 height 12
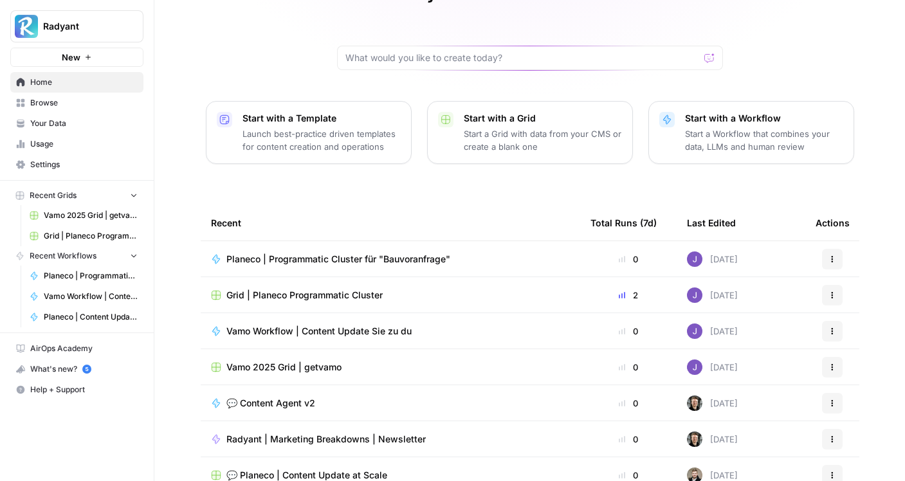
scroll to position [109, 0]
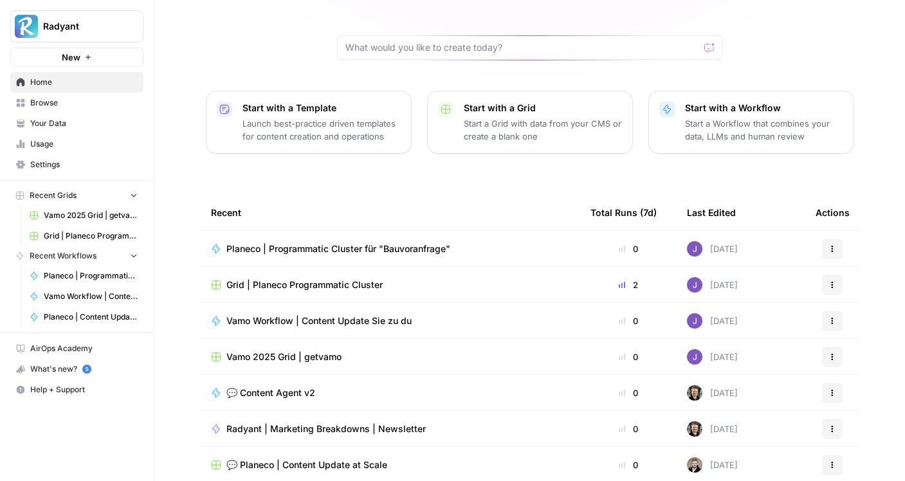
click at [338, 279] on span "Grid | Planeco Programmatic Cluster" at bounding box center [304, 285] width 156 height 13
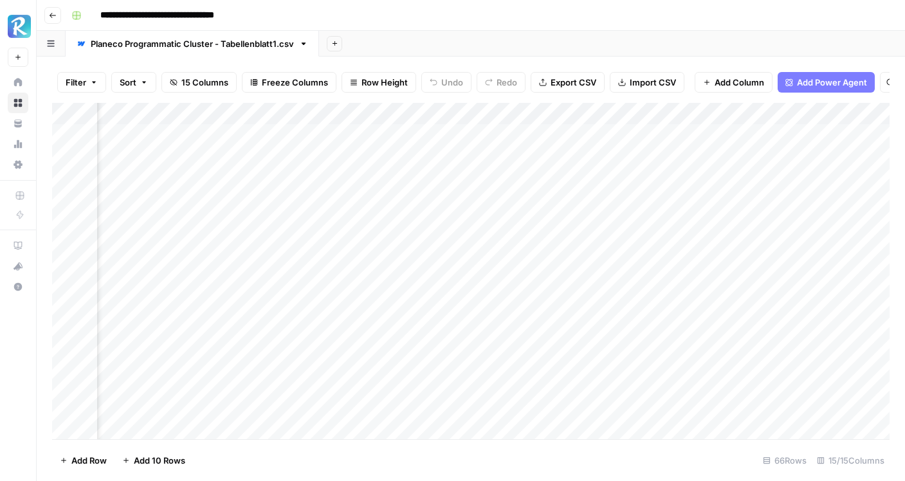
scroll to position [0, 757]
click at [396, 156] on div "Add Column" at bounding box center [471, 271] width 838 height 337
click at [394, 134] on div "Add Column" at bounding box center [471, 271] width 838 height 337
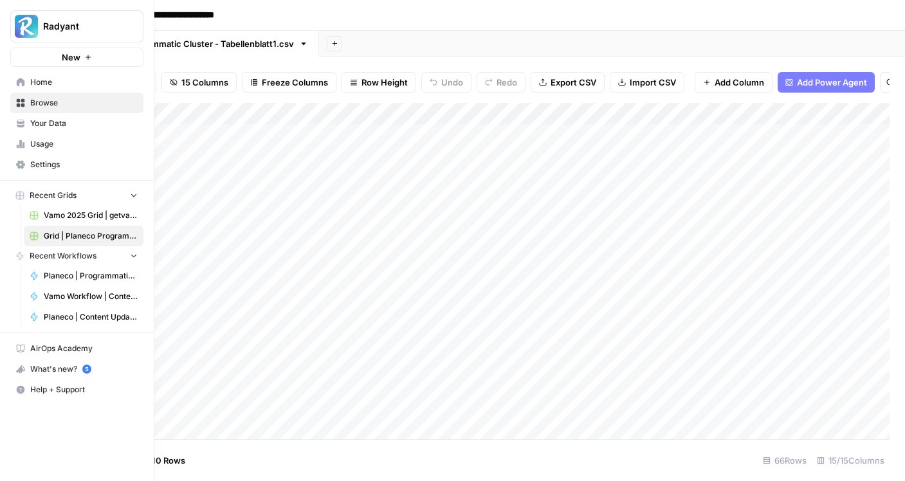
click at [32, 80] on span "Home" at bounding box center [83, 83] width 107 height 12
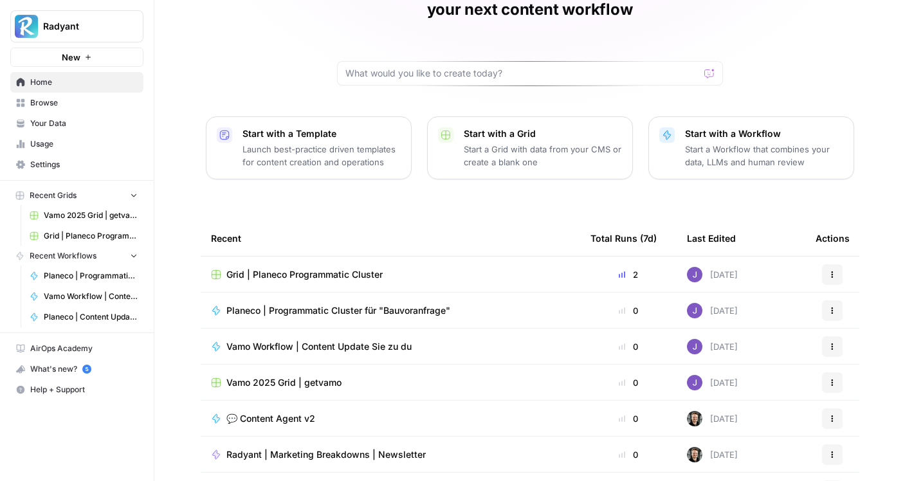
scroll to position [111, 0]
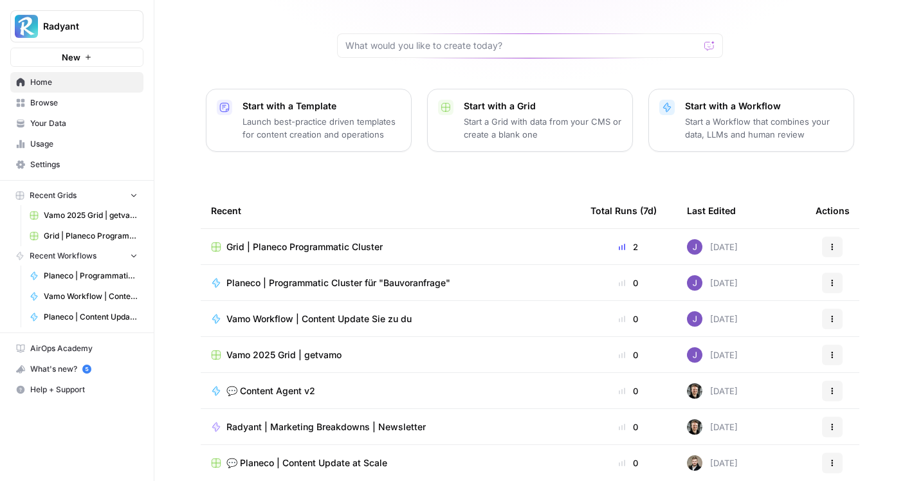
click at [361, 457] on span "💬 Planeco | Content Update at Scale" at bounding box center [306, 463] width 161 height 13
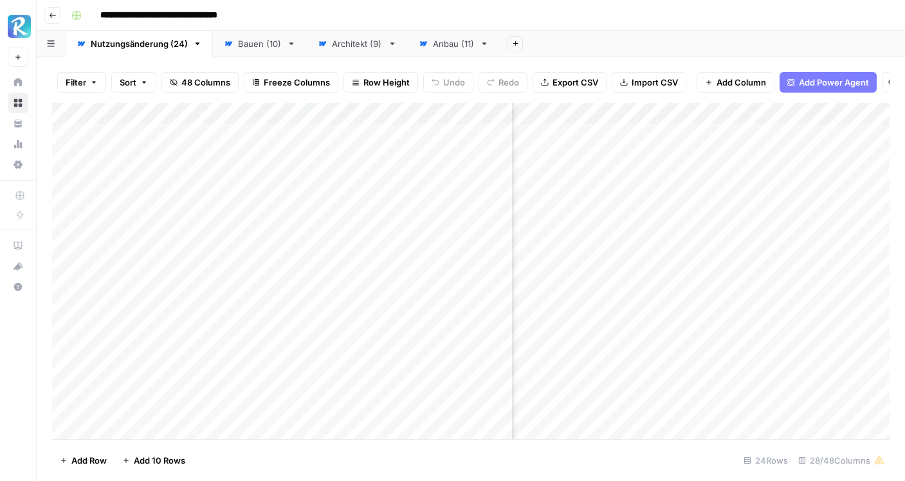
scroll to position [0, 678]
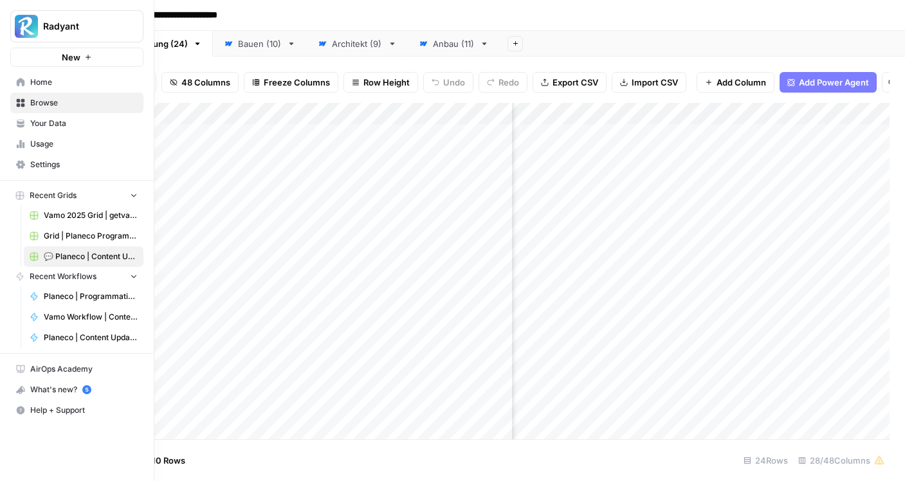
click at [20, 79] on icon at bounding box center [21, 82] width 8 height 8
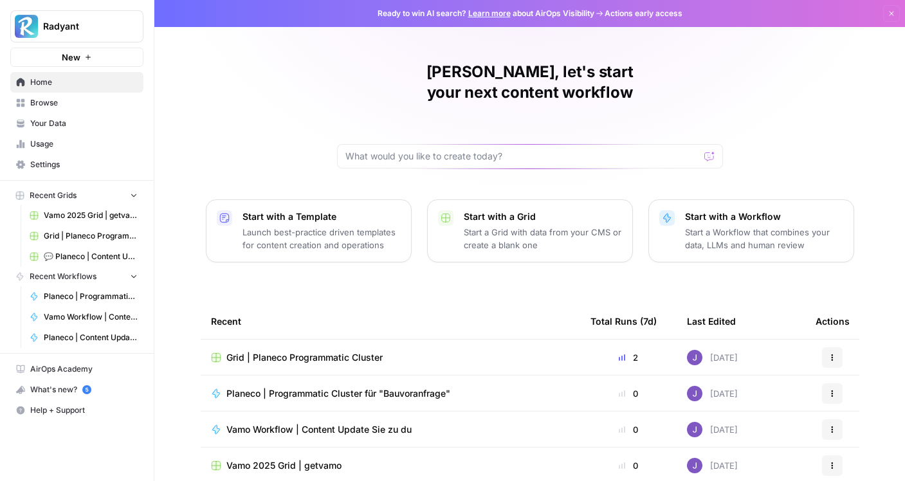
scroll to position [111, 0]
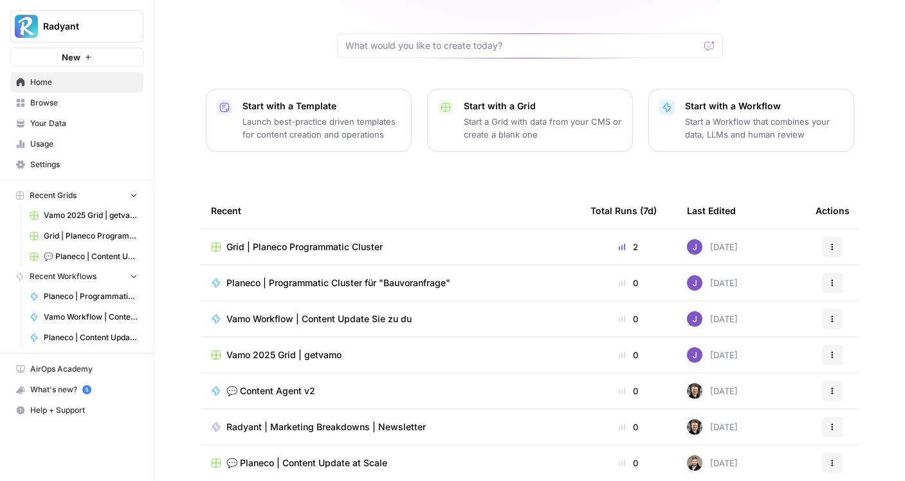
click at [360, 313] on span "Vamo Workflow | Content Update Sie zu du" at bounding box center [318, 319] width 185 height 13
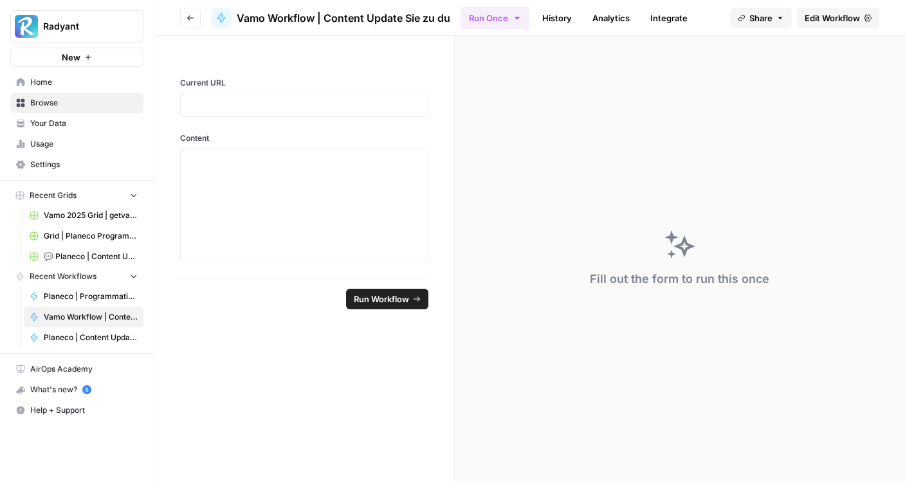
click at [822, 10] on link "Edit Workflow" at bounding box center [838, 18] width 82 height 21
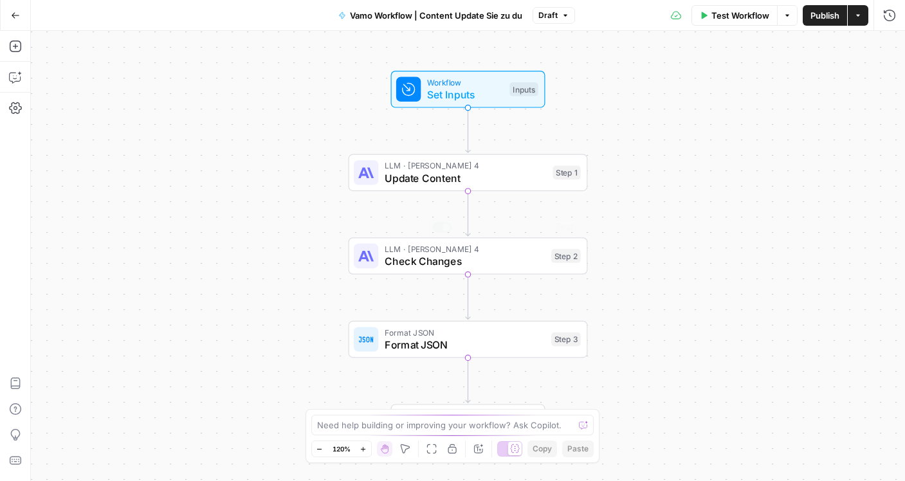
click at [480, 339] on span "Format JSON" at bounding box center [465, 344] width 161 height 15
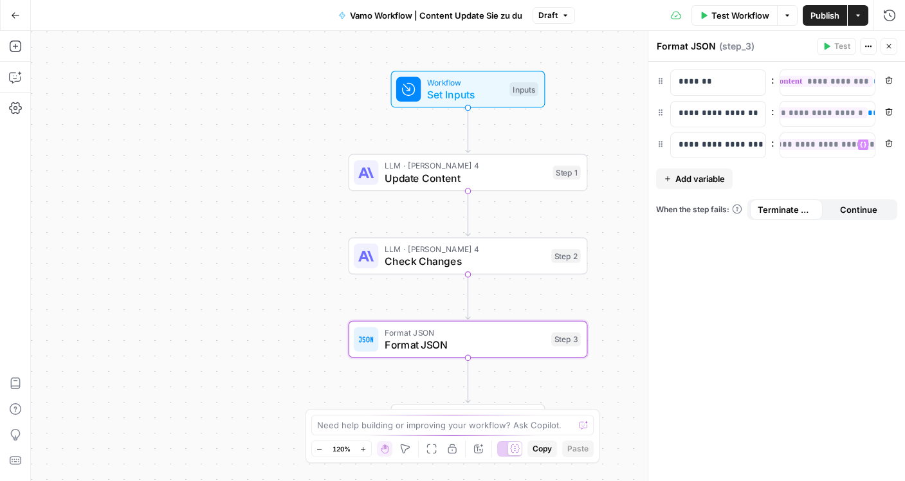
scroll to position [0, 174]
click at [21, 17] on button "Go Back" at bounding box center [15, 15] width 23 height 23
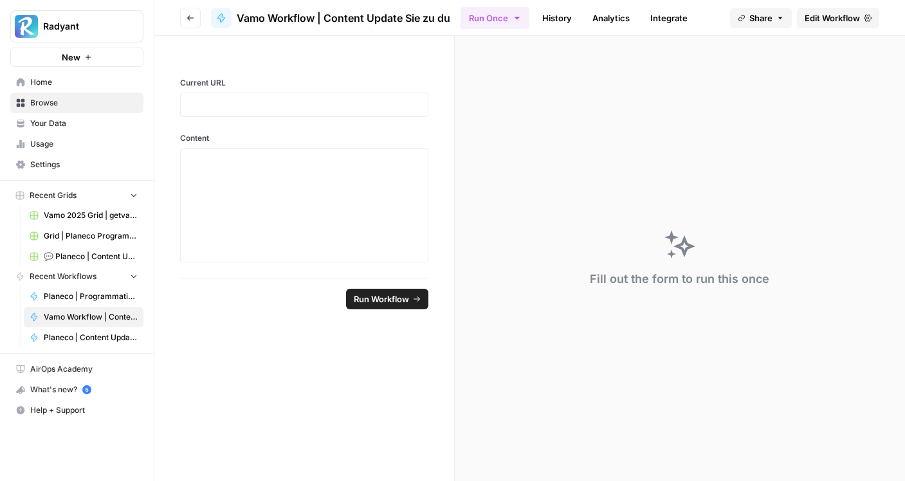
click at [80, 337] on span "Planeco | Content Update Summary of Changes" at bounding box center [91, 338] width 94 height 12
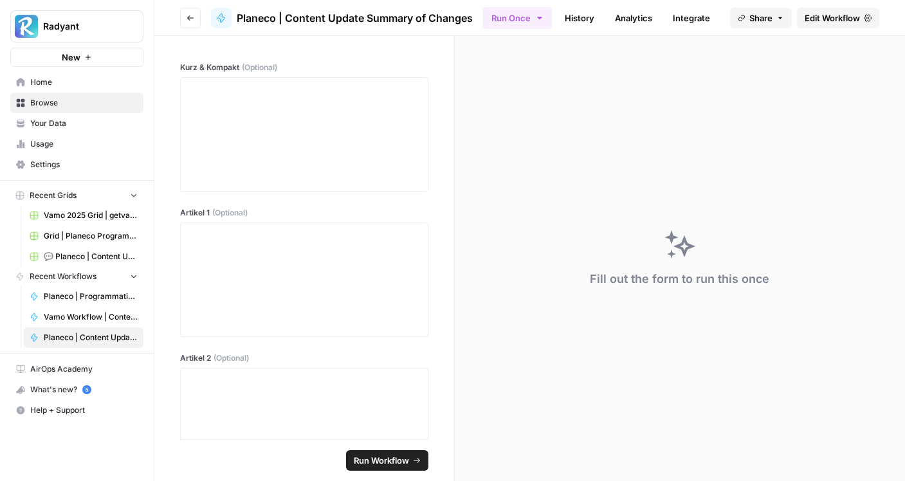
click at [825, 19] on span "Edit Workflow" at bounding box center [832, 18] width 55 height 13
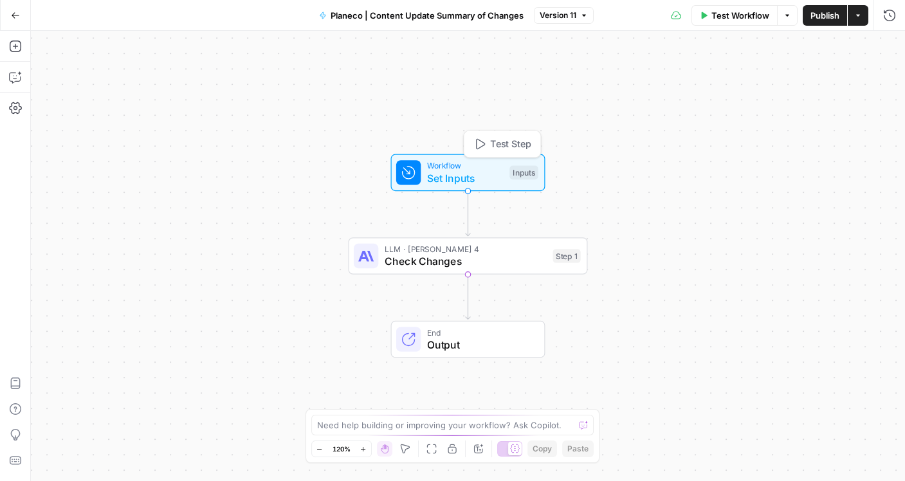
click at [463, 167] on span "Workflow" at bounding box center [465, 166] width 77 height 12
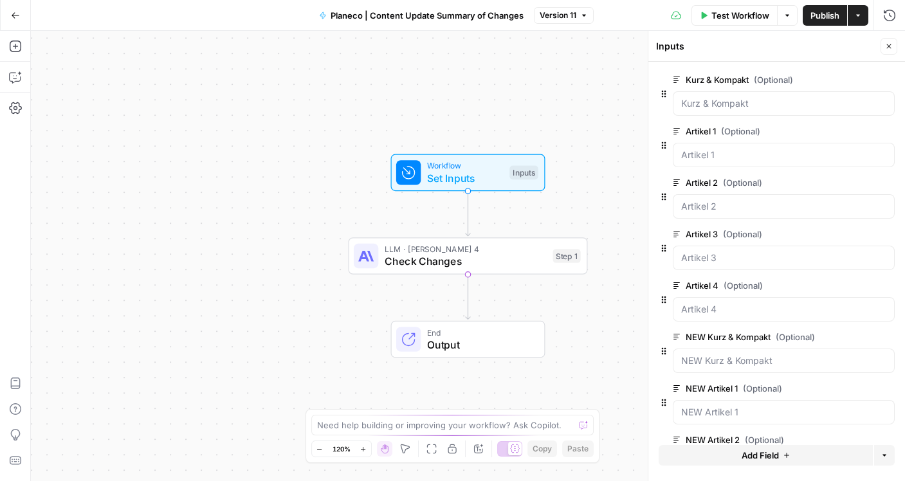
scroll to position [152, 0]
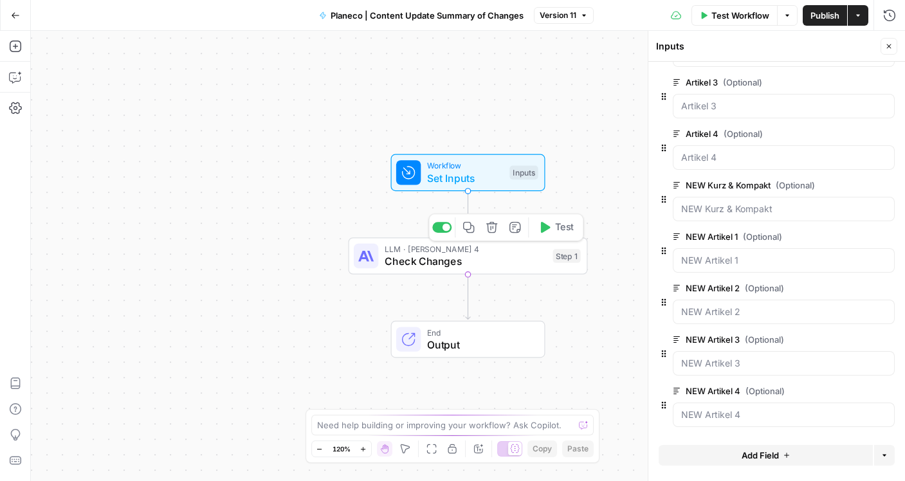
click at [456, 266] on span "Check Changes" at bounding box center [466, 261] width 162 height 15
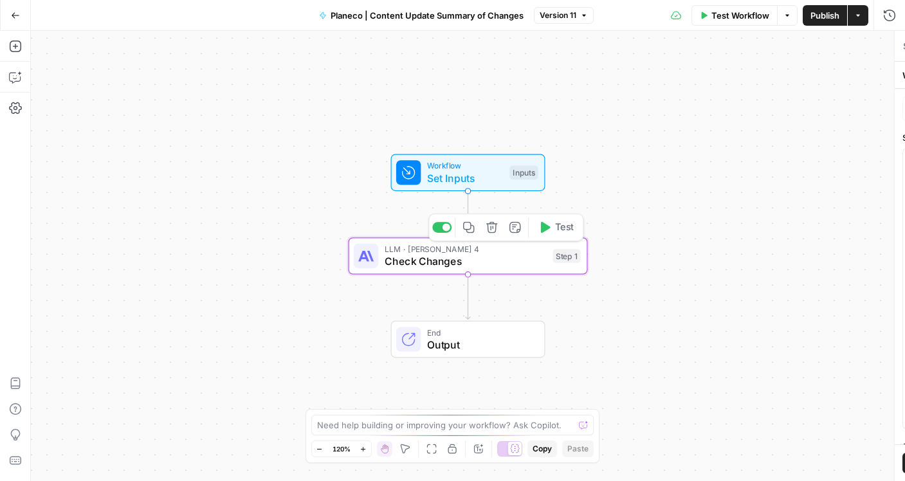
type textarea "Check Changes"
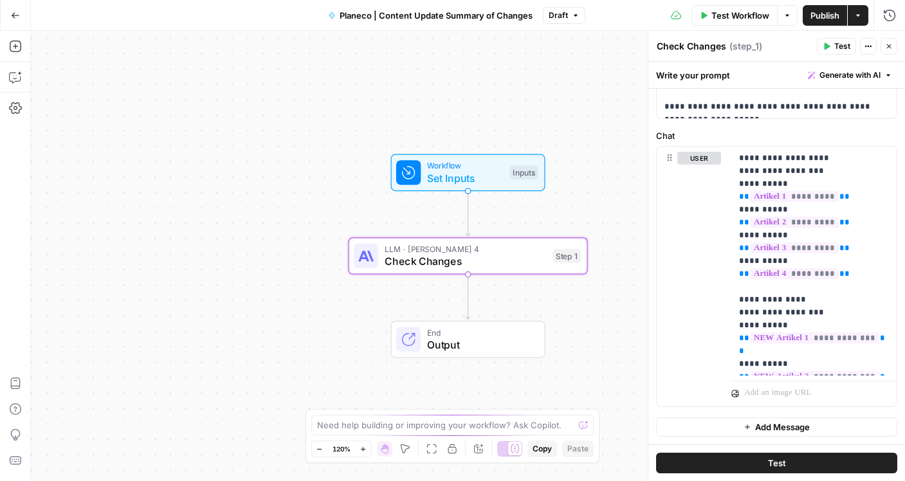
scroll to position [0, 0]
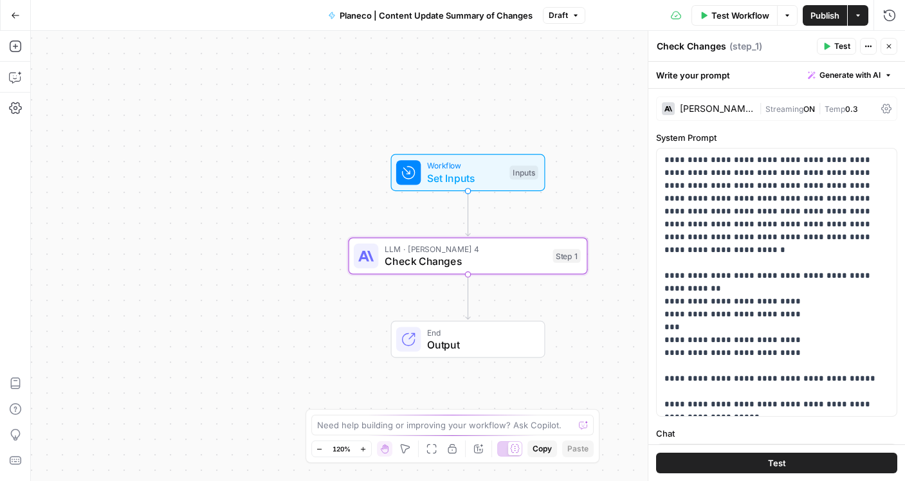
click at [477, 345] on span "Output" at bounding box center [479, 344] width 105 height 15
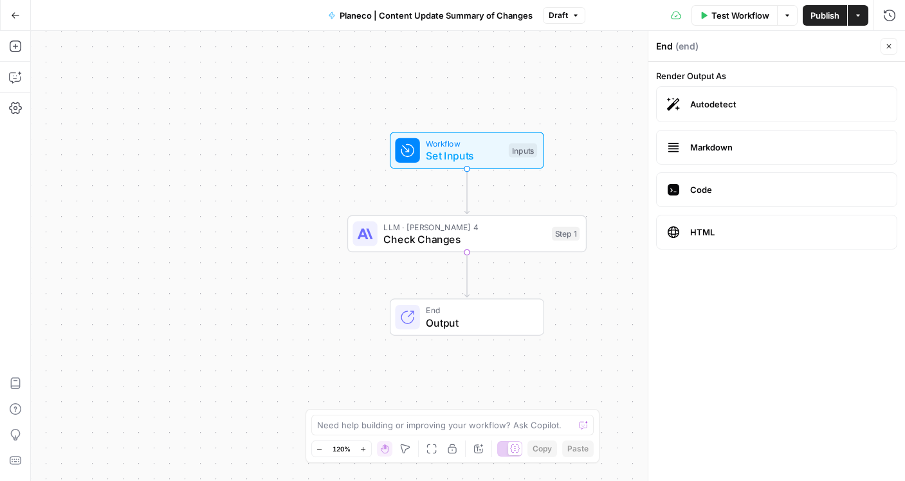
click at [15, 22] on button "Go Back" at bounding box center [15, 15] width 23 height 23
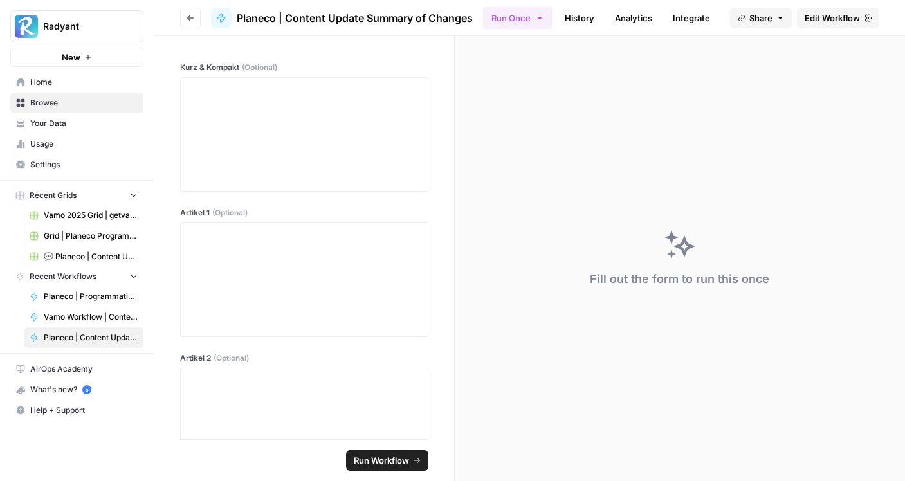
click at [47, 83] on span "Home" at bounding box center [83, 83] width 107 height 12
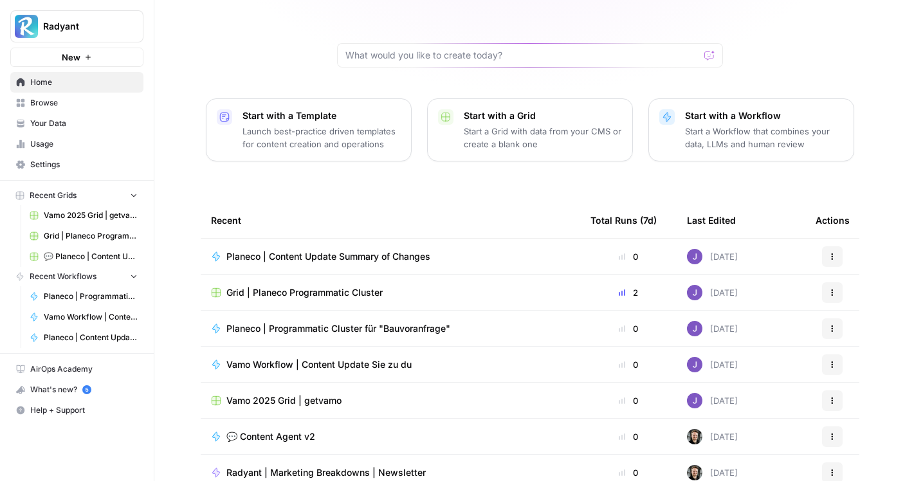
scroll to position [111, 0]
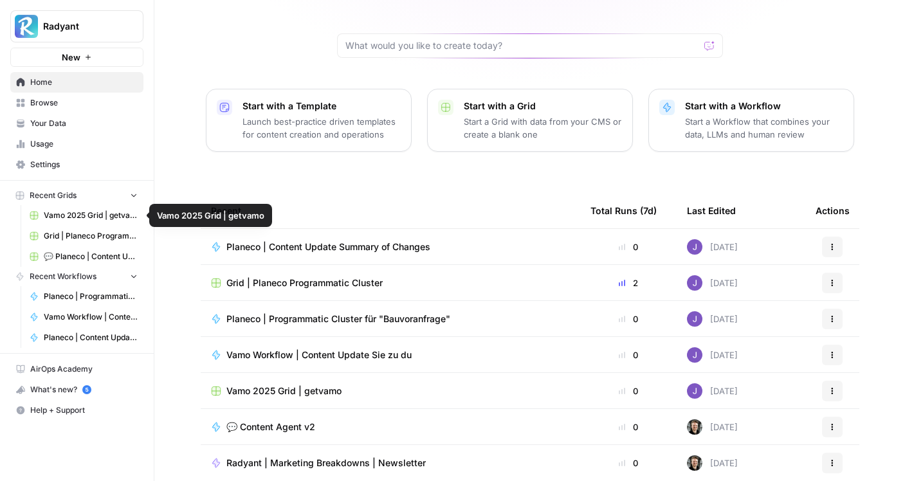
click at [89, 232] on span "Grid | Planeco Programmatic Cluster" at bounding box center [91, 236] width 94 height 12
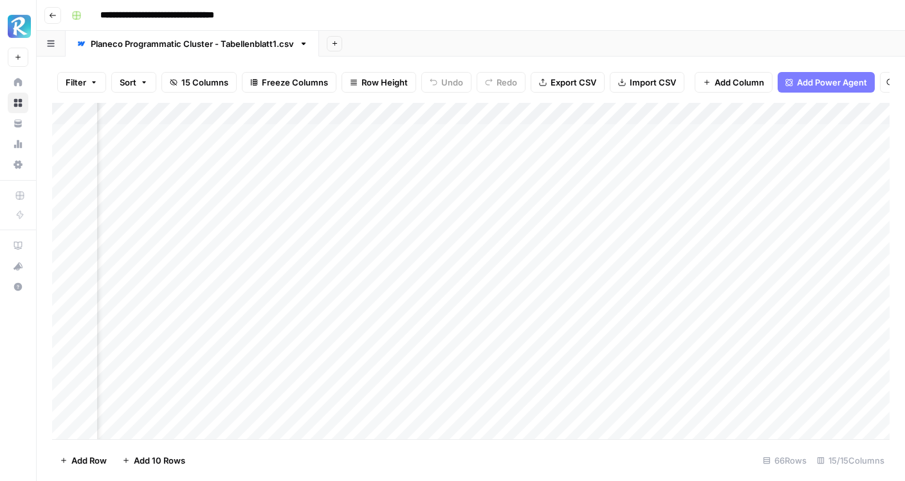
scroll to position [0, 781]
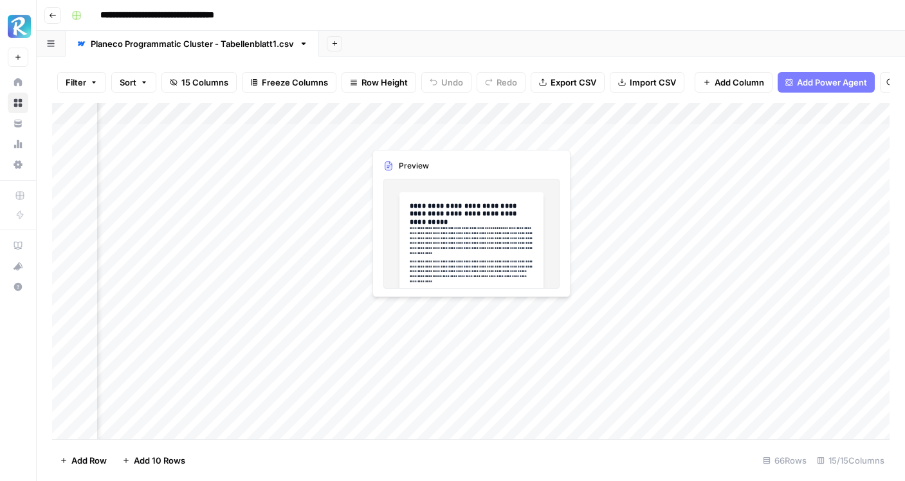
click at [431, 131] on div "Add Column" at bounding box center [471, 271] width 838 height 337
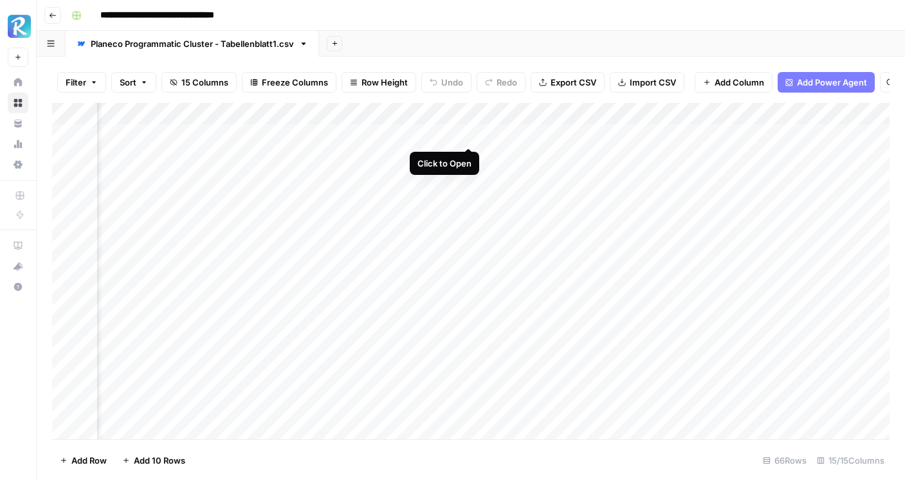
click at [467, 138] on div "Add Column" at bounding box center [471, 271] width 838 height 337
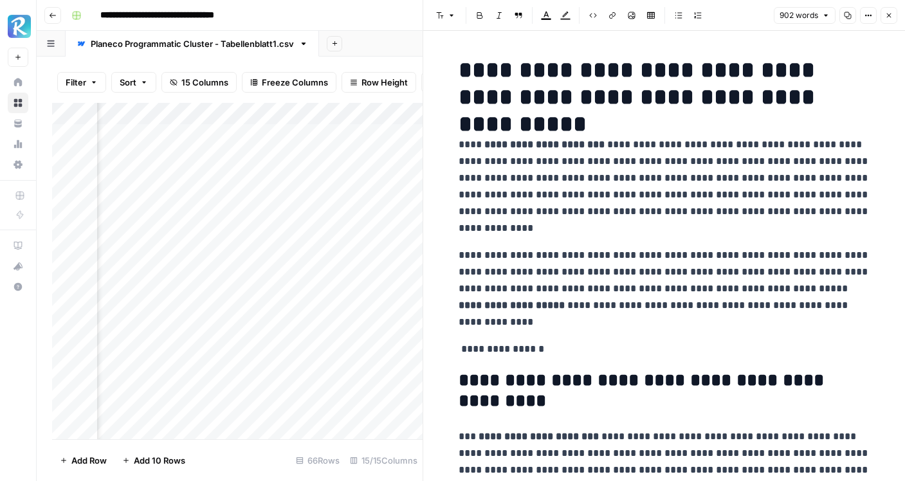
click at [893, 19] on button "Close" at bounding box center [889, 15] width 17 height 17
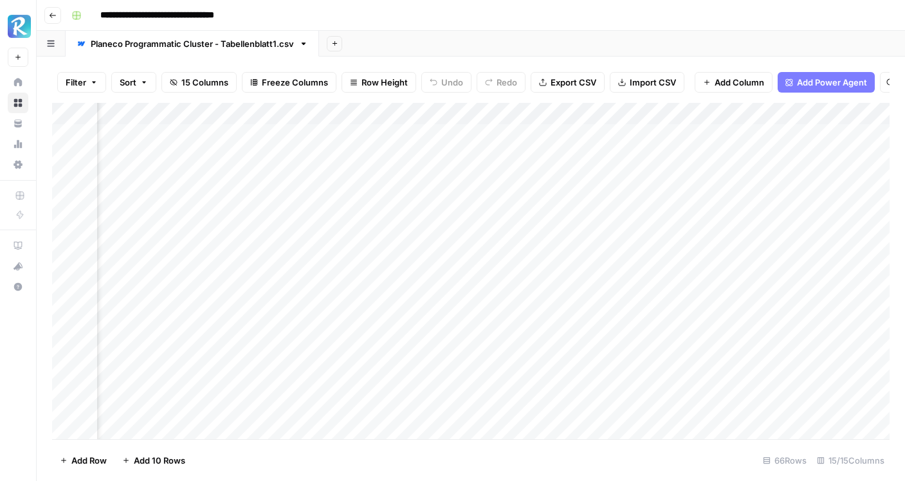
click at [540, 132] on div "Add Column" at bounding box center [471, 271] width 838 height 337
click at [566, 134] on div "Add Column" at bounding box center [471, 271] width 838 height 337
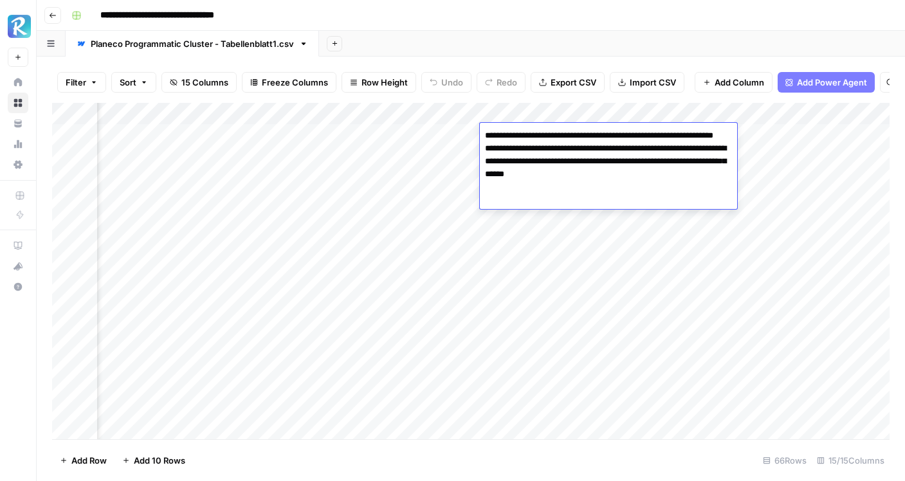
click at [538, 264] on div "Add Column" at bounding box center [471, 271] width 838 height 337
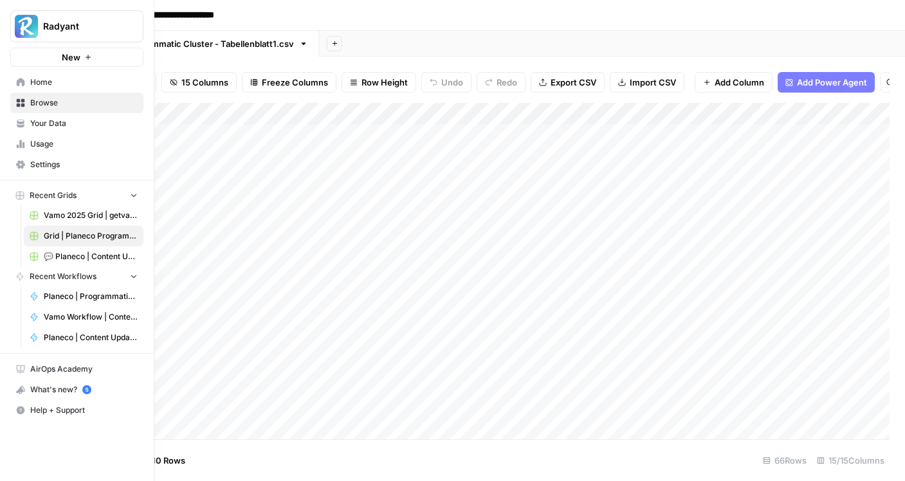
click at [92, 294] on span "Planeco | Programmatic Cluster für "Bauvoranfrage"" at bounding box center [91, 297] width 94 height 12
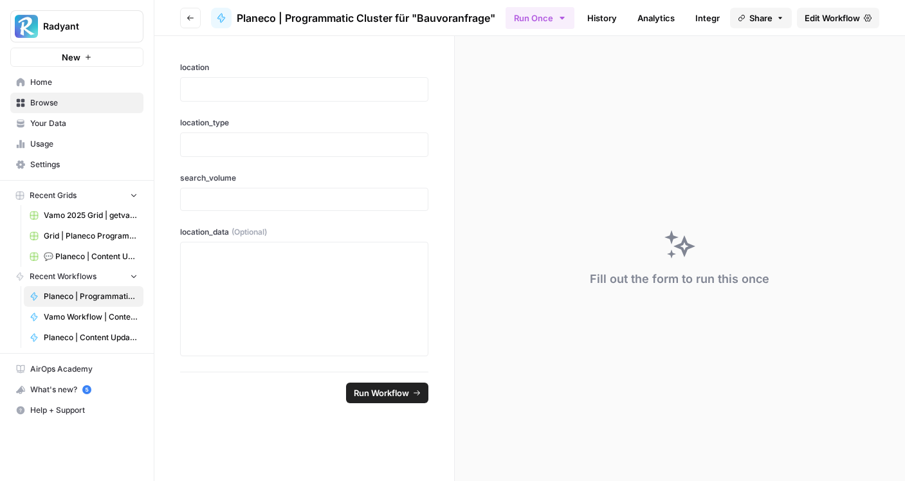
click at [835, 23] on span "Edit Workflow" at bounding box center [832, 18] width 55 height 13
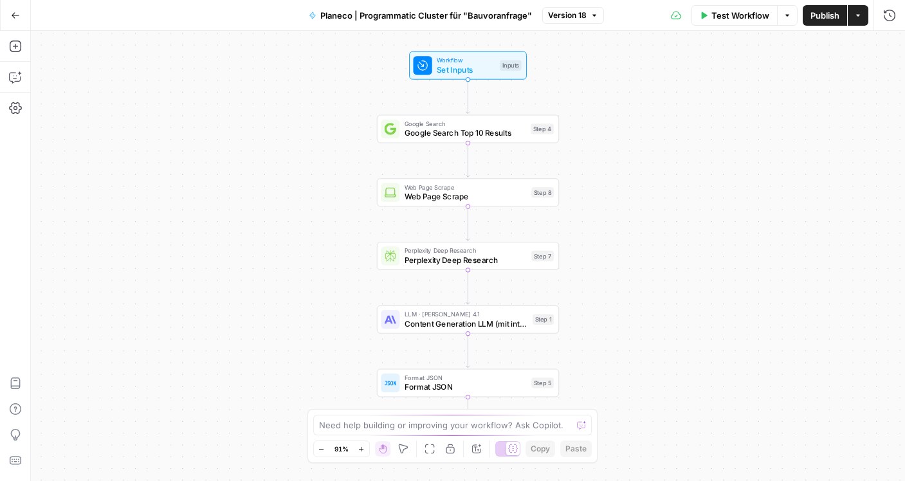
click at [479, 327] on span "Content Generation LLM (mit integrierter SEO-Optimierung)" at bounding box center [467, 324] width 124 height 12
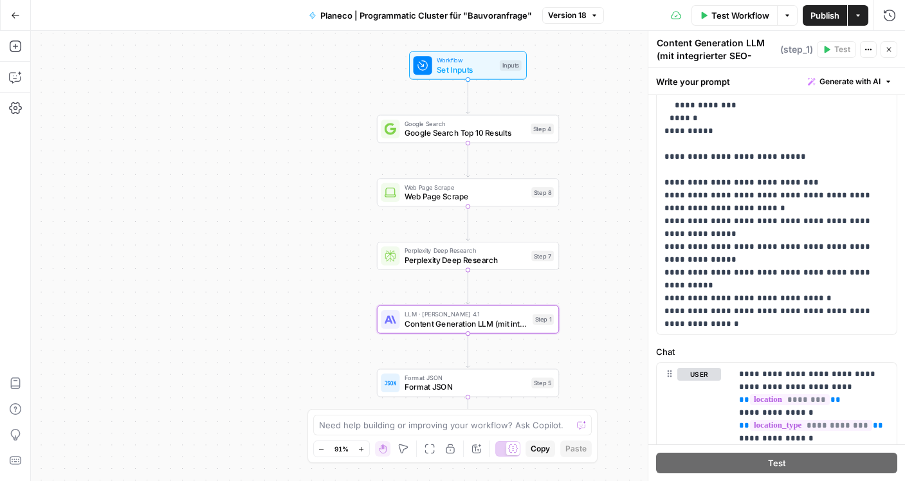
scroll to position [3583, 0]
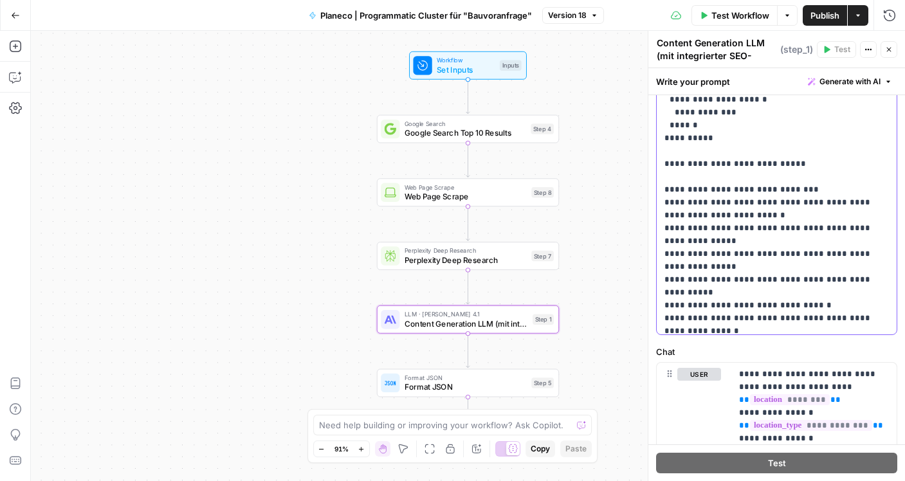
drag, startPoint x: 772, startPoint y: 267, endPoint x: 656, endPoint y: 142, distance: 170.3
click at [657, 142] on div "**********" at bounding box center [777, 72] width 240 height 524
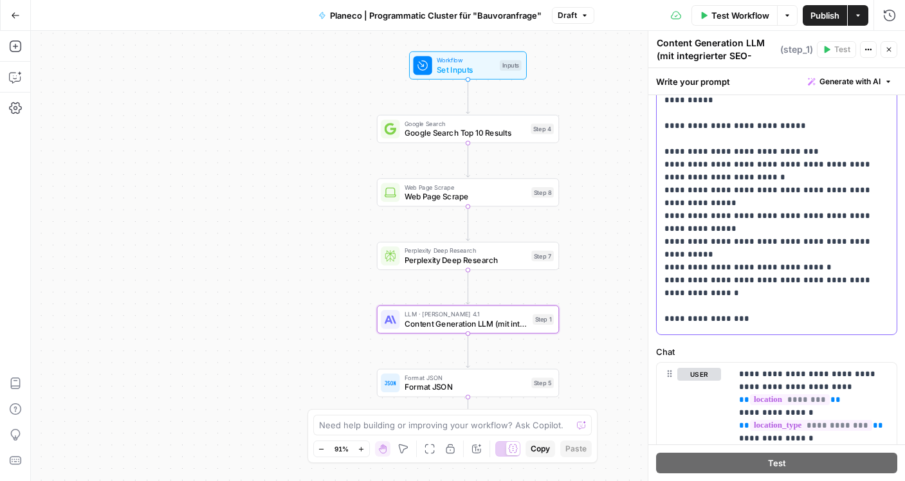
scroll to position [3655, 0]
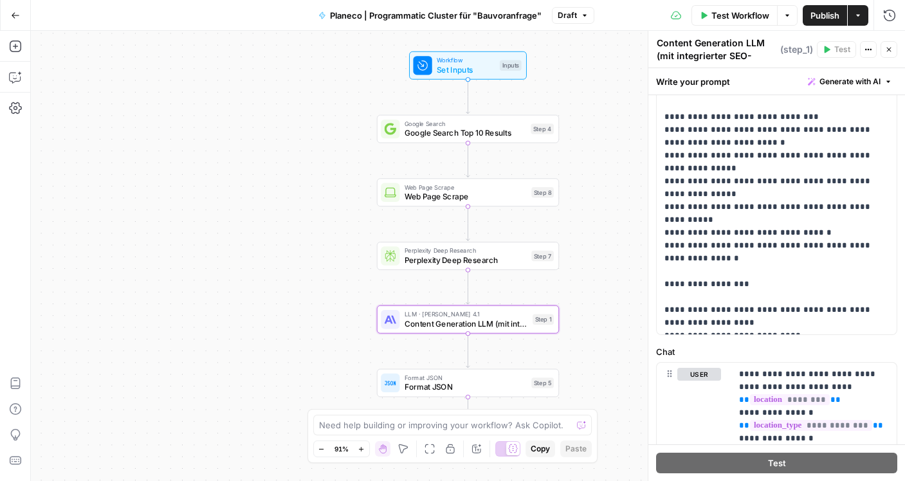
click at [820, 19] on span "Publish" at bounding box center [825, 15] width 29 height 13
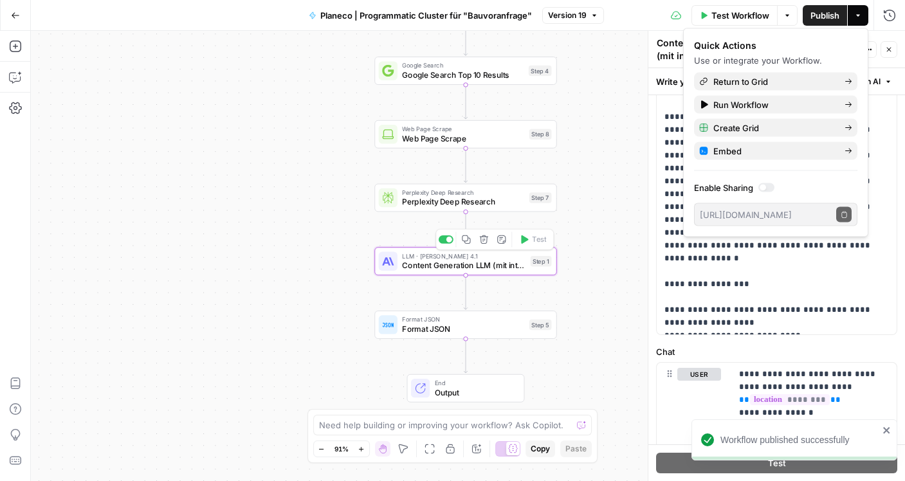
click at [438, 327] on span "Format JSON" at bounding box center [463, 329] width 122 height 12
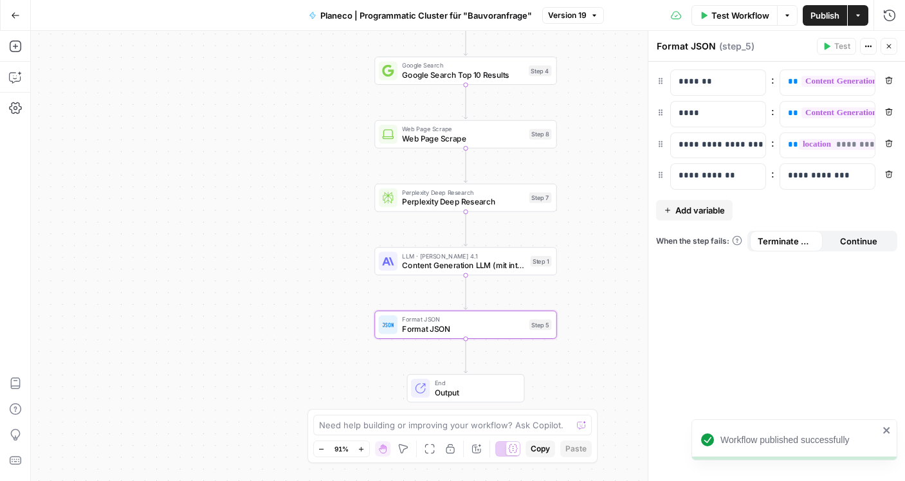
click at [707, 210] on span "Add variable" at bounding box center [701, 210] width 50 height 13
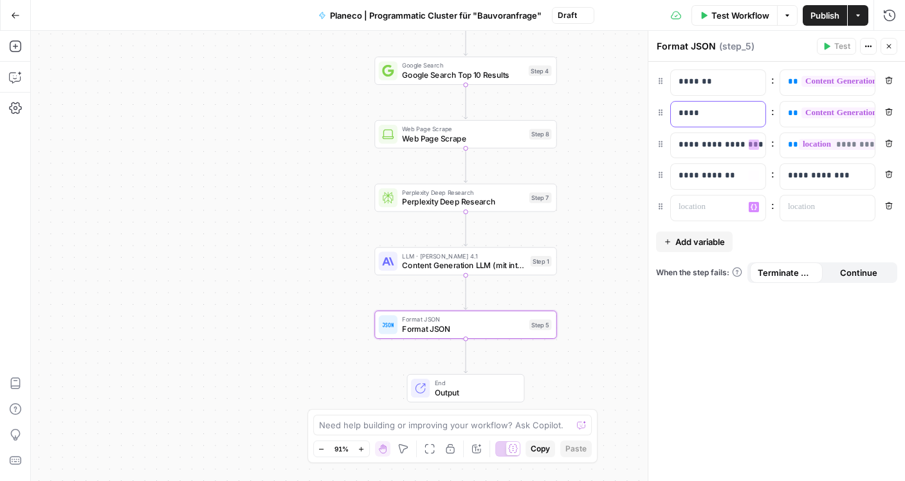
click at [710, 116] on p "****" at bounding box center [718, 113] width 79 height 13
click at [793, 117] on span "**" at bounding box center [793, 113] width 10 height 8
click at [709, 207] on p at bounding box center [708, 207] width 59 height 13
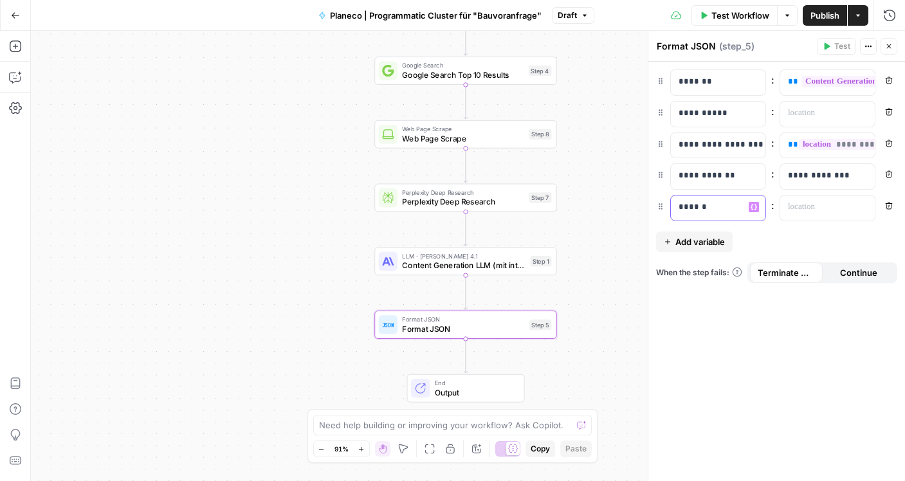
drag, startPoint x: 715, startPoint y: 208, endPoint x: 679, endPoint y: 208, distance: 35.4
click at [679, 208] on p "******" at bounding box center [708, 207] width 59 height 13
click at [712, 362] on div "**********" at bounding box center [777, 272] width 257 height 420
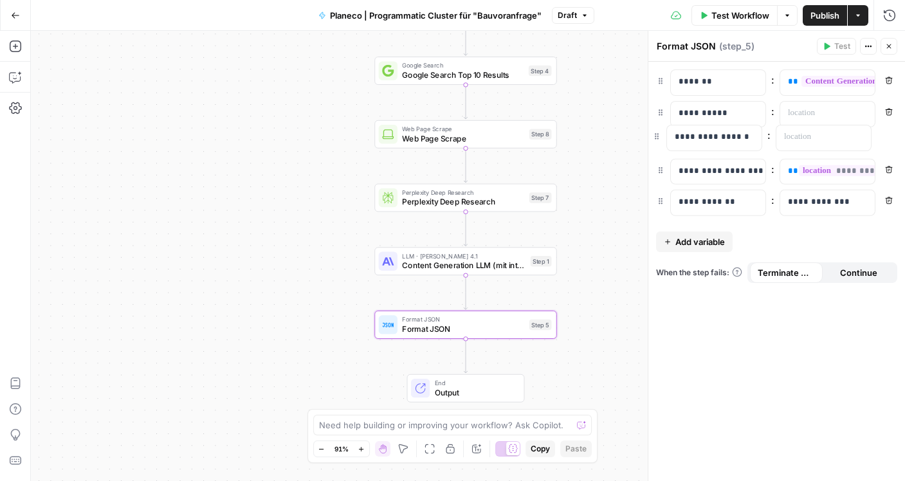
drag, startPoint x: 659, startPoint y: 208, endPoint x: 656, endPoint y: 130, distance: 78.6
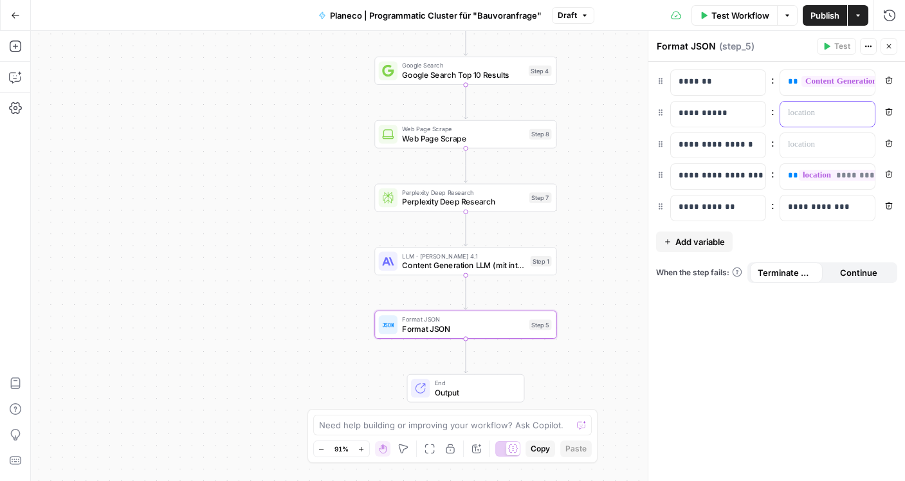
click at [800, 113] on p at bounding box center [817, 113] width 59 height 13
click at [809, 142] on p at bounding box center [817, 144] width 59 height 13
click at [788, 113] on span "**" at bounding box center [793, 113] width 10 height 8
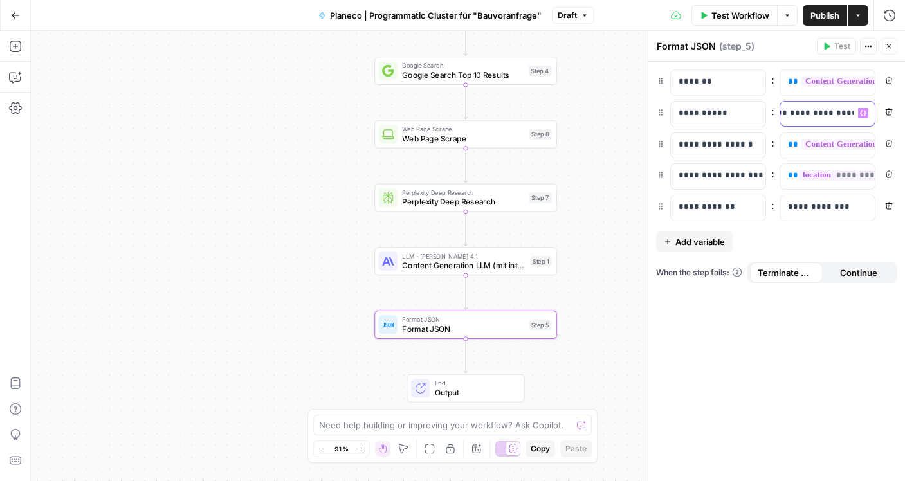
drag, startPoint x: 787, startPoint y: 113, endPoint x: 903, endPoint y: 113, distance: 116.5
click at [903, 113] on div "**********" at bounding box center [777, 272] width 257 height 420
drag, startPoint x: 789, startPoint y: 145, endPoint x: 896, endPoint y: 148, distance: 106.9
click at [896, 148] on div "**********" at bounding box center [776, 146] width 241 height 26
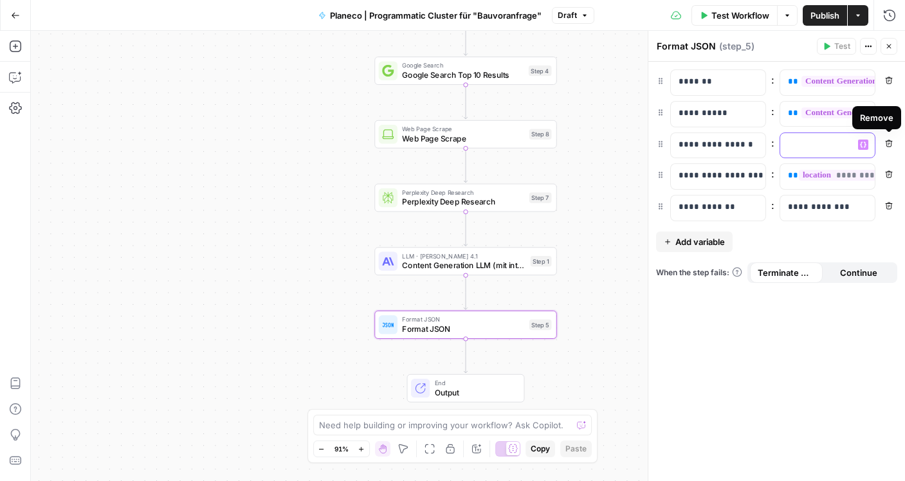
scroll to position [0, 0]
click at [785, 80] on div "**********" at bounding box center [817, 82] width 74 height 25
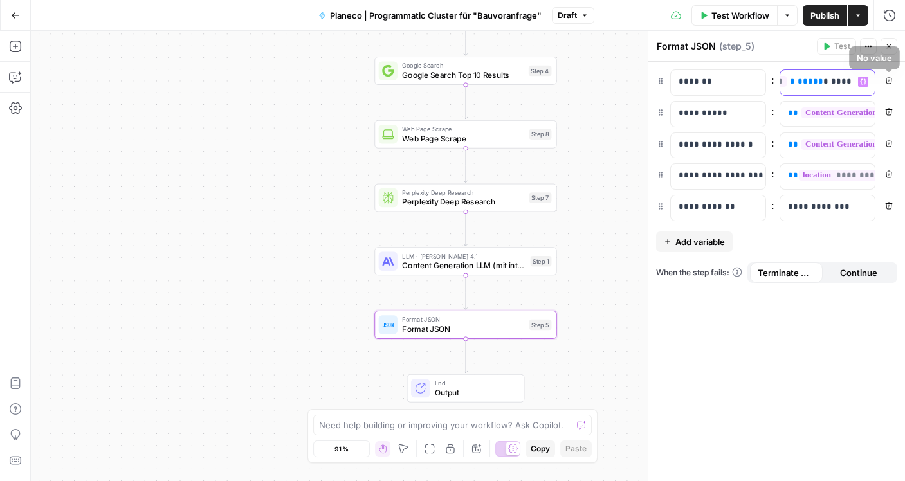
scroll to position [0, 598]
drag, startPoint x: 787, startPoint y: 81, endPoint x: 907, endPoint y: 82, distance: 119.7
click at [905, 82] on html "Radyant New Home Browse Your Data Usage Settings Recent Grids Vamo 2025 Grid | …" at bounding box center [452, 240] width 905 height 481
click at [829, 10] on span "Publish" at bounding box center [825, 15] width 29 height 13
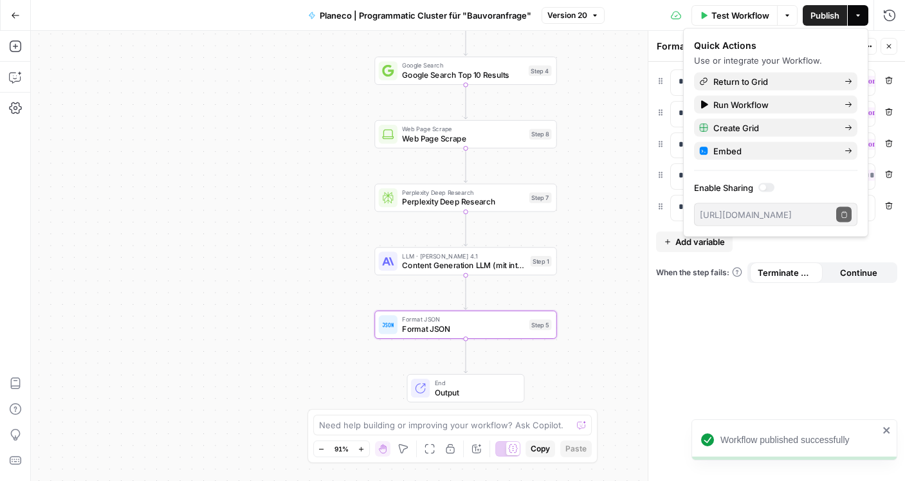
click at [726, 313] on div "**********" at bounding box center [777, 272] width 257 height 420
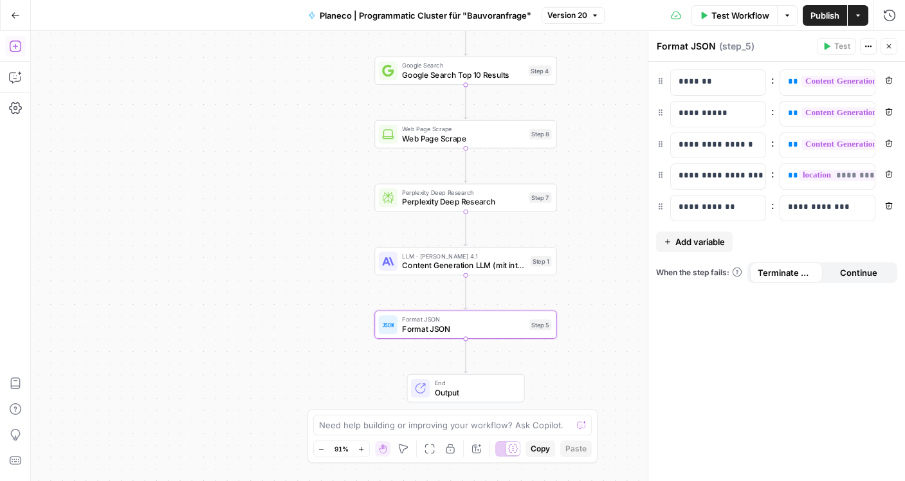
click at [17, 10] on button "Go Back" at bounding box center [15, 15] width 23 height 23
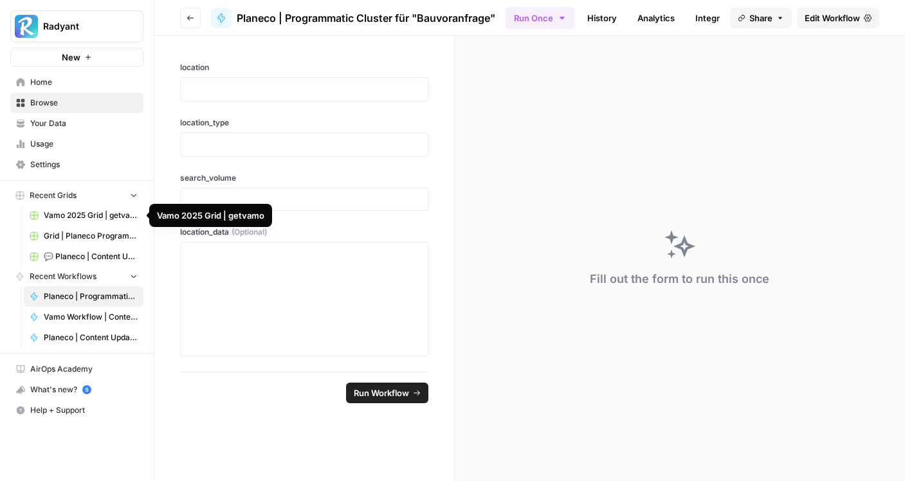
click at [78, 235] on span "Grid | Planeco Programmatic Cluster" at bounding box center [91, 236] width 94 height 12
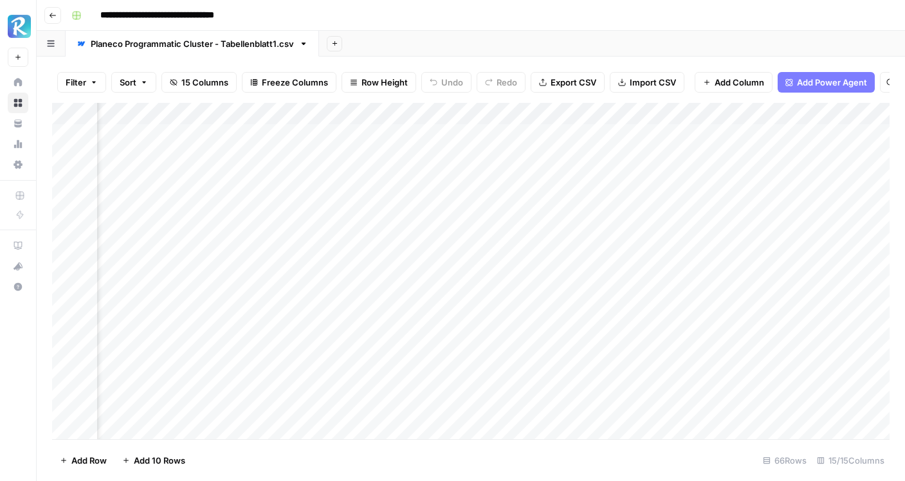
scroll to position [0, 835]
click at [316, 156] on div "Add Column" at bounding box center [471, 271] width 838 height 337
click at [317, 134] on div "Add Column" at bounding box center [471, 271] width 838 height 337
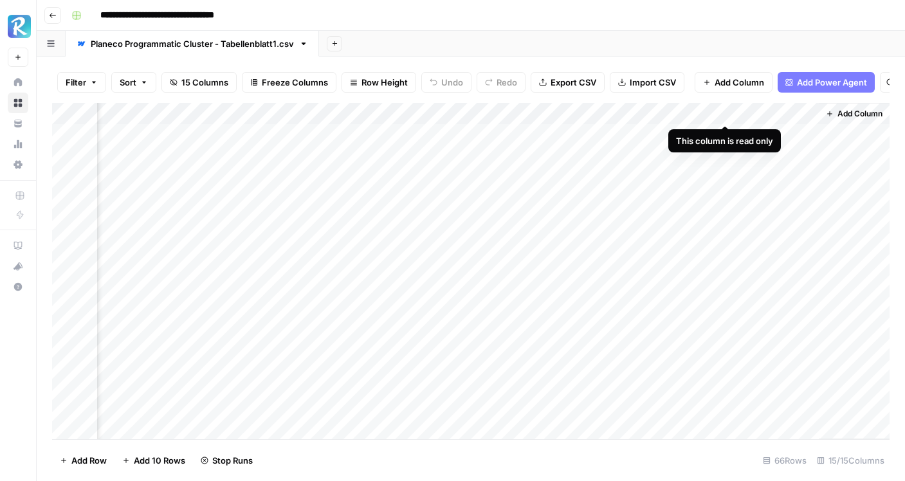
click at [807, 114] on div "Add Column" at bounding box center [471, 271] width 838 height 337
click at [733, 107] on div at bounding box center [725, 116] width 186 height 26
click at [807, 116] on div at bounding box center [725, 116] width 186 height 26
click at [804, 116] on div at bounding box center [725, 116] width 186 height 26
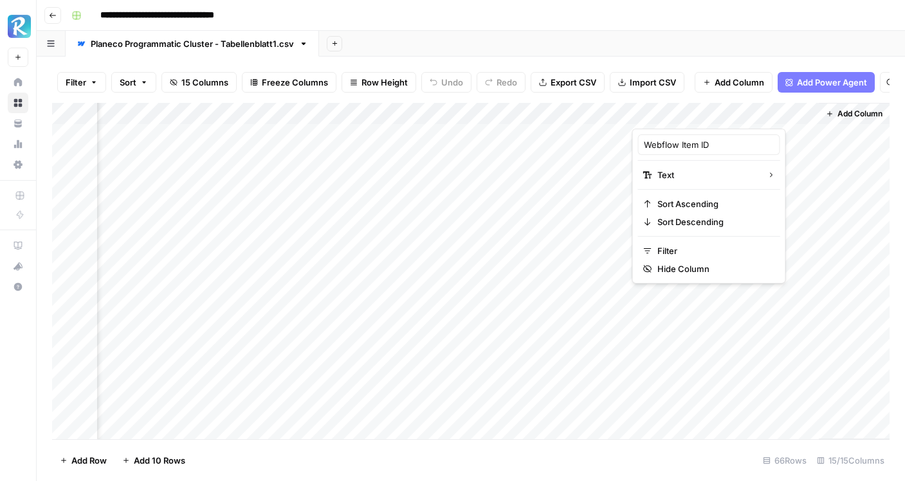
click at [599, 113] on div "Add Column" at bounding box center [471, 271] width 838 height 337
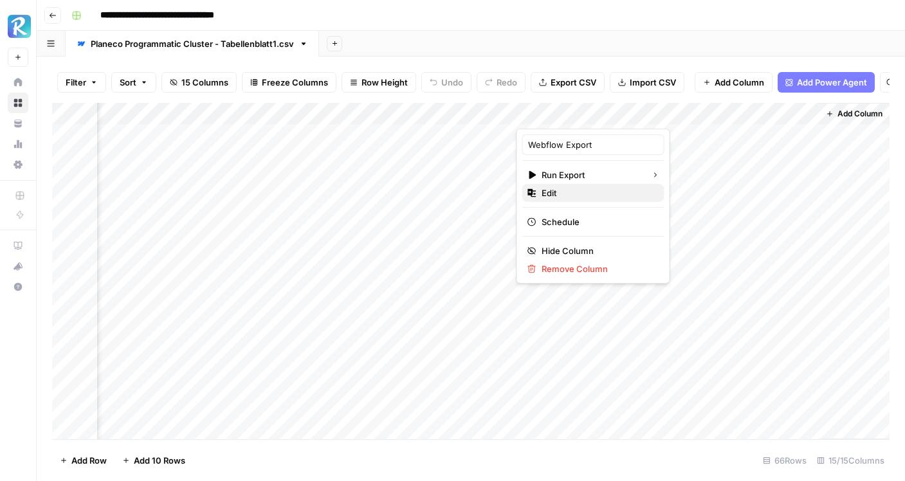
click at [573, 193] on span "Edit" at bounding box center [598, 193] width 113 height 13
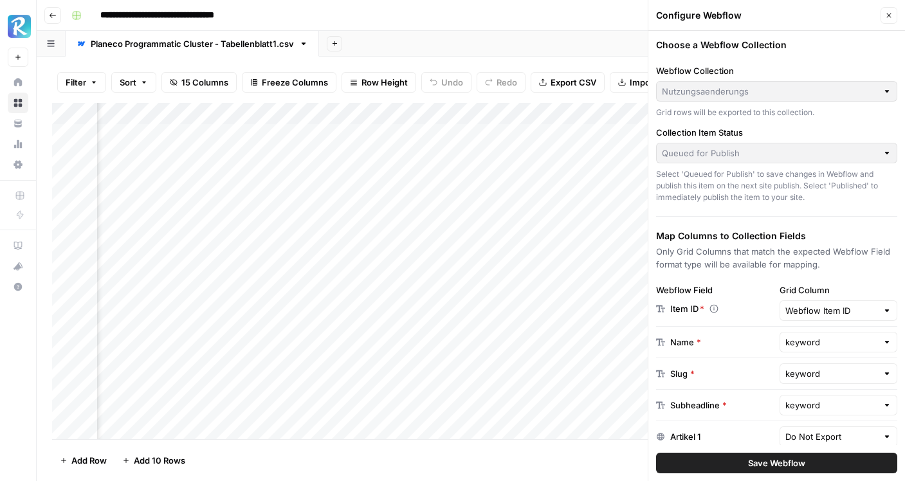
click at [890, 15] on icon "button" at bounding box center [889, 16] width 8 height 8
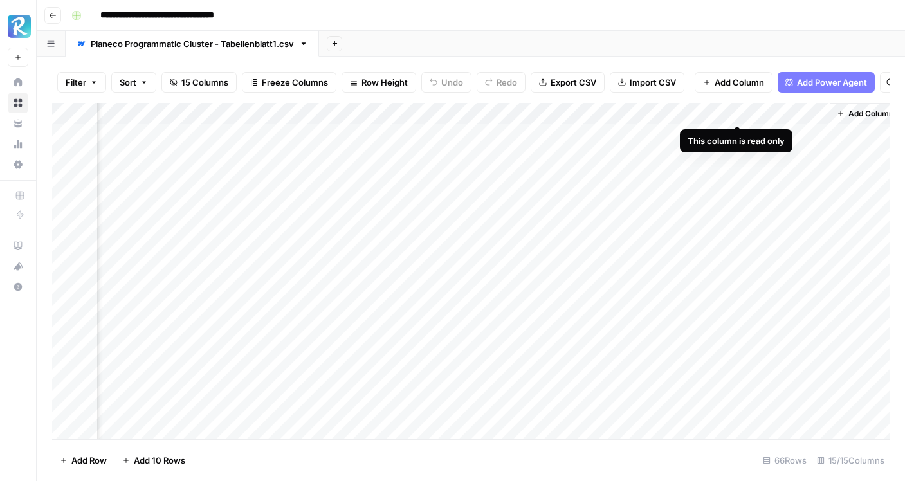
scroll to position [0, 1110]
click at [842, 111] on span "Add Column" at bounding box center [860, 114] width 45 height 12
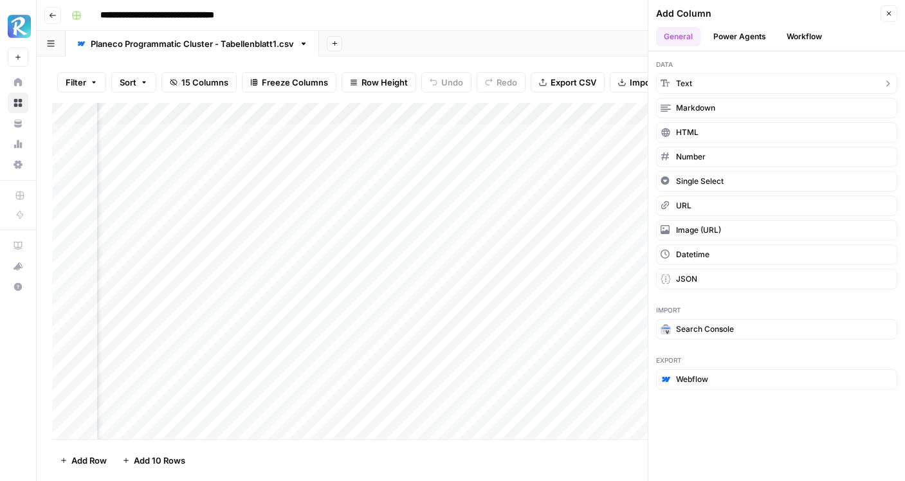
click at [711, 82] on button "Text" at bounding box center [776, 83] width 241 height 21
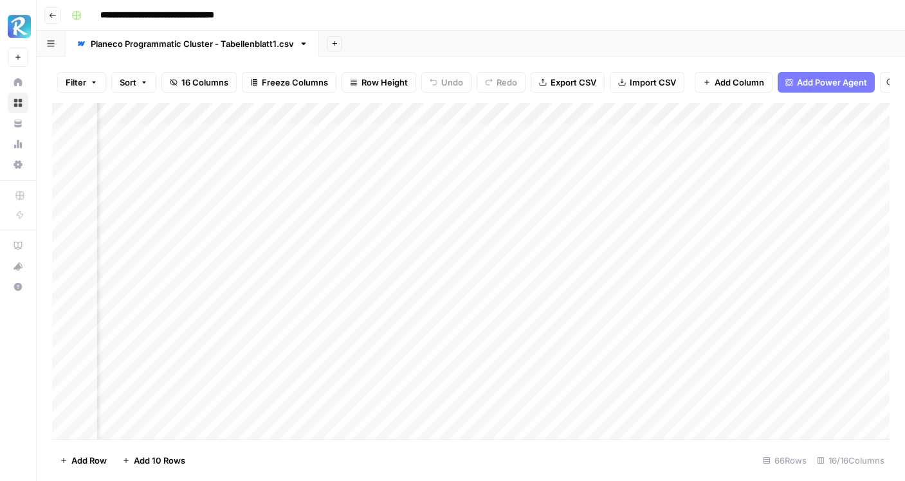
scroll to position [0, 1295]
click at [667, 119] on div "Add Column" at bounding box center [471, 271] width 838 height 337
click at [669, 111] on div at bounding box center [725, 116] width 186 height 26
click at [692, 115] on div at bounding box center [725, 116] width 186 height 26
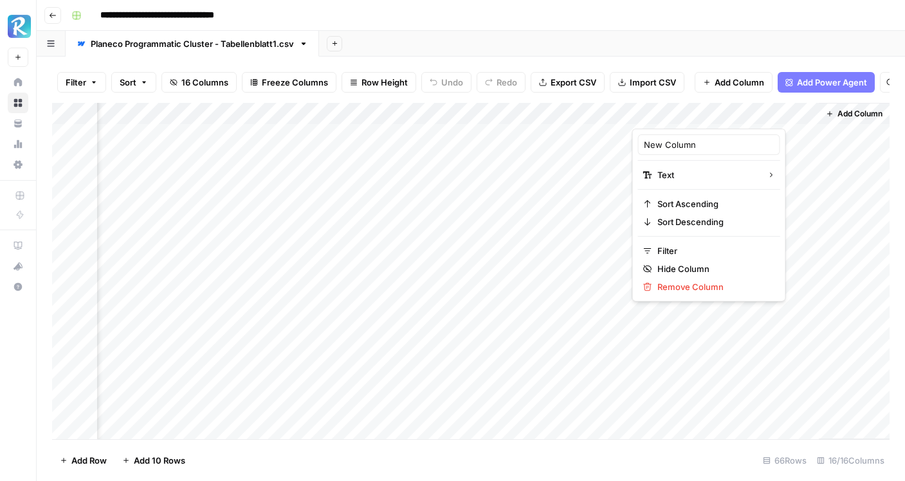
click at [692, 115] on div at bounding box center [725, 116] width 186 height 26
click at [712, 115] on div at bounding box center [725, 116] width 186 height 26
click at [732, 110] on div at bounding box center [725, 116] width 186 height 26
click at [684, 145] on input "New Column" at bounding box center [709, 144] width 131 height 13
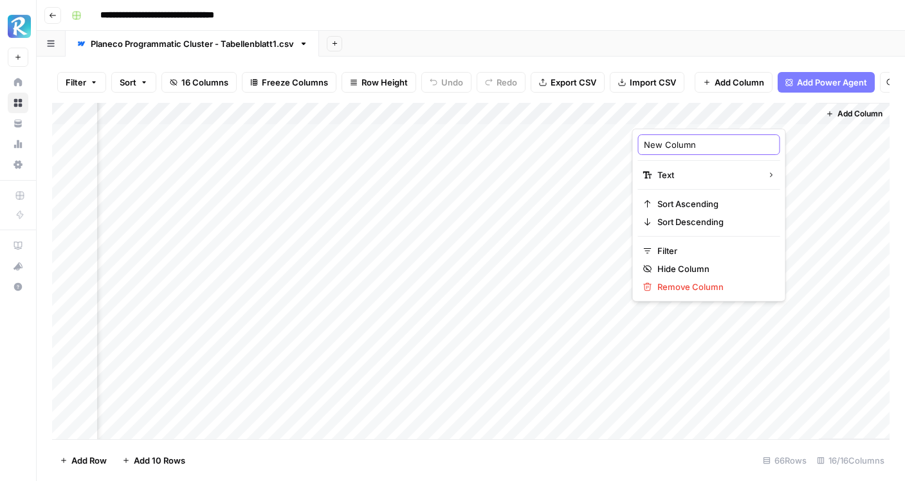
click at [684, 145] on input "New Column" at bounding box center [709, 144] width 131 height 13
type input "Subheadline"
drag, startPoint x: 687, startPoint y: 108, endPoint x: 172, endPoint y: 122, distance: 515.6
click at [172, 122] on div "Add Column" at bounding box center [471, 271] width 838 height 337
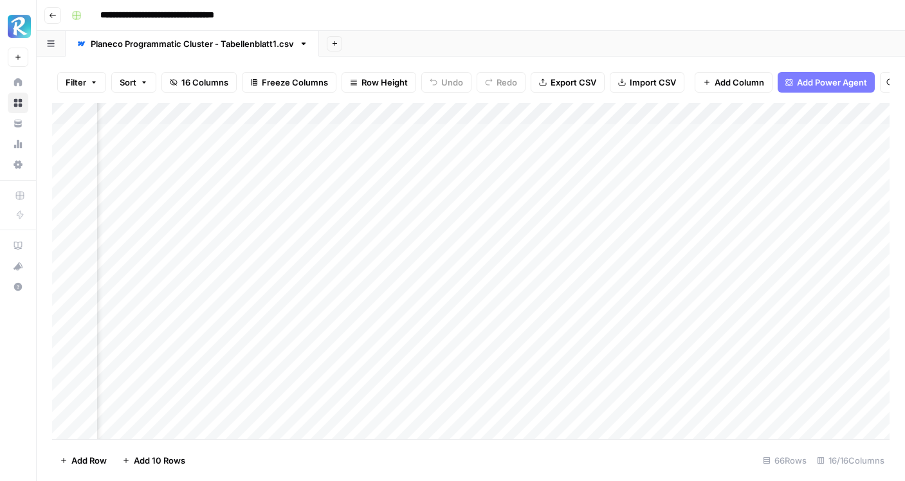
drag, startPoint x: 686, startPoint y: 111, endPoint x: 392, endPoint y: 102, distance: 294.2
click at [392, 103] on div "Add Column" at bounding box center [471, 271] width 838 height 337
drag, startPoint x: 475, startPoint y: 113, endPoint x: 382, endPoint y: 115, distance: 93.3
click at [382, 115] on div "Add Column" at bounding box center [471, 271] width 838 height 337
drag, startPoint x: 382, startPoint y: 109, endPoint x: 391, endPoint y: 109, distance: 9.7
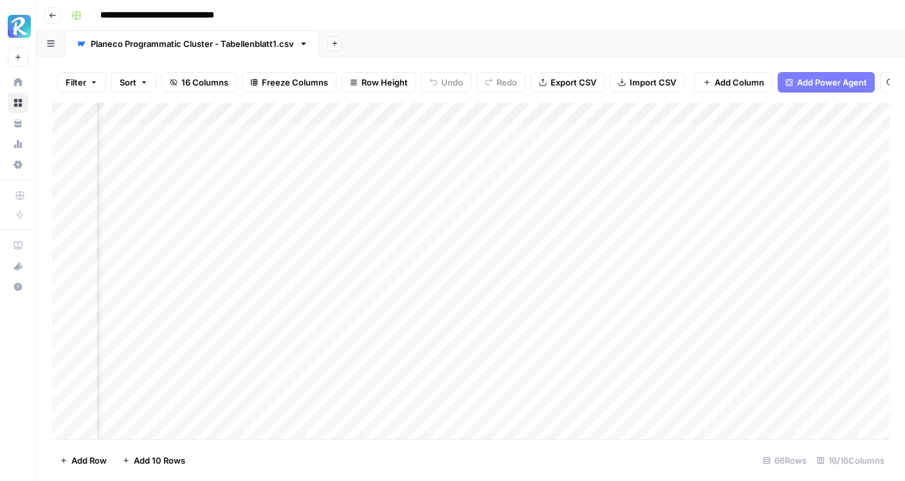
click at [391, 109] on div "Add Column" at bounding box center [471, 271] width 838 height 337
click at [343, 131] on div "Add Column" at bounding box center [471, 271] width 838 height 337
type textarea "**********"
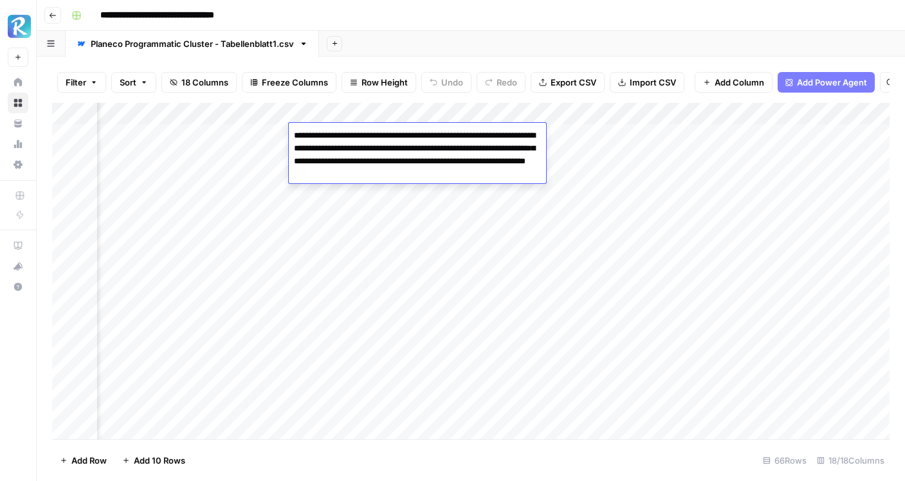
click at [356, 268] on div "Add Column" at bounding box center [471, 271] width 838 height 337
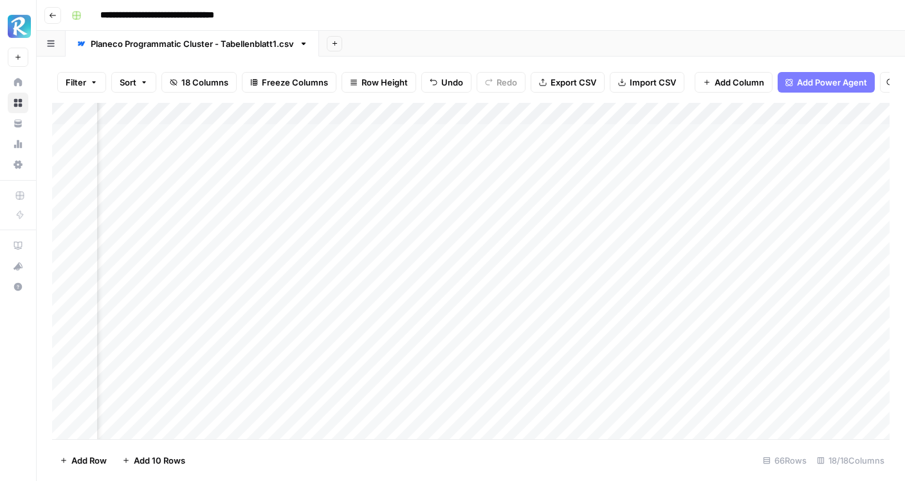
click at [361, 137] on div "Add Column" at bounding box center [471, 271] width 838 height 337
click at [328, 138] on div "Add Column" at bounding box center [471, 271] width 838 height 337
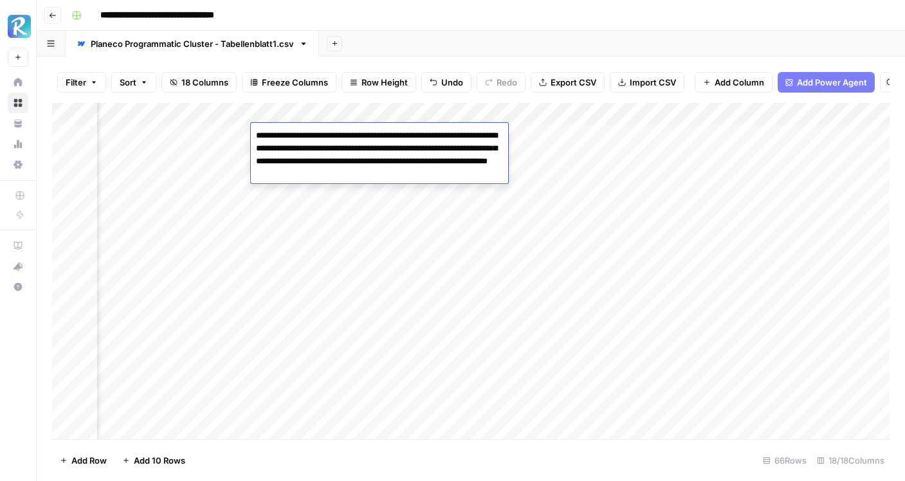
click at [328, 138] on textarea "**********" at bounding box center [379, 155] width 257 height 57
click at [312, 201] on div "Add Column" at bounding box center [471, 271] width 838 height 337
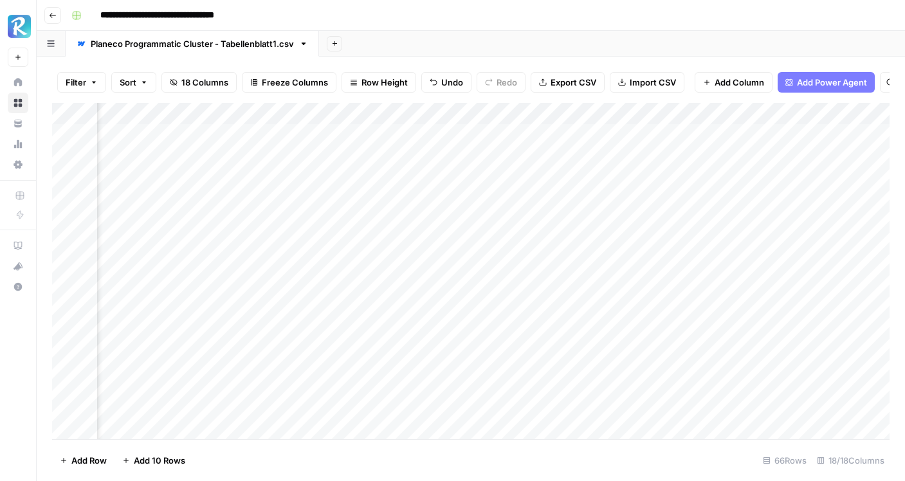
click at [331, 134] on div "Add Column" at bounding box center [471, 271] width 838 height 337
click at [313, 230] on div "Add Column" at bounding box center [471, 271] width 838 height 337
click at [325, 138] on div "Add Column" at bounding box center [471, 271] width 838 height 337
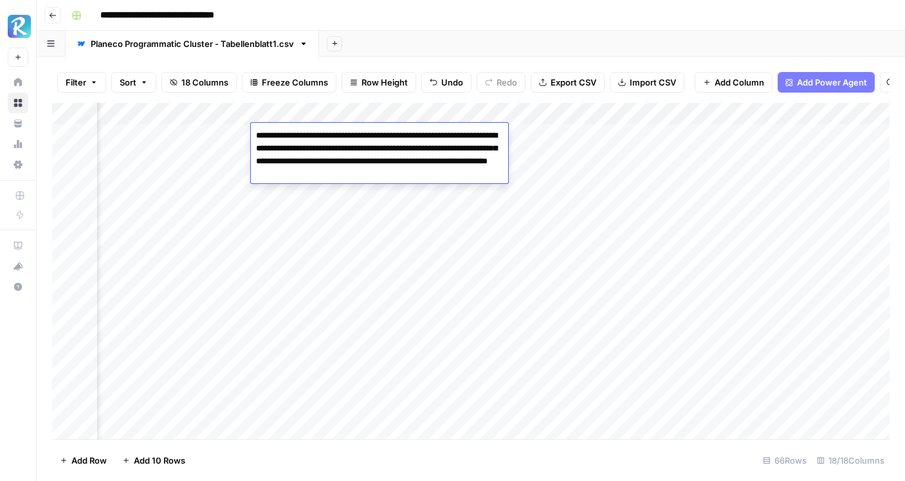
click at [325, 206] on div "Add Column" at bounding box center [471, 271] width 838 height 337
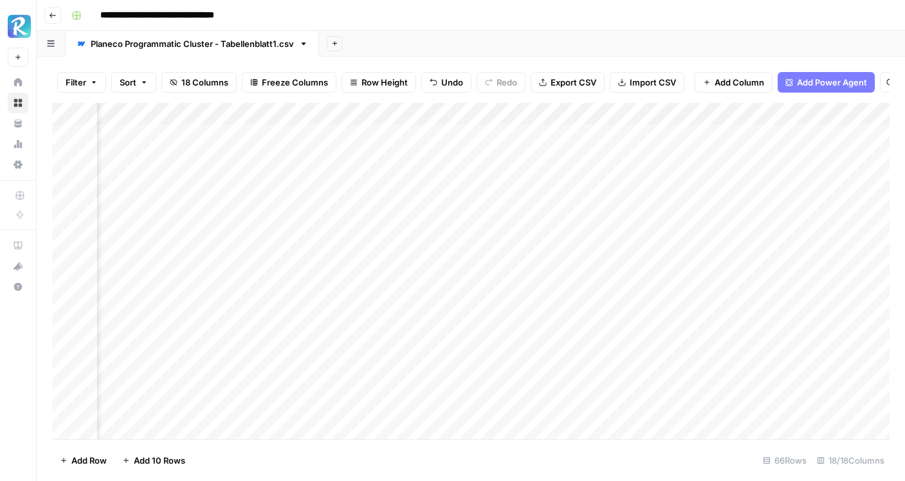
click at [336, 138] on div "Add Column" at bounding box center [471, 271] width 838 height 337
drag, startPoint x: 354, startPoint y: 144, endPoint x: 353, endPoint y: 305, distance: 160.9
click at [353, 305] on div "Add Column" at bounding box center [471, 271] width 838 height 337
drag, startPoint x: 353, startPoint y: 175, endPoint x: 347, endPoint y: 367, distance: 191.8
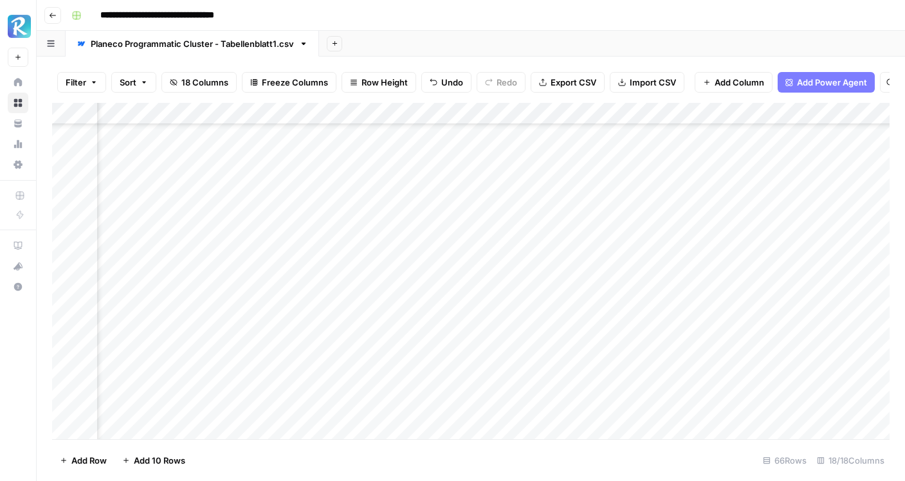
click at [347, 367] on div "Add Column" at bounding box center [471, 271] width 838 height 337
drag, startPoint x: 354, startPoint y: 145, endPoint x: 346, endPoint y: 376, distance: 230.5
click at [346, 376] on div "Add Column" at bounding box center [471, 271] width 838 height 337
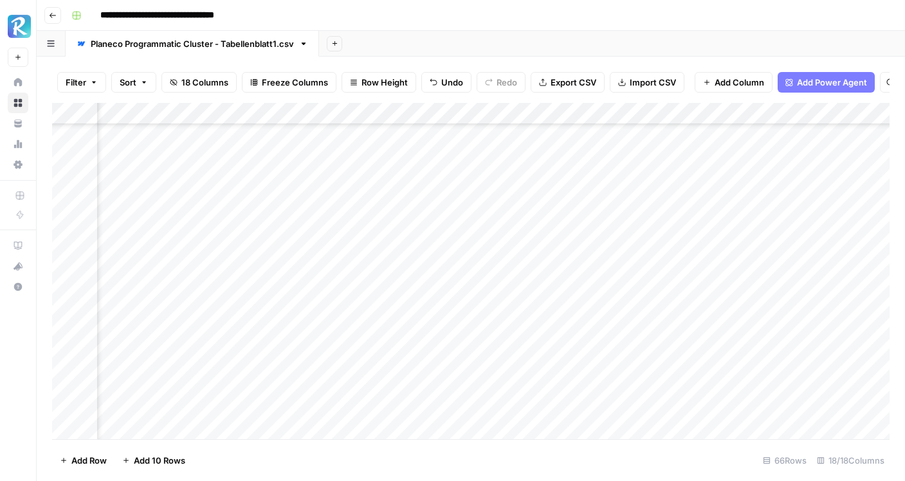
drag, startPoint x: 354, startPoint y: 185, endPoint x: 355, endPoint y: 391, distance: 206.5
click at [355, 392] on div "Add Column" at bounding box center [471, 271] width 838 height 337
drag, startPoint x: 354, startPoint y: 148, endPoint x: 348, endPoint y: 379, distance: 231.1
click at [348, 379] on div "Add Column" at bounding box center [471, 271] width 838 height 337
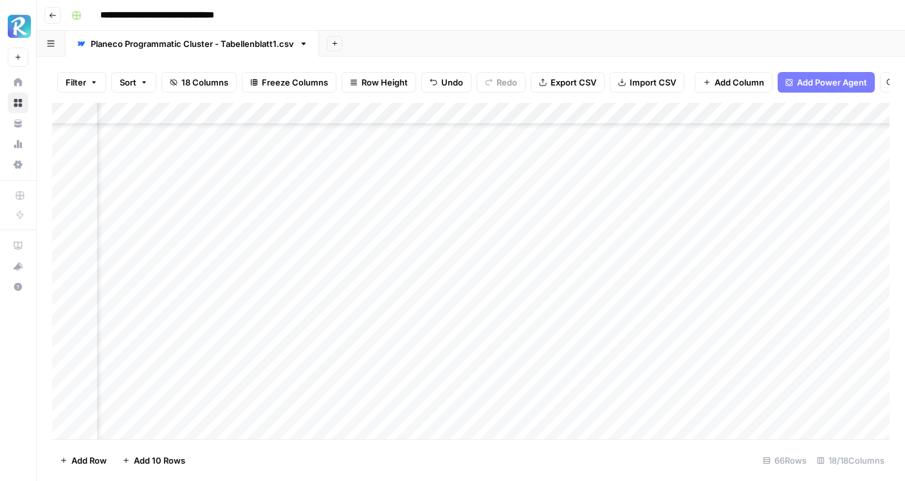
scroll to position [1013, 780]
drag, startPoint x: 354, startPoint y: 202, endPoint x: 364, endPoint y: 372, distance: 170.1
click at [364, 372] on div "Add Column" at bounding box center [471, 271] width 838 height 337
drag, startPoint x: 355, startPoint y: 242, endPoint x: 336, endPoint y: 434, distance: 192.6
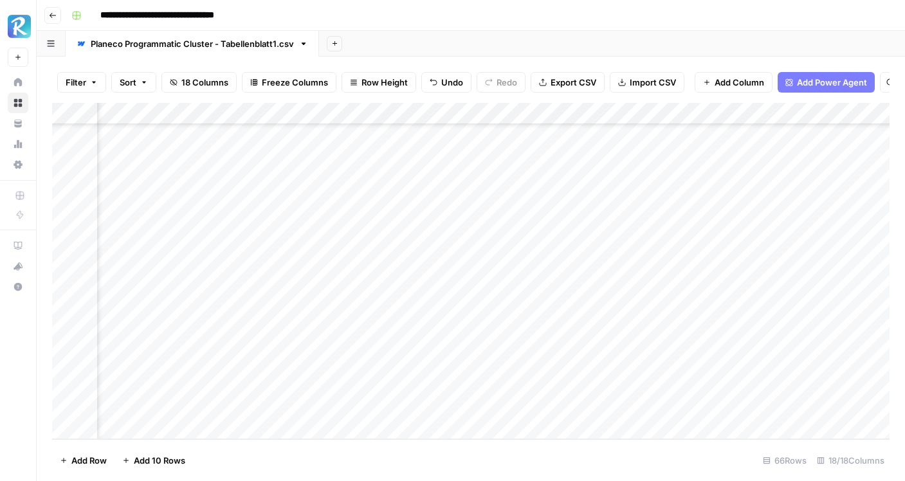
click at [336, 434] on div "Add Column" at bounding box center [471, 271] width 838 height 337
click at [419, 109] on div "Add Column" at bounding box center [471, 271] width 838 height 337
click at [384, 238] on span "Remove Column" at bounding box center [392, 240] width 113 height 13
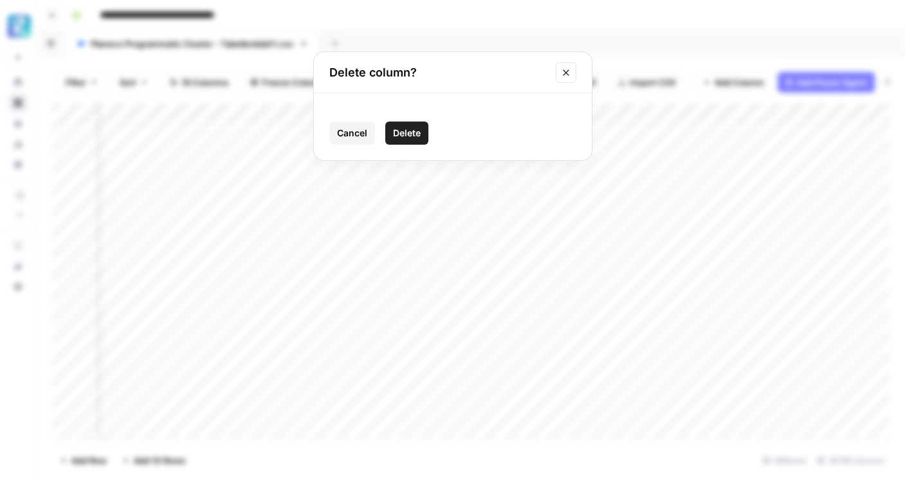
click at [412, 143] on button "Delete" at bounding box center [406, 133] width 43 height 23
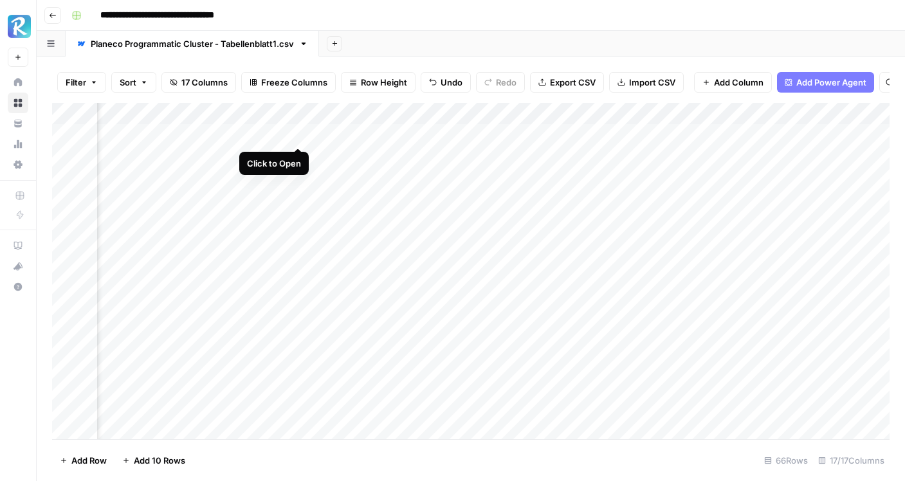
click at [295, 133] on div "Add Column" at bounding box center [471, 271] width 838 height 337
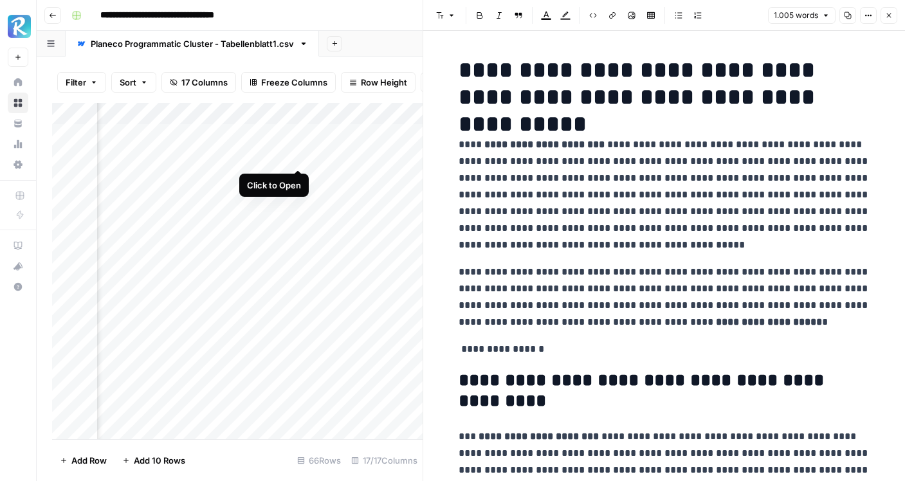
click at [297, 155] on div "Add Column" at bounding box center [237, 271] width 371 height 337
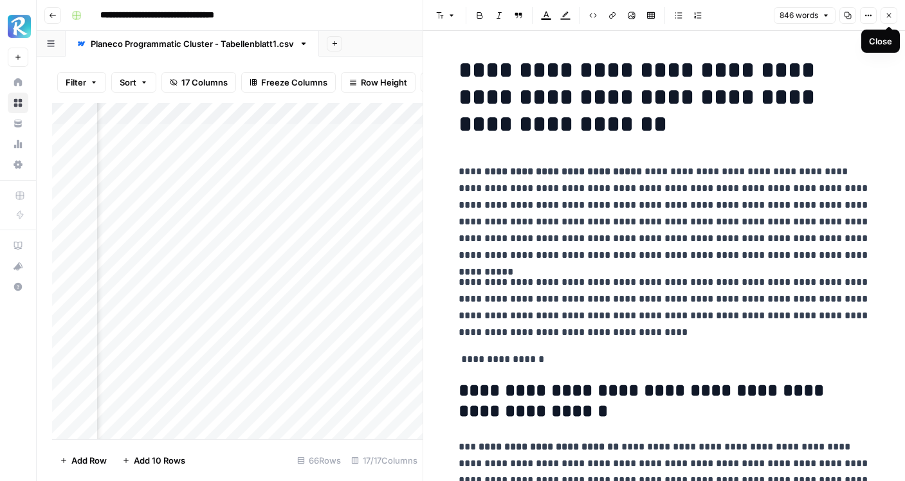
click at [891, 14] on icon "button" at bounding box center [889, 16] width 8 height 8
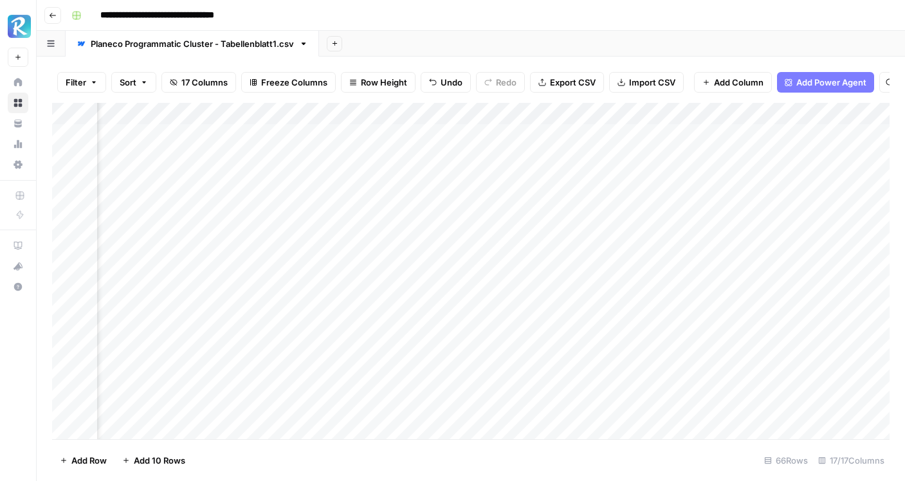
drag, startPoint x: 750, startPoint y: 113, endPoint x: 529, endPoint y: 116, distance: 220.7
click at [529, 116] on div "Add Column" at bounding box center [471, 271] width 838 height 337
drag, startPoint x: 812, startPoint y: 112, endPoint x: 634, endPoint y: 117, distance: 178.3
click at [633, 117] on div "Add Column" at bounding box center [471, 271] width 838 height 337
click at [501, 140] on div "Add Column" at bounding box center [471, 271] width 838 height 337
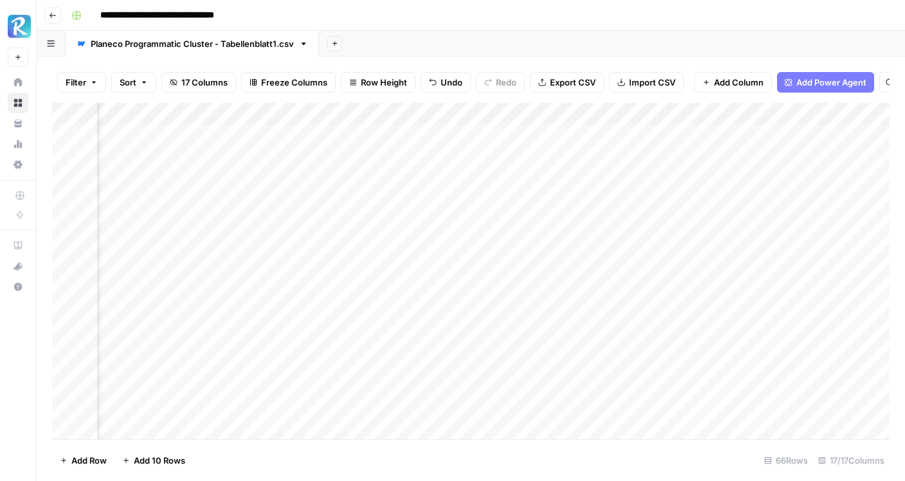
click at [501, 140] on div "Add Column" at bounding box center [471, 271] width 838 height 337
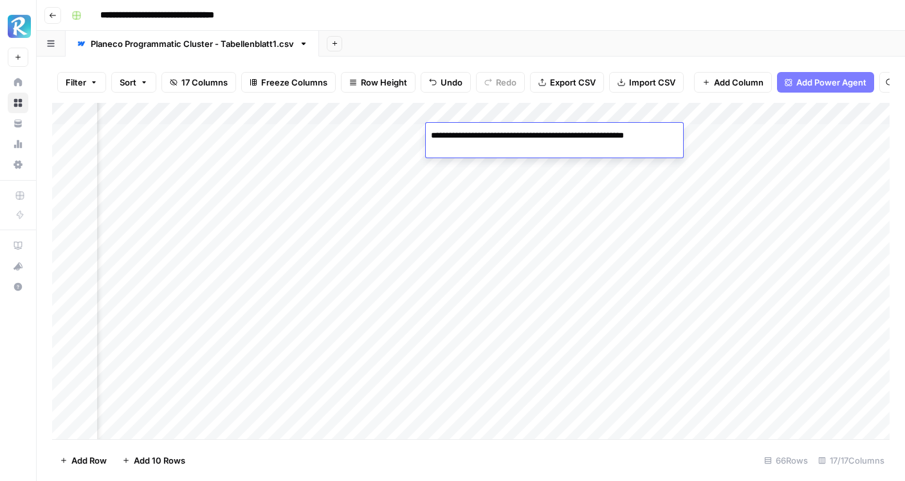
click at [499, 160] on div "Add Column" at bounding box center [471, 271] width 838 height 337
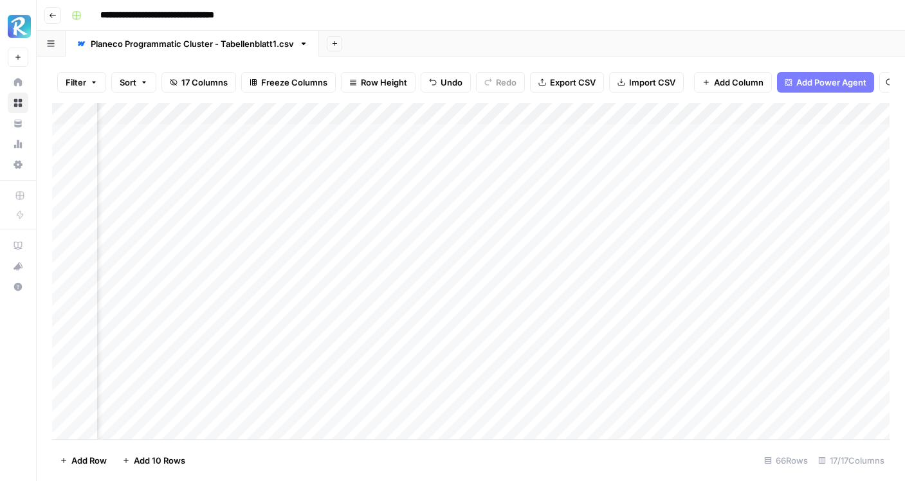
click at [499, 160] on div "Add Column" at bounding box center [471, 271] width 838 height 337
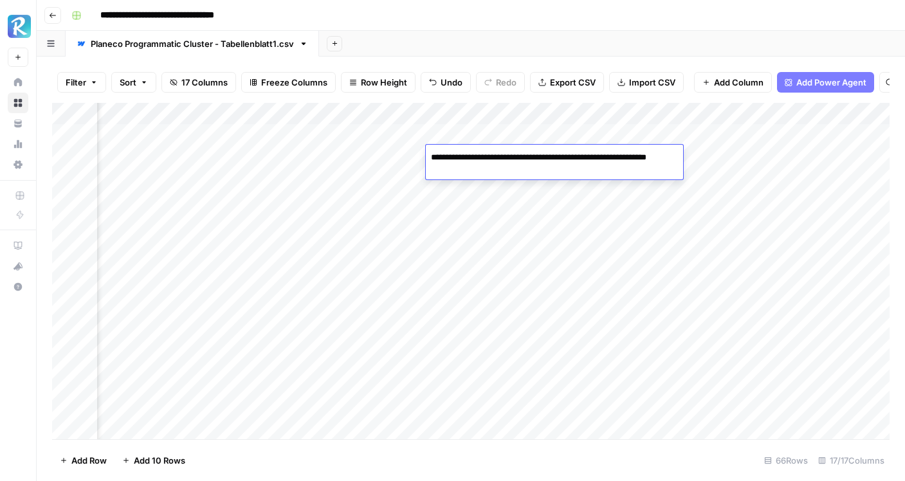
click at [603, 127] on div "Add Column" at bounding box center [471, 271] width 838 height 337
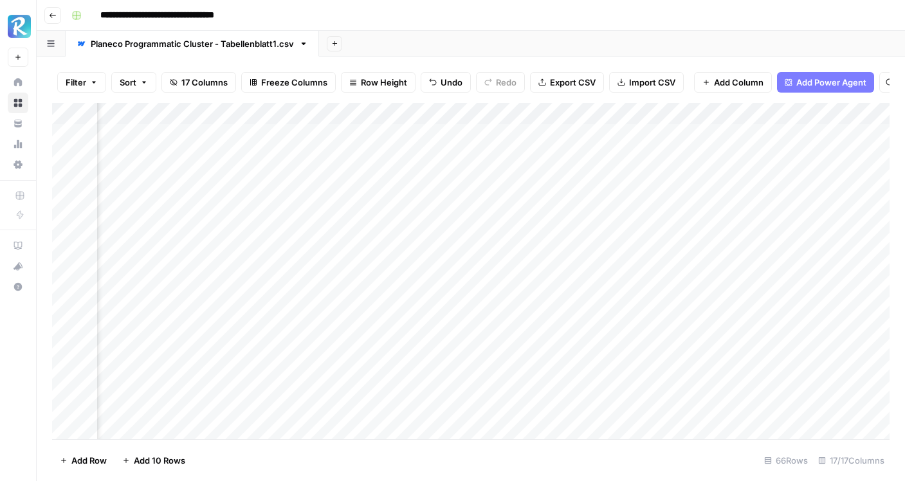
click at [603, 127] on div "Add Column" at bounding box center [471, 271] width 838 height 337
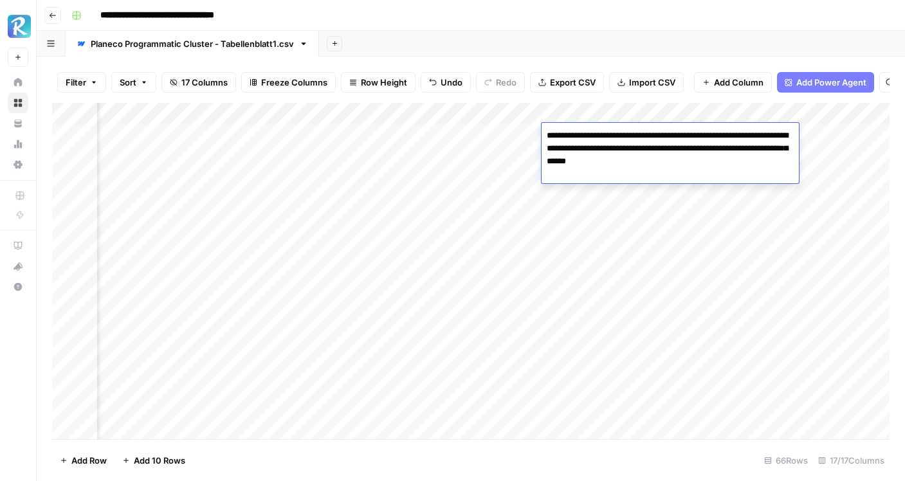
click at [587, 196] on div "Add Column" at bounding box center [471, 271] width 838 height 337
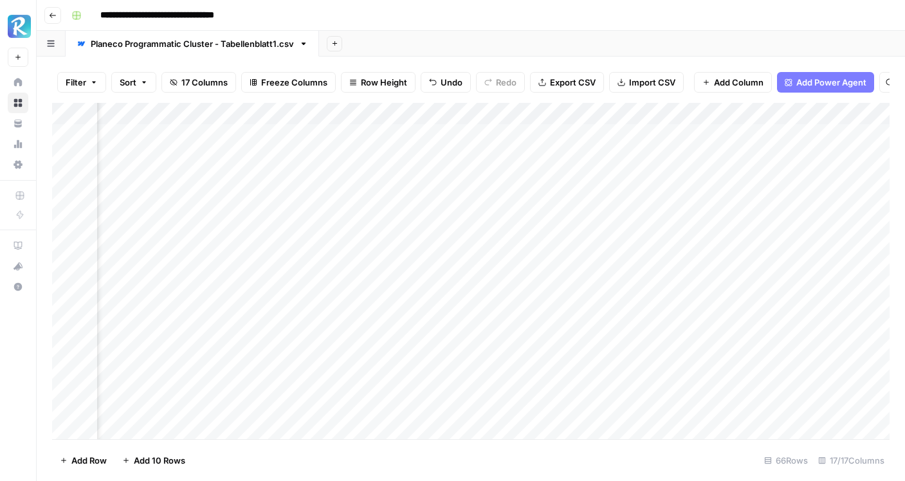
click at [600, 154] on div "Add Column" at bounding box center [471, 271] width 838 height 337
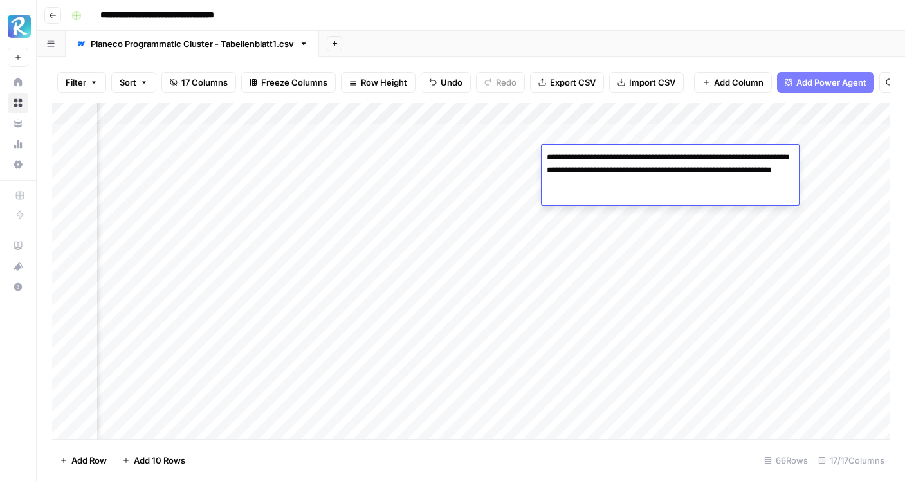
click at [611, 244] on div "Add Column" at bounding box center [471, 271] width 838 height 337
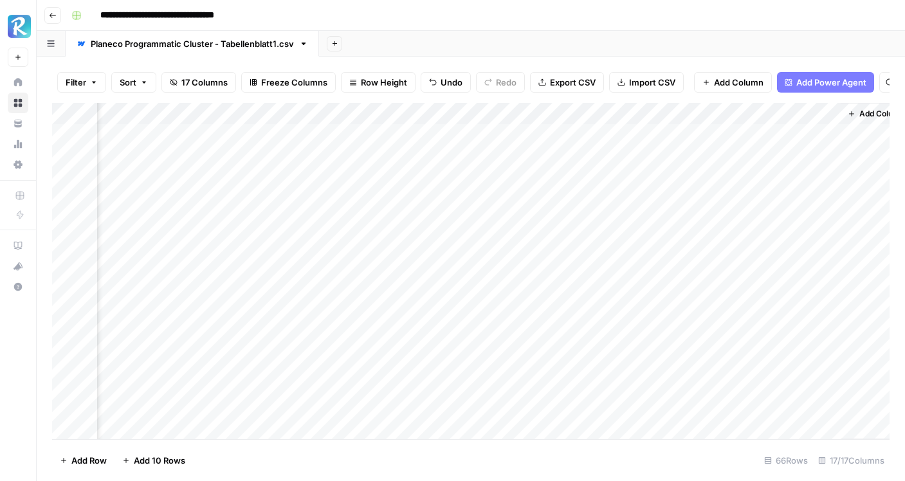
scroll to position [0, 1328]
click at [603, 116] on div "Add Column" at bounding box center [471, 271] width 838 height 337
click at [588, 190] on span "Edit" at bounding box center [598, 193] width 113 height 13
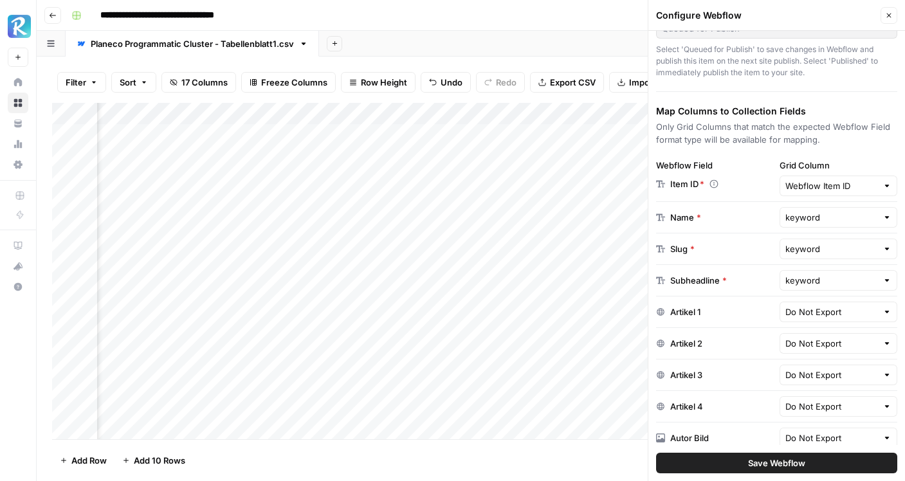
scroll to position [0, 598]
click at [854, 278] on input "text" at bounding box center [832, 280] width 93 height 13
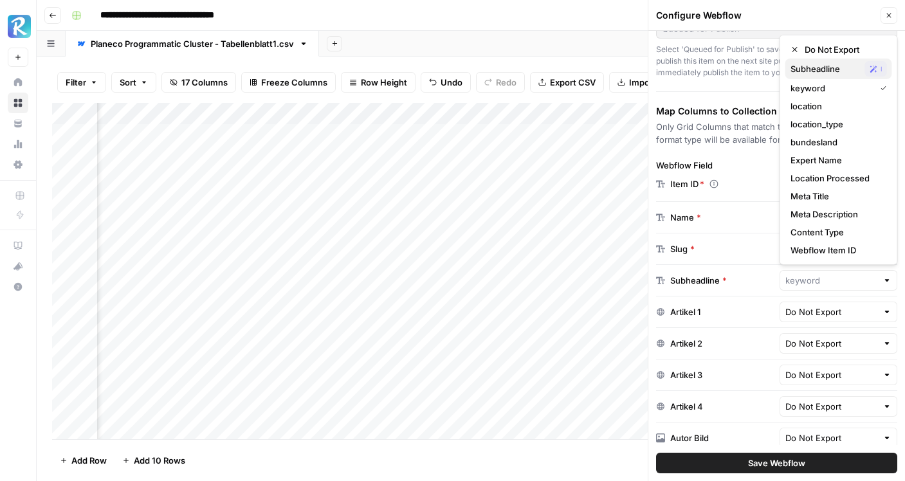
click at [827, 73] on span "Subheadline" at bounding box center [825, 68] width 69 height 13
type input "Subheadline"
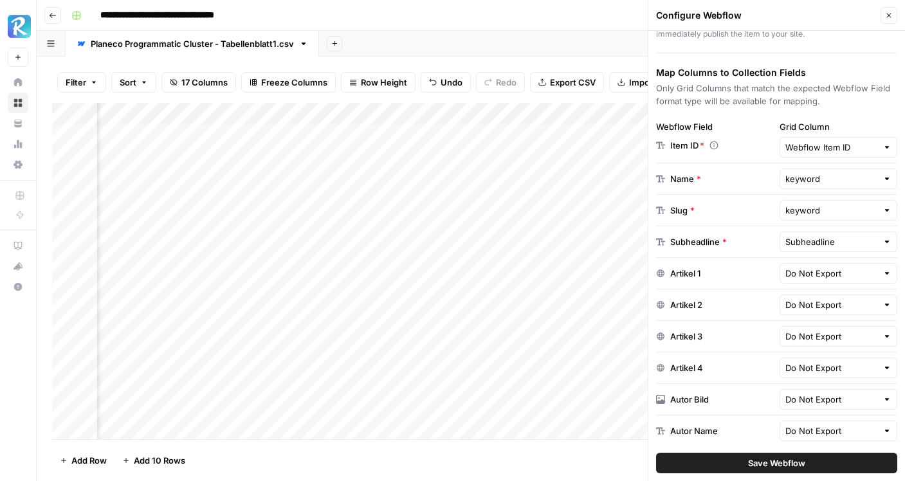
scroll to position [255, 0]
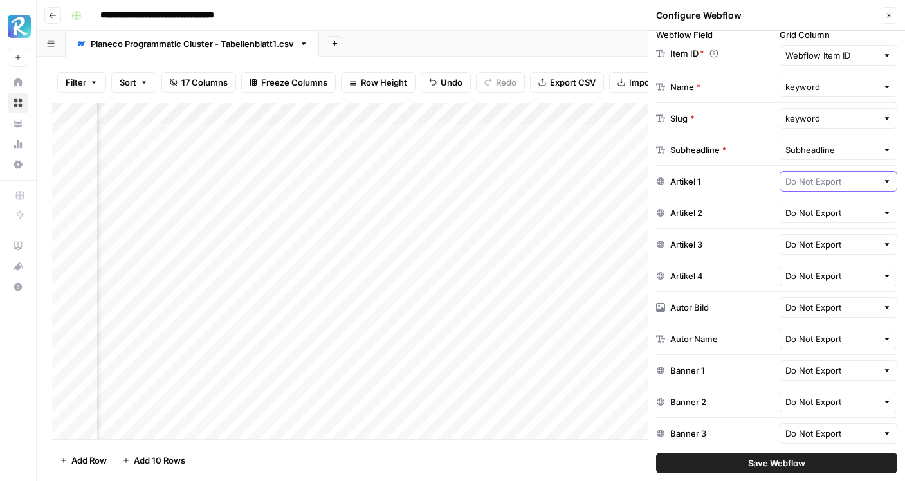
click at [858, 178] on input "text" at bounding box center [832, 181] width 93 height 13
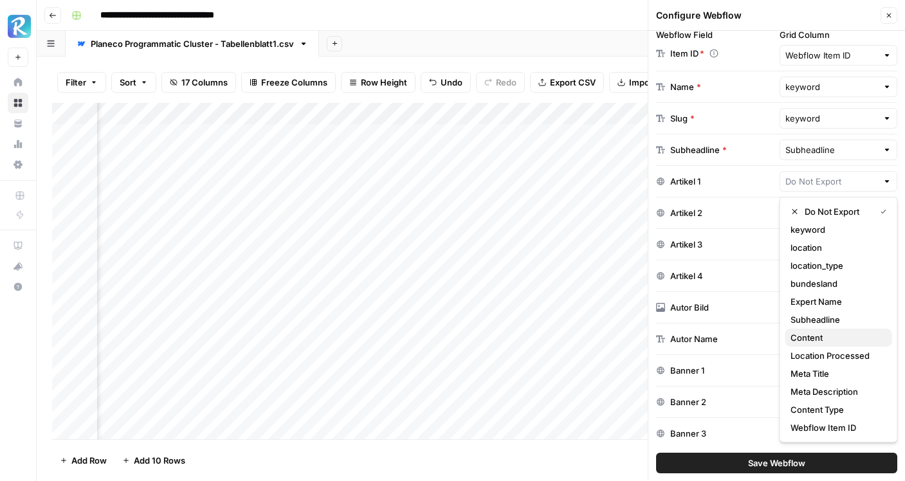
click at [831, 342] on span "Content" at bounding box center [836, 337] width 91 height 13
type input "Content"
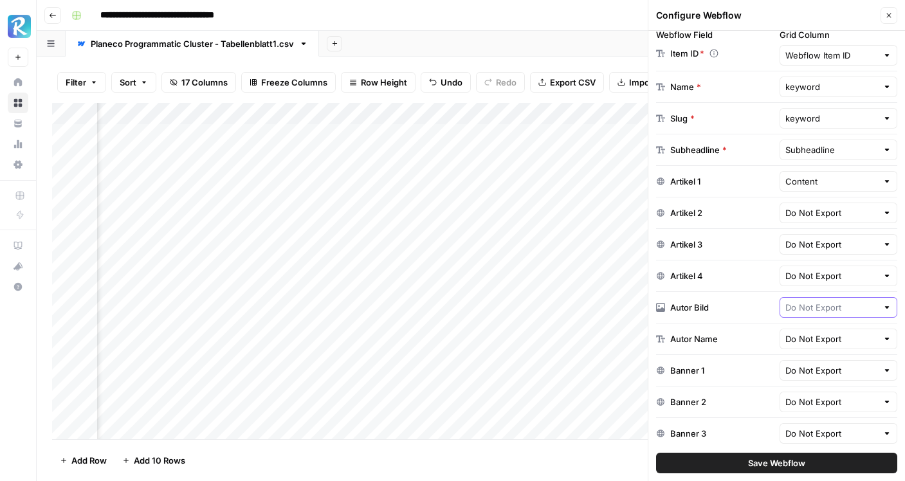
click at [839, 308] on input "text" at bounding box center [832, 307] width 93 height 13
click at [838, 374] on span "Expert Image" at bounding box center [836, 373] width 91 height 13
type input "Expert Image"
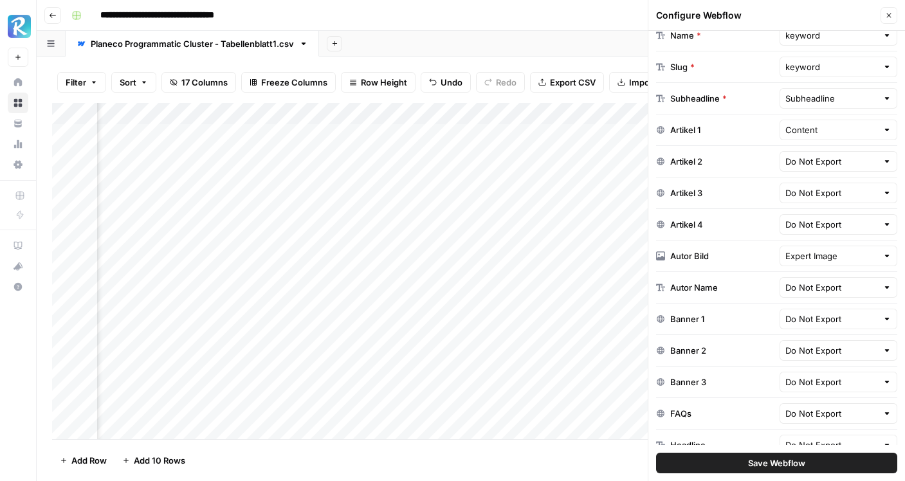
scroll to position [309, 0]
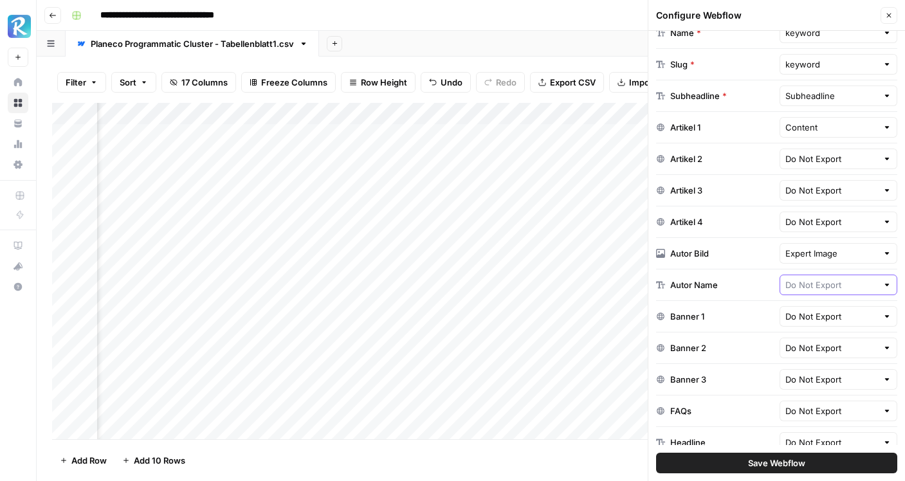
click at [847, 290] on input "text" at bounding box center [832, 285] width 93 height 13
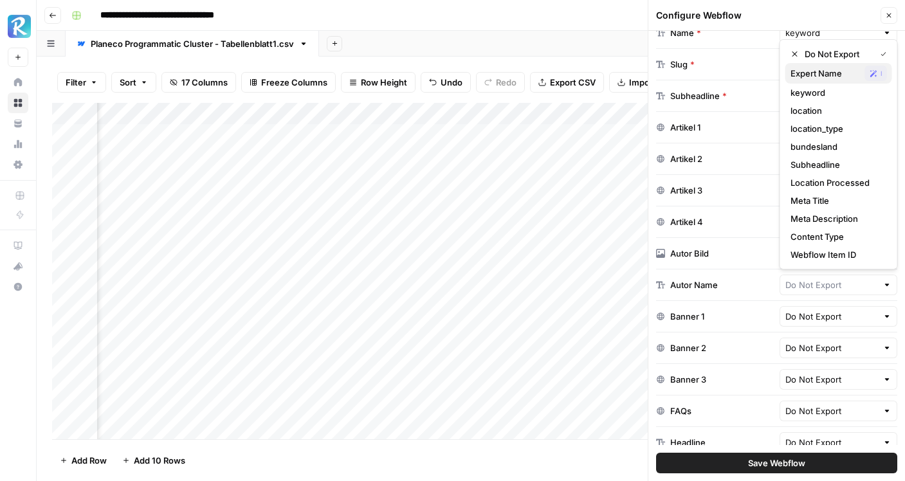
click at [833, 80] on div "Expert Name Possible Match" at bounding box center [839, 73] width 97 height 15
type input "Expert Name"
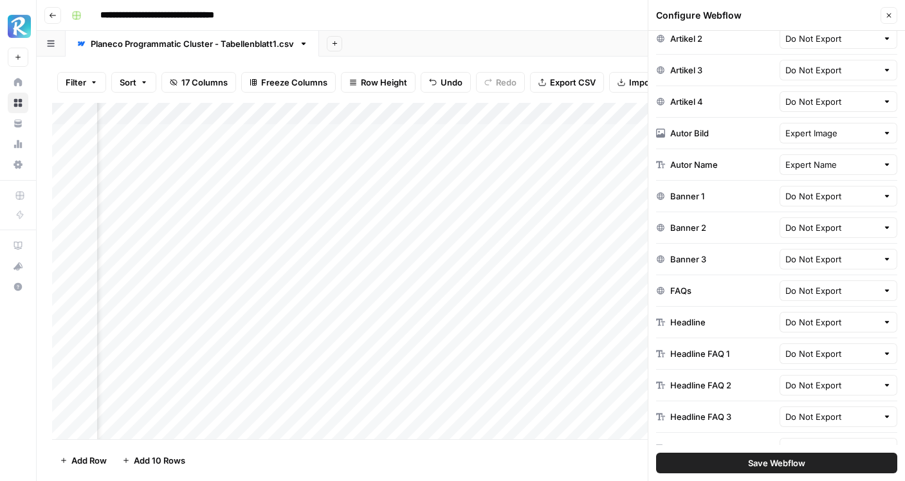
scroll to position [428, 0]
click at [881, 324] on div "Do Not Export" at bounding box center [839, 324] width 118 height 21
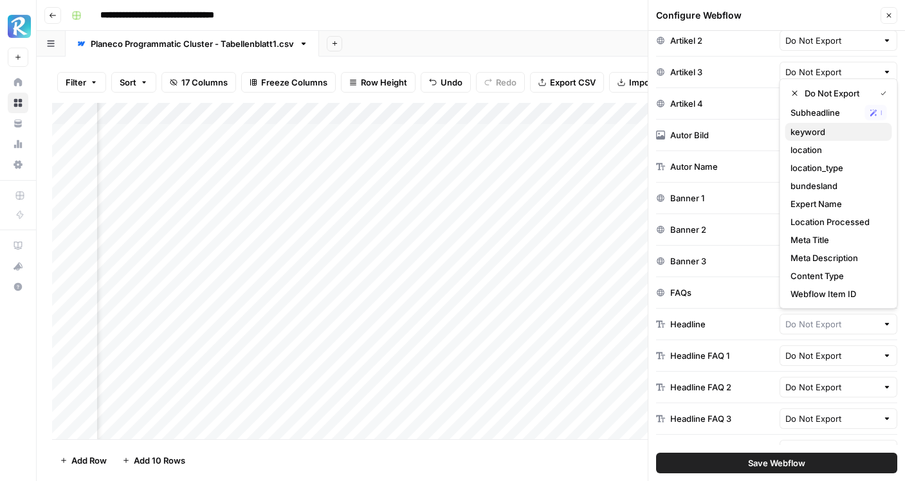
click at [833, 136] on span "keyword" at bounding box center [836, 131] width 91 height 13
type input "keyword"
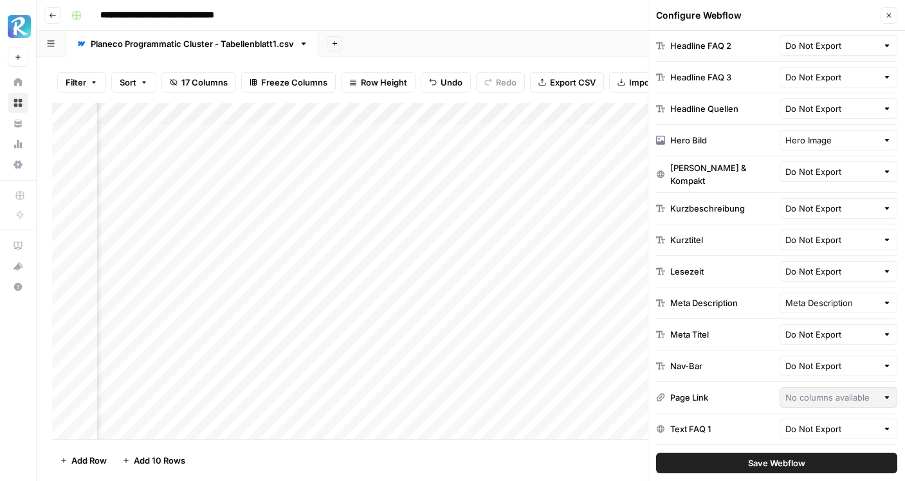
scroll to position [770, 0]
click at [849, 296] on input "text" at bounding box center [832, 302] width 93 height 13
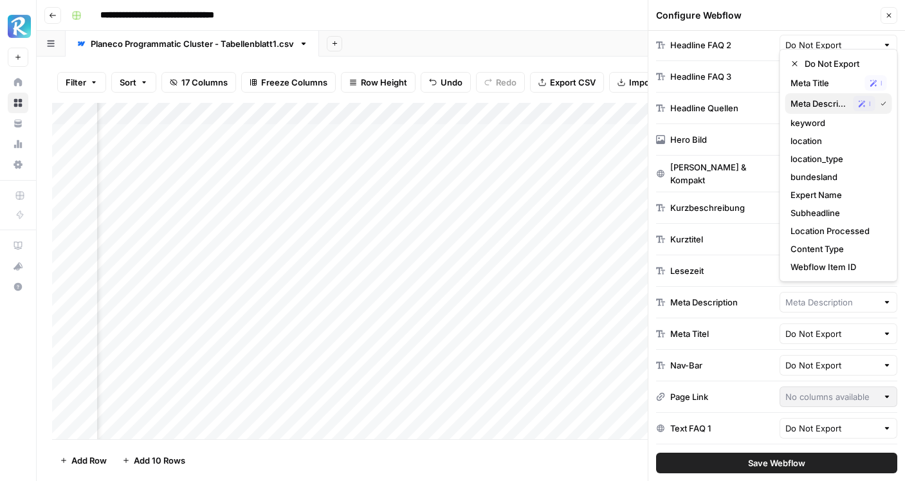
click at [833, 104] on span "Meta Description" at bounding box center [820, 103] width 58 height 13
type input "Meta Description"
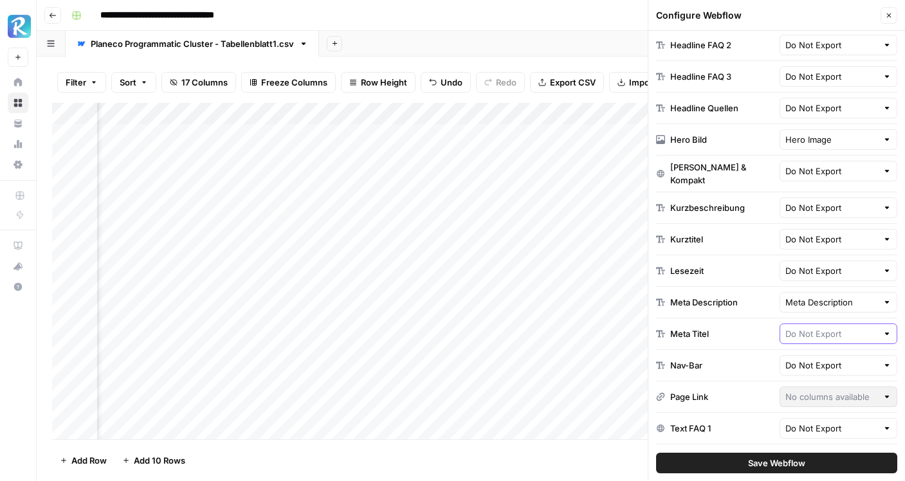
click at [849, 332] on input "text" at bounding box center [832, 333] width 93 height 13
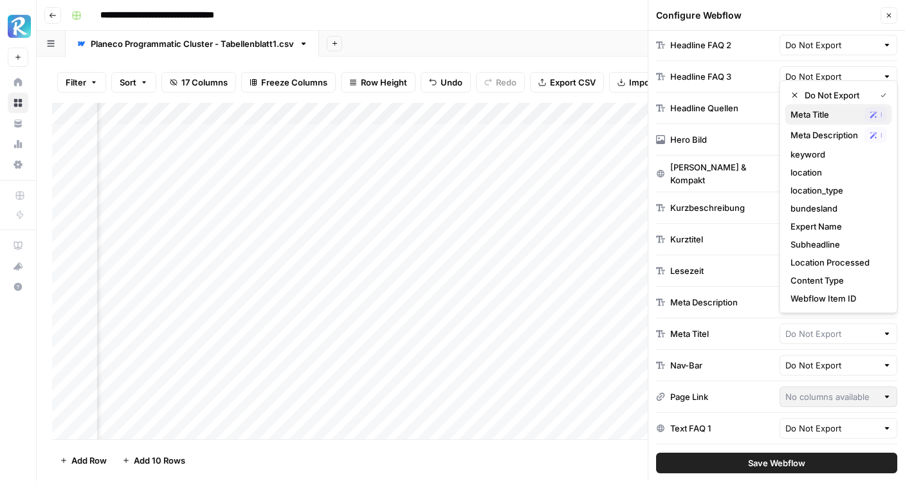
click at [831, 113] on span "Meta Title" at bounding box center [825, 114] width 69 height 13
type input "Meta Title"
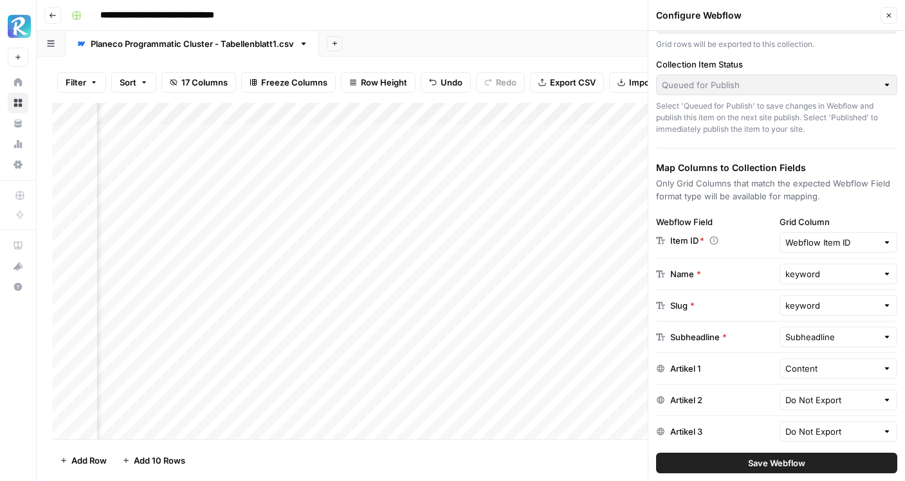
scroll to position [0, 1208]
click at [761, 461] on span "Save Webflow" at bounding box center [776, 463] width 57 height 13
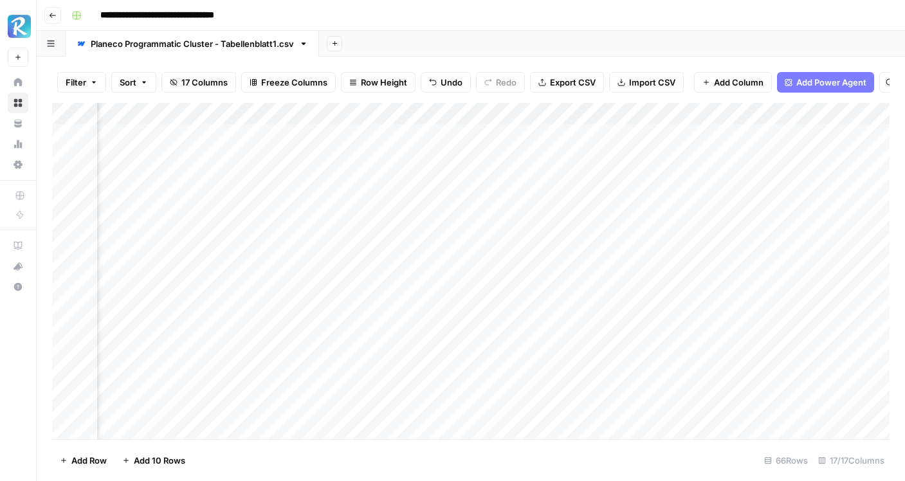
click at [721, 115] on div "Add Column" at bounding box center [471, 271] width 838 height 337
click at [700, 189] on span "Edit" at bounding box center [718, 193] width 113 height 13
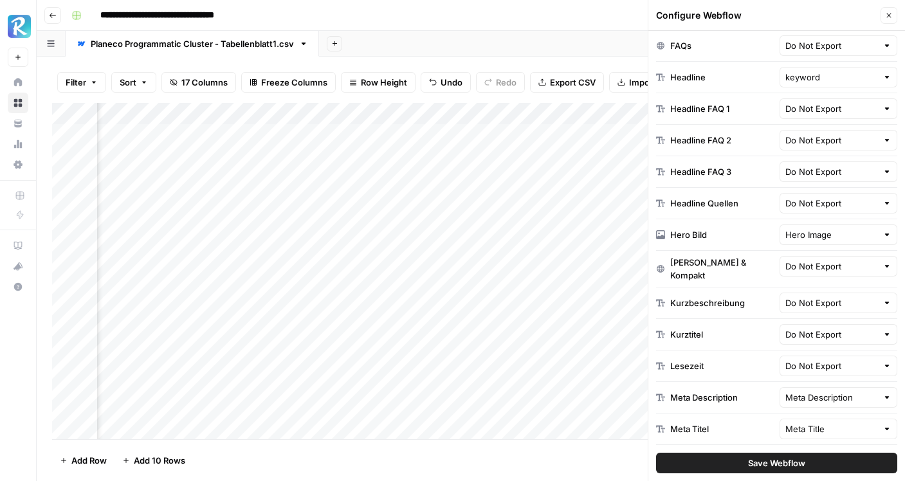
scroll to position [674, 0]
click at [856, 333] on input "text" at bounding box center [832, 335] width 93 height 13
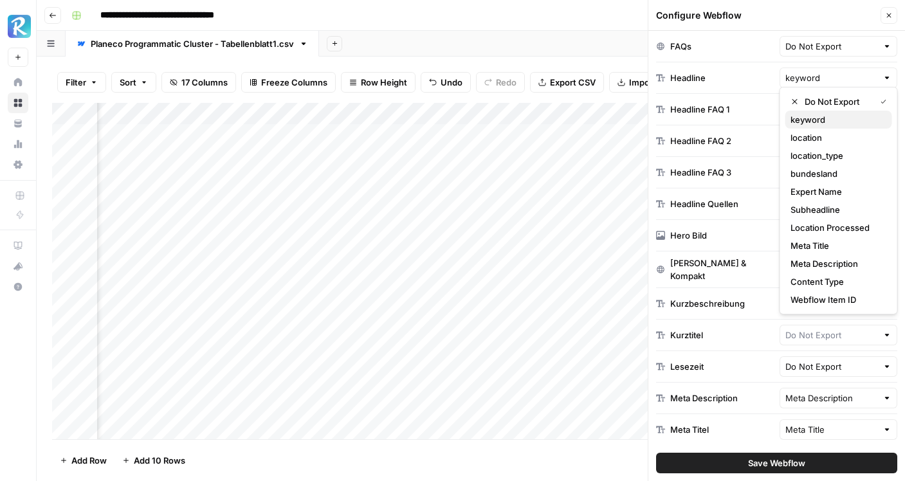
click at [832, 125] on span "keyword" at bounding box center [836, 119] width 91 height 13
type input "keyword"
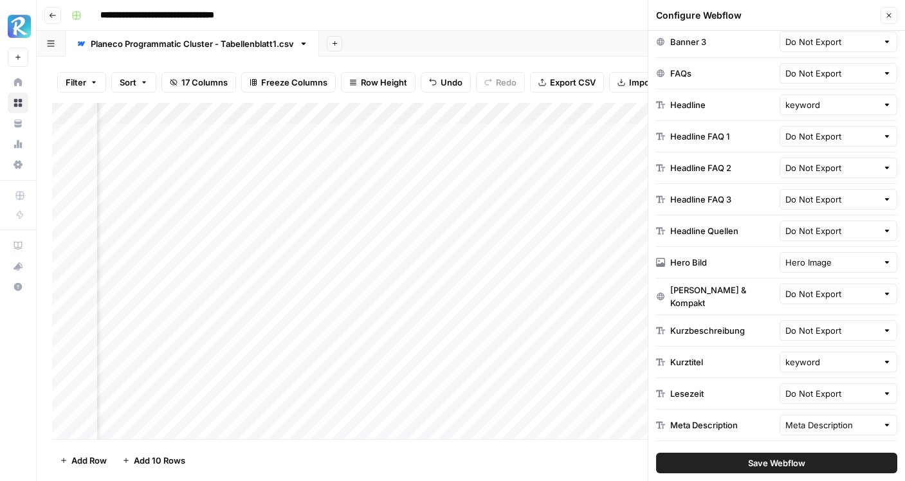
scroll to position [658, 0]
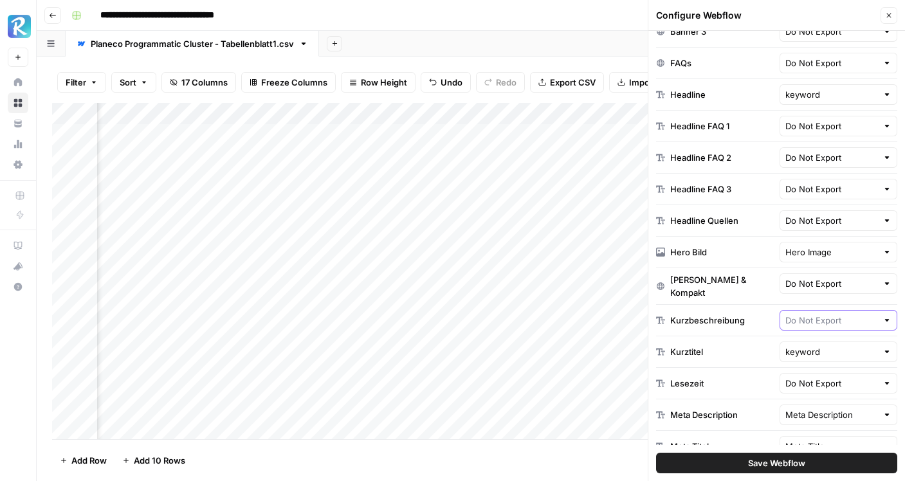
click at [836, 314] on input "text" at bounding box center [832, 320] width 93 height 13
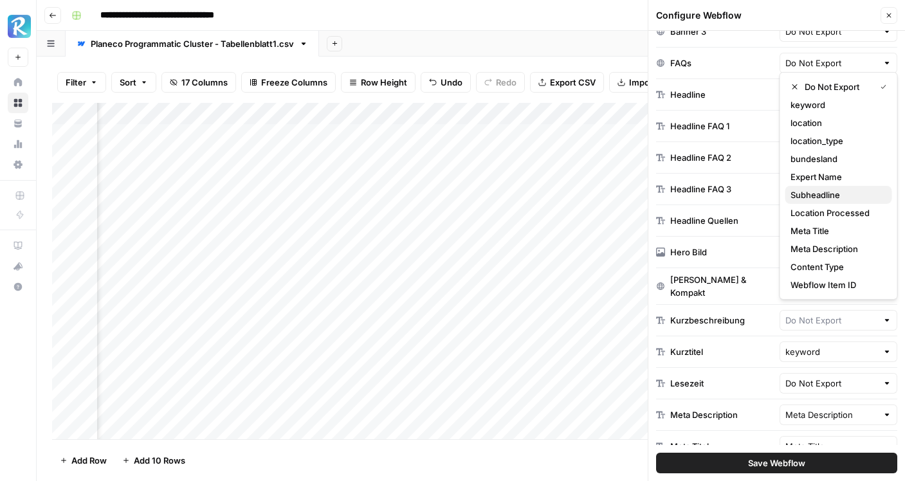
click at [826, 199] on span "Subheadline" at bounding box center [836, 195] width 91 height 13
type input "Subheadline"
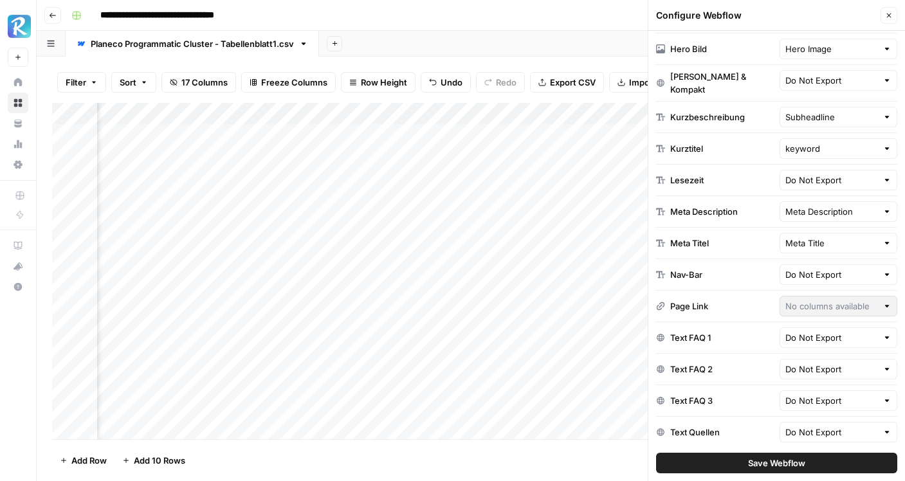
scroll to position [844, 0]
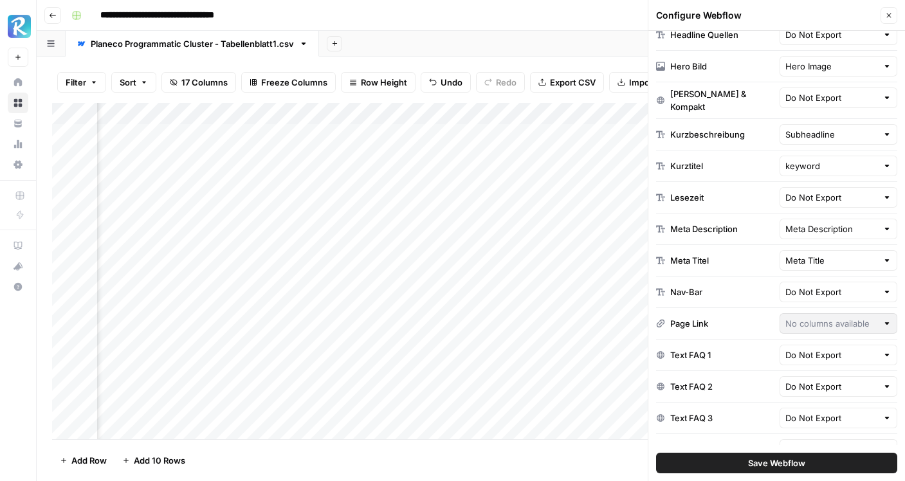
click at [696, 194] on div "Lesezeit" at bounding box center [686, 197] width 33 height 13
copy div "Lesezeit"
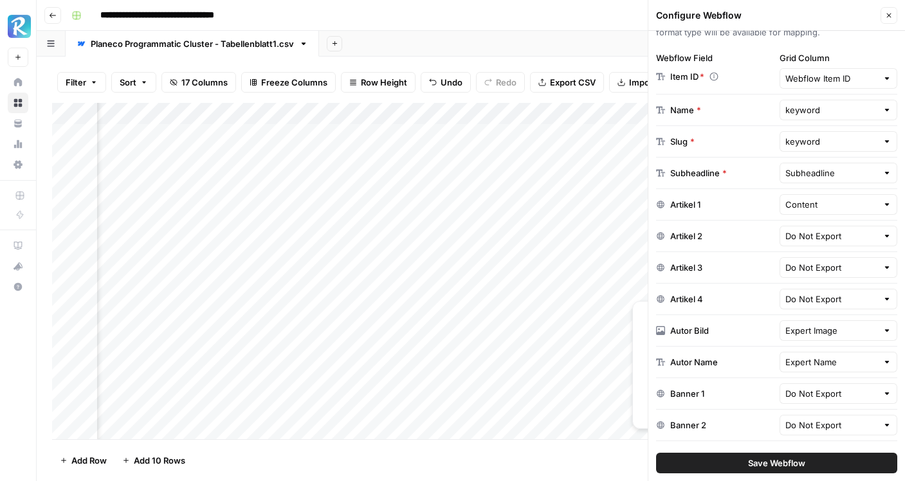
scroll to position [0, 0]
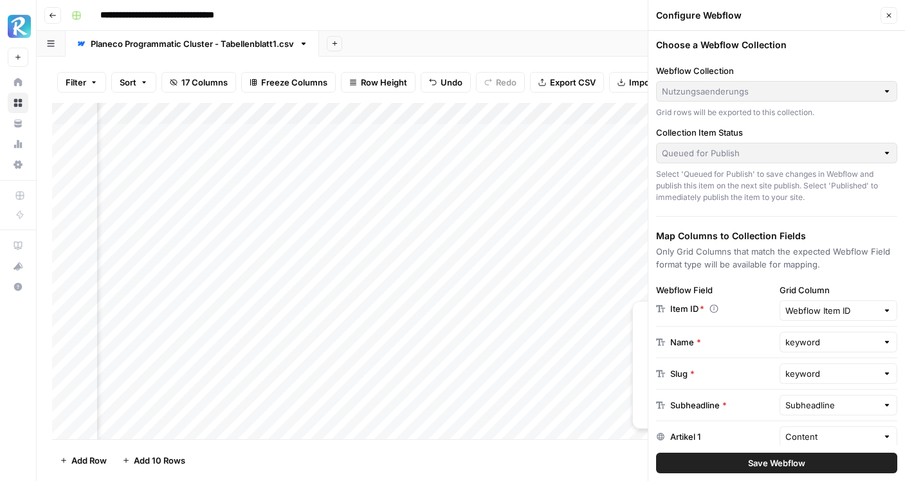
click at [888, 20] on button "Close" at bounding box center [889, 15] width 17 height 17
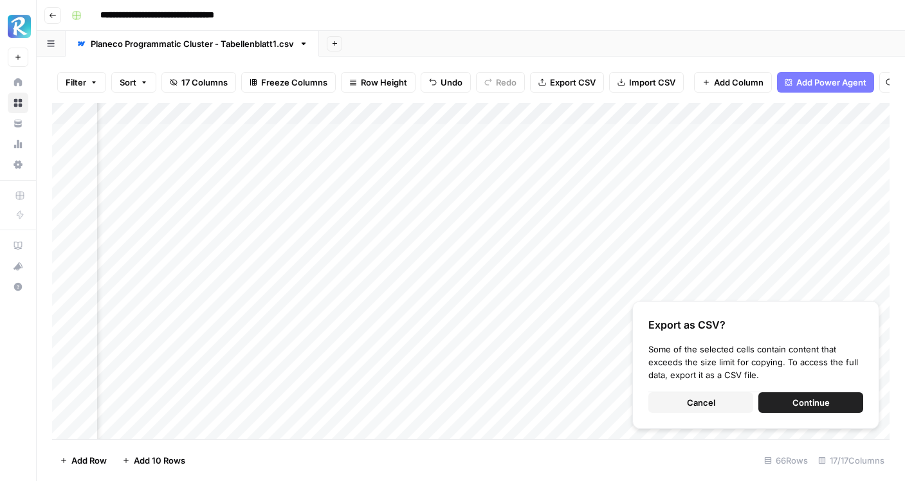
click at [716, 77] on span "Add Column" at bounding box center [739, 82] width 50 height 13
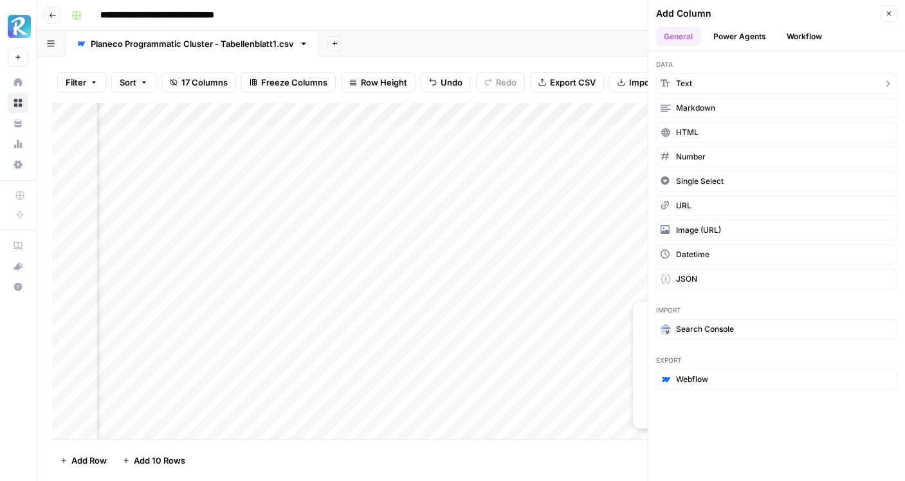
click at [721, 88] on button "Text" at bounding box center [776, 83] width 241 height 21
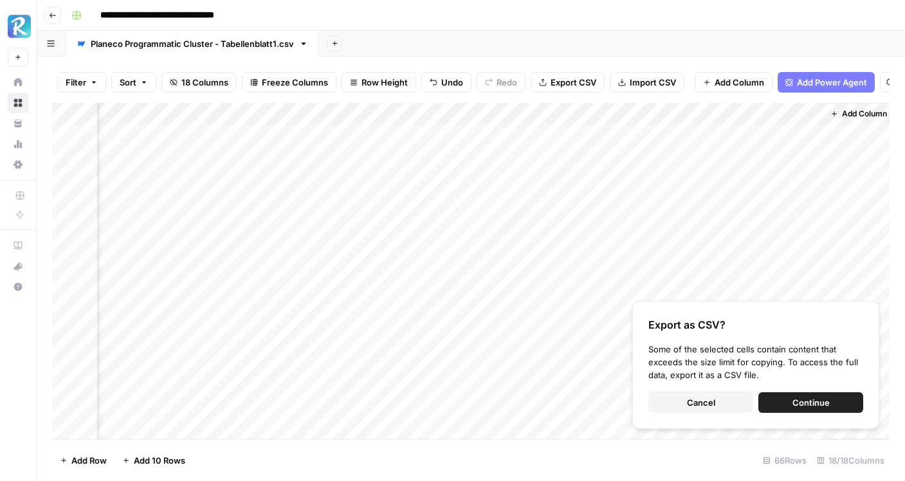
scroll to position [0, 1513]
click at [673, 107] on div "Add Column" at bounding box center [471, 271] width 838 height 337
click at [673, 107] on div at bounding box center [725, 116] width 186 height 26
click at [680, 140] on input "New Column" at bounding box center [709, 144] width 131 height 13
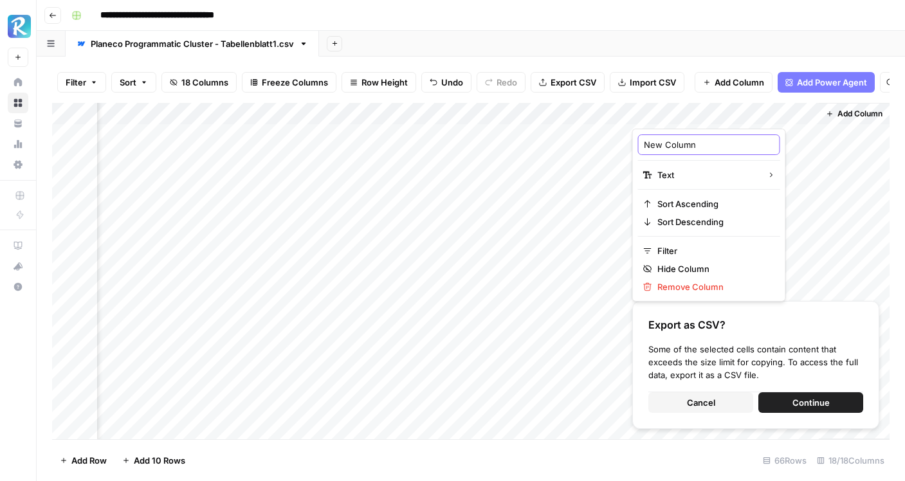
click at [680, 140] on input "New Column" at bounding box center [709, 144] width 131 height 13
type input "Lesezeit"
click at [815, 36] on div "Add Sheet" at bounding box center [612, 44] width 586 height 26
click at [683, 117] on div "Add Column" at bounding box center [471, 271] width 838 height 337
click at [682, 144] on input "New Column" at bounding box center [709, 144] width 131 height 13
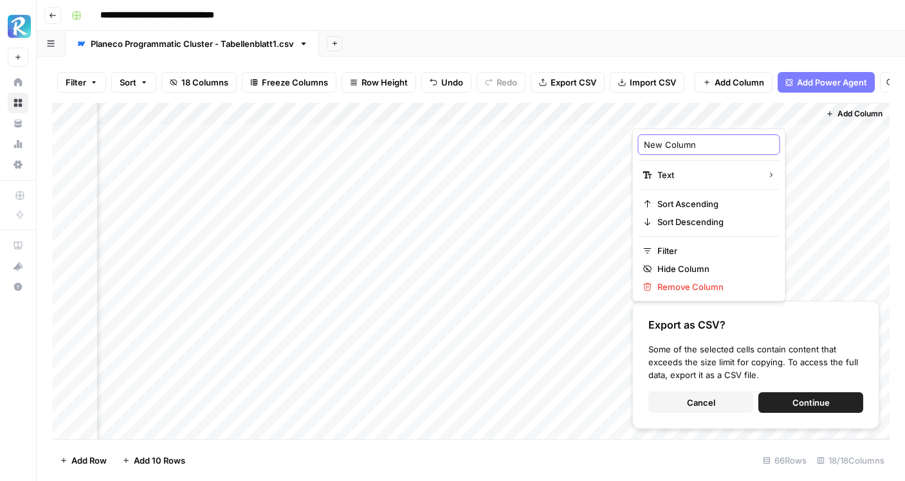
click at [682, 144] on input "New Column" at bounding box center [709, 144] width 131 height 13
type input "Lesezeit"
drag, startPoint x: 667, startPoint y: 111, endPoint x: 266, endPoint y: 113, distance: 400.2
click at [265, 113] on div "Add Column" at bounding box center [471, 271] width 838 height 337
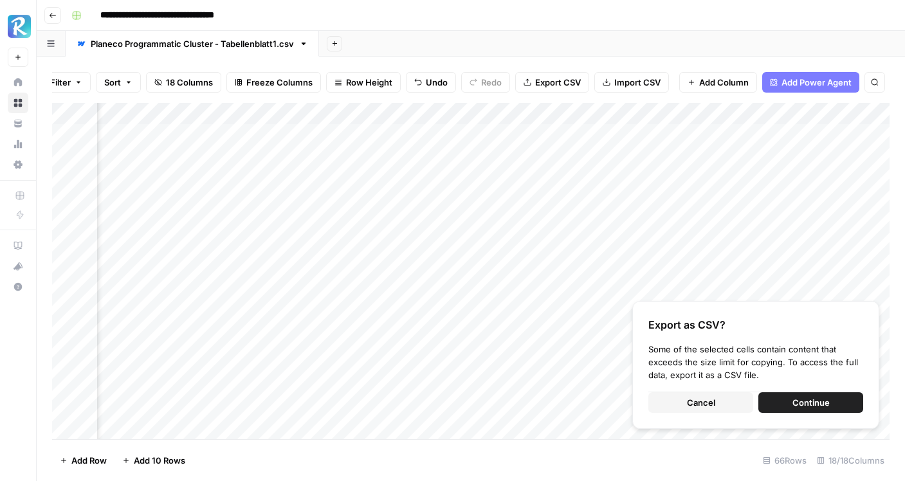
scroll to position [0, 907]
drag, startPoint x: 859, startPoint y: 115, endPoint x: 301, endPoint y: 120, distance: 557.9
click at [301, 120] on div "Add Column" at bounding box center [471, 271] width 838 height 337
drag, startPoint x: 411, startPoint y: 119, endPoint x: 317, endPoint y: 120, distance: 93.9
click at [317, 120] on div "Add Column" at bounding box center [471, 271] width 838 height 337
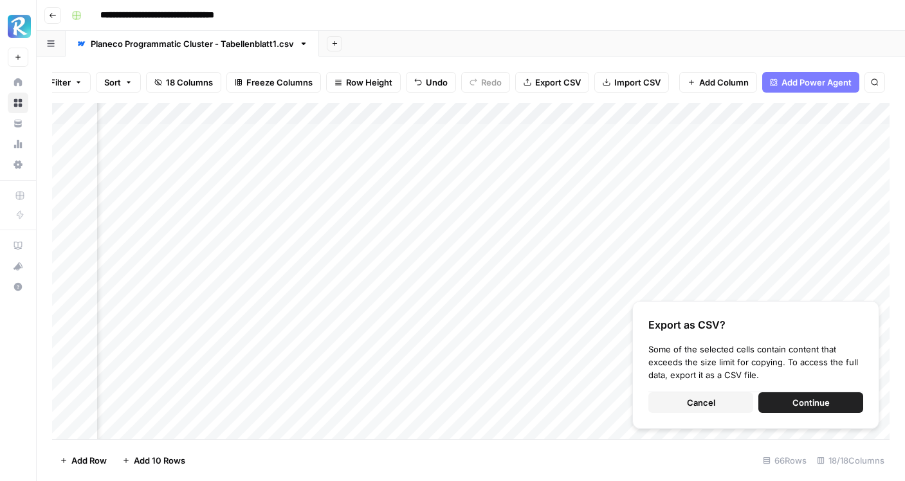
click at [272, 136] on div "Add Column" at bounding box center [471, 271] width 838 height 337
type textarea "*********"
click at [281, 190] on div "Add Column" at bounding box center [471, 271] width 838 height 337
click at [292, 137] on div "Add Column" at bounding box center [471, 271] width 838 height 337
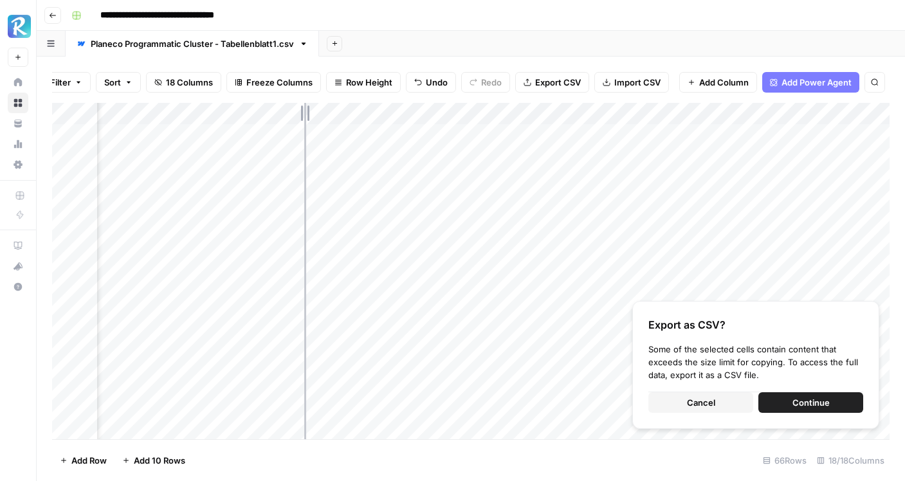
drag, startPoint x: 317, startPoint y: 115, endPoint x: 304, endPoint y: 115, distance: 12.9
click at [304, 115] on div "Add Column" at bounding box center [471, 271] width 838 height 337
drag, startPoint x: 305, startPoint y: 146, endPoint x: 266, endPoint y: 424, distance: 280.7
click at [266, 424] on div "Add Column" at bounding box center [471, 271] width 838 height 337
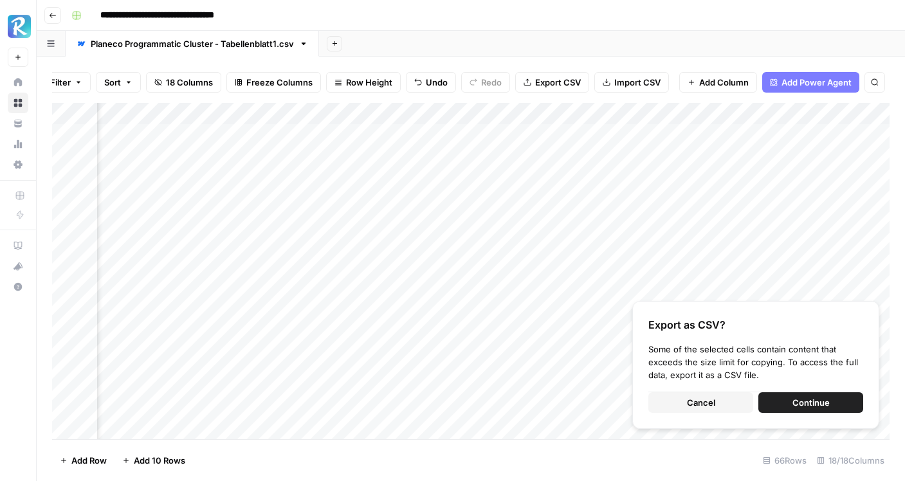
scroll to position [0, 353]
click at [710, 402] on span "Cancel" at bounding box center [701, 402] width 28 height 13
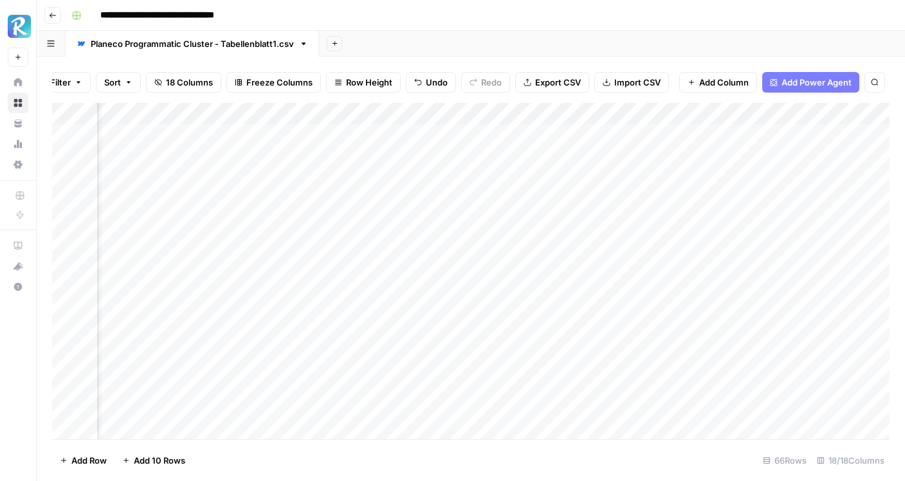
scroll to position [0, 1298]
click at [712, 118] on div "Add Column" at bounding box center [471, 271] width 838 height 337
click at [686, 195] on span "Edit" at bounding box center [706, 193] width 113 height 13
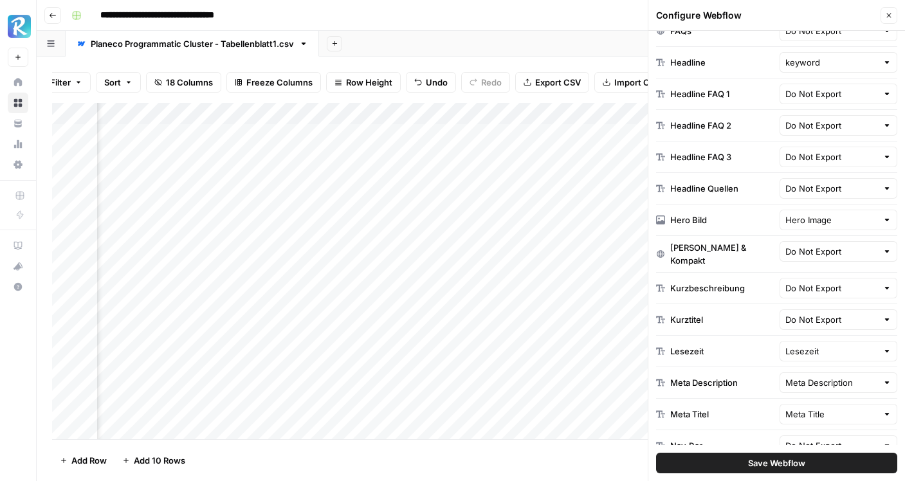
scroll to position [687, 0]
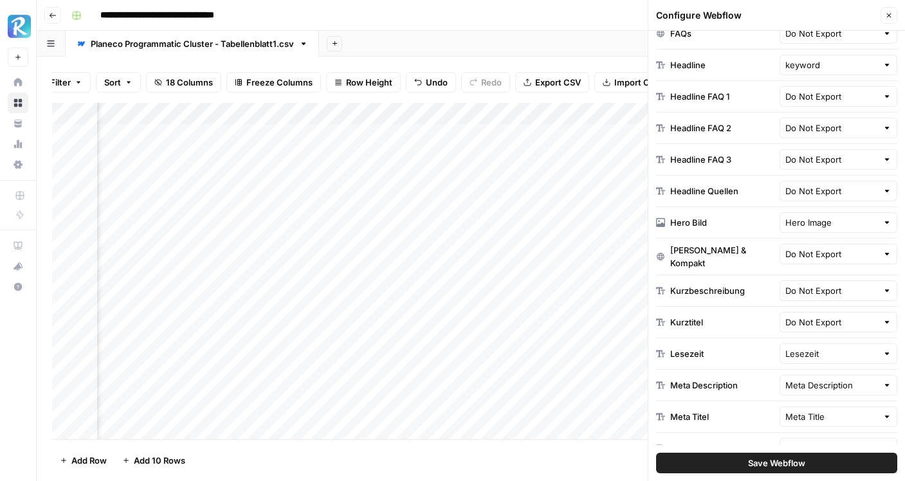
click at [883, 320] on div at bounding box center [887, 322] width 9 height 13
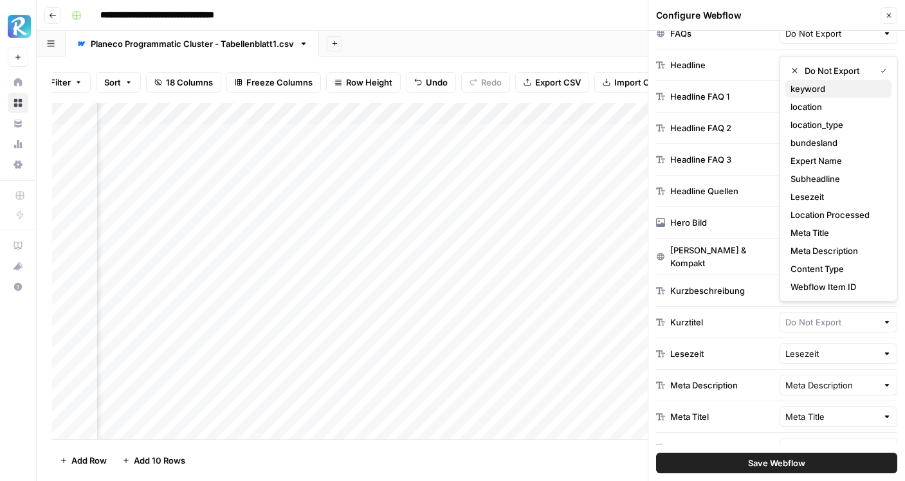
click at [821, 92] on span "keyword" at bounding box center [836, 88] width 91 height 13
type input "keyword"
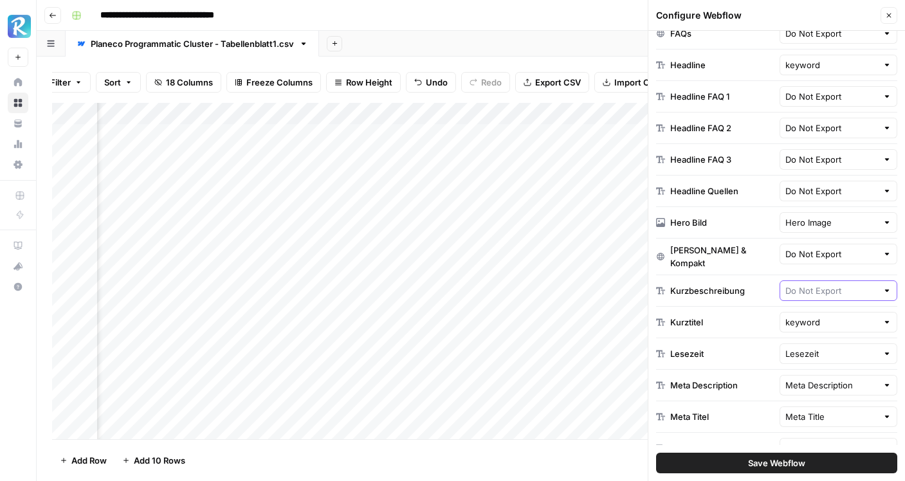
click at [857, 291] on input "text" at bounding box center [832, 290] width 93 height 13
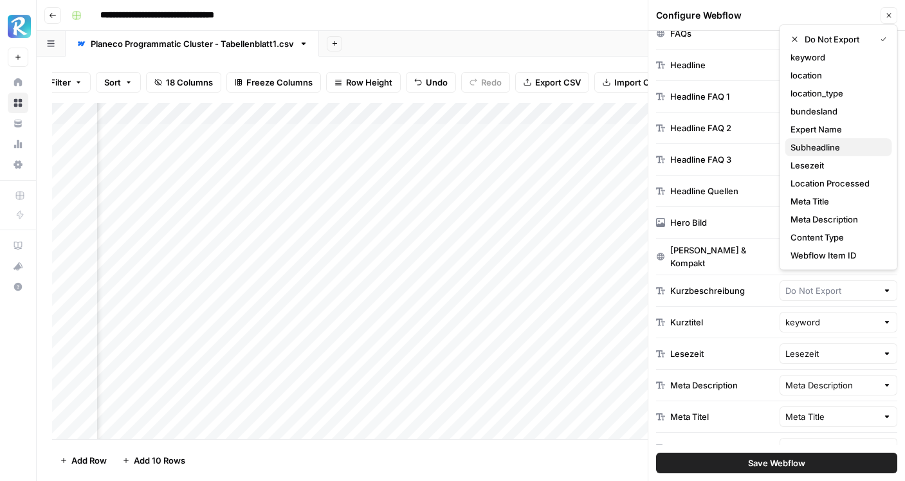
click at [829, 151] on span "Subheadline" at bounding box center [836, 147] width 91 height 13
type input "Subheadline"
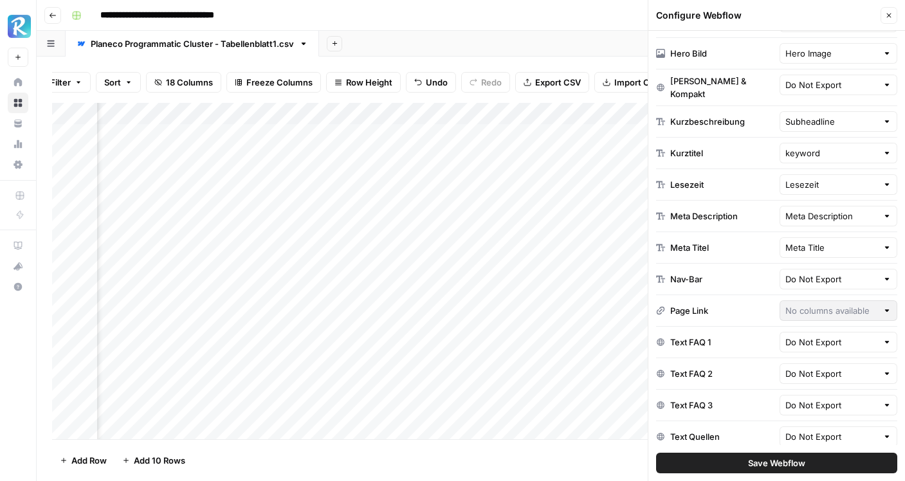
scroll to position [861, 0]
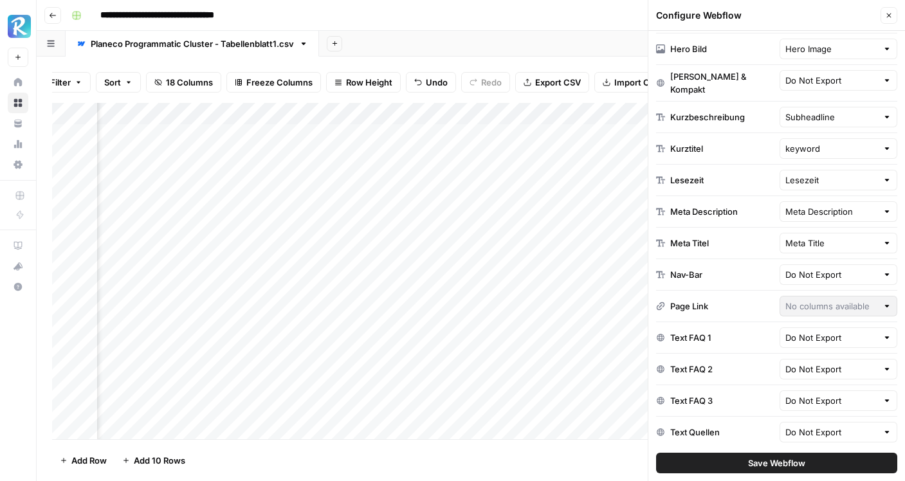
click at [799, 466] on span "Save Webflow" at bounding box center [776, 463] width 57 height 13
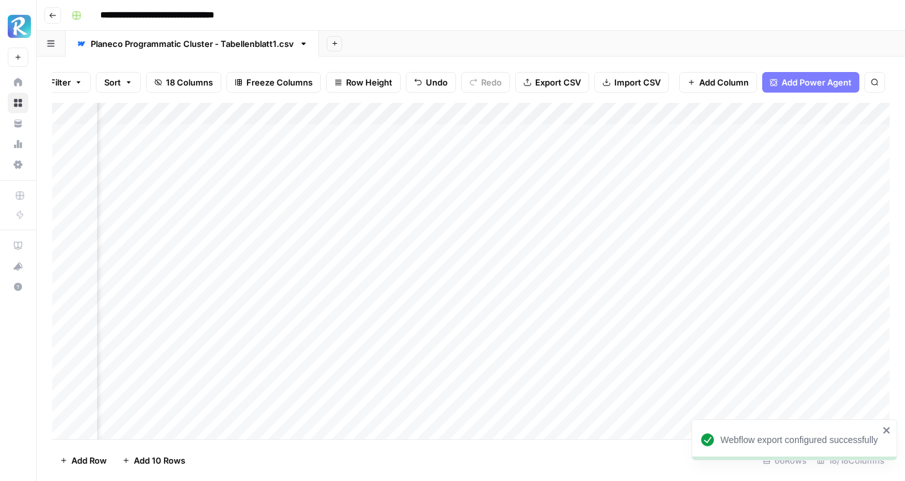
scroll to position [0, 1406]
drag, startPoint x: 515, startPoint y: 119, endPoint x: 500, endPoint y: 119, distance: 15.4
click at [500, 119] on div "Add Column" at bounding box center [471, 271] width 838 height 337
drag, startPoint x: 634, startPoint y: 111, endPoint x: 671, endPoint y: 112, distance: 37.3
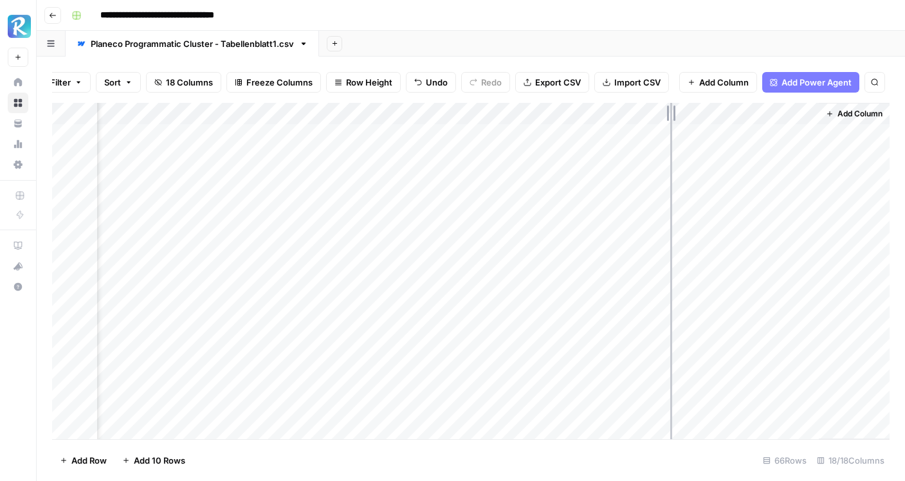
click at [671, 112] on div "Add Column" at bounding box center [471, 271] width 838 height 337
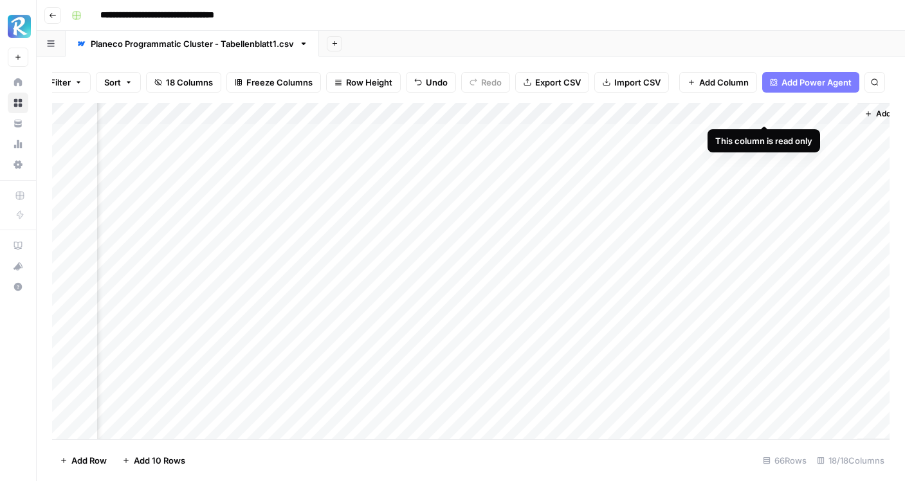
drag, startPoint x: 857, startPoint y: 114, endPoint x: 825, endPoint y: 116, distance: 32.2
click at [824, 116] on div "Add Column" at bounding box center [471, 271] width 838 height 337
drag, startPoint x: 857, startPoint y: 116, endPoint x: 831, endPoint y: 116, distance: 26.4
click at [831, 116] on div "Add Column" at bounding box center [471, 271] width 838 height 337
click at [725, 115] on div "Add Column" at bounding box center [471, 271] width 838 height 337
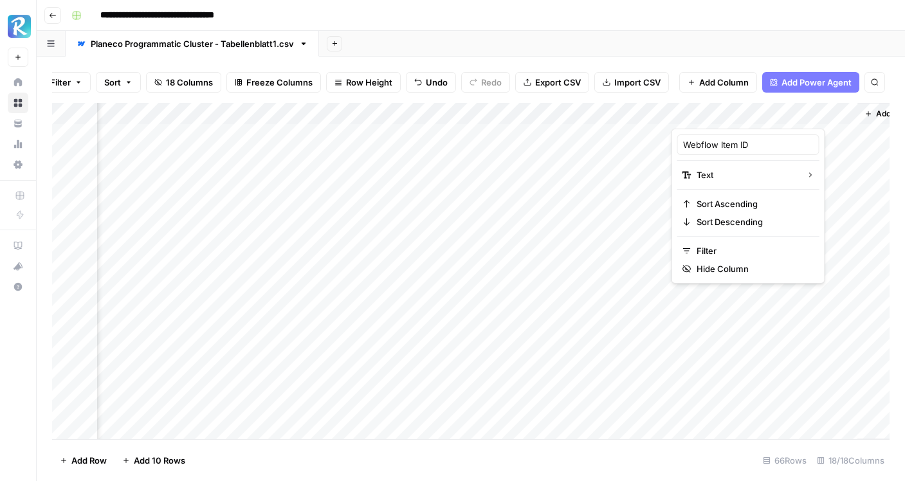
click at [827, 38] on div "Add Sheet" at bounding box center [612, 44] width 586 height 26
drag, startPoint x: 855, startPoint y: 118, endPoint x: 795, endPoint y: 127, distance: 60.6
click at [795, 127] on div "Add Column" at bounding box center [471, 271] width 838 height 337
click at [882, 48] on div "Add Sheet" at bounding box center [612, 44] width 586 height 26
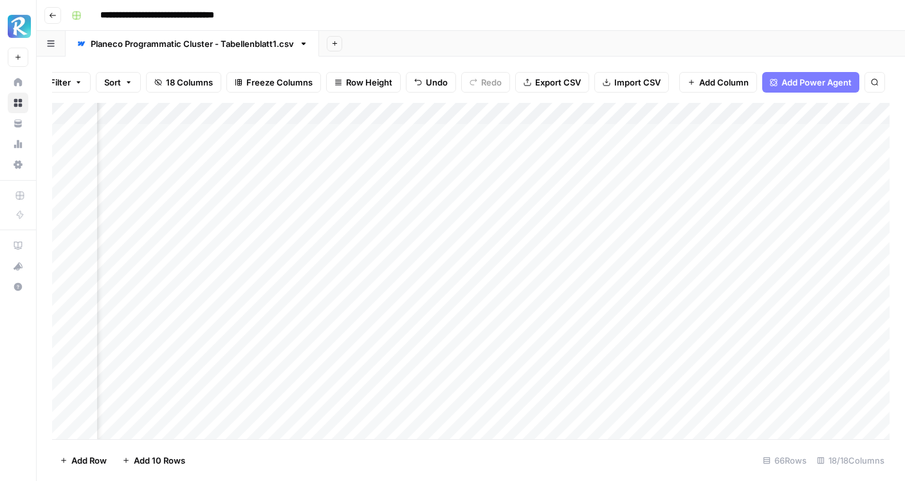
scroll to position [0, 1051]
click at [229, 180] on div "Add Column" at bounding box center [471, 271] width 838 height 337
click at [228, 200] on div "Add Column" at bounding box center [471, 271] width 838 height 337
click at [613, 136] on div "Add Column" at bounding box center [471, 271] width 838 height 337
click at [632, 136] on div "Add Column" at bounding box center [471, 271] width 838 height 337
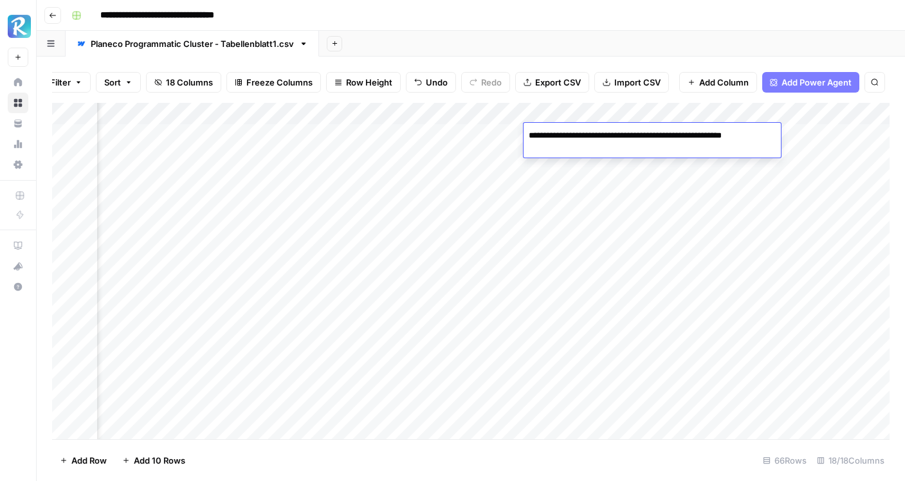
click at [607, 164] on div "Add Column" at bounding box center [471, 271] width 838 height 337
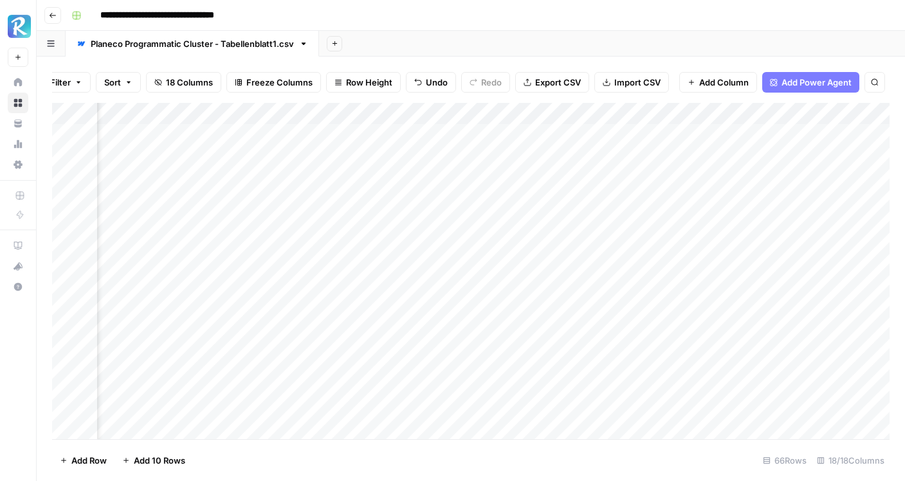
click at [605, 158] on div "Add Column" at bounding box center [471, 271] width 838 height 337
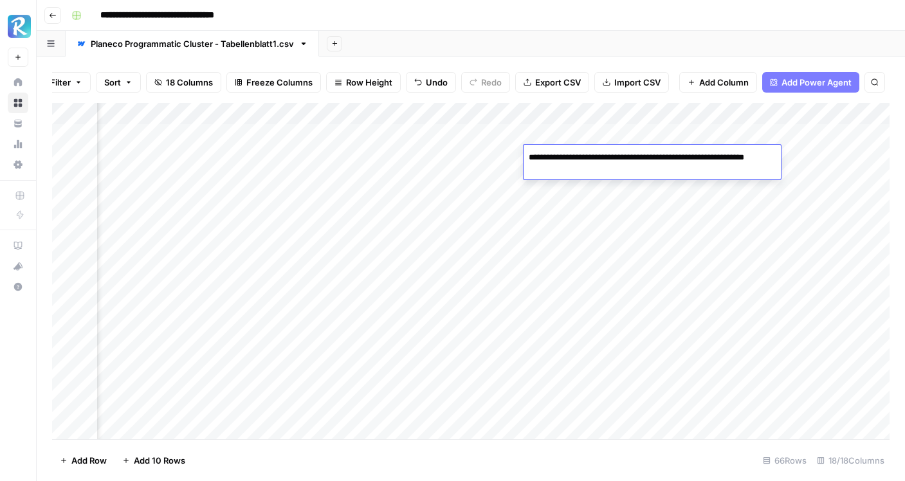
click at [693, 133] on div "Add Column" at bounding box center [471, 271] width 838 height 337
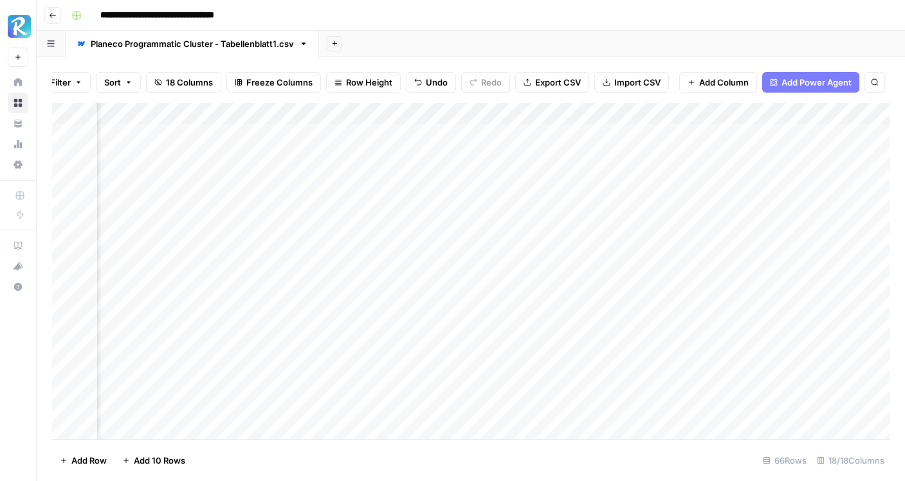
click at [693, 133] on div "Add Column" at bounding box center [471, 271] width 838 height 337
click at [673, 197] on div "Add Column" at bounding box center [471, 271] width 838 height 337
click at [696, 154] on div "Add Column" at bounding box center [471, 271] width 838 height 337
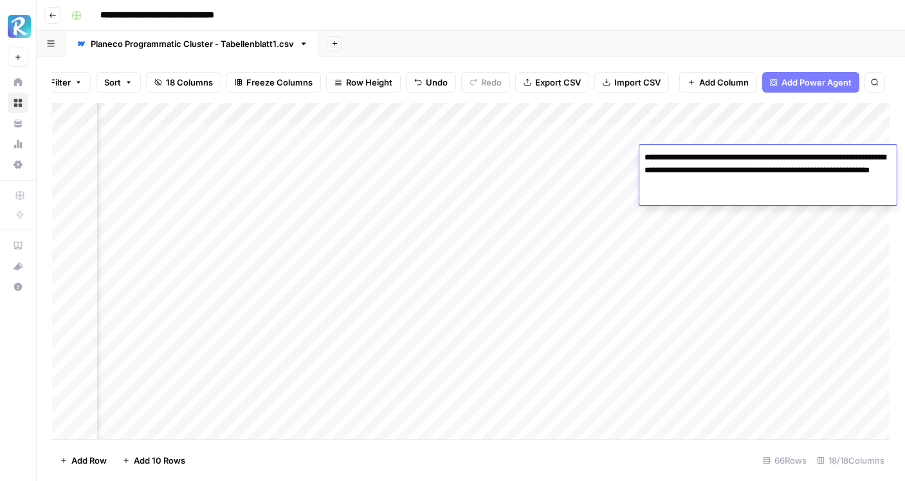
click at [658, 204] on div "Add Column" at bounding box center [471, 271] width 838 height 337
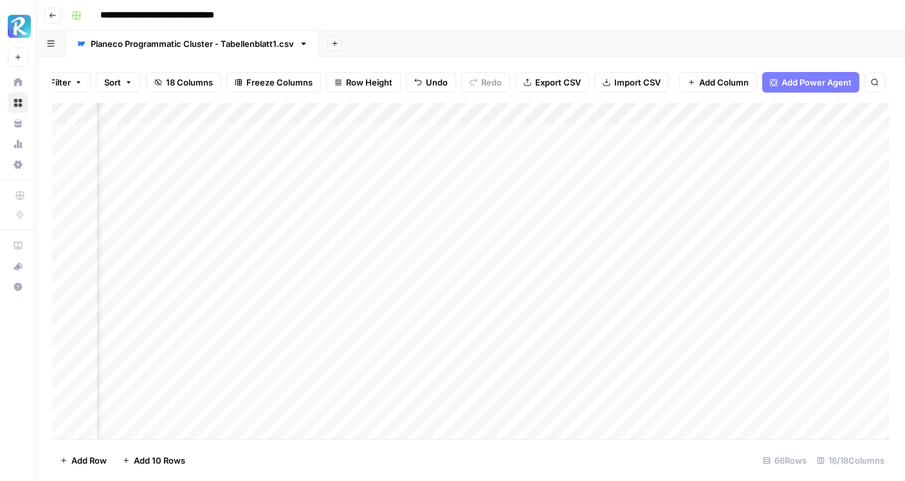
click at [476, 120] on div "Add Column" at bounding box center [471, 271] width 838 height 337
click at [478, 117] on div at bounding box center [467, 116] width 116 height 26
click at [501, 111] on div at bounding box center [467, 116] width 116 height 26
click at [429, 112] on div at bounding box center [467, 116] width 116 height 26
click at [399, 240] on div "Add Column" at bounding box center [471, 271] width 838 height 337
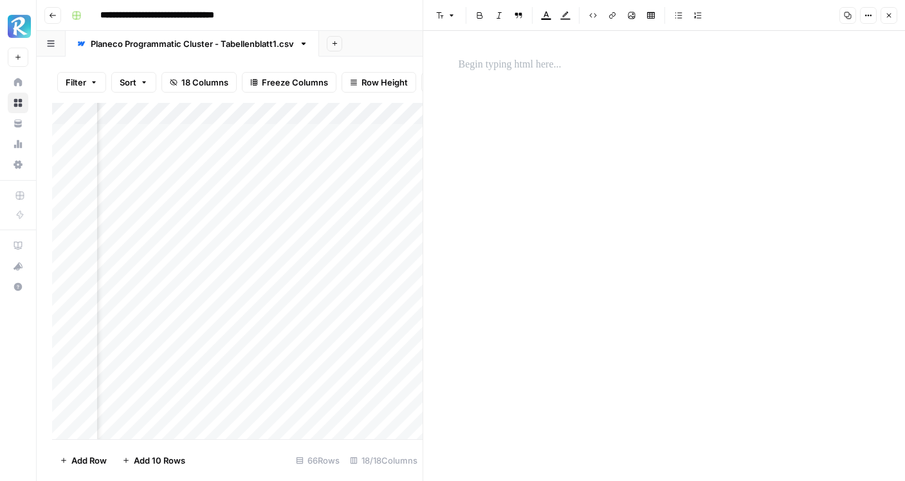
click at [888, 13] on icon "button" at bounding box center [889, 16] width 8 height 8
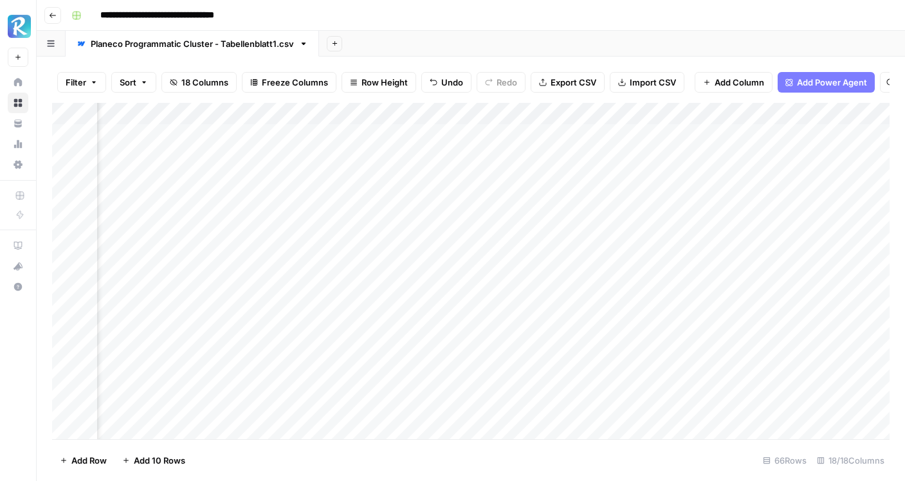
drag, startPoint x: 472, startPoint y: 112, endPoint x: 732, endPoint y: 113, distance: 259.9
click at [732, 113] on div "Add Column" at bounding box center [471, 271] width 838 height 337
click at [358, 132] on div "Add Column" at bounding box center [471, 271] width 838 height 337
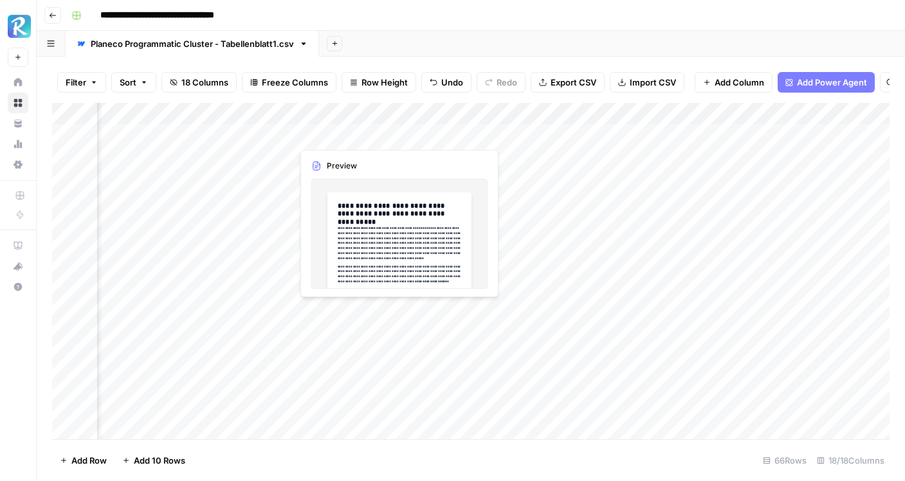
click at [358, 132] on div "Add Column" at bounding box center [471, 271] width 838 height 337
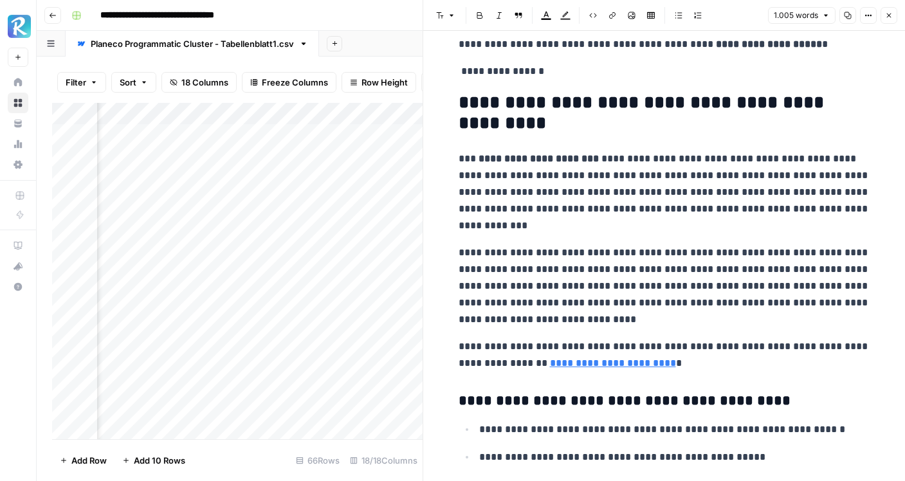
scroll to position [287, 0]
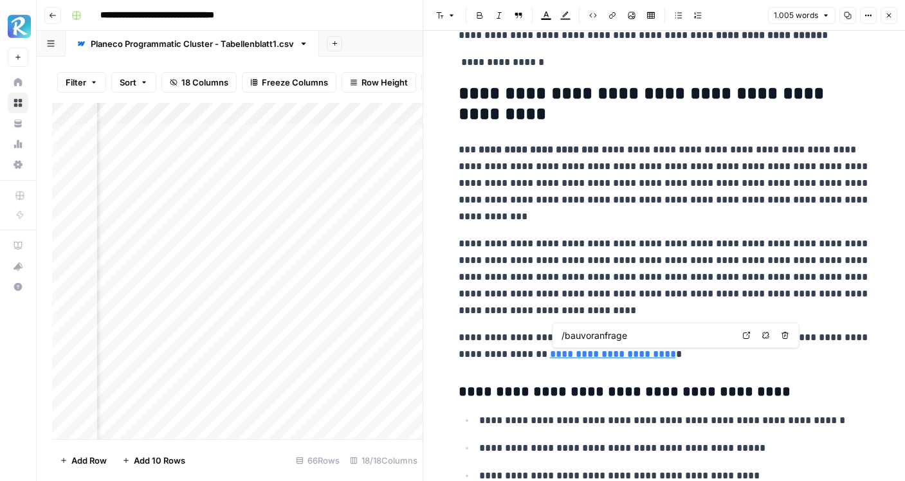
click at [632, 355] on link "**********" at bounding box center [613, 354] width 126 height 10
click at [744, 338] on icon at bounding box center [746, 335] width 7 height 7
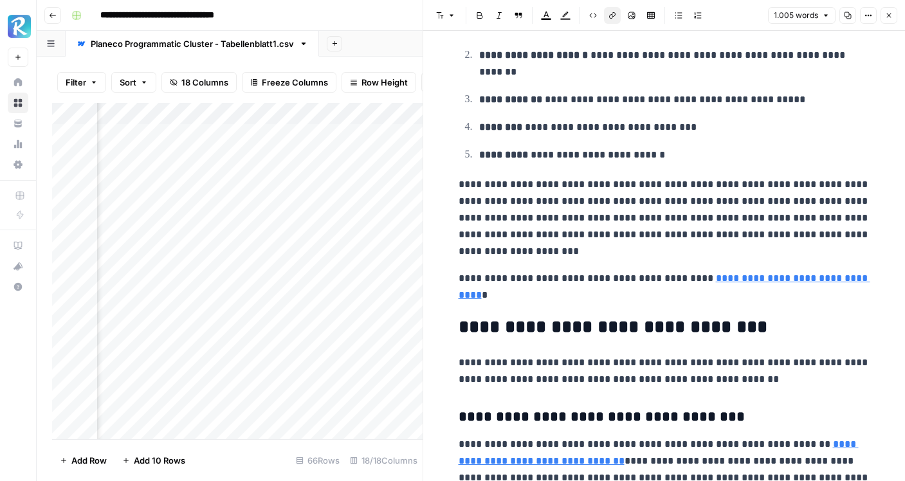
scroll to position [1238, 0]
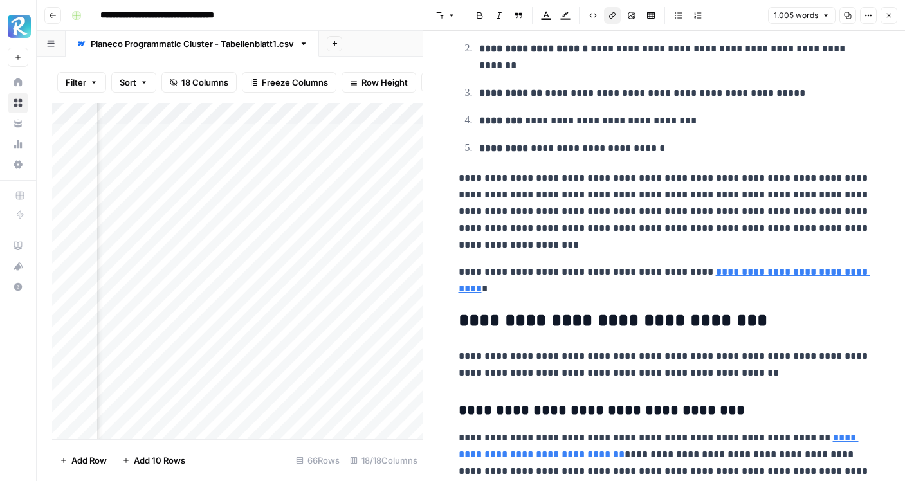
click at [754, 276] on link "**********" at bounding box center [665, 280] width 412 height 26
click at [649, 252] on link "Open in a new tab" at bounding box center [645, 253] width 17 height 17
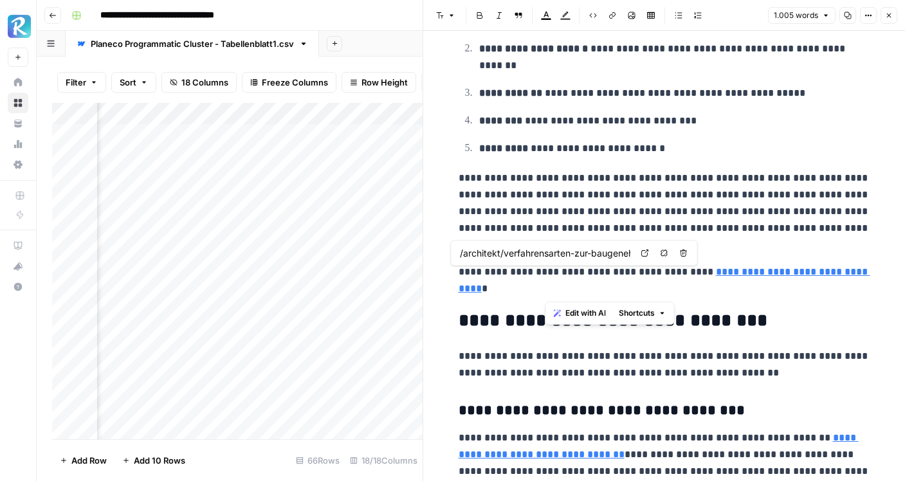
drag, startPoint x: 701, startPoint y: 272, endPoint x: 705, endPoint y: 285, distance: 14.1
click at [705, 285] on p "**********" at bounding box center [665, 280] width 412 height 33
copy p "**********"
click at [599, 252] on input "/architekt/verfahrensarten-zur-baugenehmigung" at bounding box center [545, 253] width 171 height 13
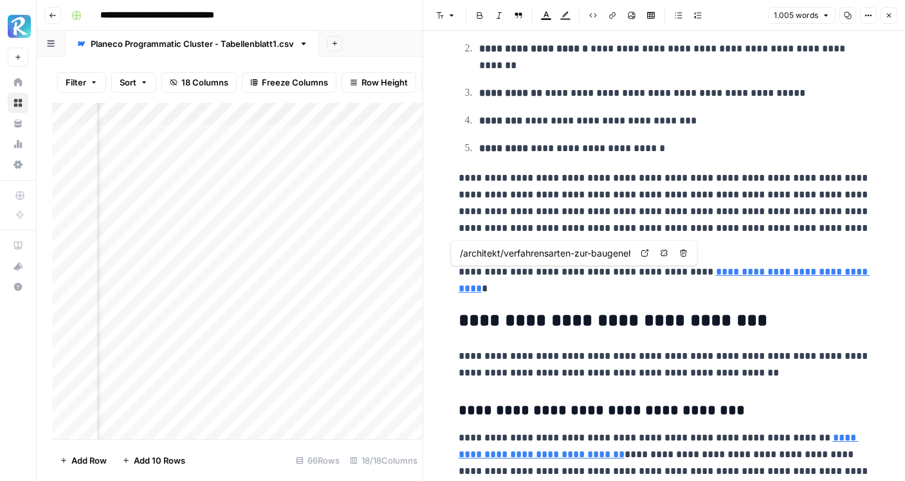
click at [599, 252] on input "/architekt/verfahrensarten-zur-baugenehmigung" at bounding box center [545, 253] width 171 height 13
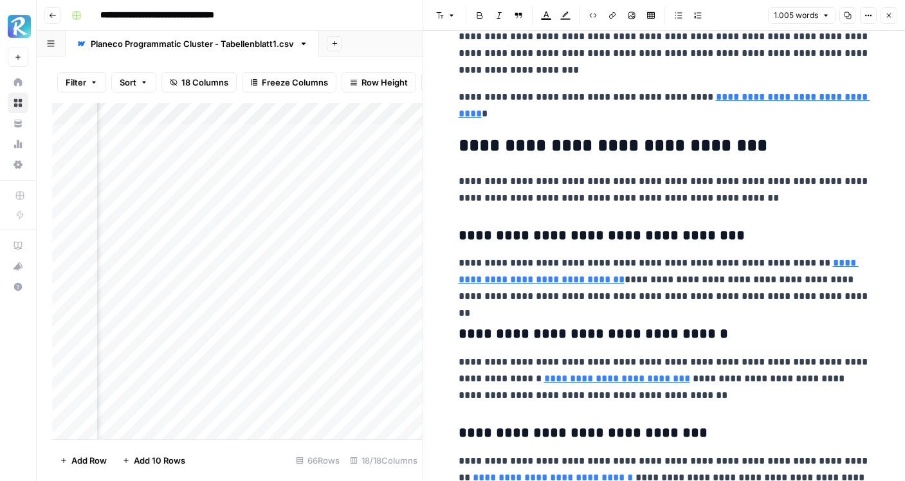
scroll to position [1431, 0]
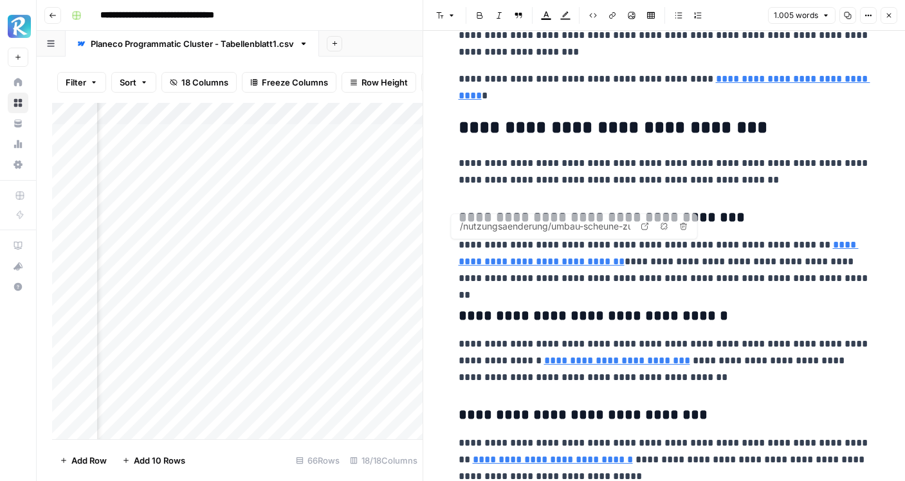
click at [825, 253] on p "**********" at bounding box center [665, 262] width 412 height 50
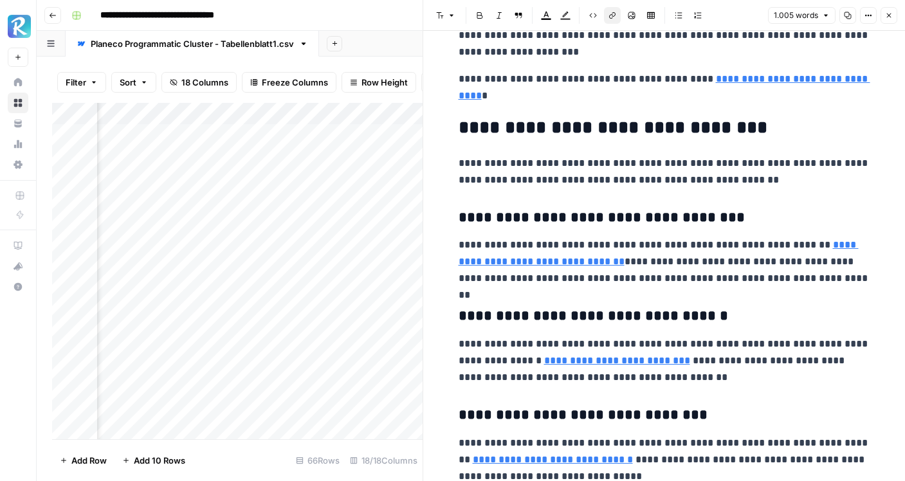
click at [833, 243] on link "**********" at bounding box center [659, 253] width 400 height 26
click at [824, 246] on link "**********" at bounding box center [659, 253] width 400 height 26
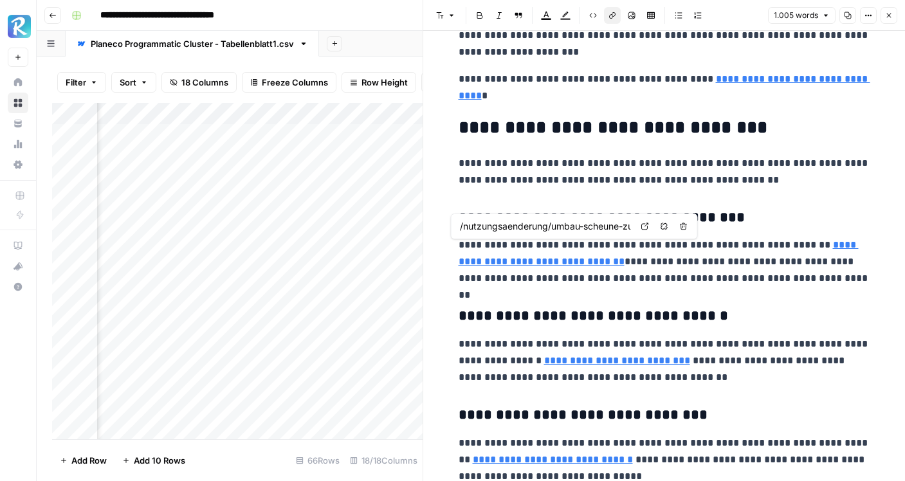
click at [817, 248] on link "**********" at bounding box center [659, 253] width 400 height 26
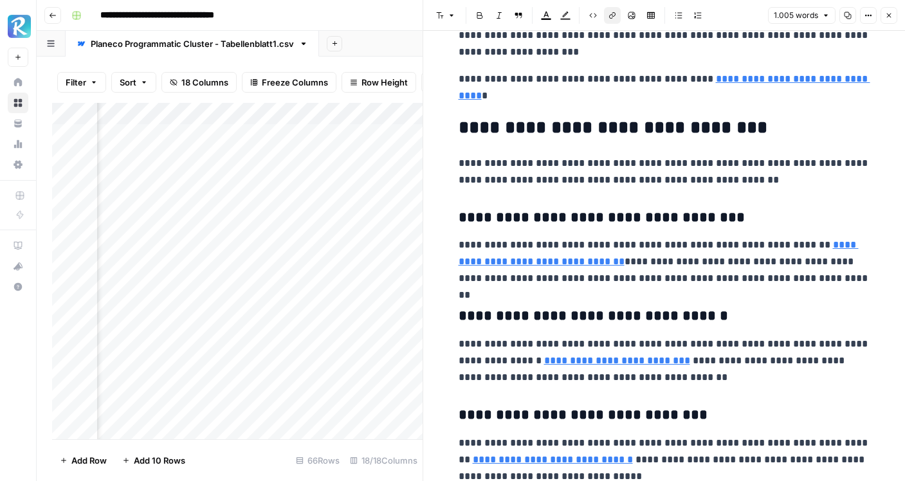
click at [831, 252] on p "**********" at bounding box center [665, 262] width 412 height 50
click at [824, 246] on link "**********" at bounding box center [659, 253] width 400 height 26
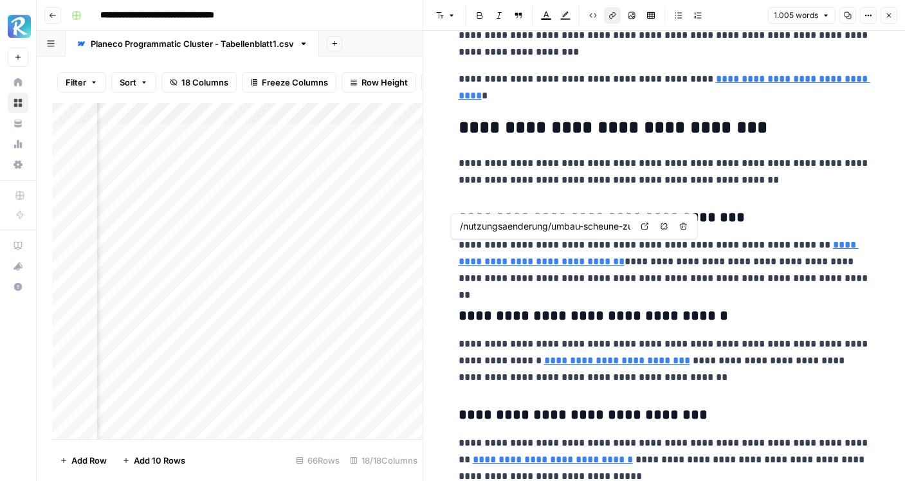
type input "/nutzungsaenderung/nutzungsaenderung-ferienwohnung"
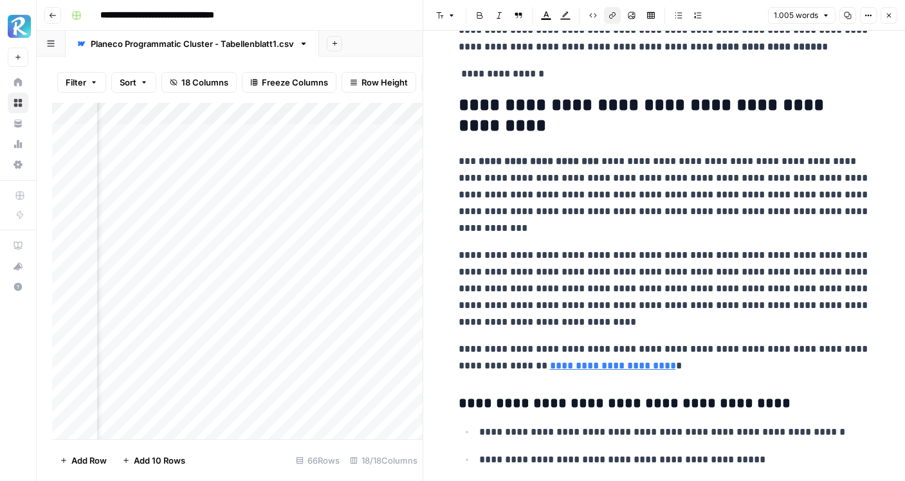
scroll to position [0, 0]
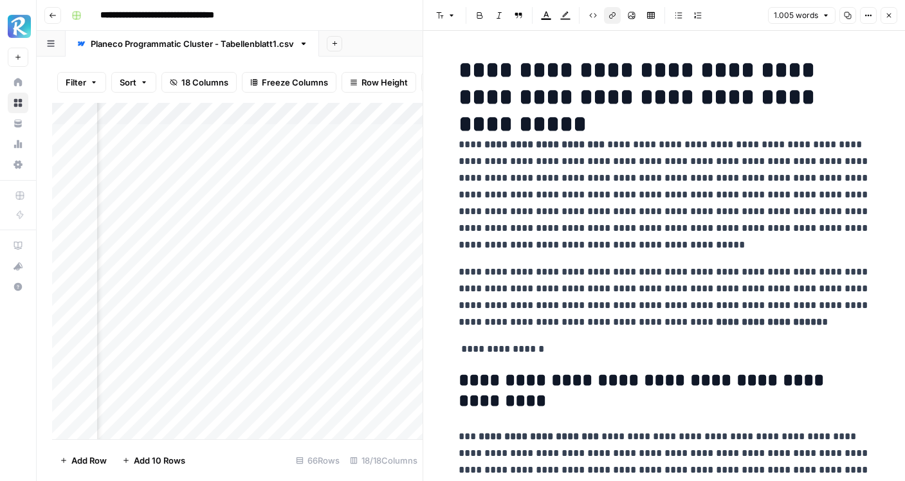
click at [891, 19] on button "Close" at bounding box center [889, 15] width 17 height 17
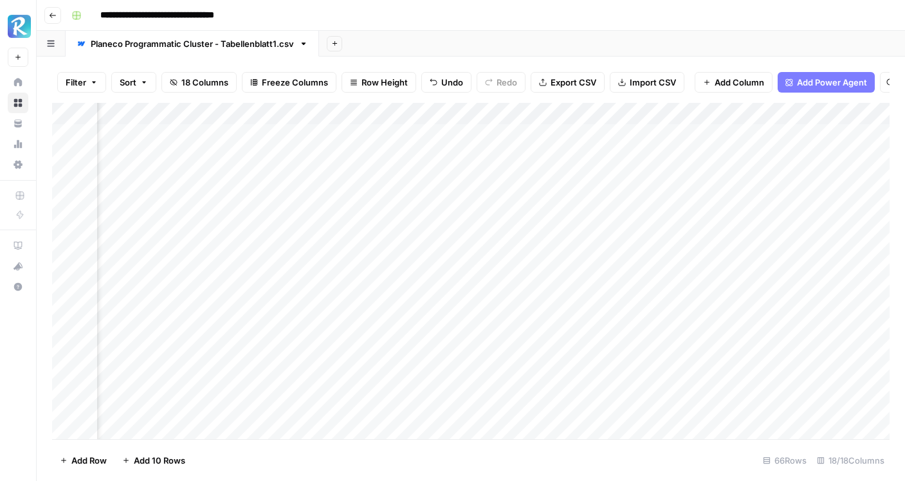
scroll to position [0, 1064]
click at [573, 181] on div "Add Column" at bounding box center [471, 271] width 838 height 337
click at [560, 230] on div "Add Column" at bounding box center [471, 271] width 838 height 337
click at [357, 178] on div "Add Column" at bounding box center [471, 271] width 838 height 337
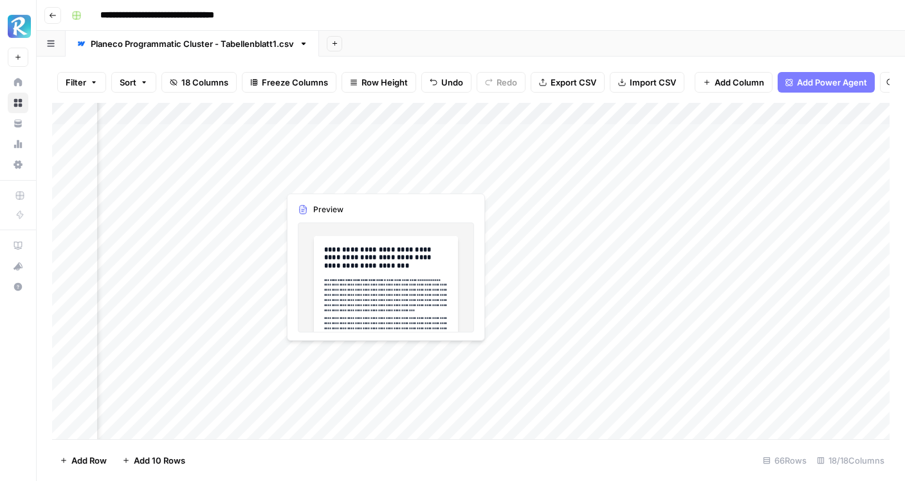
click at [357, 178] on div "Add Column" at bounding box center [471, 271] width 838 height 337
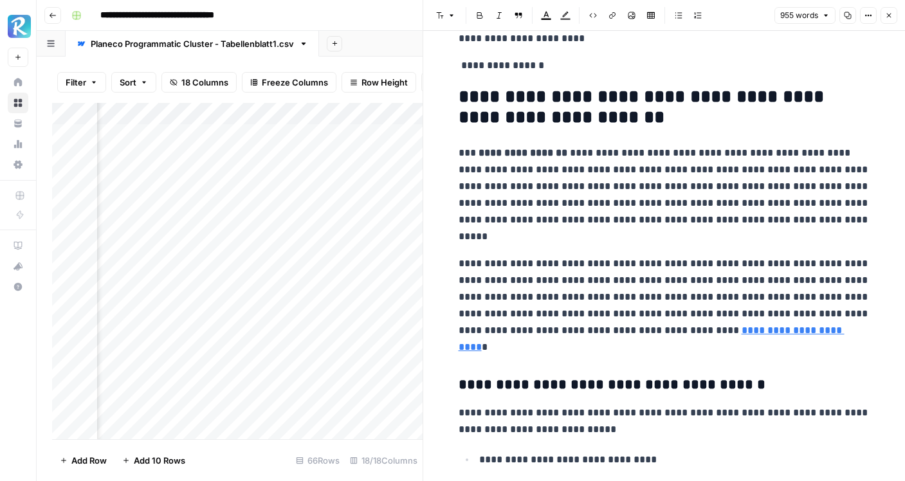
scroll to position [366, 0]
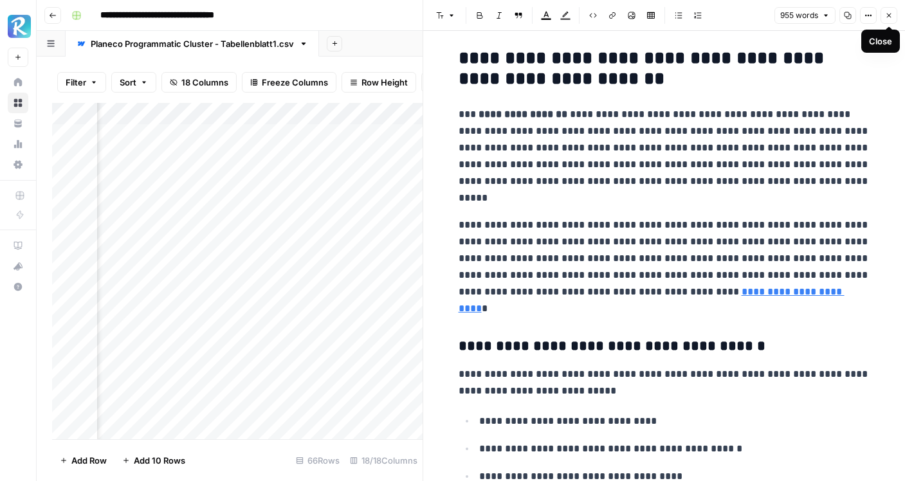
click at [888, 18] on icon "button" at bounding box center [889, 16] width 8 height 8
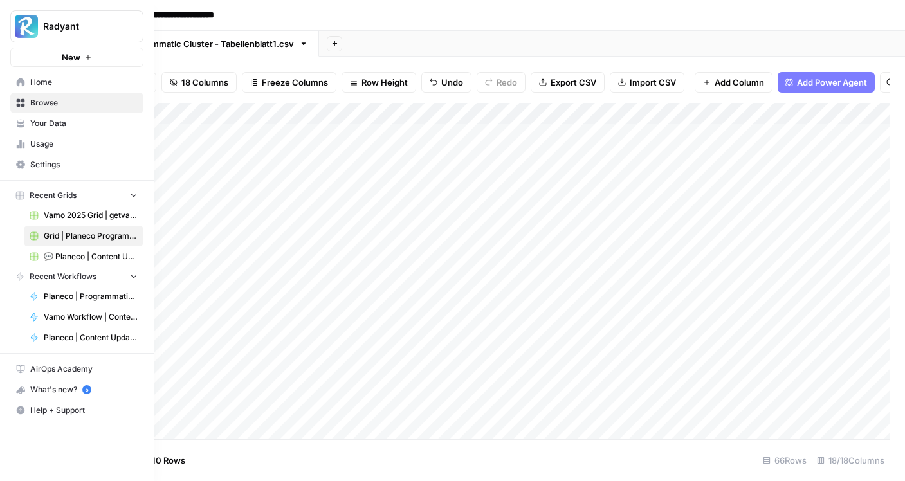
click at [97, 290] on link "Planeco | Programmatic Cluster für "Bauvoranfrage"" at bounding box center [84, 296] width 120 height 21
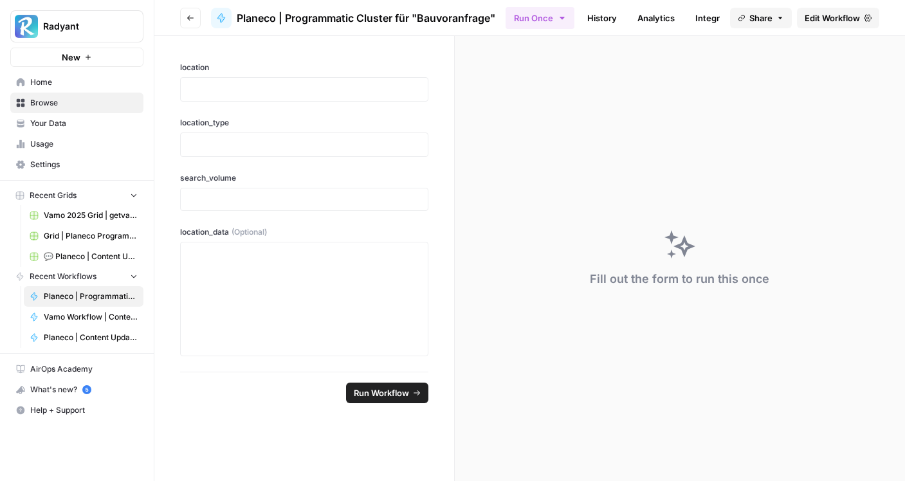
click at [831, 14] on span "Edit Workflow" at bounding box center [832, 18] width 55 height 13
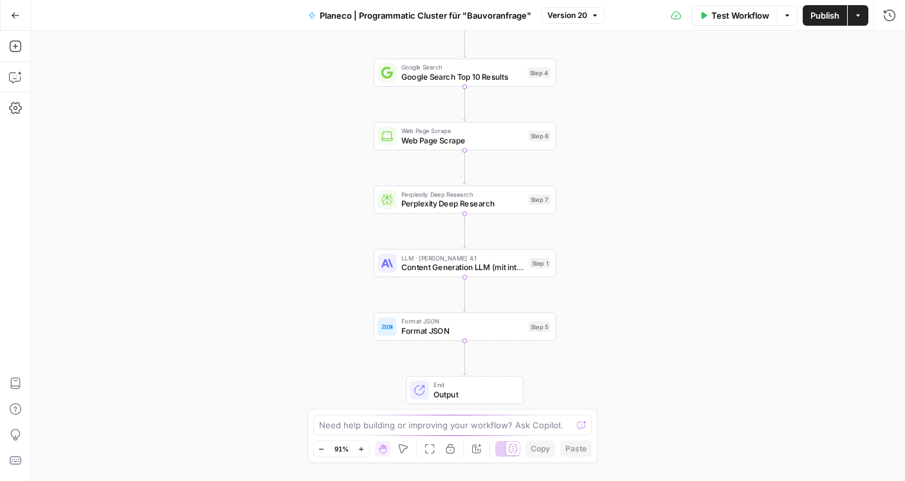
click at [454, 269] on span "Content Generation LLM (mit integrierter SEO-Optimierung)" at bounding box center [463, 268] width 124 height 12
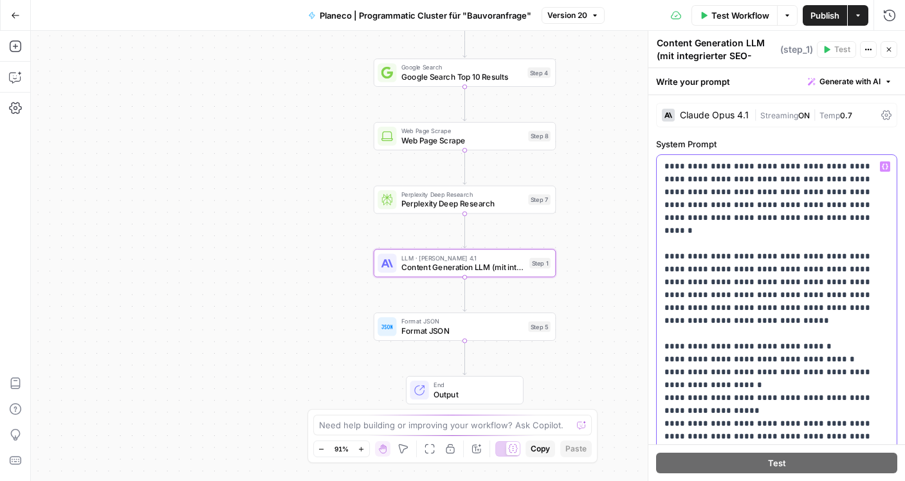
click at [663, 167] on div "**********" at bounding box center [777, 417] width 240 height 524
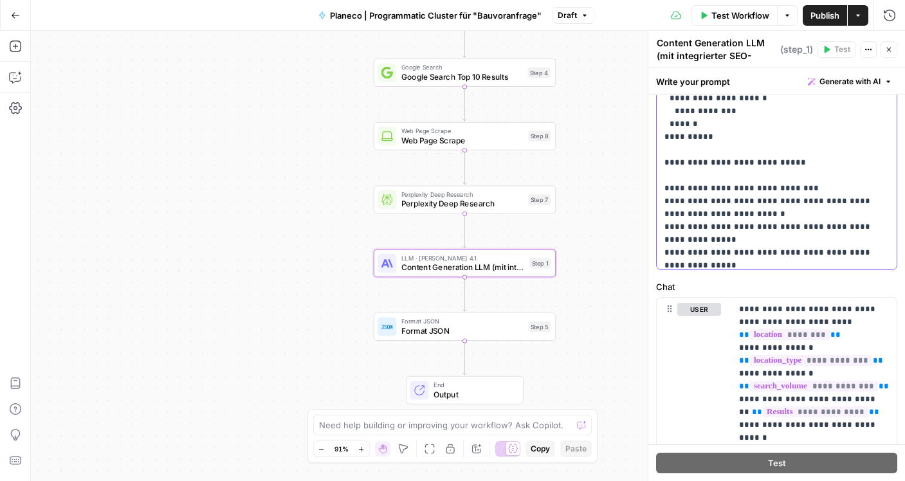
scroll to position [3601, 0]
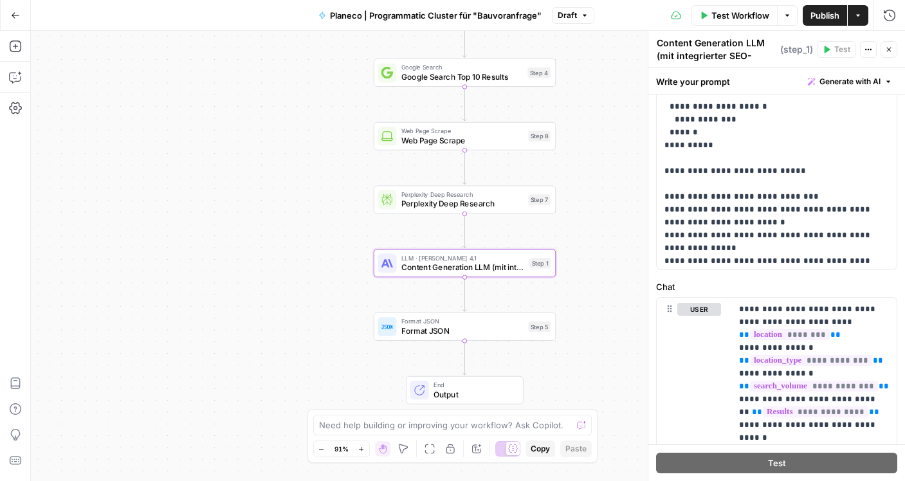
click at [818, 13] on span "Publish" at bounding box center [825, 15] width 29 height 13
click at [17, 43] on icon "button" at bounding box center [15, 46] width 13 height 13
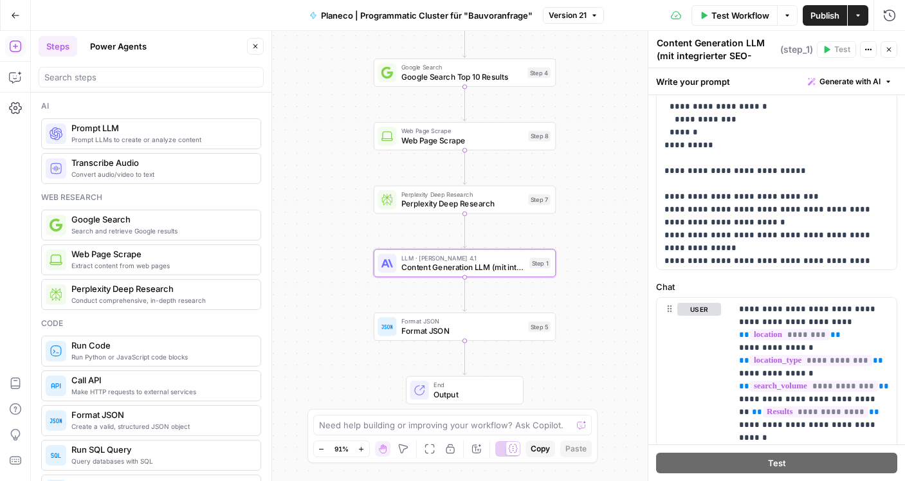
click at [17, 19] on icon "button" at bounding box center [15, 15] width 9 height 9
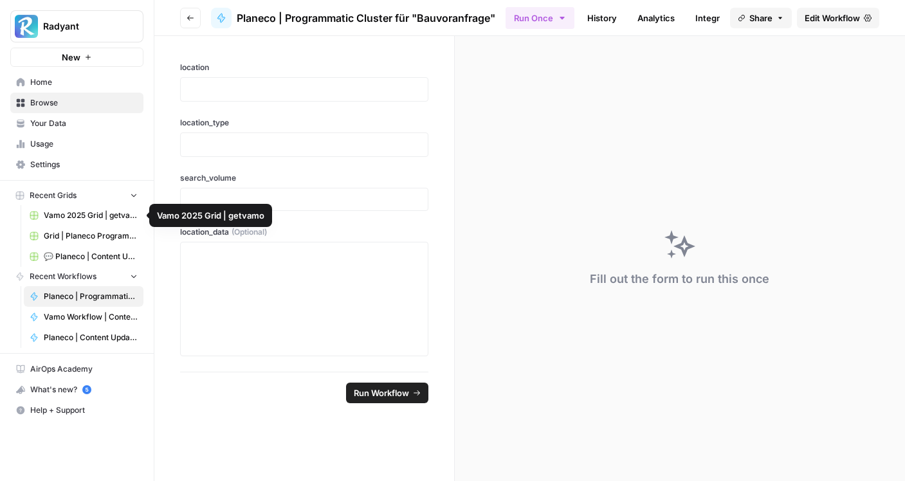
click at [82, 229] on link "Grid | Planeco Programmatic Cluster" at bounding box center [84, 236] width 120 height 21
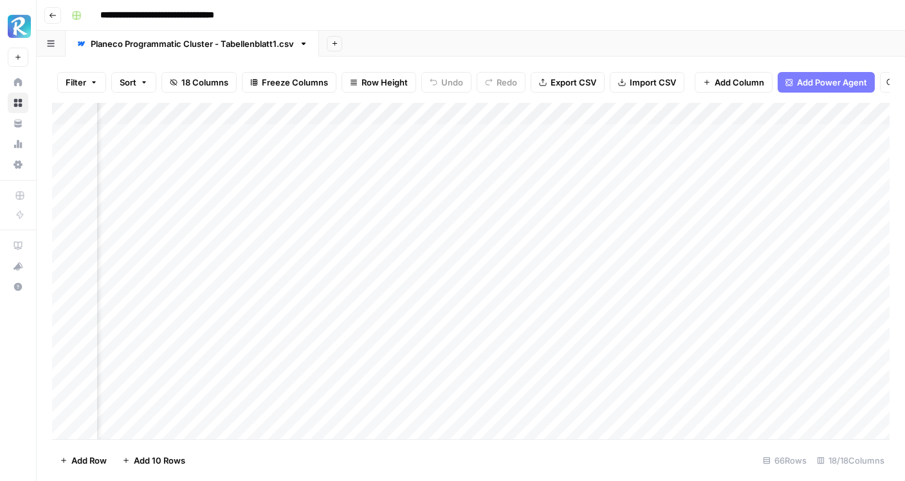
scroll to position [0, 899]
click at [432, 133] on div "Add Column" at bounding box center [471, 271] width 838 height 337
click at [540, 176] on div "Add Column" at bounding box center [471, 271] width 838 height 337
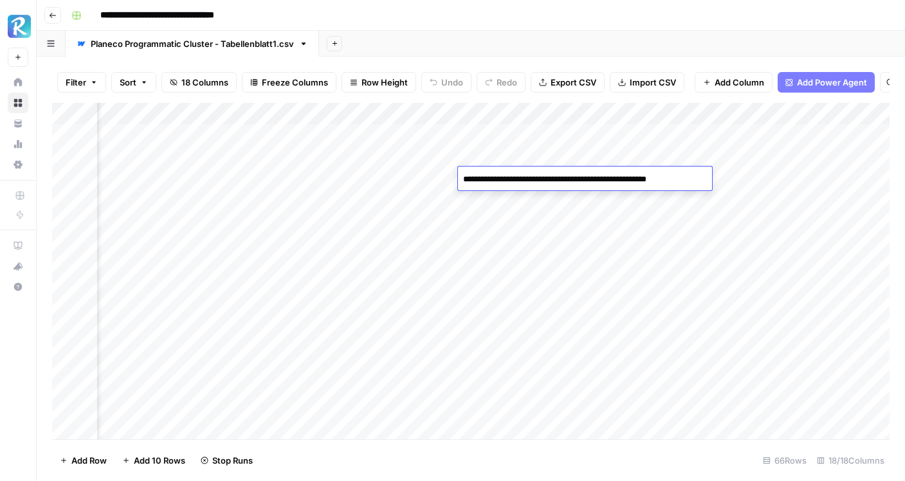
click at [540, 200] on div "Add Column" at bounding box center [471, 271] width 838 height 337
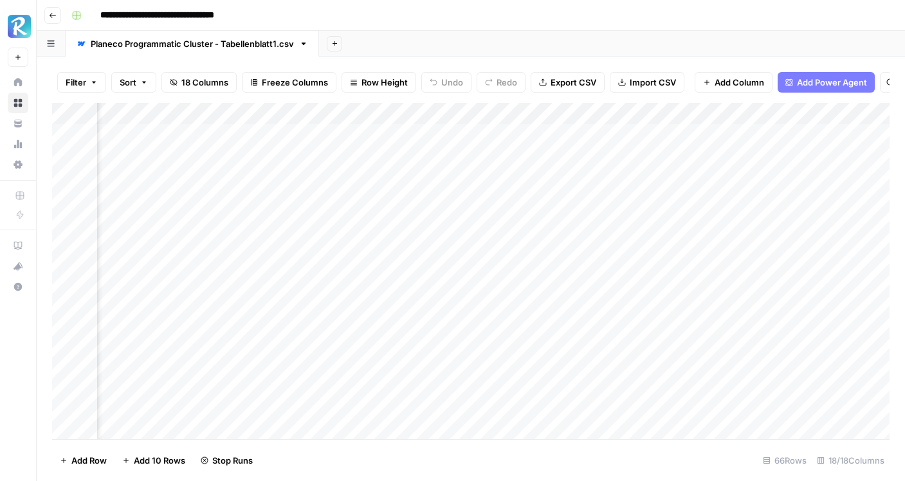
click at [540, 200] on div "Add Column" at bounding box center [471, 271] width 838 height 337
click at [421, 259] on div "Add Column" at bounding box center [471, 271] width 838 height 337
click at [500, 190] on div "Add Column" at bounding box center [471, 271] width 838 height 337
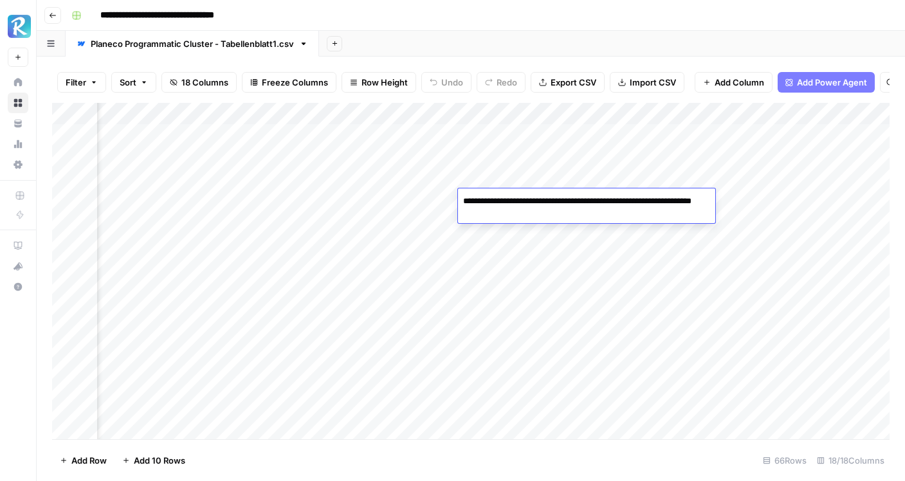
click at [635, 160] on div "Add Column" at bounding box center [471, 271] width 838 height 337
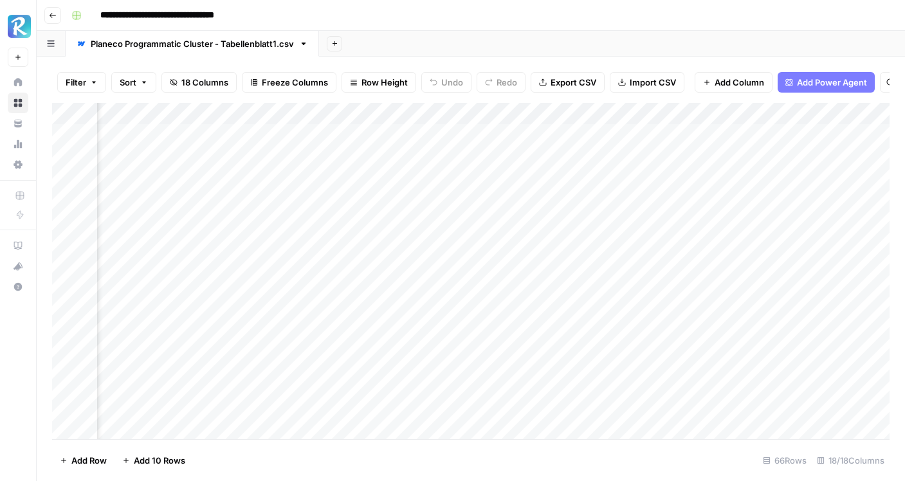
click at [635, 160] on div "Add Column" at bounding box center [471, 271] width 838 height 337
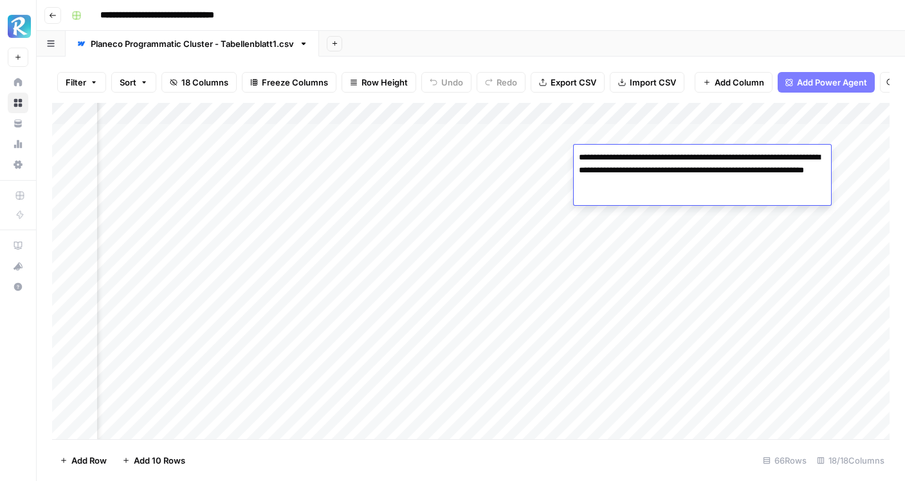
click at [641, 204] on div "Add Column" at bounding box center [471, 271] width 838 height 337
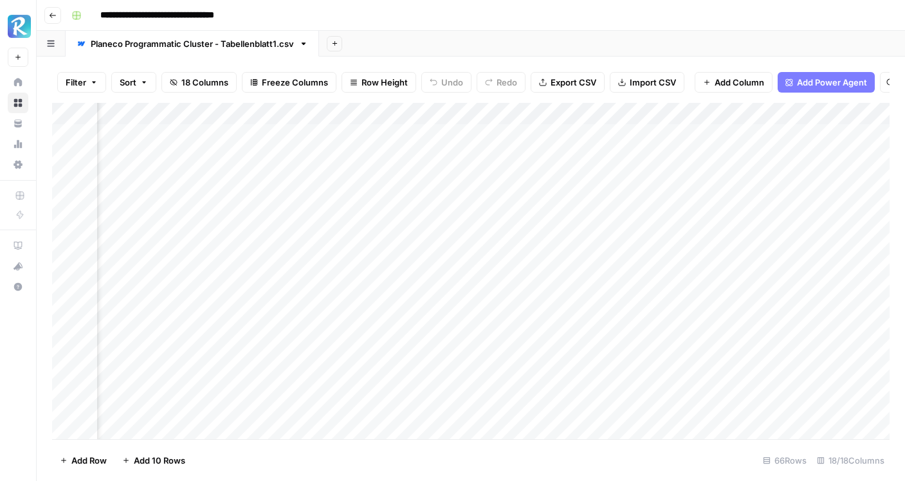
click at [641, 204] on div "Add Column" at bounding box center [471, 271] width 838 height 337
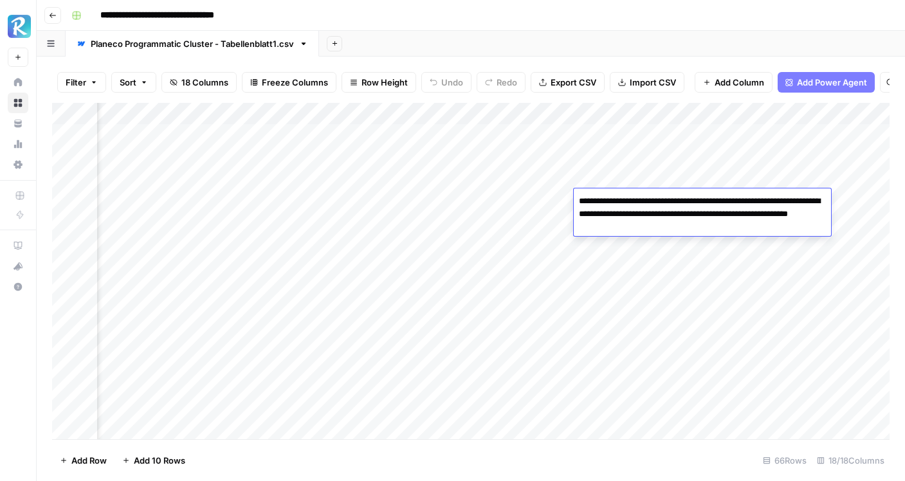
click at [639, 184] on div "Add Column" at bounding box center [471, 271] width 838 height 337
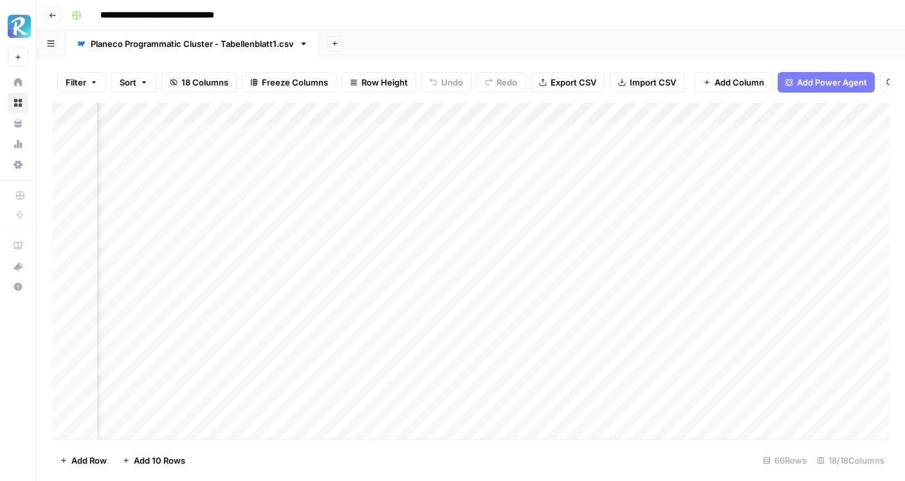
click at [639, 184] on div "Add Column" at bounding box center [471, 271] width 838 height 337
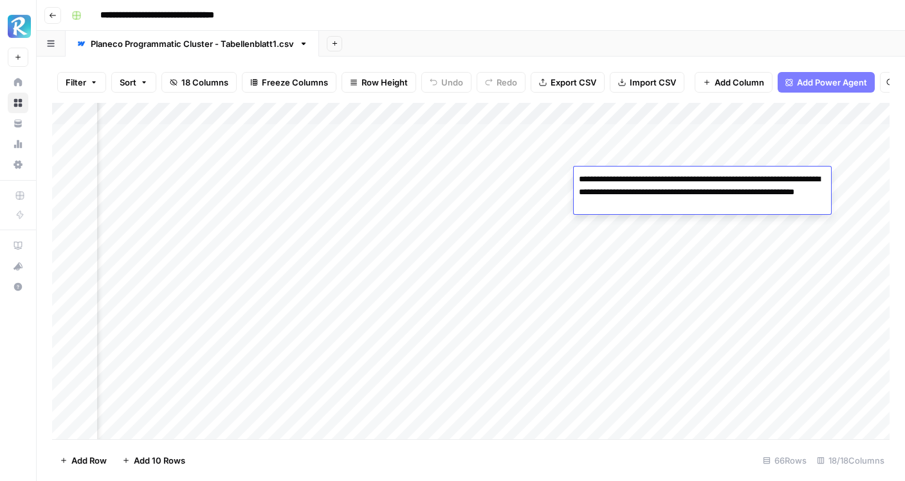
click at [733, 149] on div "Add Column" at bounding box center [471, 271] width 838 height 337
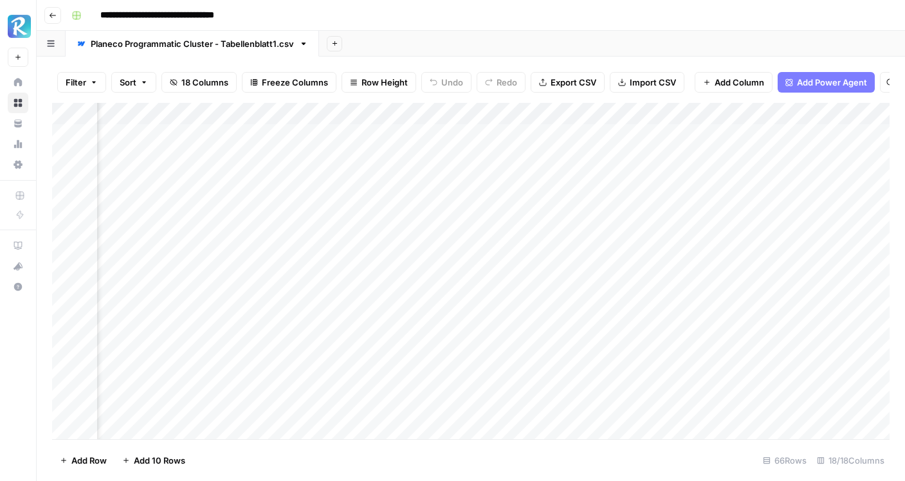
click at [733, 149] on div "Add Column" at bounding box center [471, 271] width 838 height 337
click at [651, 181] on div "Add Column" at bounding box center [471, 271] width 838 height 337
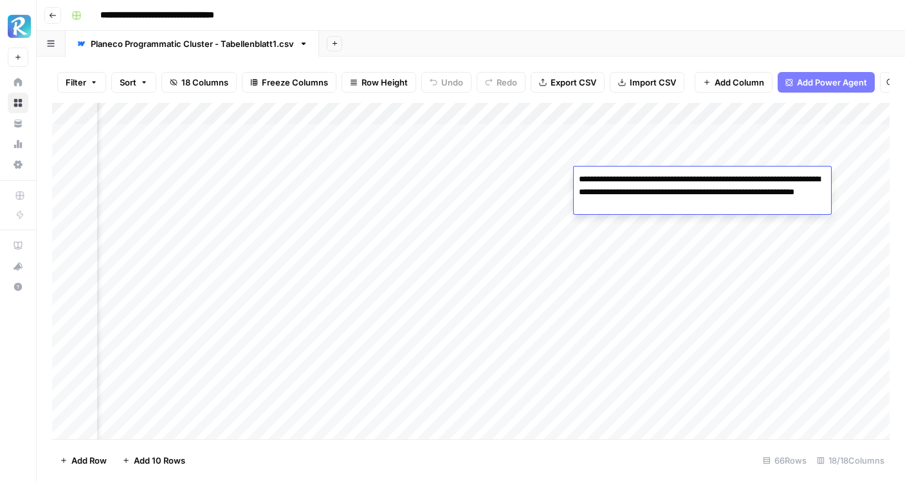
click at [645, 163] on div "Add Column" at bounding box center [471, 271] width 838 height 337
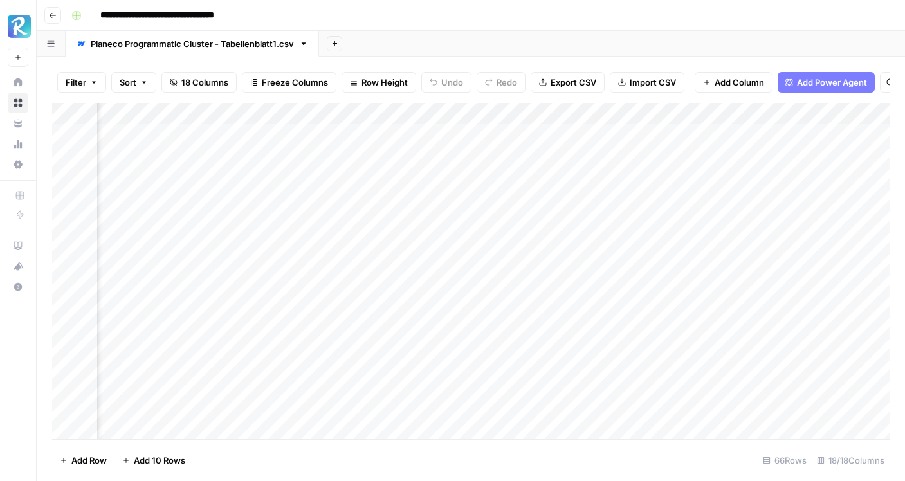
click at [645, 163] on div "Add Column" at bounding box center [471, 271] width 838 height 337
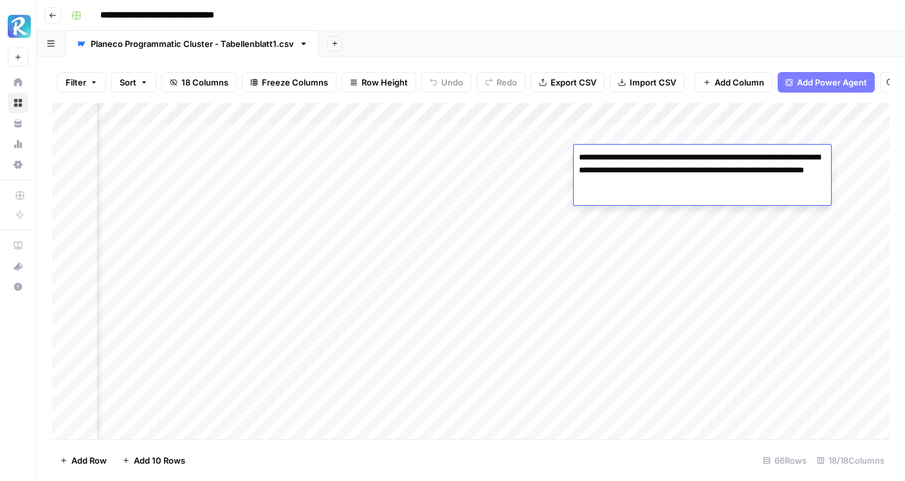
click at [636, 195] on div "Add Column" at bounding box center [471, 271] width 838 height 337
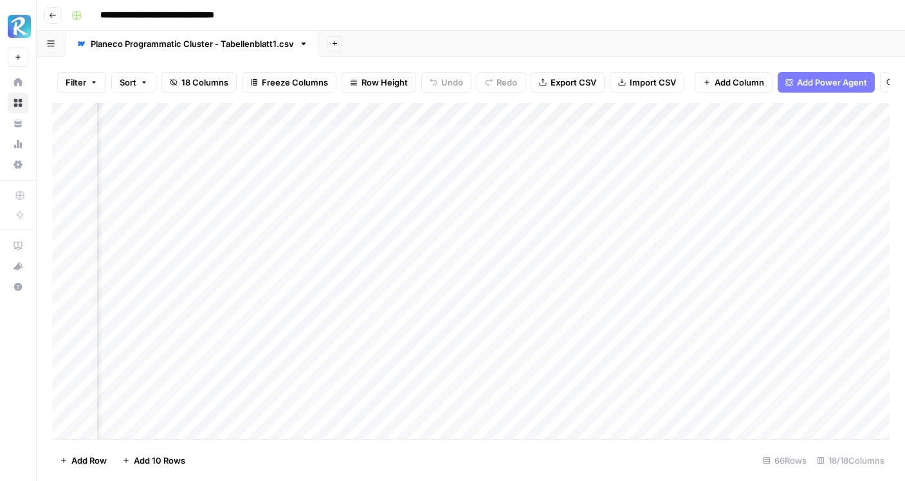
click at [636, 195] on div "Add Column" at bounding box center [471, 271] width 838 height 337
click at [528, 164] on div "Add Column" at bounding box center [471, 271] width 838 height 337
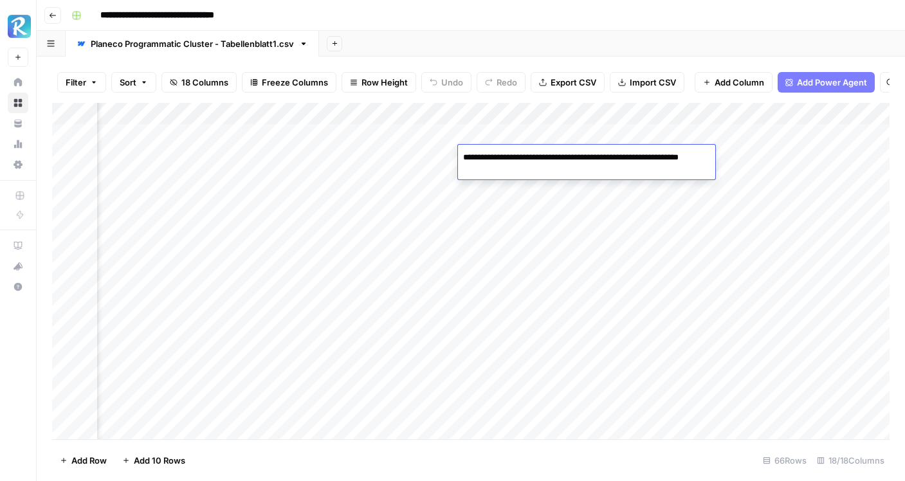
click at [526, 183] on div "Add Column" at bounding box center [471, 271] width 838 height 337
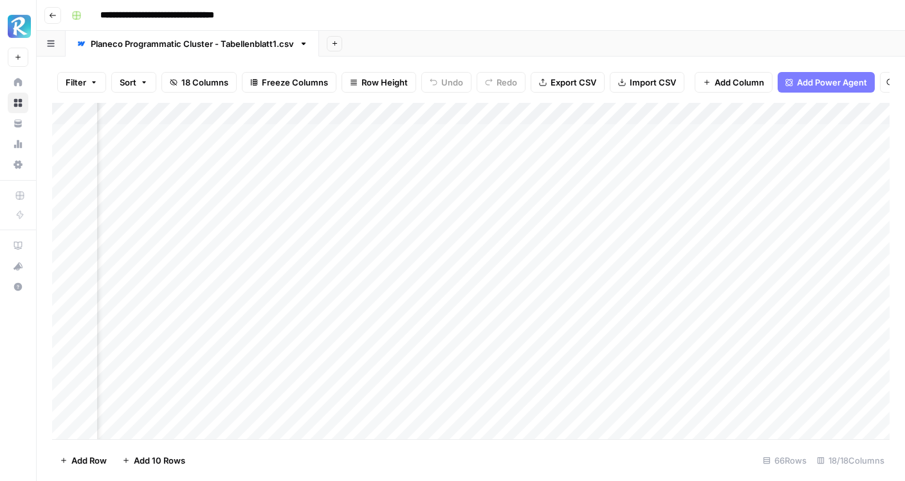
click at [526, 183] on div "Add Column" at bounding box center [471, 271] width 838 height 337
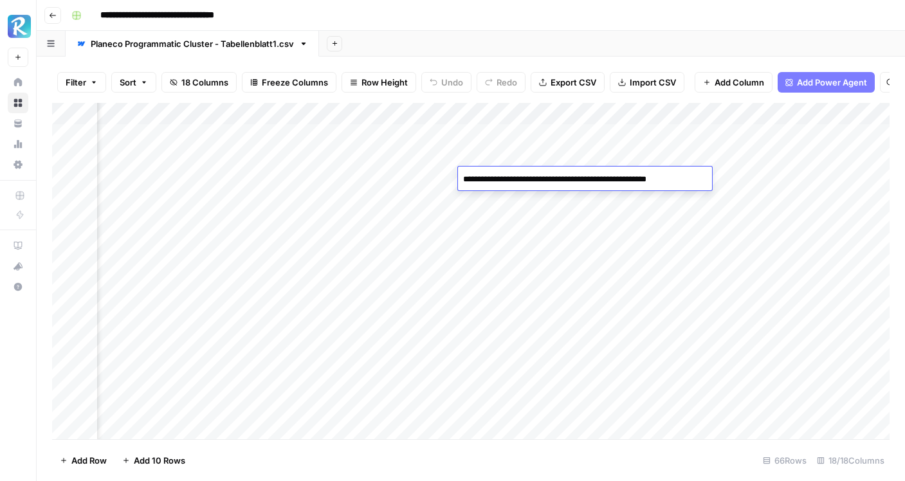
click at [526, 201] on div "Add Column" at bounding box center [471, 271] width 838 height 337
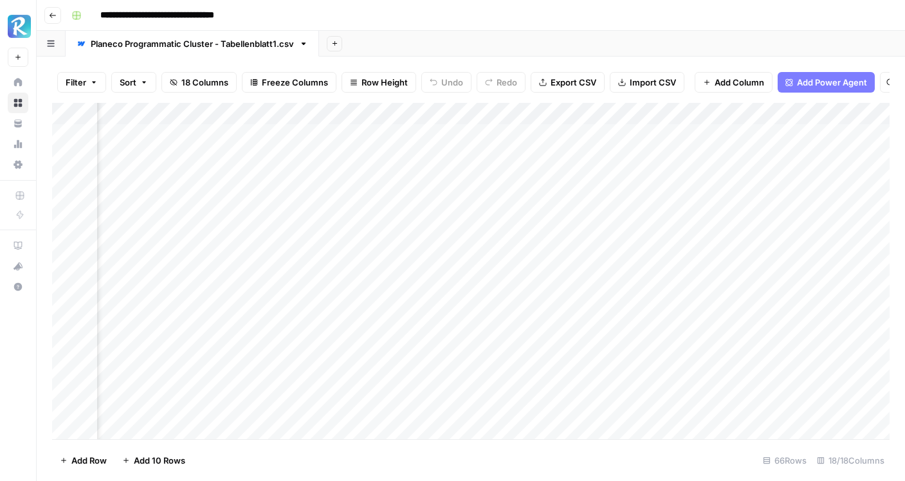
click at [526, 201] on div "Add Column" at bounding box center [471, 271] width 838 height 337
click at [434, 230] on div "Add Column" at bounding box center [471, 271] width 838 height 337
click at [540, 136] on div "Add Column" at bounding box center [471, 271] width 838 height 337
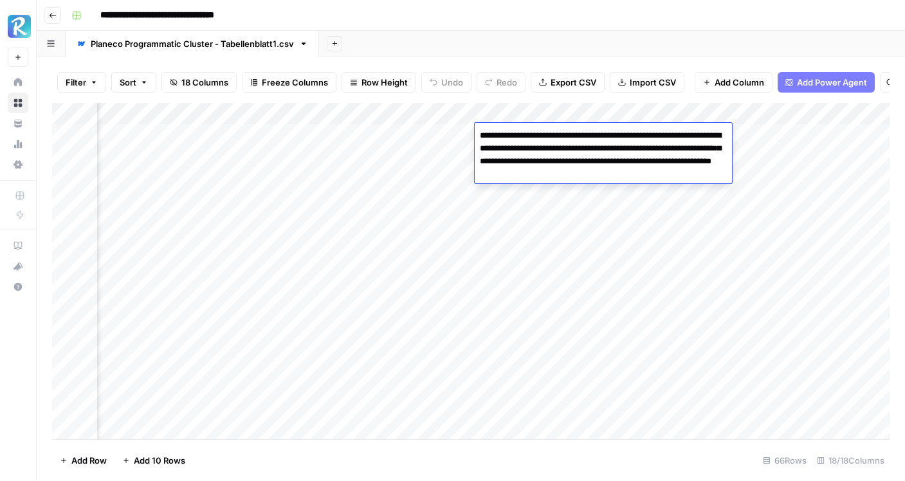
click at [587, 48] on div "Add Sheet" at bounding box center [612, 44] width 586 height 26
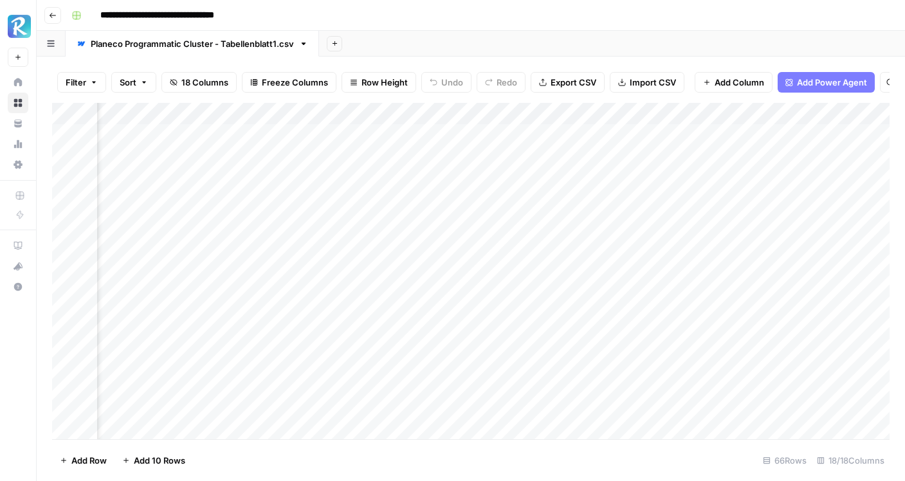
scroll to position [0, 1003]
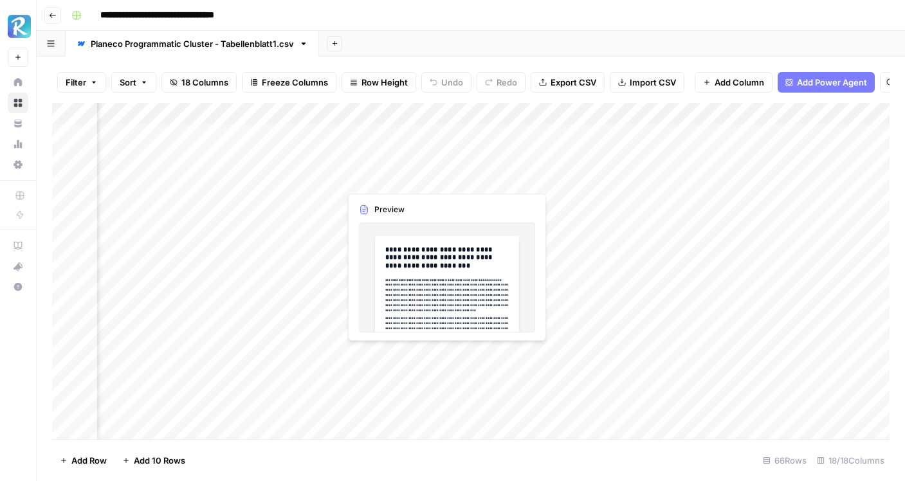
click at [416, 169] on div "Add Column" at bounding box center [471, 271] width 838 height 337
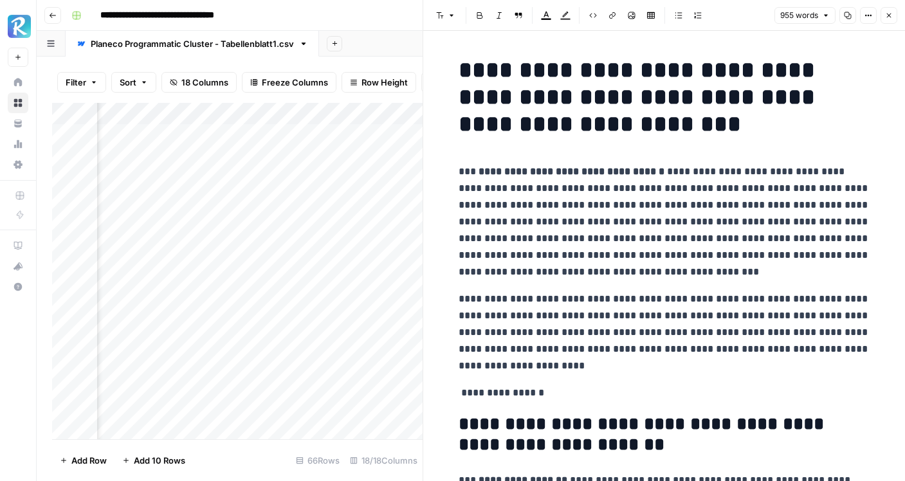
click at [384, 156] on div "Add Column" at bounding box center [237, 271] width 371 height 337
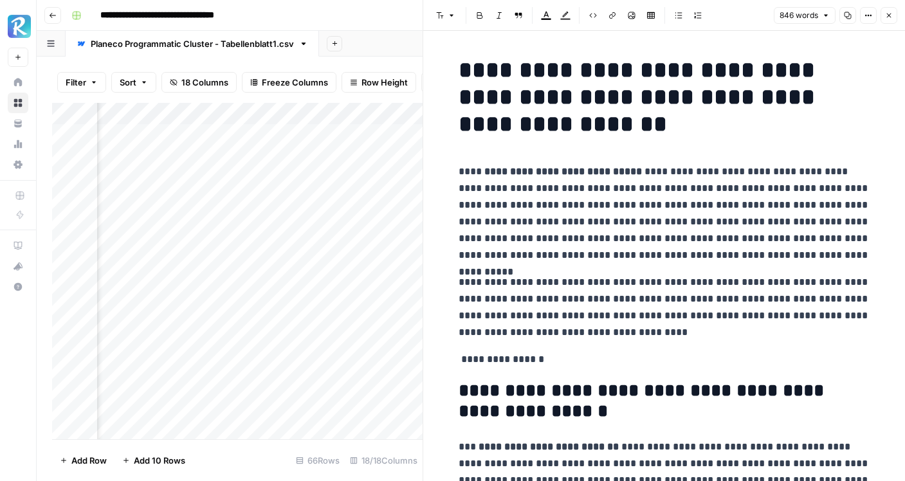
click at [394, 198] on div "Add Column" at bounding box center [237, 271] width 371 height 337
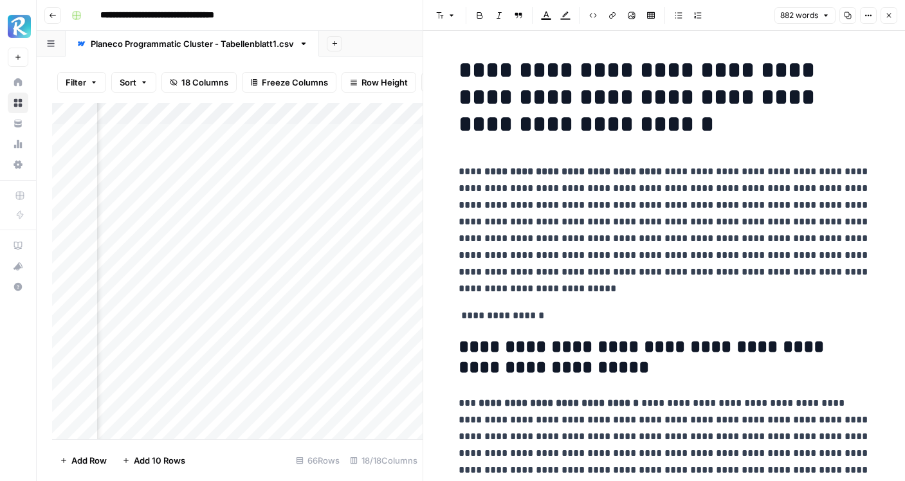
click at [890, 17] on icon "button" at bounding box center [889, 16] width 8 height 8
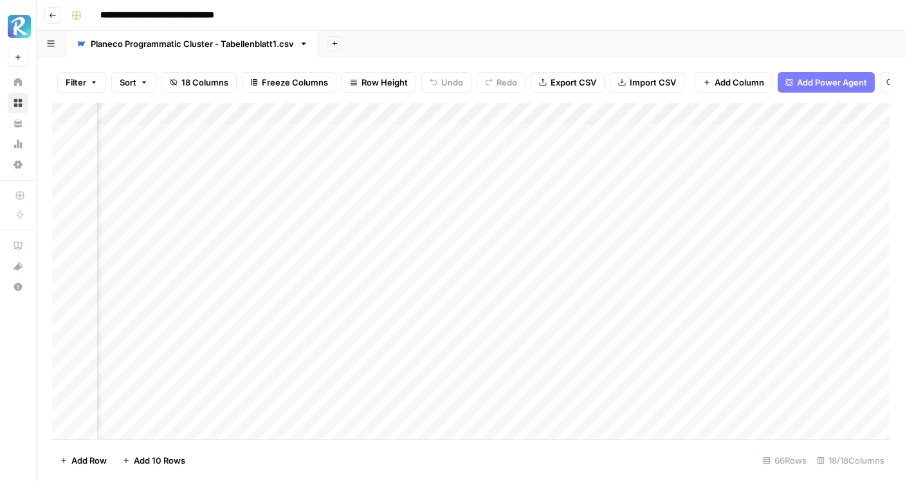
scroll to position [0, 1062]
click at [344, 133] on div "Add Column" at bounding box center [471, 271] width 838 height 337
click at [371, 133] on div "Add Column" at bounding box center [471, 271] width 838 height 337
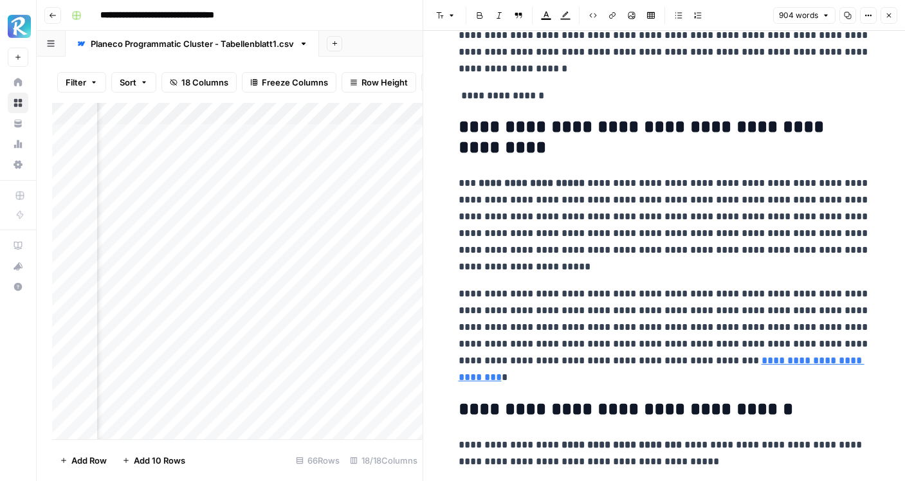
scroll to position [286, 0]
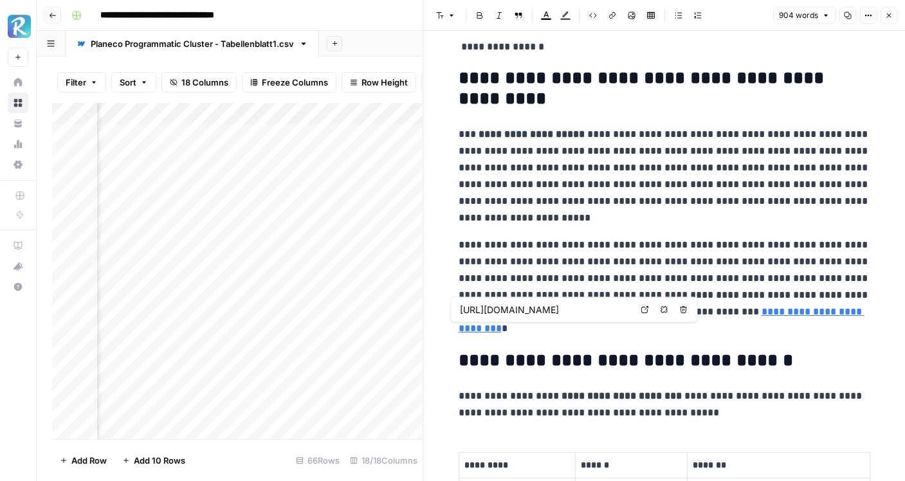
click at [569, 330] on link "**********" at bounding box center [662, 320] width 406 height 26
click at [584, 309] on input "https://www.planecobuilding.de/bauvoranfrage" at bounding box center [545, 310] width 171 height 13
click at [647, 308] on body "**********" at bounding box center [452, 240] width 905 height 481
click at [570, 327] on link "**********" at bounding box center [662, 320] width 406 height 26
click at [643, 311] on icon at bounding box center [645, 310] width 8 height 8
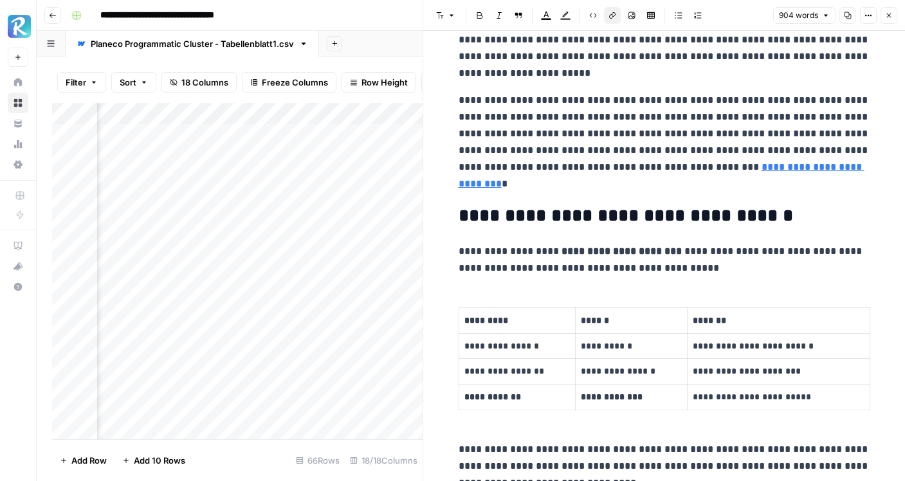
scroll to position [465, 0]
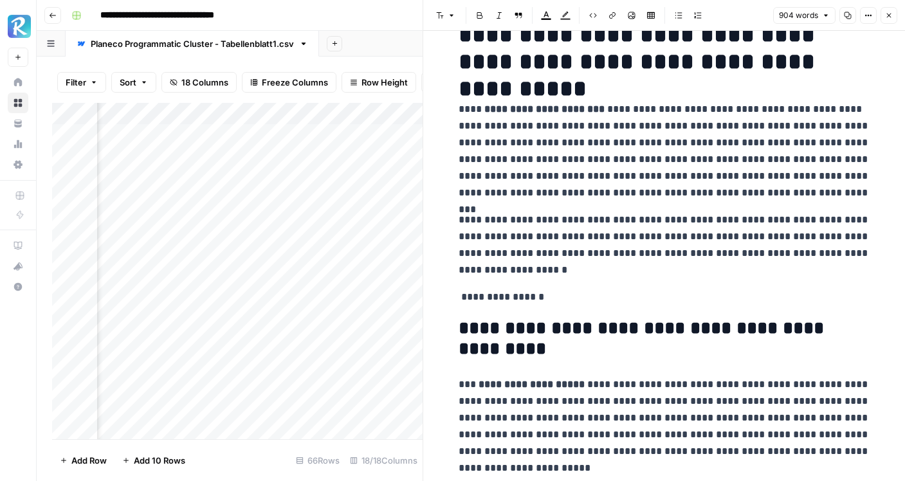
scroll to position [0, 0]
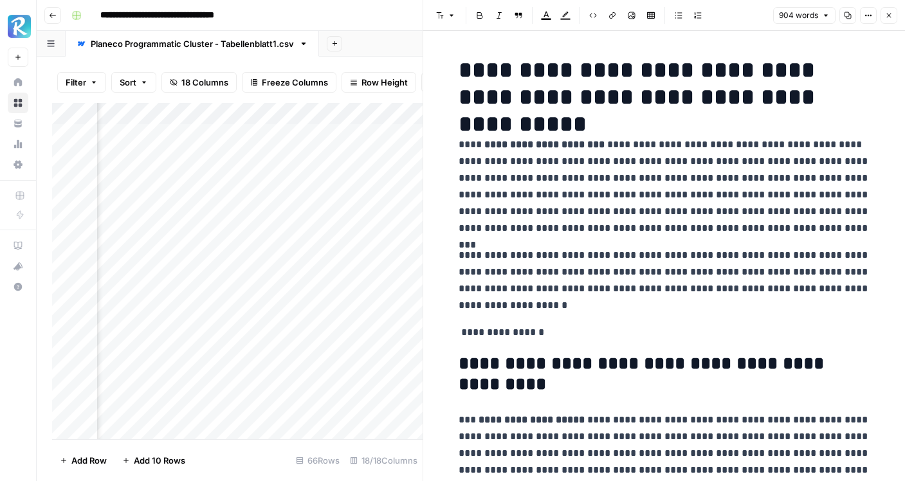
click at [888, 19] on button "Close" at bounding box center [889, 15] width 17 height 17
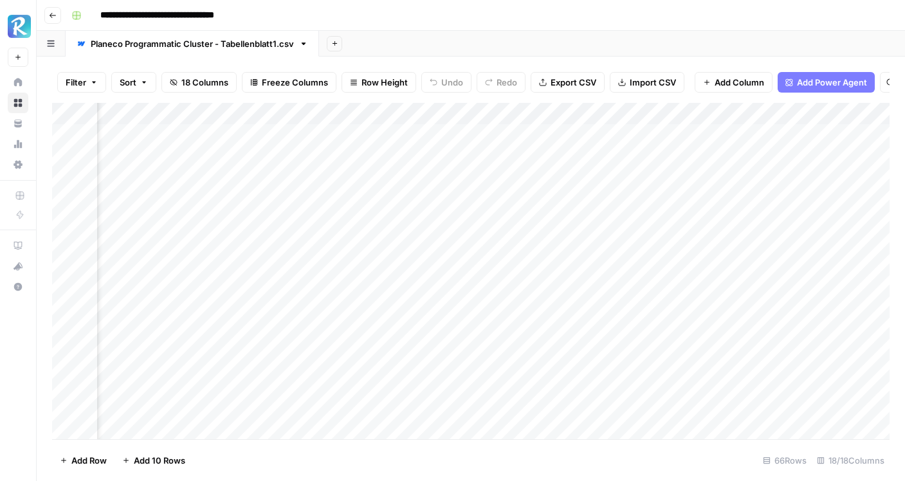
click at [450, 133] on div "Add Column" at bounding box center [471, 271] width 838 height 337
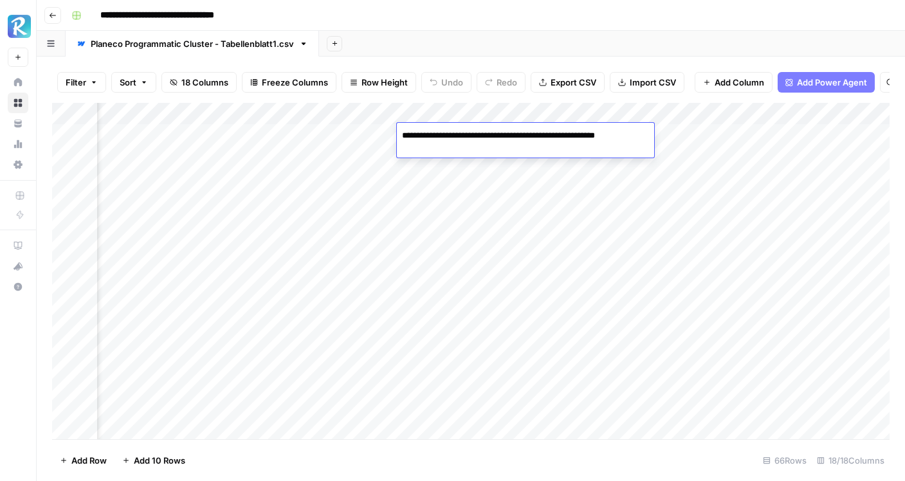
click at [546, 181] on div "Add Column" at bounding box center [471, 271] width 838 height 337
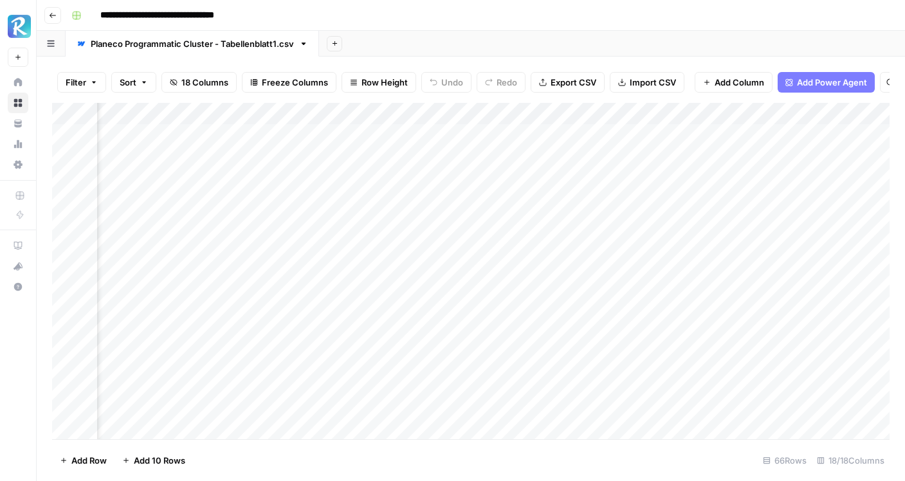
click at [558, 127] on div "Add Column" at bounding box center [471, 271] width 838 height 337
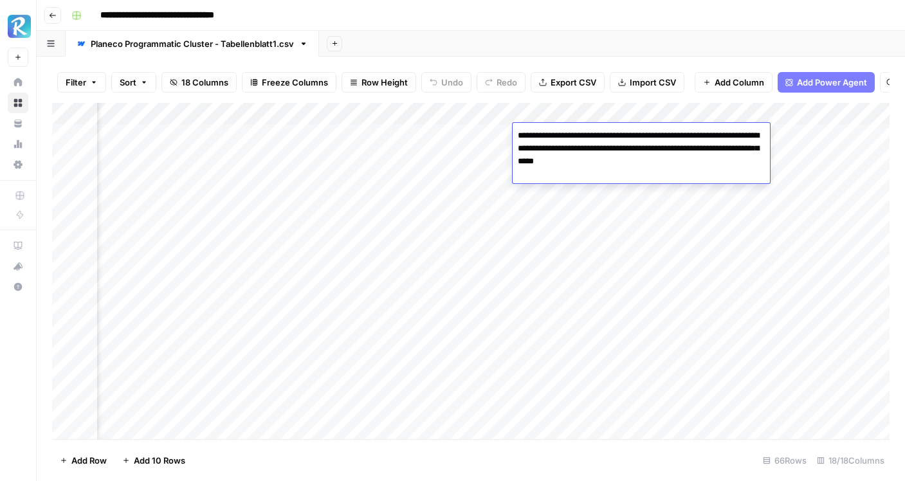
click at [277, 155] on div "Add Column" at bounding box center [471, 271] width 838 height 337
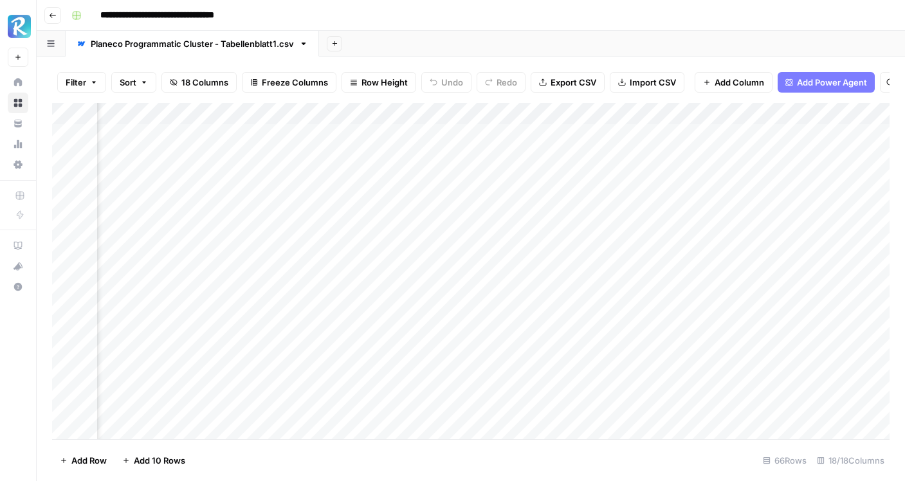
click at [270, 155] on div "Add Column" at bounding box center [471, 271] width 838 height 337
click at [273, 178] on div "Add Column" at bounding box center [471, 271] width 838 height 337
click at [270, 201] on div "Add Column" at bounding box center [471, 271] width 838 height 337
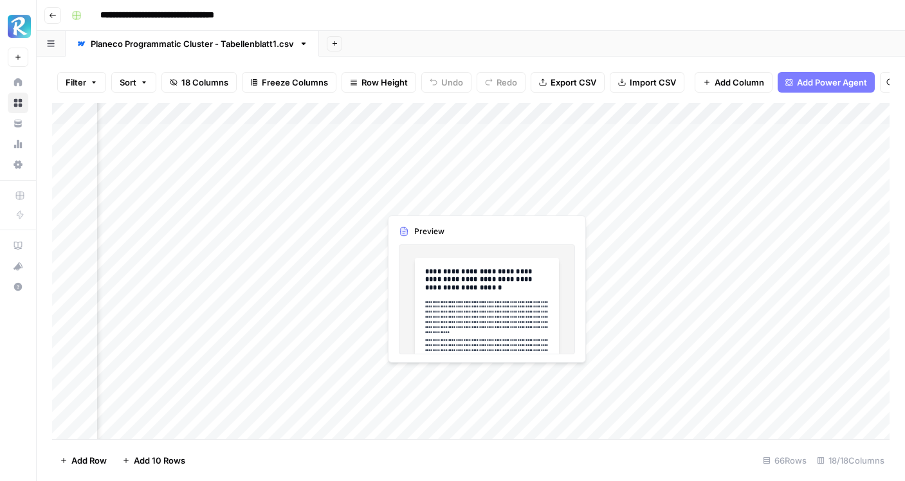
click at [466, 203] on div "Add Column" at bounding box center [471, 271] width 838 height 337
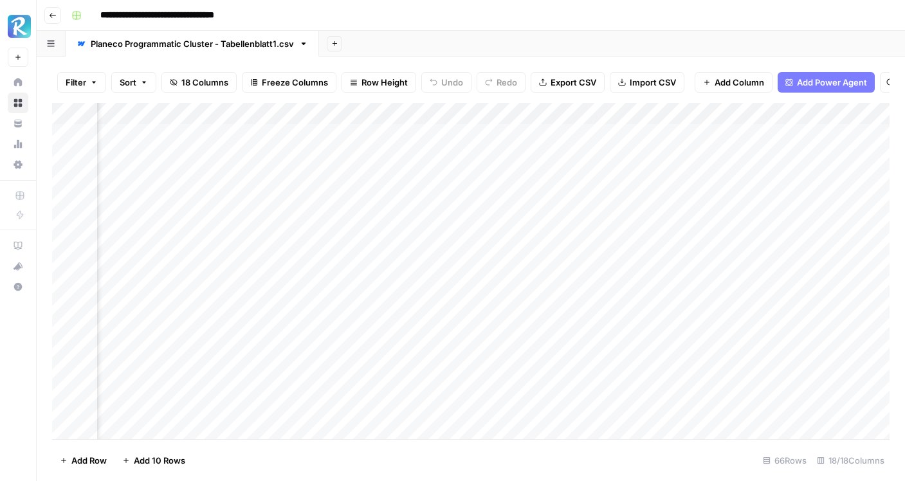
click at [486, 203] on div "Add Column" at bounding box center [471, 271] width 838 height 337
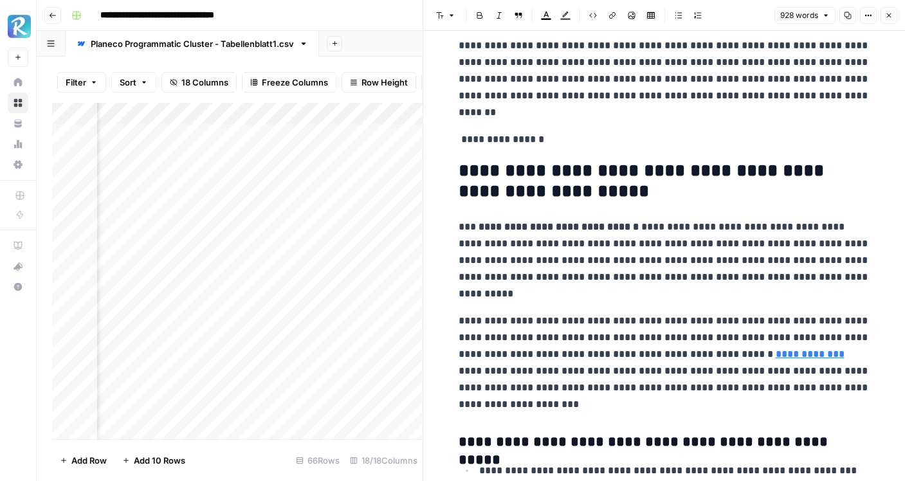
scroll to position [325, 0]
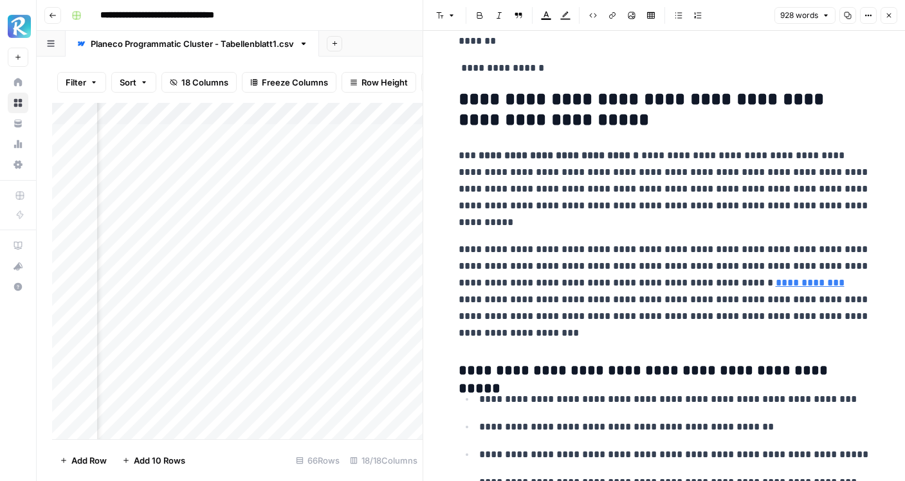
click at [815, 282] on link "**********" at bounding box center [810, 283] width 69 height 10
click at [825, 283] on link "**********" at bounding box center [810, 283] width 69 height 10
click at [837, 283] on link "**********" at bounding box center [810, 283] width 69 height 10
click at [789, 284] on link "**********" at bounding box center [810, 283] width 69 height 10
click at [801, 284] on link "**********" at bounding box center [810, 283] width 69 height 10
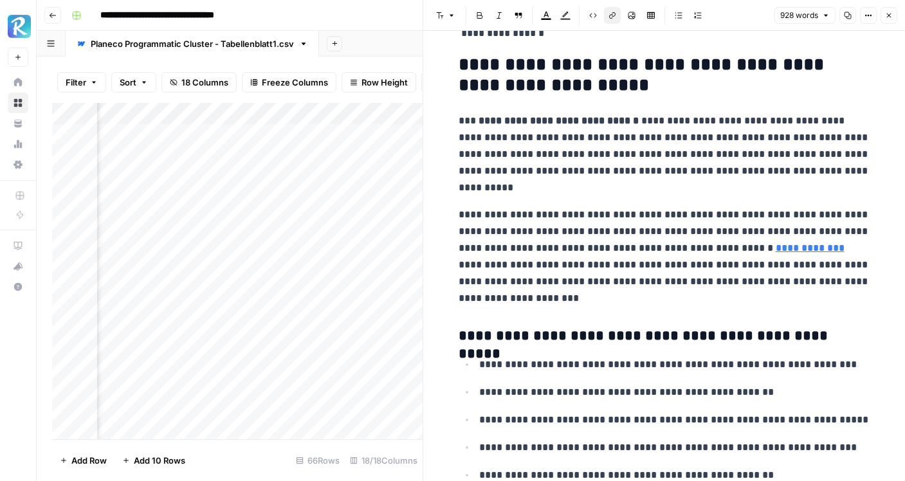
scroll to position [380, 0]
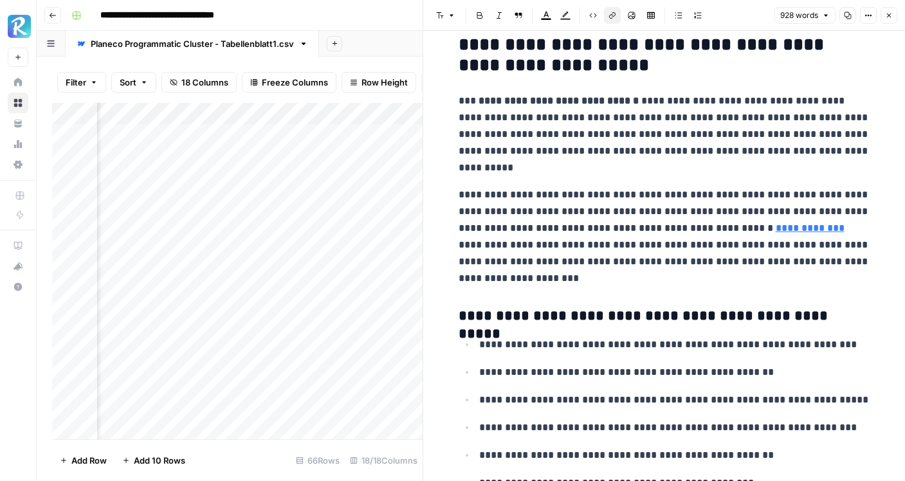
click at [827, 229] on link "**********" at bounding box center [810, 228] width 69 height 10
click at [800, 213] on link "Open in a new tab" at bounding box center [797, 209] width 17 height 17
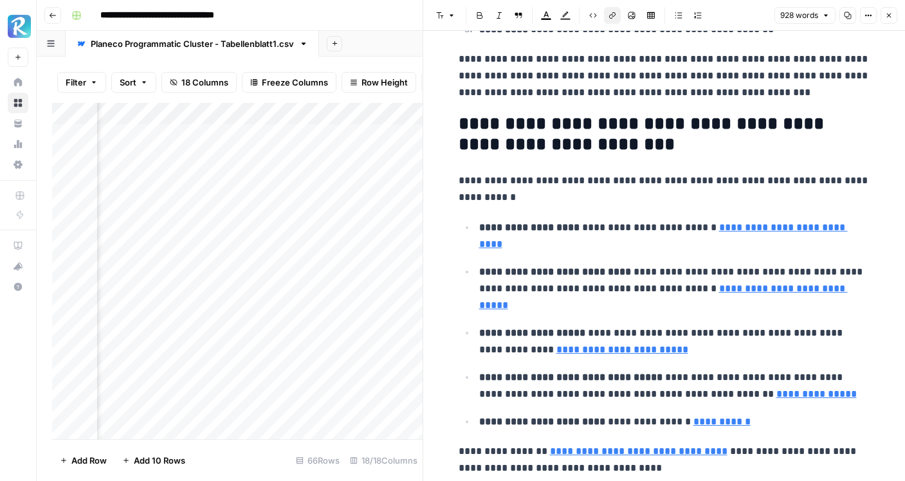
scroll to position [1484, 0]
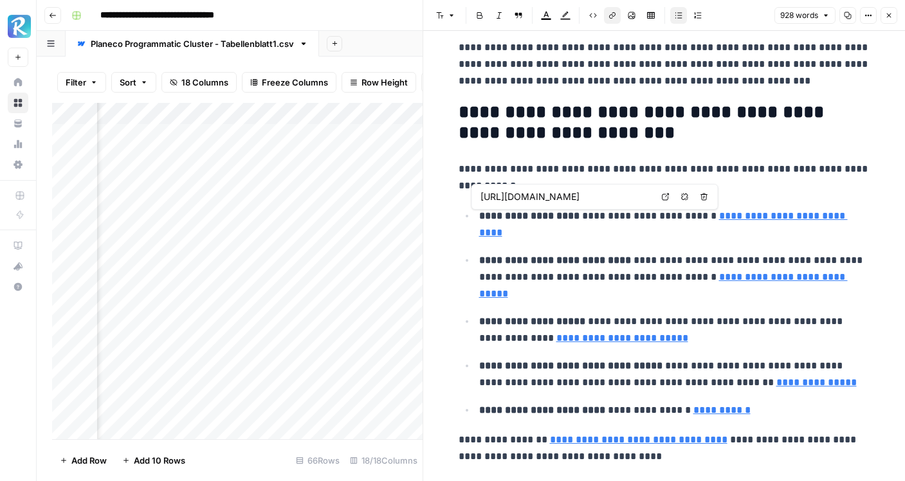
click at [791, 214] on link "**********" at bounding box center [663, 224] width 369 height 26
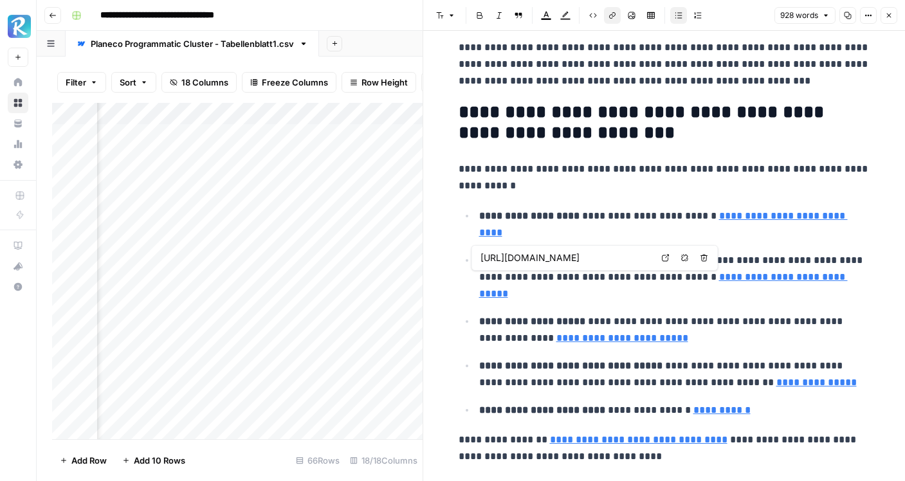
type input "https://www.planecobuilding.de/nutzungsaenderung/umbau-scheune-zu-wohnhaus"
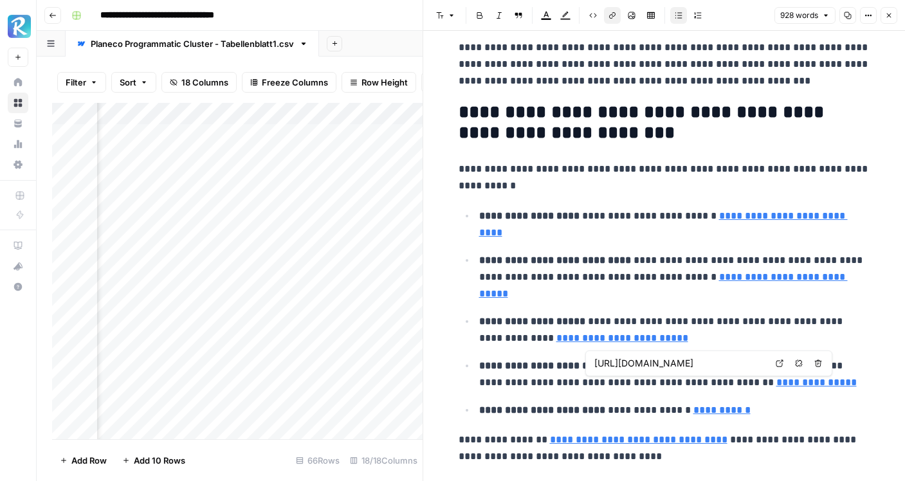
click at [784, 366] on link "Open in a new tab" at bounding box center [779, 363] width 17 height 17
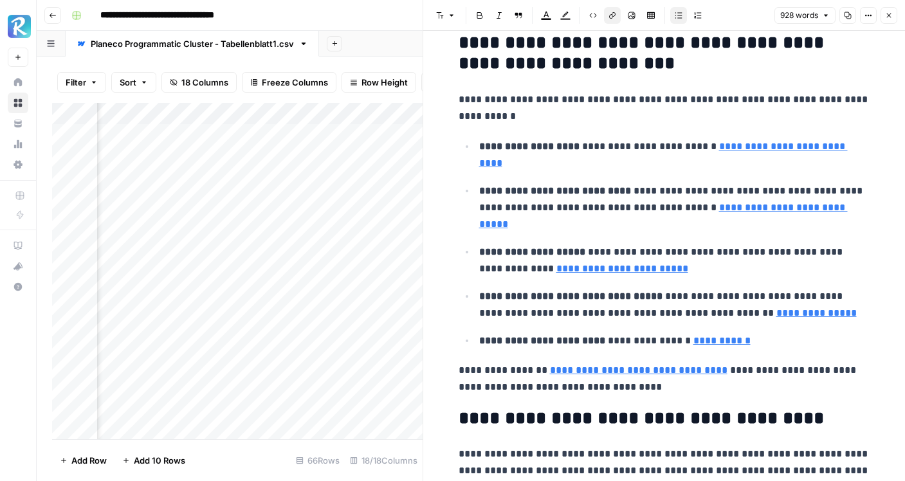
scroll to position [1561, 0]
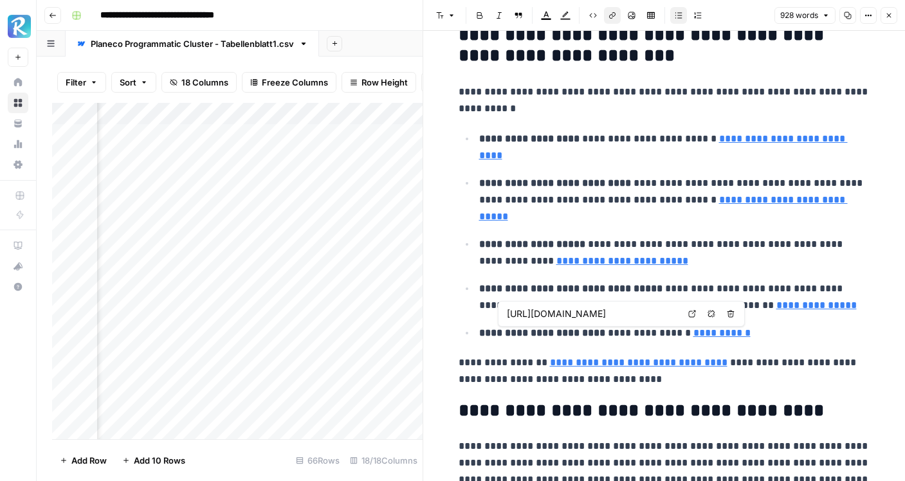
click at [699, 315] on link "Open in a new tab" at bounding box center [692, 314] width 17 height 17
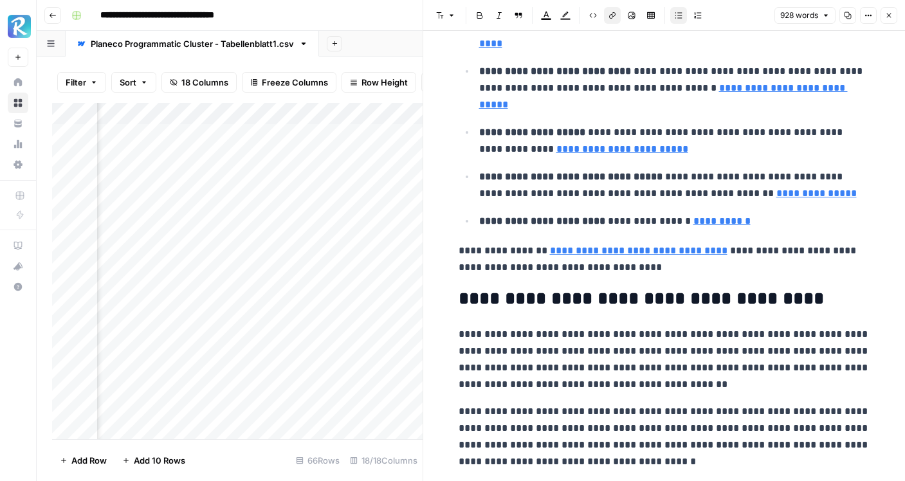
scroll to position [1688, 0]
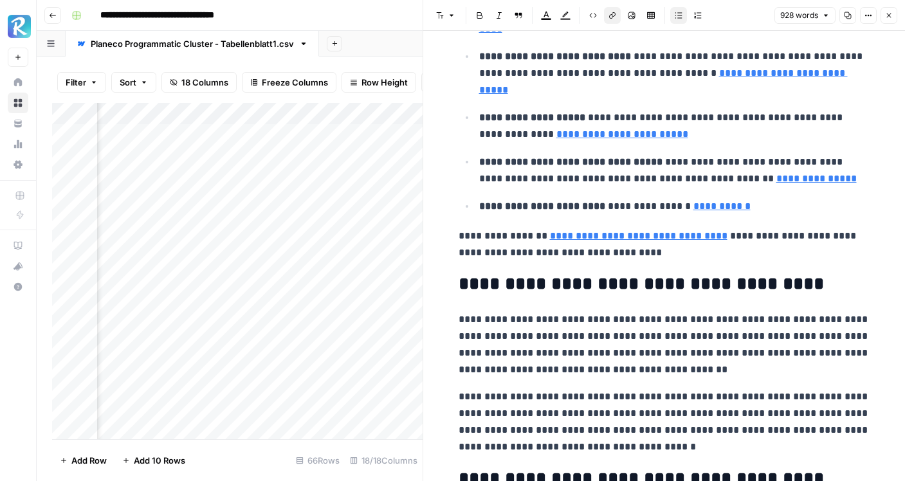
click at [665, 235] on link "**********" at bounding box center [639, 236] width 178 height 10
click at [732, 214] on icon at bounding box center [736, 217] width 8 height 8
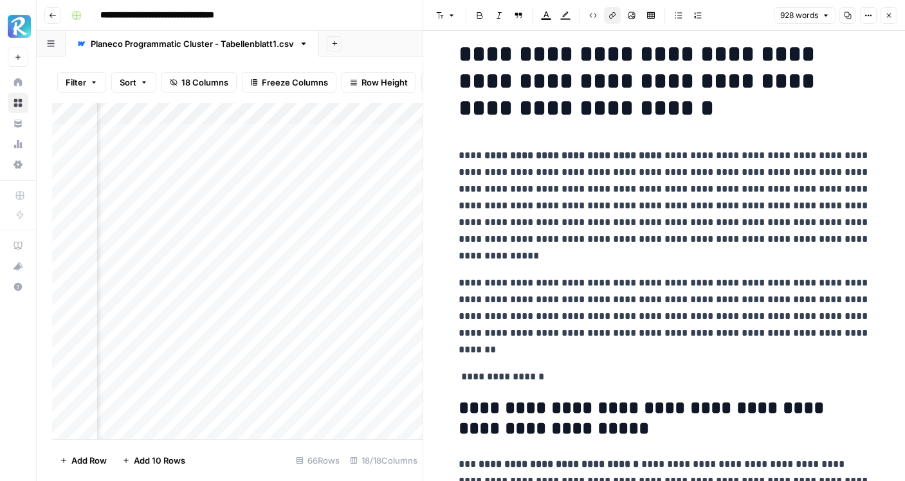
scroll to position [0, 0]
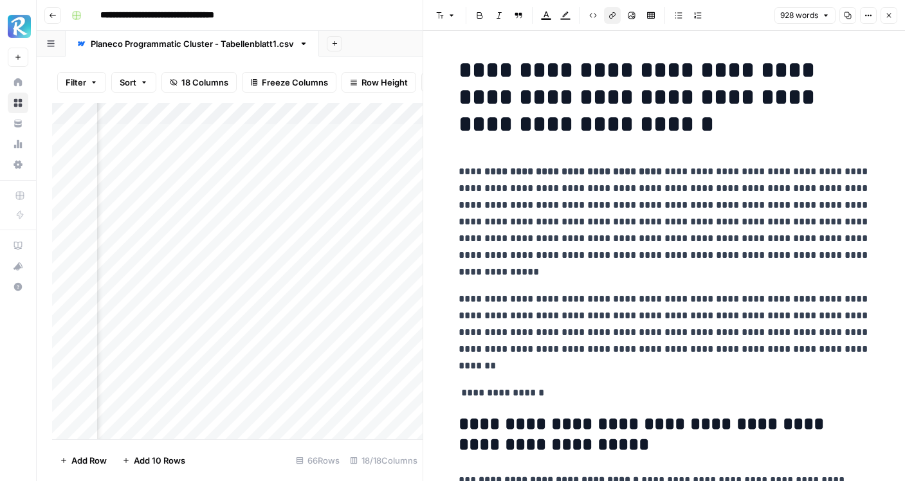
click at [888, 16] on icon "button" at bounding box center [889, 16] width 5 height 5
